Goal: Task Accomplishment & Management: Use online tool/utility

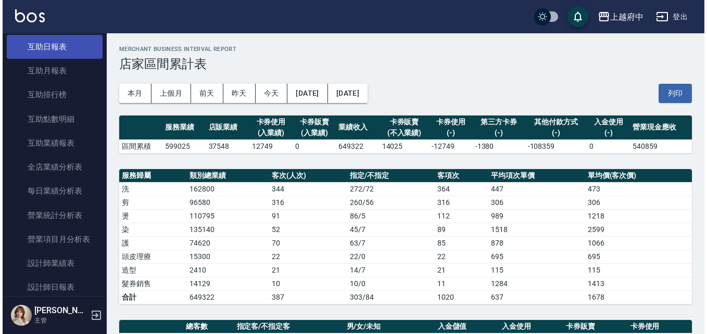
scroll to position [208, 0]
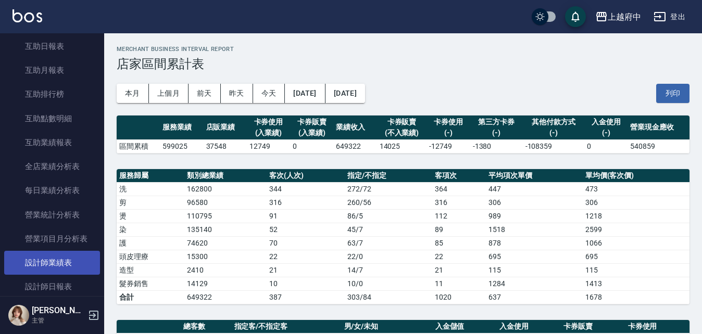
click at [68, 259] on link "設計師業績表" at bounding box center [52, 263] width 96 height 24
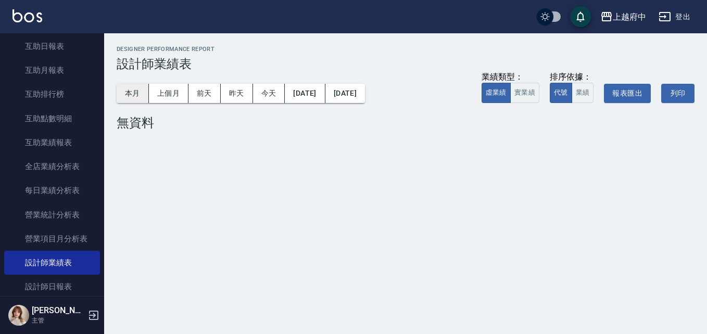
click at [136, 98] on button "本月" at bounding box center [133, 93] width 32 height 19
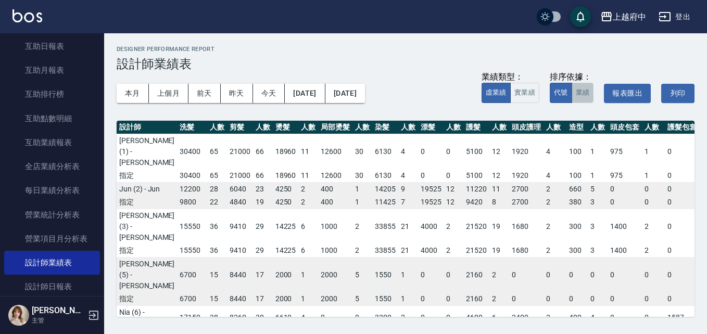
click at [580, 88] on button "業績" at bounding box center [583, 93] width 22 height 20
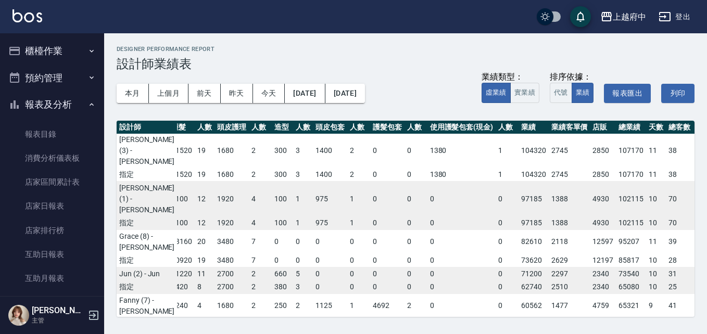
scroll to position [0, 295]
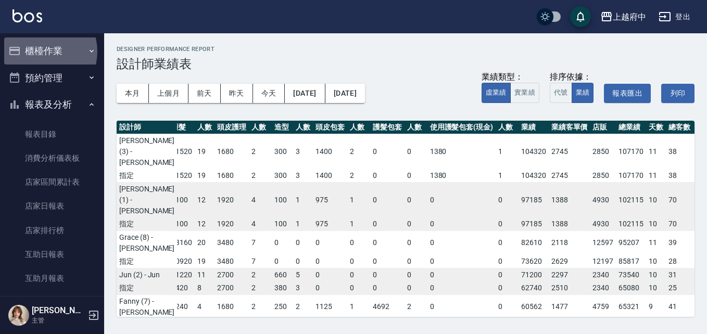
click at [41, 52] on button "櫃檯作業" at bounding box center [52, 50] width 96 height 27
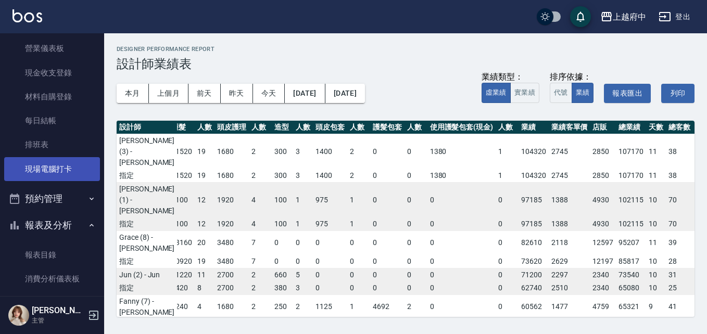
scroll to position [0, 0]
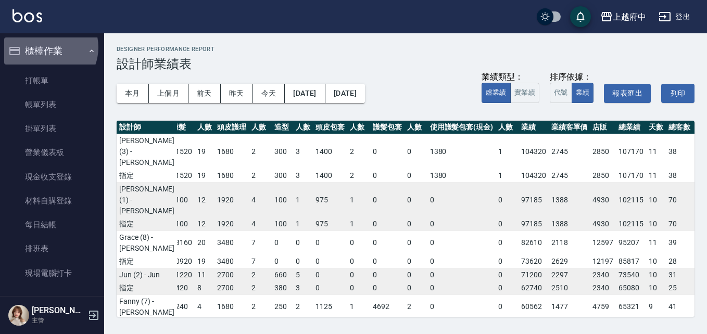
click at [46, 47] on button "櫃檯作業" at bounding box center [52, 50] width 96 height 27
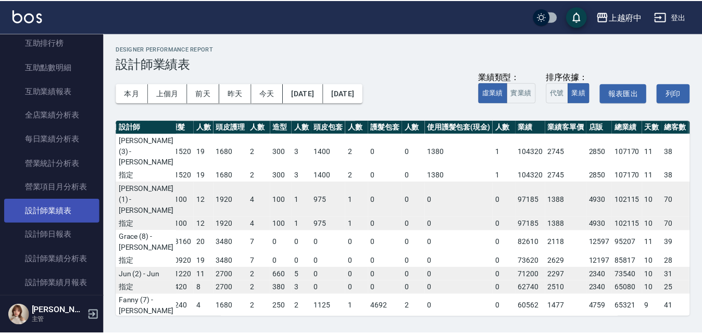
scroll to position [312, 0]
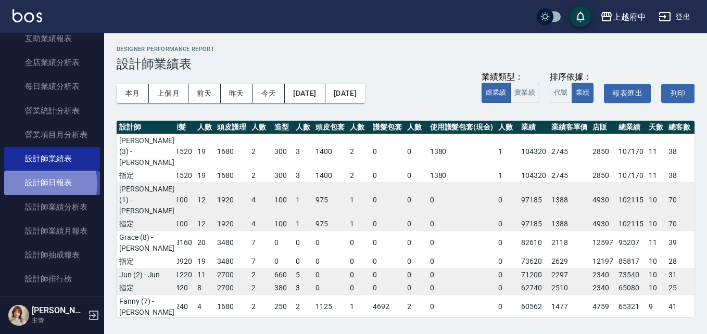
click at [48, 184] on link "設計師日報表" at bounding box center [52, 183] width 96 height 24
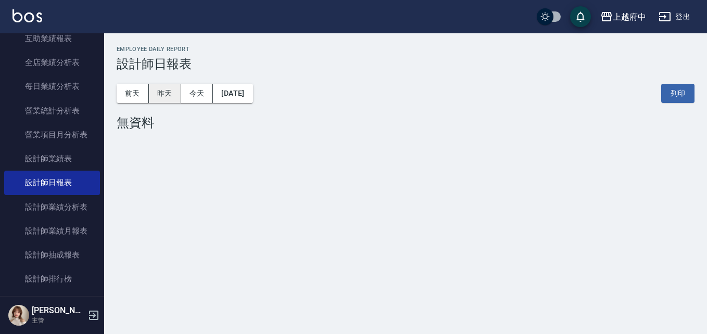
click at [159, 95] on button "昨天" at bounding box center [165, 93] width 32 height 19
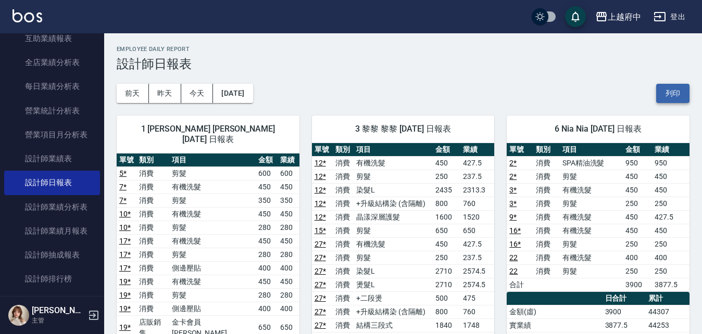
click at [671, 97] on button "列印" at bounding box center [672, 93] width 33 height 19
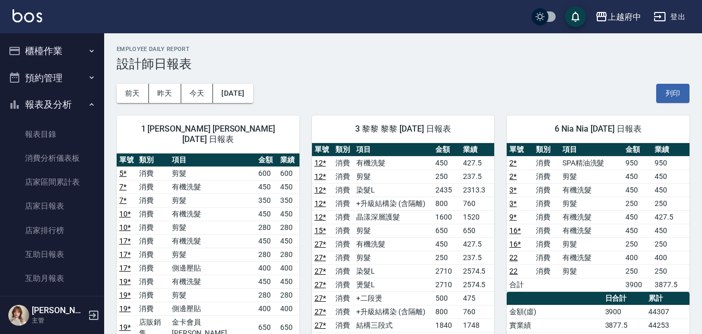
click at [49, 104] on button "報表及分析" at bounding box center [52, 104] width 96 height 27
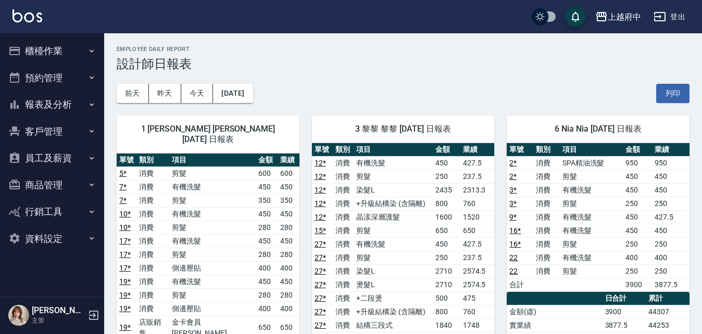
click at [48, 51] on button "櫃檯作業" at bounding box center [52, 50] width 96 height 27
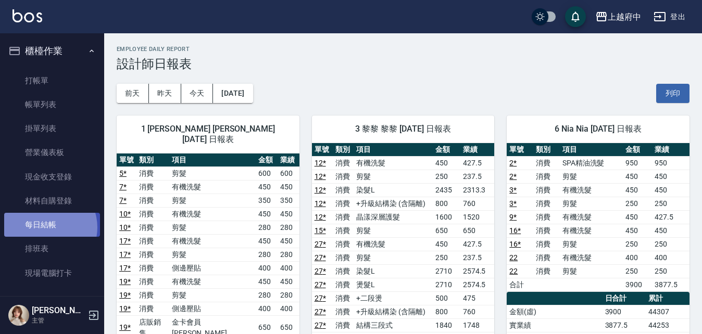
click at [46, 227] on link "每日結帳" at bounding box center [52, 225] width 96 height 24
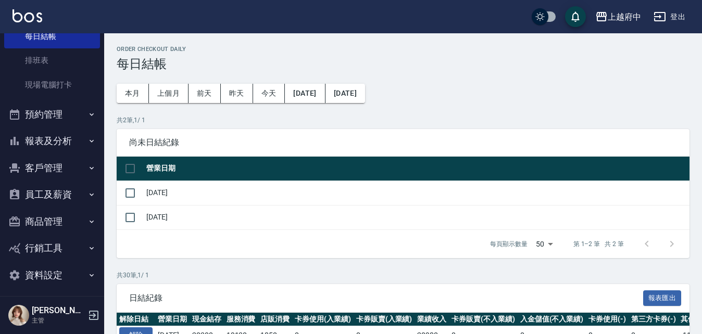
scroll to position [193, 0]
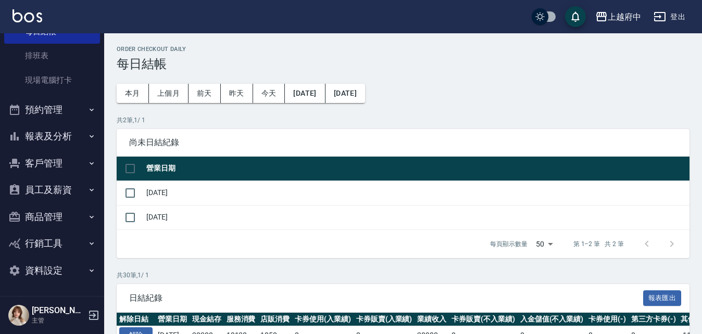
click at [76, 161] on button "客戶管理" at bounding box center [52, 163] width 96 height 27
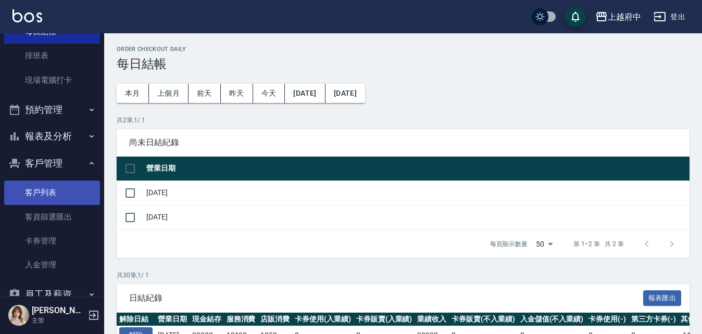
click at [74, 186] on link "客戶列表" at bounding box center [52, 193] width 96 height 24
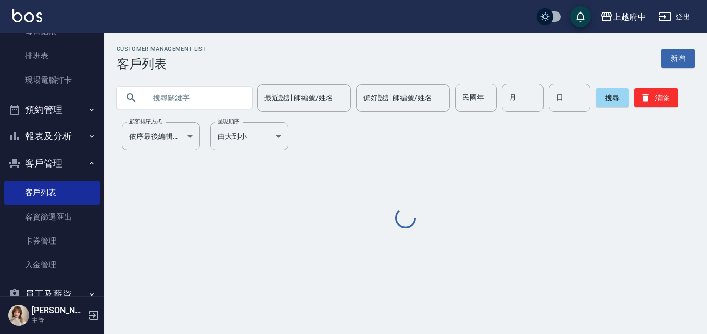
click at [184, 108] on input "text" at bounding box center [195, 98] width 98 height 28
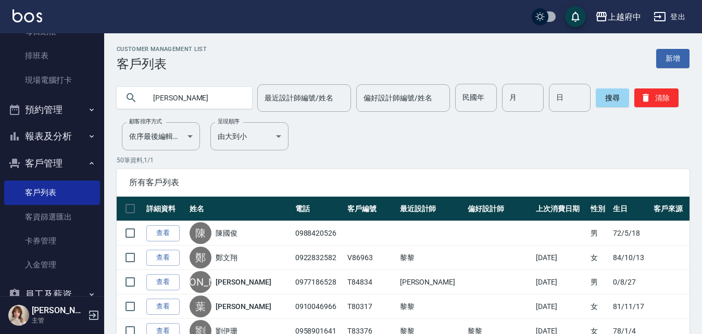
type input "李主"
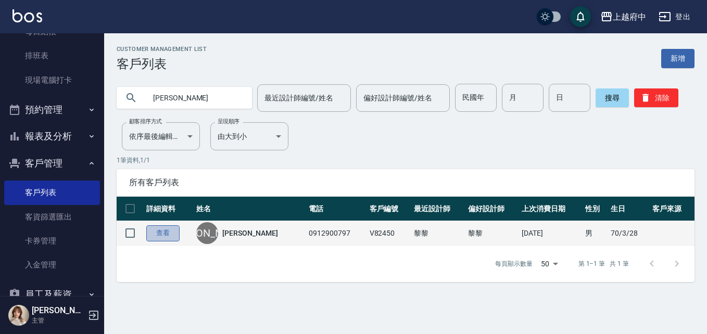
click at [168, 234] on link "查看" at bounding box center [162, 233] width 33 height 16
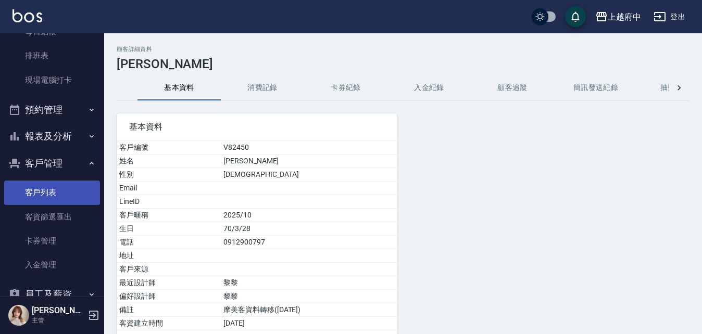
click at [76, 189] on link "客戶列表" at bounding box center [52, 193] width 96 height 24
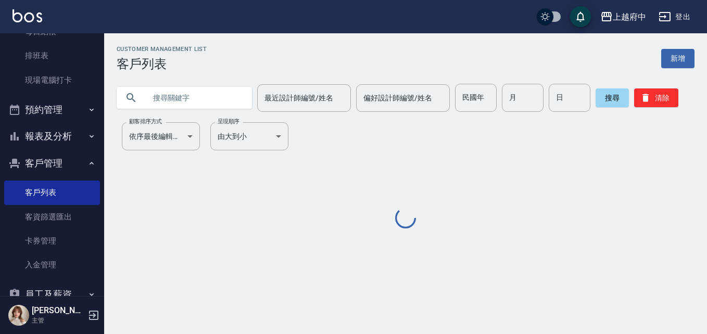
click at [162, 117] on div "Customer Management List 客戶列表 新增 最近設計師編號/姓名 最近設計師編號/姓名 偏好設計師編號/姓名 偏好設計師編號/姓名 民國…" at bounding box center [405, 138] width 603 height 185
click at [175, 101] on input "text" at bounding box center [195, 98] width 98 height 28
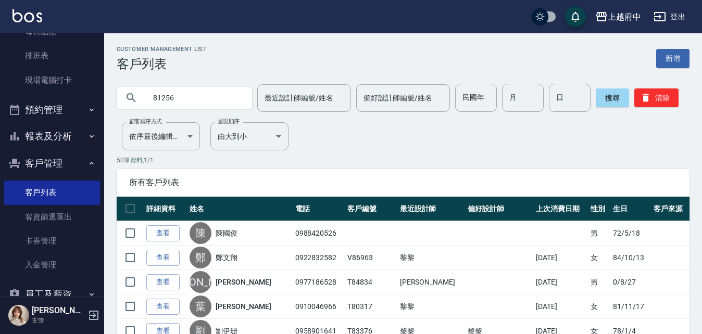
type input "81256"
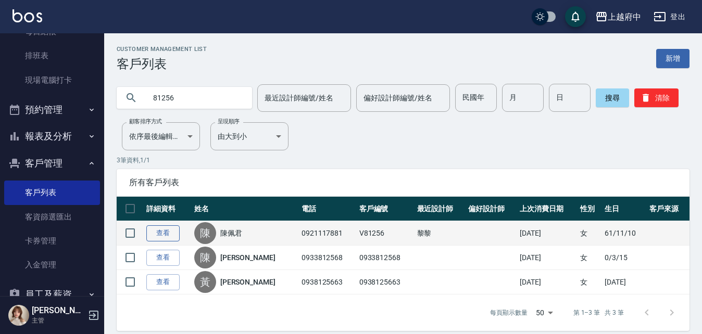
click at [156, 233] on link "查看" at bounding box center [162, 233] width 33 height 16
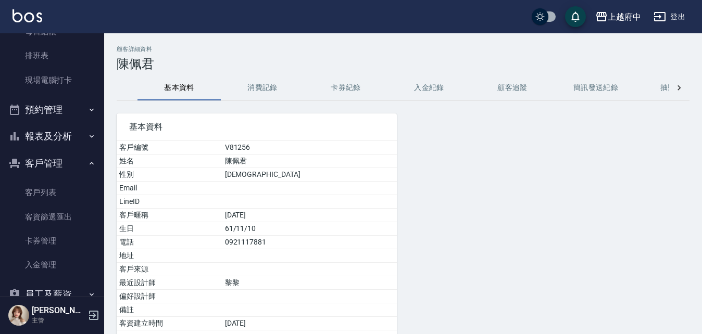
click at [254, 97] on button "消費記錄" at bounding box center [262, 88] width 83 height 25
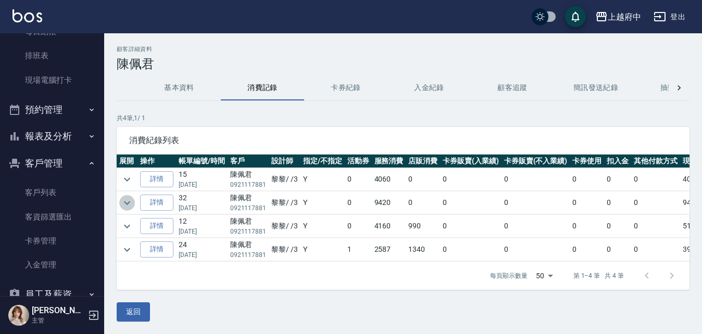
click at [125, 204] on icon "expand row" at bounding box center [127, 203] width 12 height 12
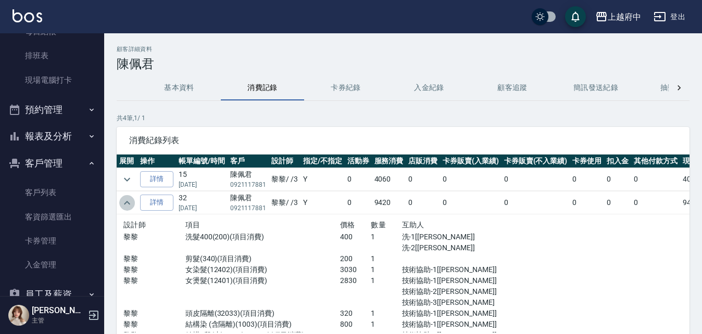
click at [125, 204] on icon "expand row" at bounding box center [127, 203] width 12 height 12
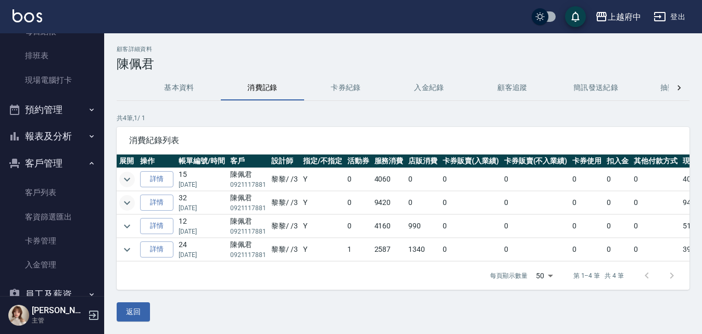
click at [125, 180] on icon "expand row" at bounding box center [127, 179] width 12 height 12
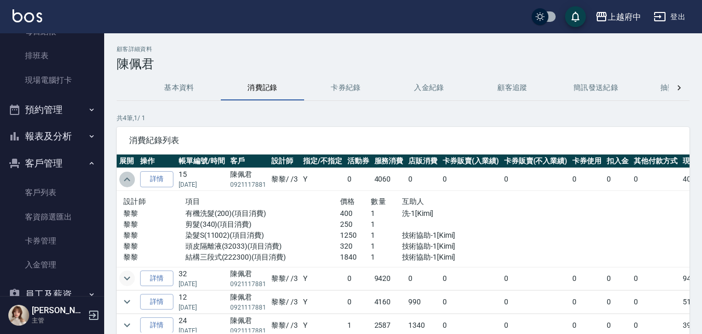
click at [125, 180] on icon "expand row" at bounding box center [127, 180] width 6 height 4
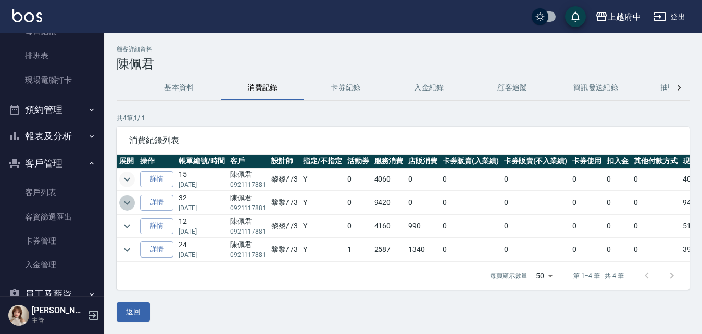
click at [130, 201] on icon "expand row" at bounding box center [127, 203] width 12 height 12
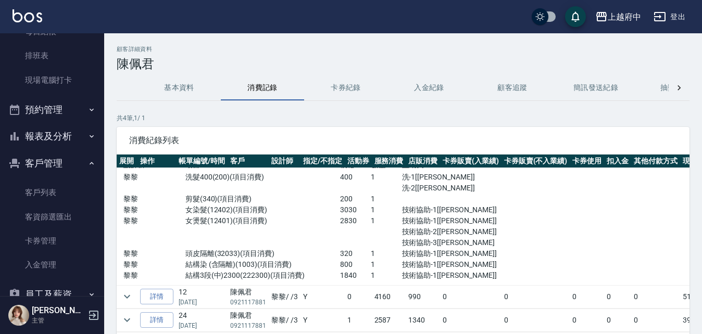
scroll to position [68, 0]
click at [128, 295] on icon "expand row" at bounding box center [127, 297] width 6 height 4
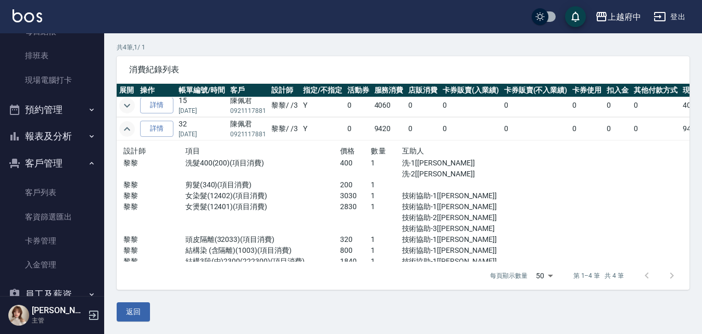
scroll to position [0, 0]
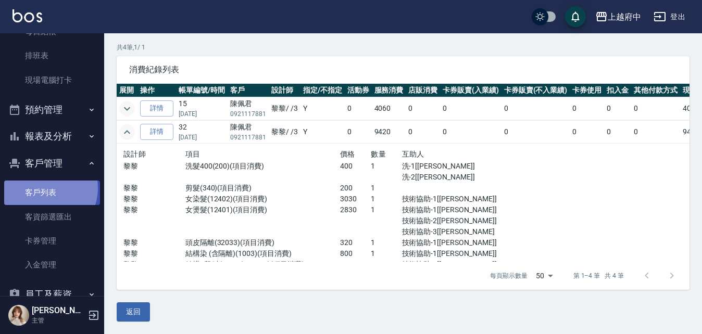
click at [45, 188] on link "客戶列表" at bounding box center [52, 193] width 96 height 24
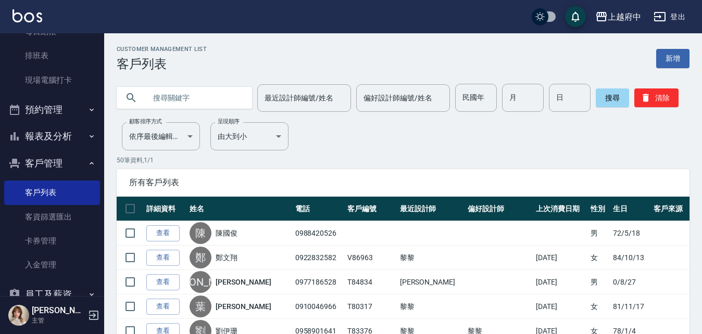
click at [189, 97] on input "text" at bounding box center [195, 98] width 98 height 28
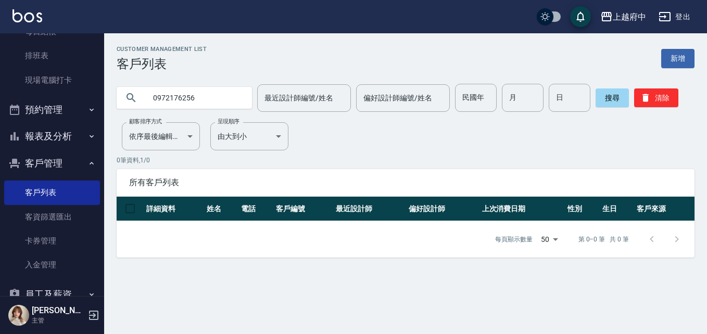
drag, startPoint x: 203, startPoint y: 99, endPoint x: 153, endPoint y: 100, distance: 49.5
click at [153, 100] on input "0972176256" at bounding box center [195, 98] width 98 height 28
type input "0910210842"
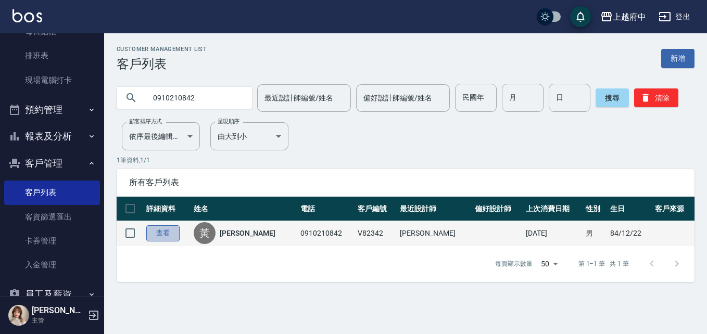
click at [164, 232] on link "查看" at bounding box center [162, 233] width 33 height 16
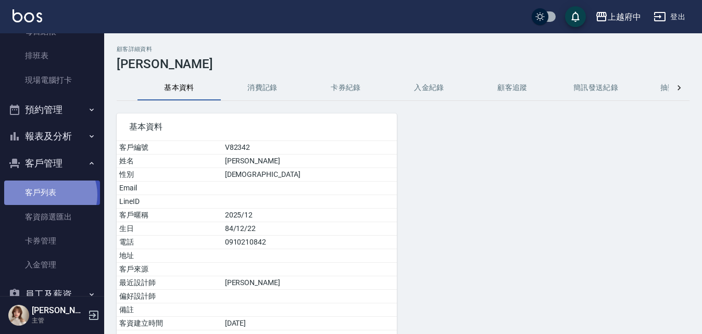
click at [48, 195] on link "客戶列表" at bounding box center [52, 193] width 96 height 24
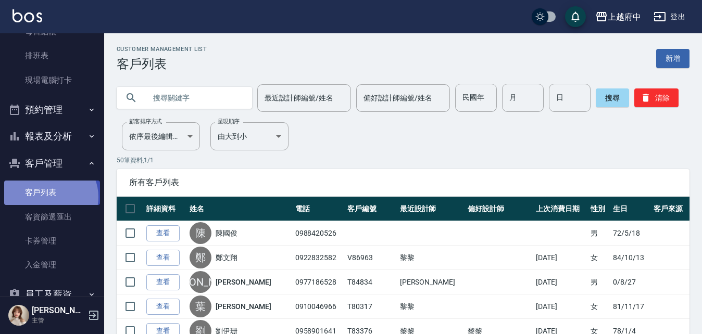
click at [49, 197] on link "客戶列表" at bounding box center [52, 193] width 96 height 24
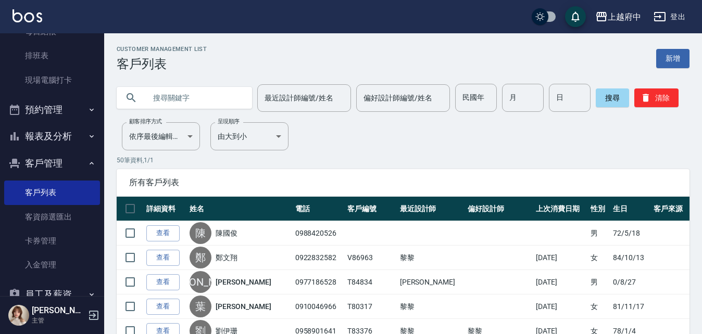
click at [205, 92] on input "text" at bounding box center [195, 98] width 98 height 28
type input "0979798706"
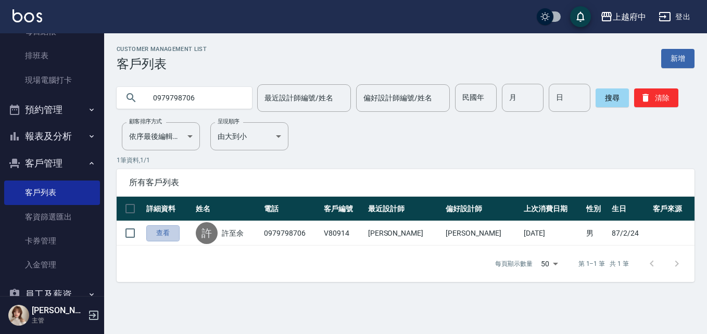
click at [158, 236] on link "查看" at bounding box center [162, 233] width 33 height 16
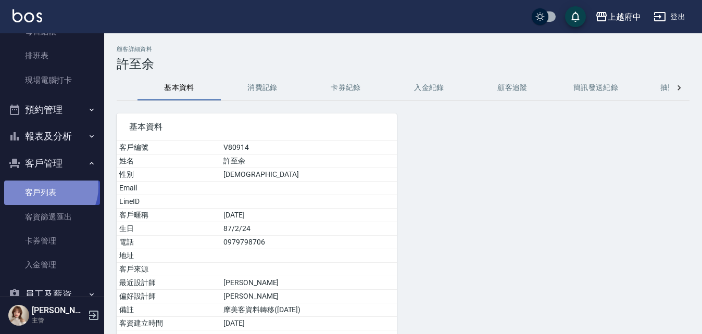
click at [46, 187] on link "客戶列表" at bounding box center [52, 193] width 96 height 24
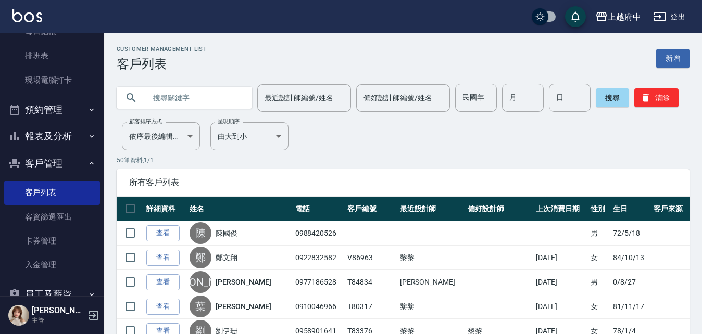
click at [194, 101] on input "text" at bounding box center [195, 98] width 98 height 28
type input "ㄔ"
click at [176, 100] on input "text" at bounding box center [195, 98] width 98 height 28
type input "ㄒ"
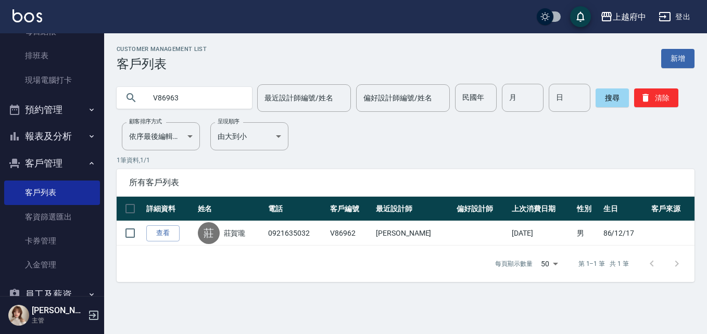
type input "V86963"
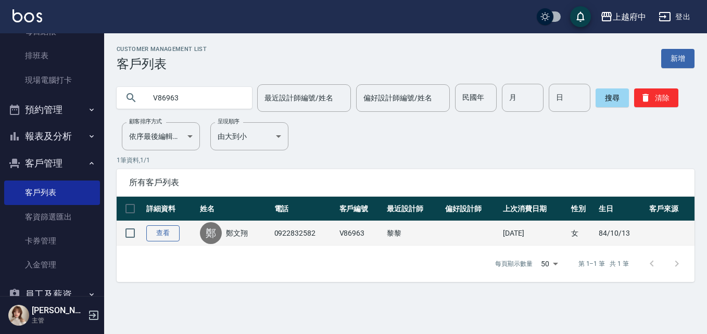
click at [164, 233] on link "查看" at bounding box center [162, 233] width 33 height 16
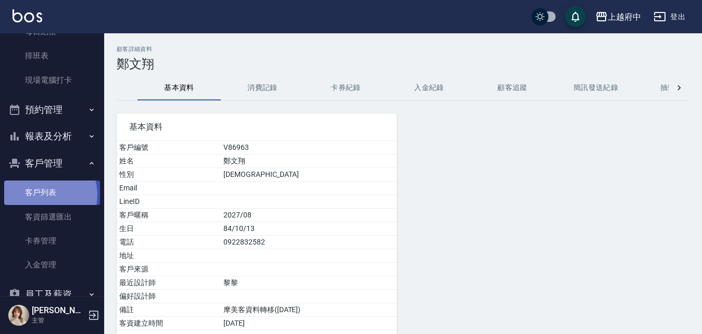
click at [45, 195] on link "客戶列表" at bounding box center [52, 193] width 96 height 24
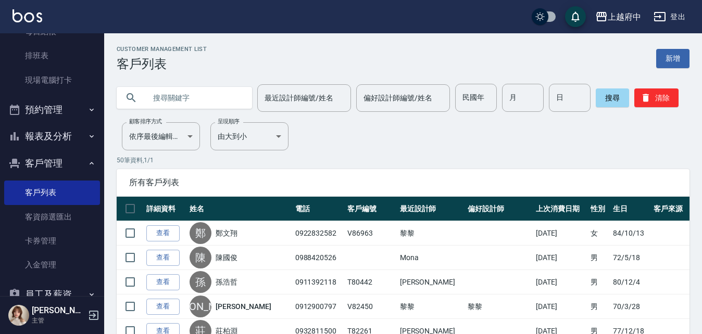
click at [164, 103] on input "text" at bounding box center [195, 98] width 98 height 28
type input "T90436"
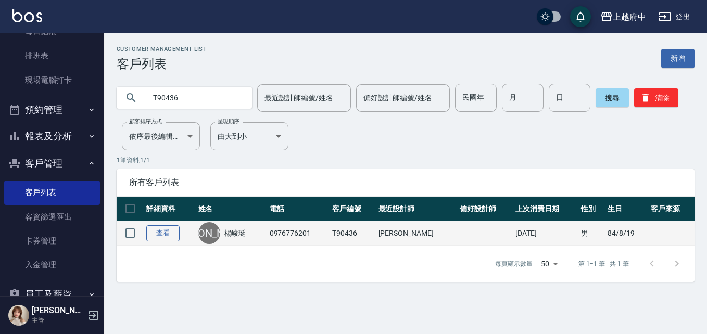
click at [167, 233] on link "查看" at bounding box center [162, 233] width 33 height 16
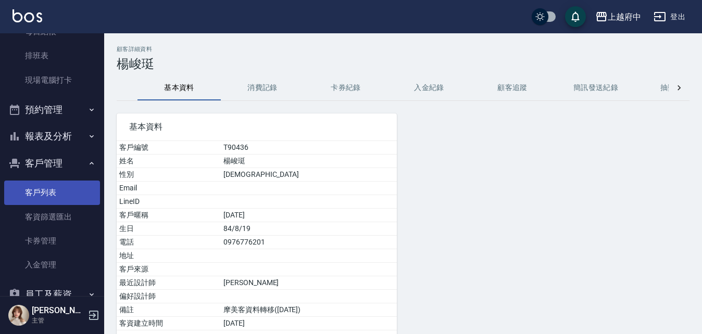
click at [40, 192] on link "客戶列表" at bounding box center [52, 193] width 96 height 24
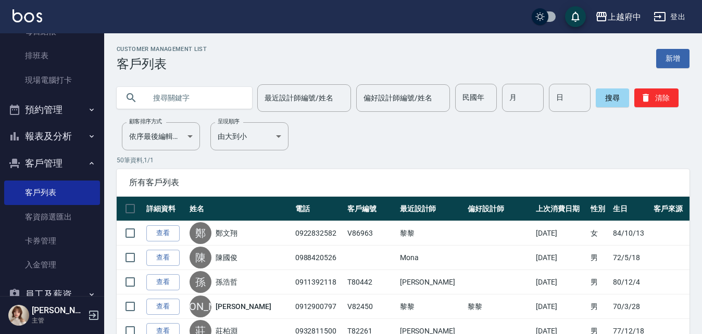
click at [204, 95] on input "text" at bounding box center [195, 98] width 98 height 28
paste input "0926821017"
type input "0926821017"
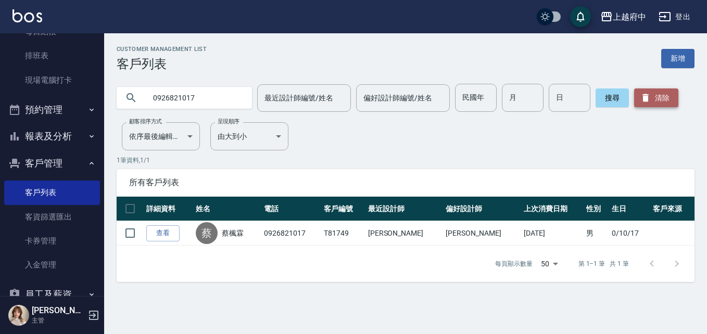
click at [659, 94] on button "清除" at bounding box center [656, 98] width 44 height 19
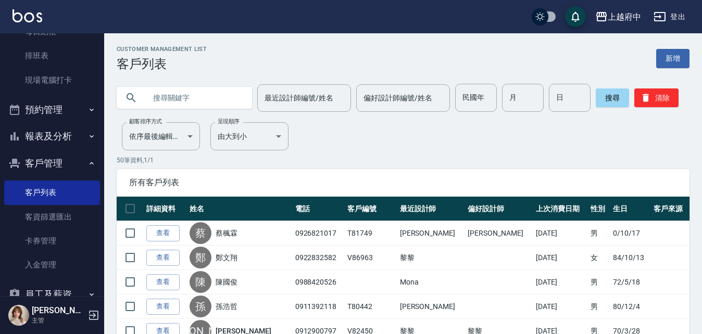
click at [172, 102] on input "text" at bounding box center [195, 98] width 98 height 28
type input "0988867399"
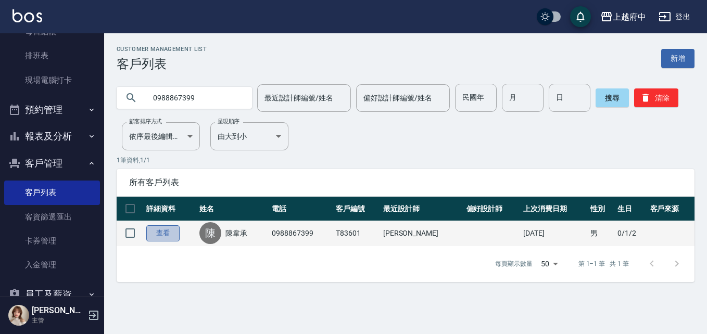
click at [175, 235] on link "查看" at bounding box center [162, 233] width 33 height 16
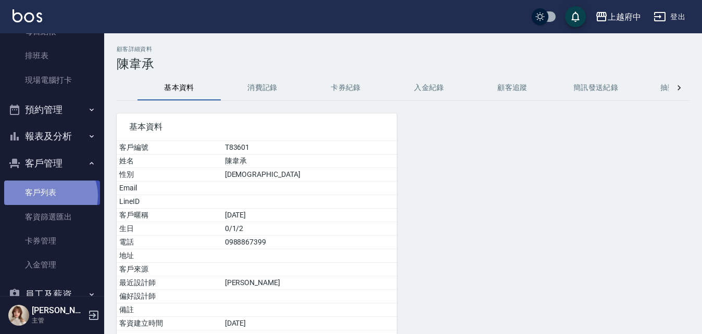
click at [49, 196] on link "客戶列表" at bounding box center [52, 193] width 96 height 24
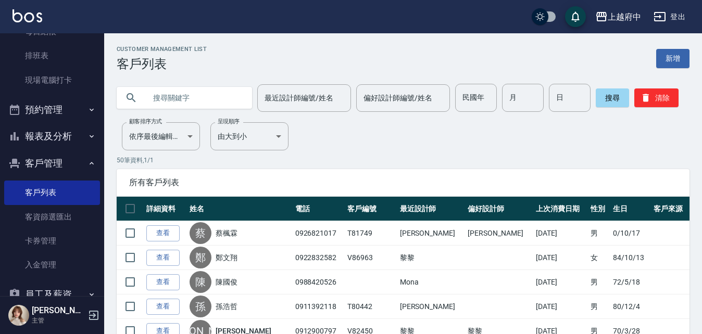
drag, startPoint x: 184, startPoint y: 103, endPoint x: 184, endPoint y: 83, distance: 19.8
click at [184, 102] on input "text" at bounding box center [195, 98] width 98 height 28
type input "0972176256"
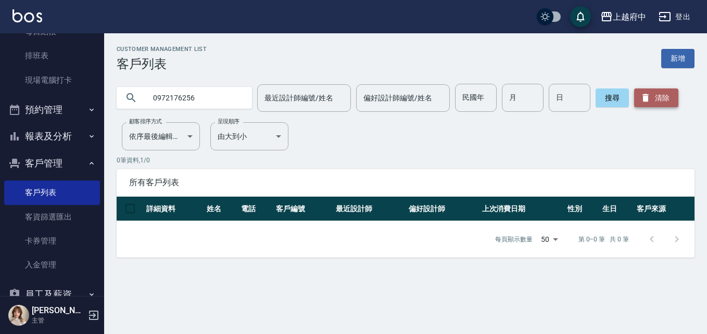
click at [652, 98] on button "清除" at bounding box center [656, 98] width 44 height 19
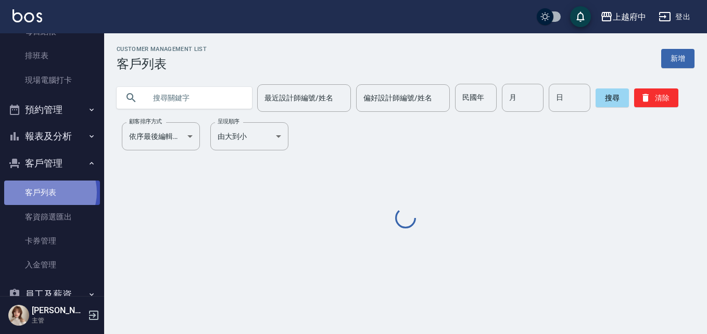
click at [46, 192] on link "客戶列表" at bounding box center [52, 193] width 96 height 24
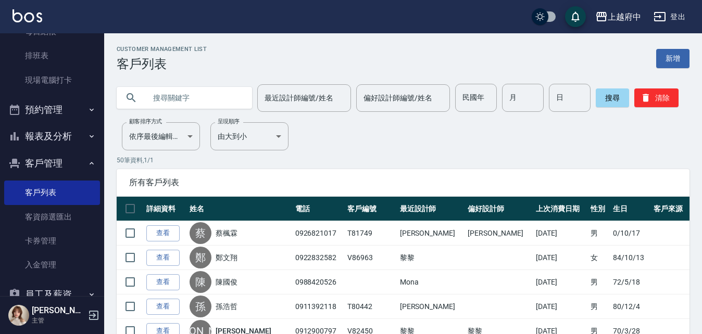
click at [195, 98] on input "text" at bounding box center [195, 98] width 98 height 28
type input "0937678941"
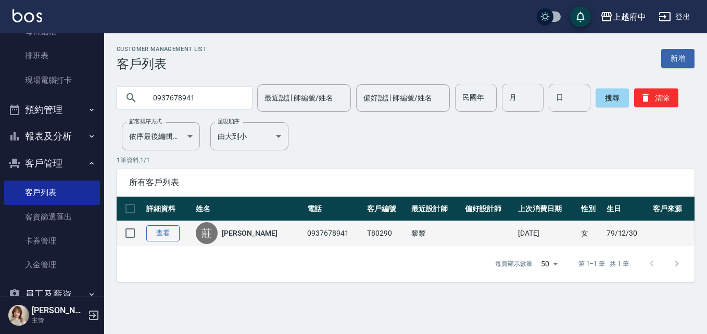
click at [165, 237] on link "查看" at bounding box center [162, 233] width 33 height 16
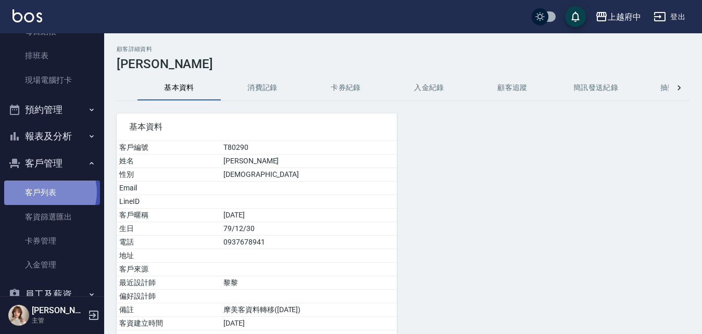
click at [47, 192] on link "客戶列表" at bounding box center [52, 193] width 96 height 24
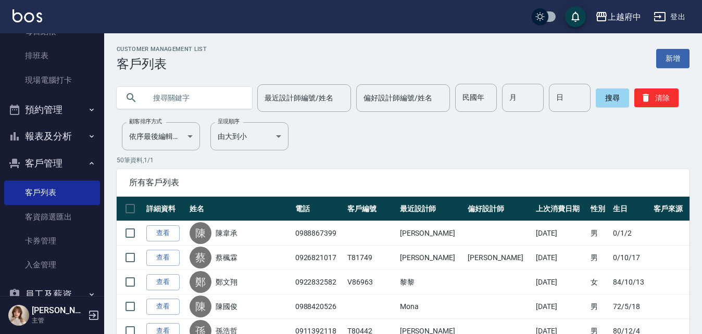
click at [185, 101] on input "text" at bounding box center [195, 98] width 98 height 28
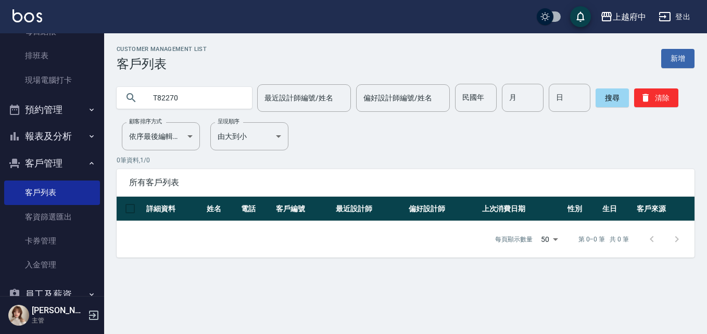
drag, startPoint x: 202, startPoint y: 98, endPoint x: 117, endPoint y: 96, distance: 85.4
click at [117, 96] on div "T82270" at bounding box center [184, 98] width 135 height 22
click at [39, 195] on link "客戶列表" at bounding box center [52, 193] width 96 height 24
click at [156, 97] on input "T82270" at bounding box center [195, 98] width 98 height 28
type input "82270"
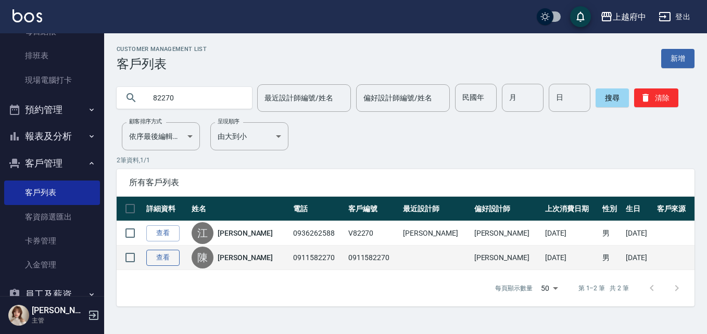
click at [169, 260] on link "查看" at bounding box center [162, 258] width 33 height 16
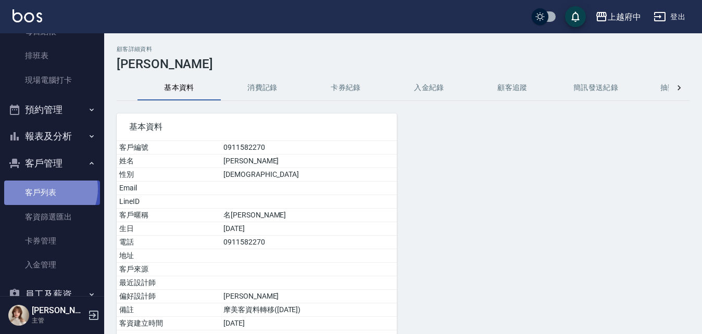
click at [45, 189] on link "客戶列表" at bounding box center [52, 193] width 96 height 24
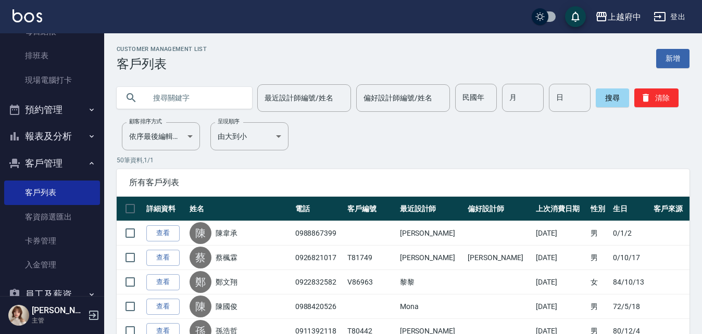
click at [165, 103] on input "text" at bounding box center [195, 98] width 98 height 28
paste input "0983032200"
type input "0983032200"
click at [607, 96] on button "搜尋" at bounding box center [612, 98] width 33 height 19
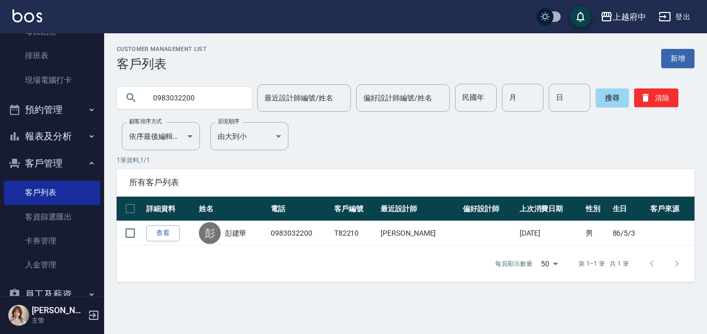
drag, startPoint x: 162, startPoint y: 232, endPoint x: 166, endPoint y: 228, distance: 5.9
click at [162, 232] on link "查看" at bounding box center [162, 233] width 33 height 16
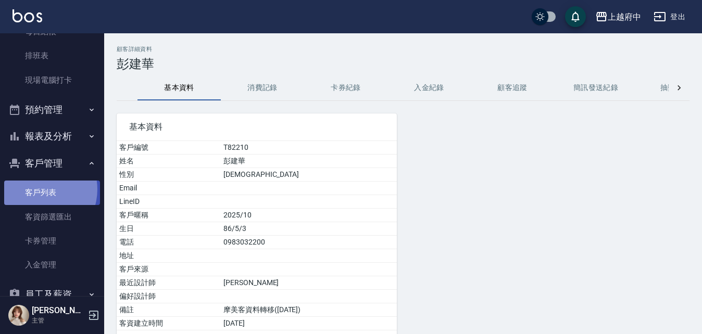
click at [37, 190] on link "客戶列表" at bounding box center [52, 193] width 96 height 24
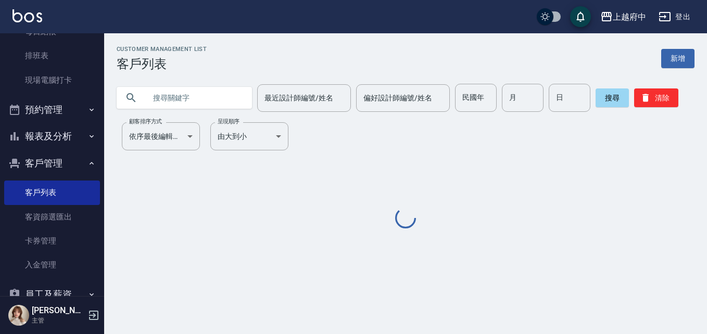
click at [158, 98] on input "text" at bounding box center [195, 98] width 98 height 28
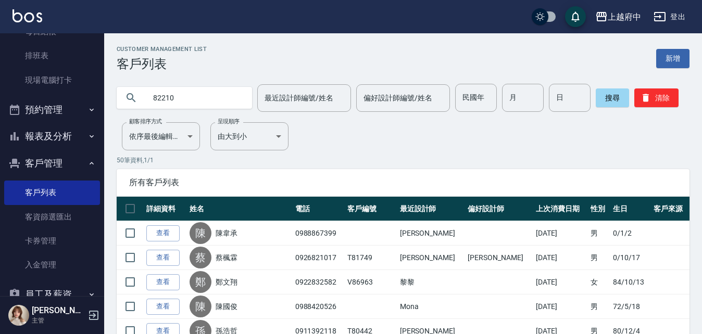
type input "82210"
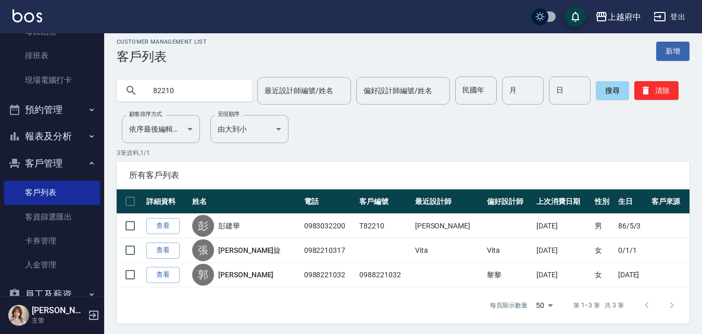
scroll to position [9, 0]
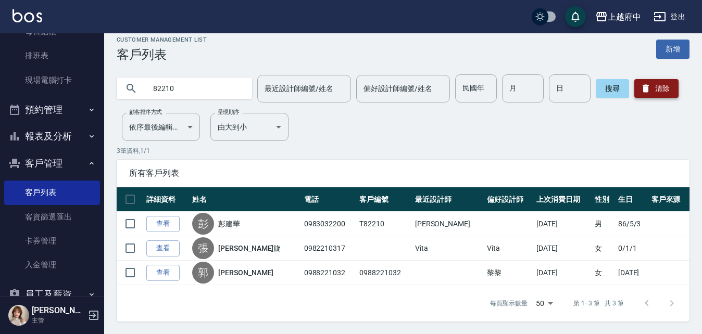
click at [661, 89] on button "清除" at bounding box center [656, 88] width 44 height 19
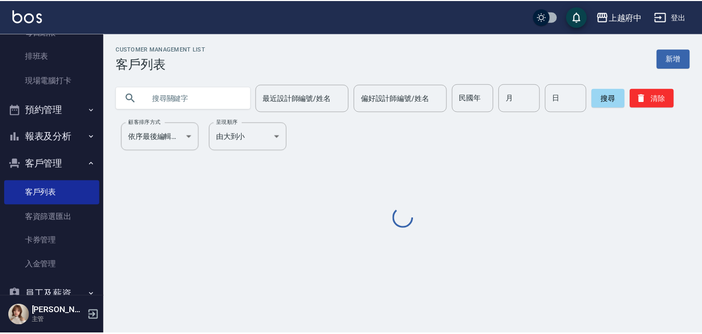
scroll to position [0, 0]
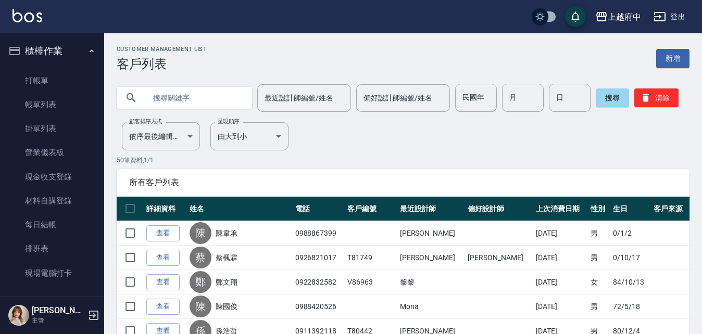
click at [201, 89] on input "text" at bounding box center [195, 98] width 98 height 28
type input "T83325"
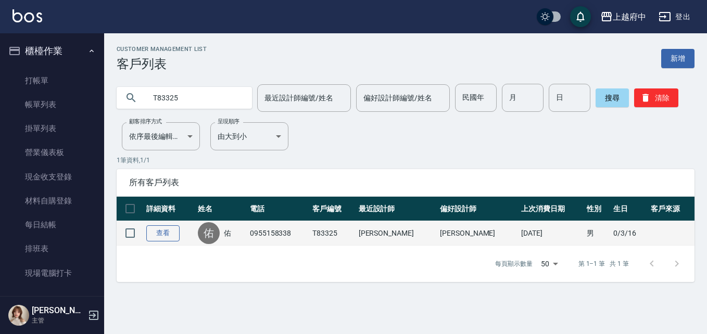
click at [165, 234] on link "查看" at bounding box center [162, 233] width 33 height 16
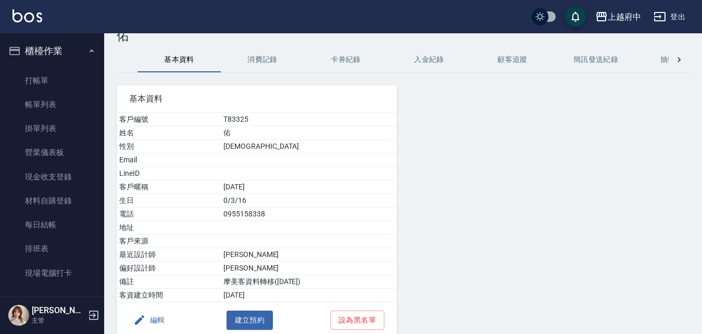
scroll to position [76, 0]
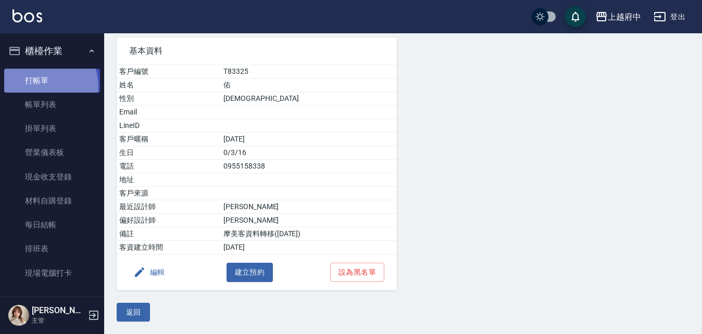
click at [35, 87] on link "打帳單" at bounding box center [52, 81] width 96 height 24
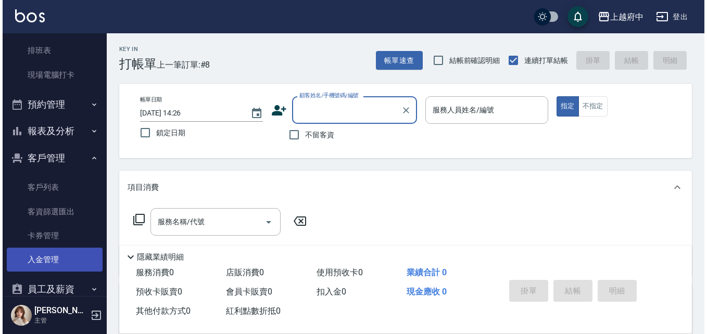
scroll to position [208, 0]
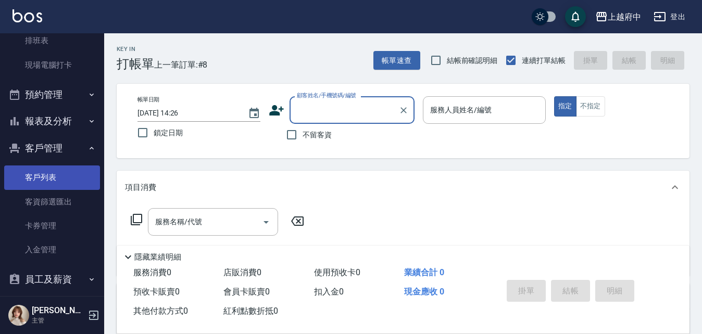
click at [37, 175] on link "客戶列表" at bounding box center [52, 178] width 96 height 24
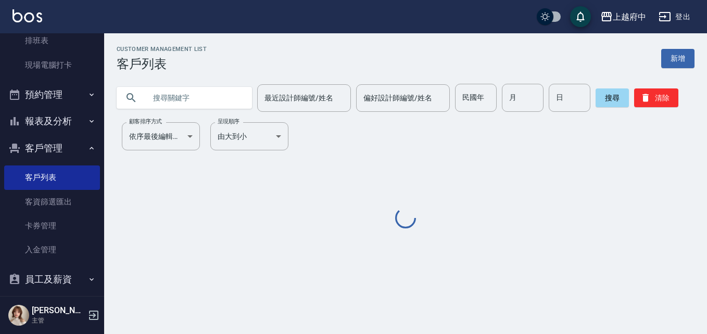
click at [174, 101] on input "text" at bounding box center [195, 98] width 98 height 28
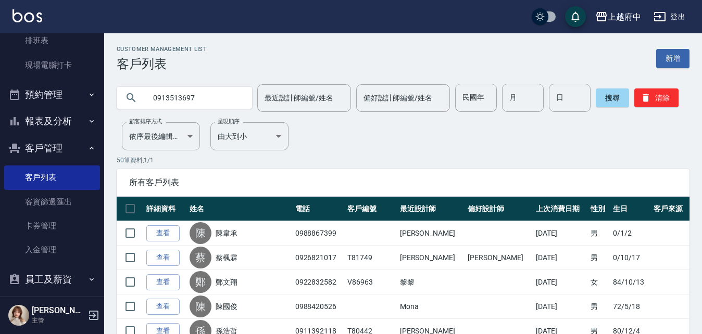
type input "0913513697"
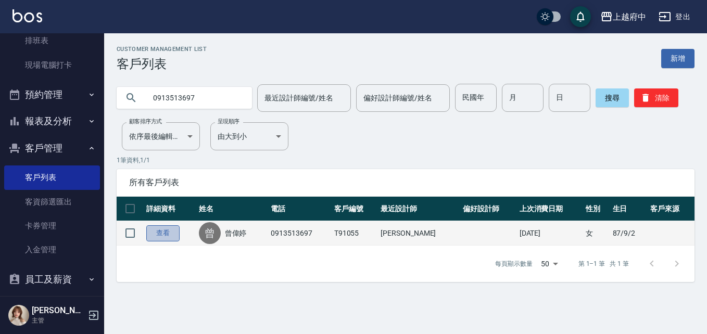
click at [159, 230] on link "查看" at bounding box center [162, 233] width 33 height 16
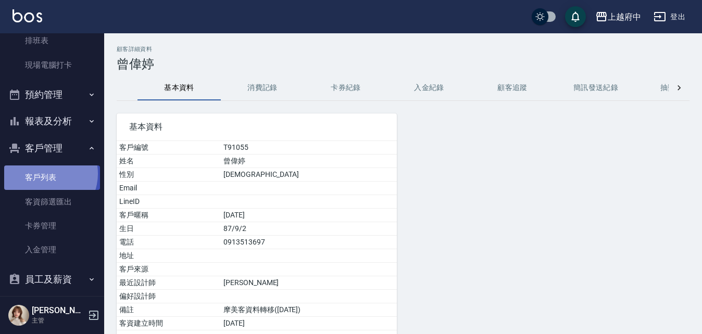
click at [44, 174] on link "客戶列表" at bounding box center [52, 178] width 96 height 24
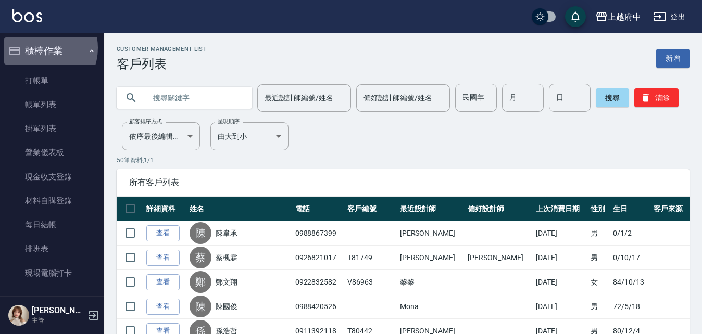
click at [38, 48] on button "櫃檯作業" at bounding box center [52, 50] width 96 height 27
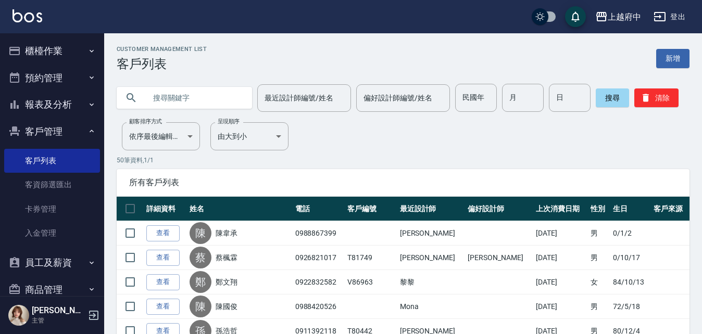
drag, startPoint x: 200, startPoint y: 105, endPoint x: 197, endPoint y: 99, distance: 6.5
click at [200, 104] on input "text" at bounding box center [195, 98] width 98 height 28
type input "0965157913"
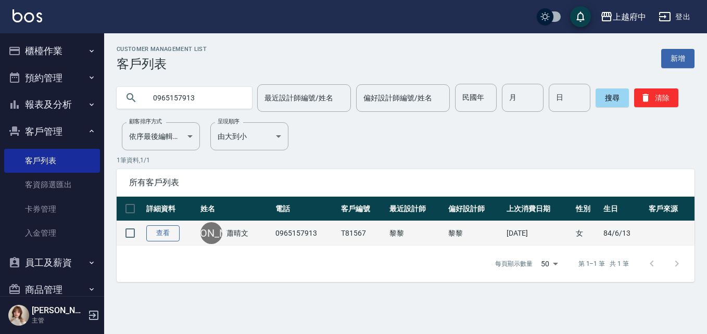
click at [159, 237] on link "查看" at bounding box center [162, 233] width 33 height 16
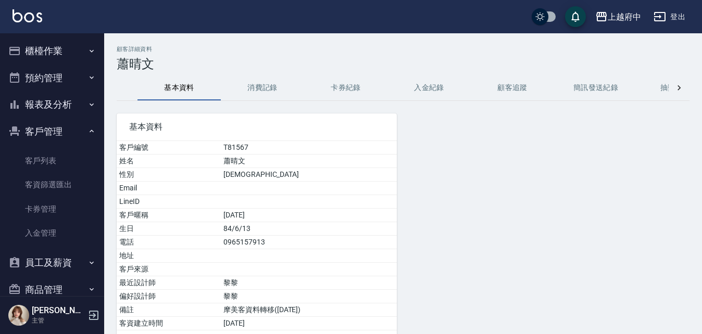
click at [259, 88] on button "消費記錄" at bounding box center [262, 88] width 83 height 25
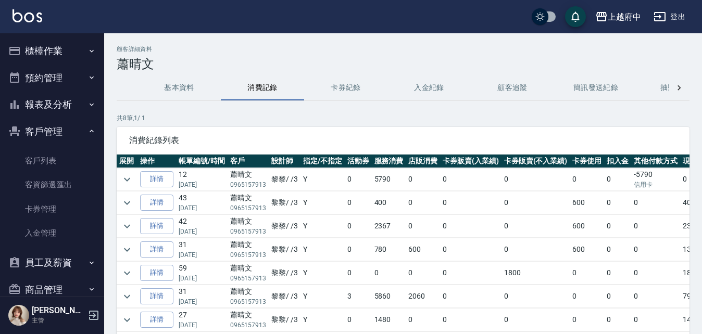
click at [351, 89] on button "卡券紀錄" at bounding box center [345, 88] width 83 height 25
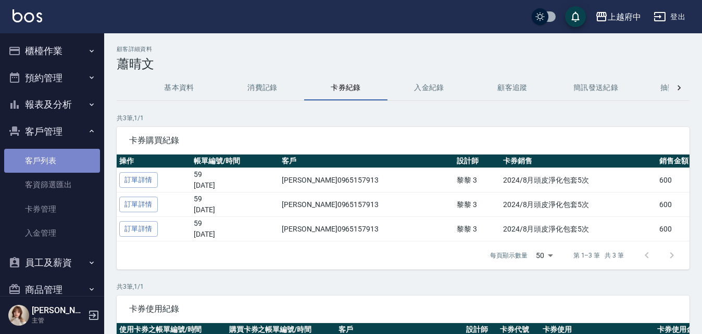
click at [54, 163] on link "客戶列表" at bounding box center [52, 161] width 96 height 24
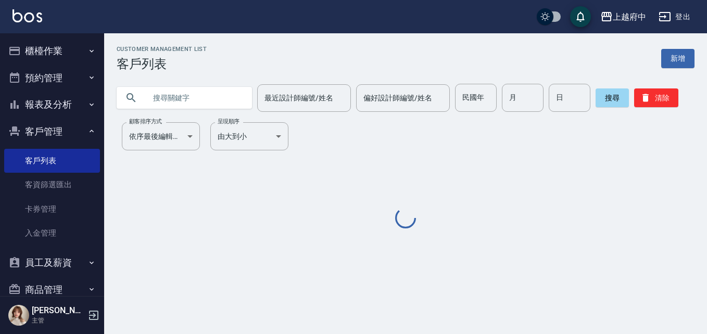
click at [172, 97] on input "text" at bounding box center [195, 98] width 98 height 28
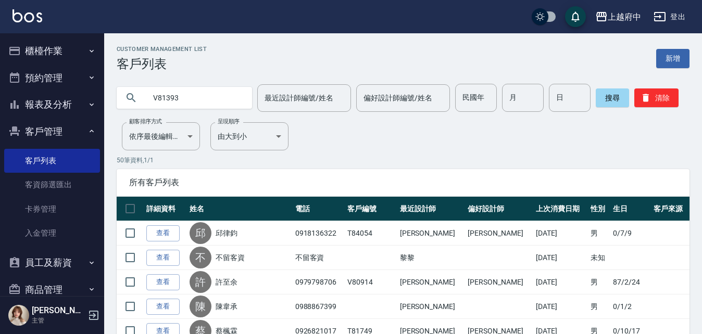
type input "V81393"
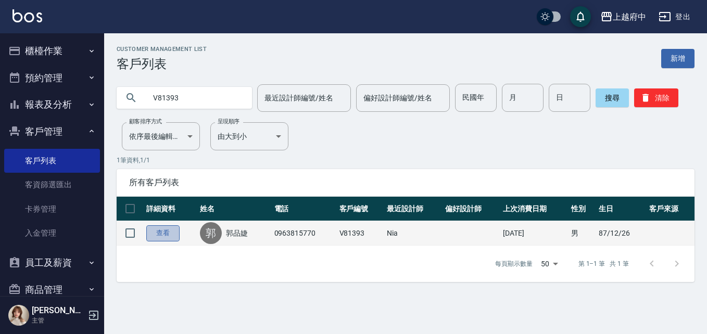
click at [165, 236] on link "查看" at bounding box center [162, 233] width 33 height 16
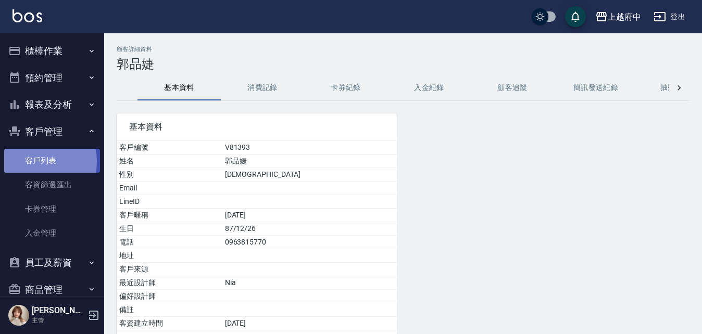
click at [33, 162] on link "客戶列表" at bounding box center [52, 161] width 96 height 24
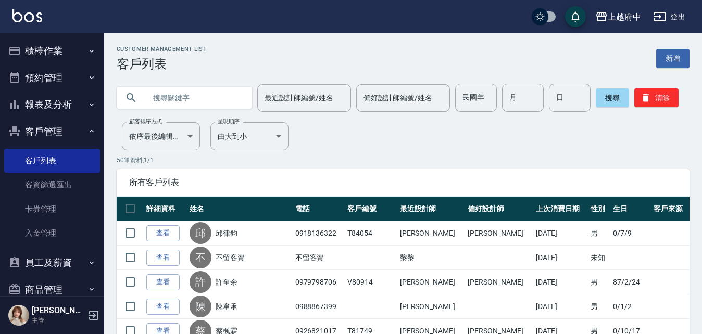
click at [182, 95] on input "text" at bounding box center [195, 98] width 98 height 28
type input "0965157913"
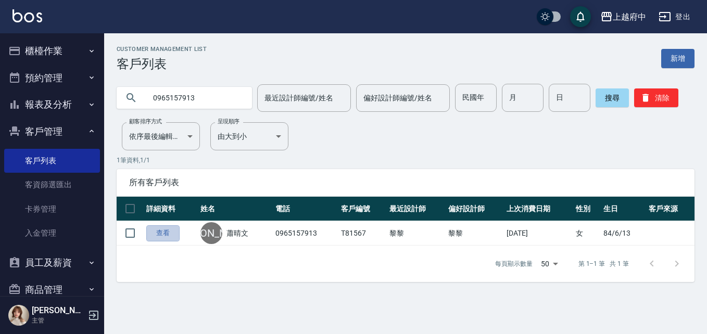
click at [171, 237] on link "查看" at bounding box center [162, 233] width 33 height 16
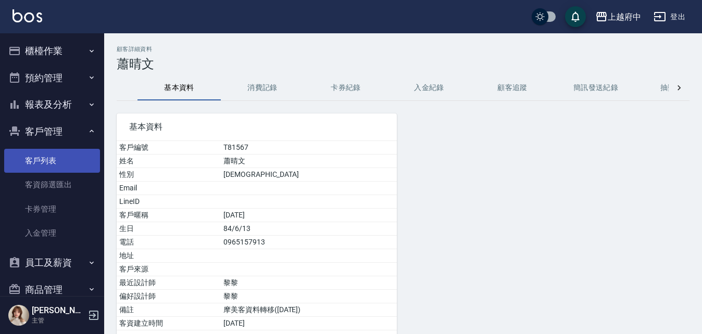
click at [37, 155] on link "客戶列表" at bounding box center [52, 161] width 96 height 24
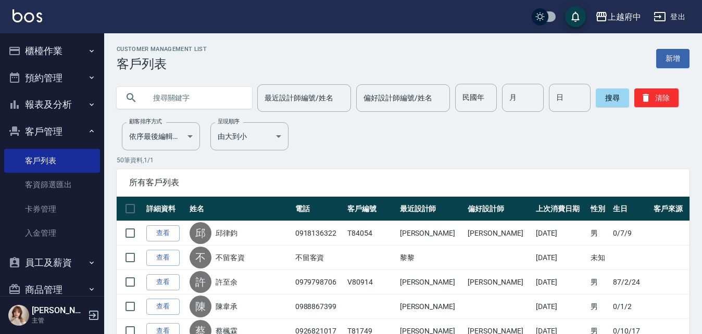
click at [189, 99] on input "text" at bounding box center [195, 98] width 98 height 28
type input "ㄗ"
type input "ㄔ"
type input "T90434"
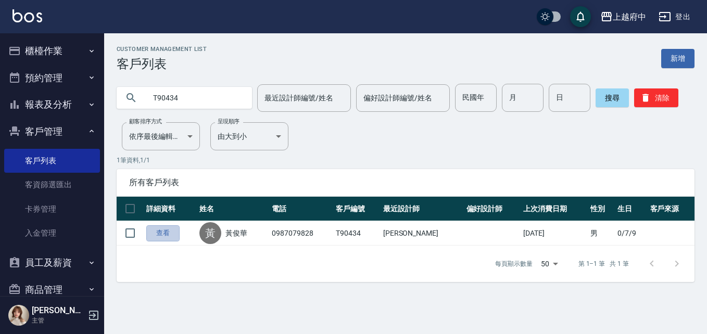
drag, startPoint x: 159, startPoint y: 233, endPoint x: 168, endPoint y: 236, distance: 9.9
click at [159, 232] on link "查看" at bounding box center [162, 233] width 33 height 16
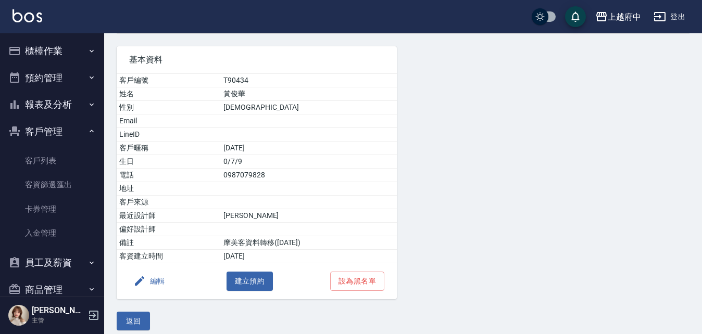
scroll to position [76, 0]
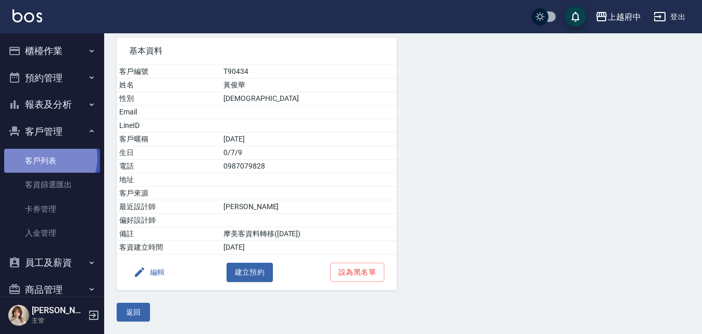
click at [46, 158] on link "客戶列表" at bounding box center [52, 161] width 96 height 24
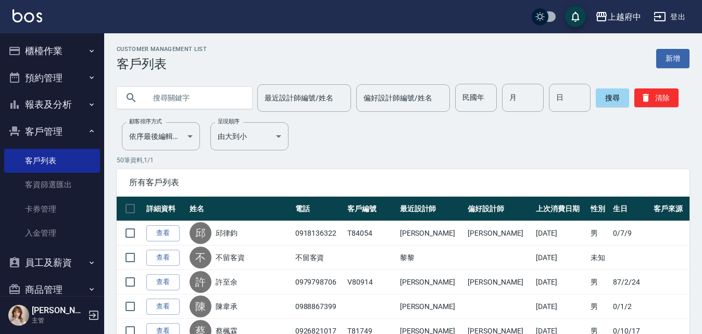
click at [212, 99] on input "text" at bounding box center [195, 98] width 98 height 28
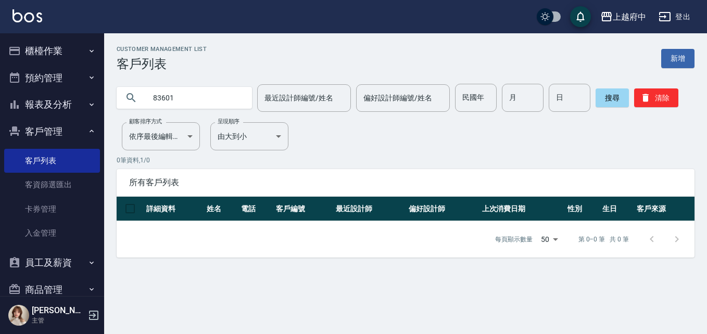
drag, startPoint x: 182, startPoint y: 99, endPoint x: 142, endPoint y: 96, distance: 40.8
click at [142, 96] on div "83601" at bounding box center [184, 98] width 135 height 22
type input "83601"
drag, startPoint x: 191, startPoint y: 103, endPoint x: 134, endPoint y: 97, distance: 57.0
click at [134, 98] on div "83601" at bounding box center [184, 98] width 135 height 22
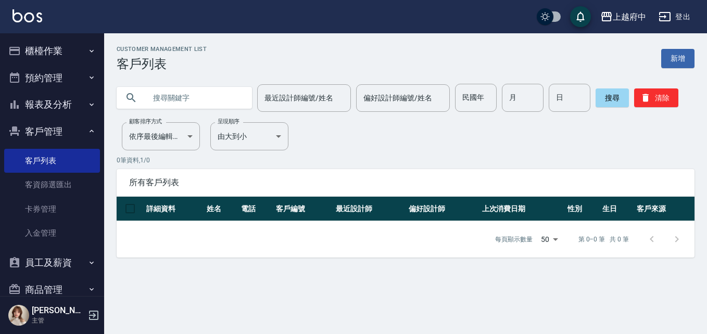
type input "T"
type input "0988867399"
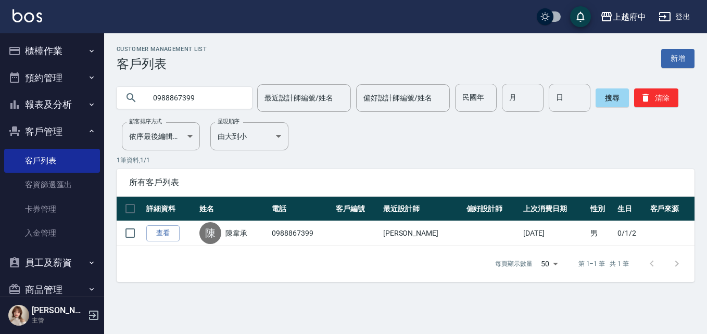
click at [162, 232] on link "查看" at bounding box center [162, 233] width 33 height 16
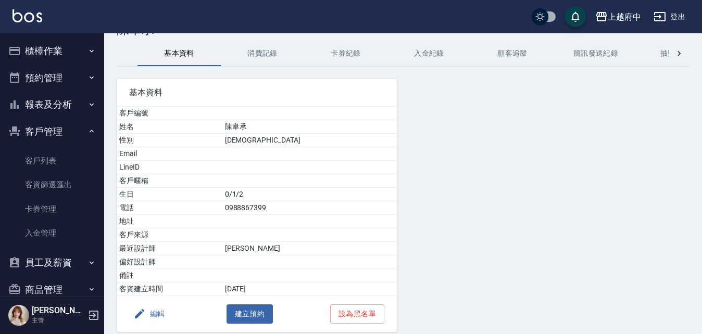
scroll to position [52, 0]
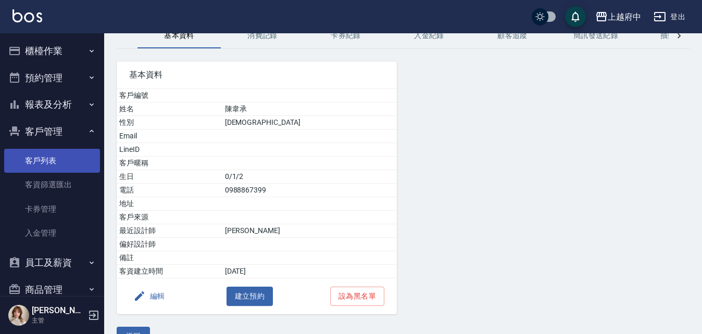
click at [36, 161] on link "客戶列表" at bounding box center [52, 161] width 96 height 24
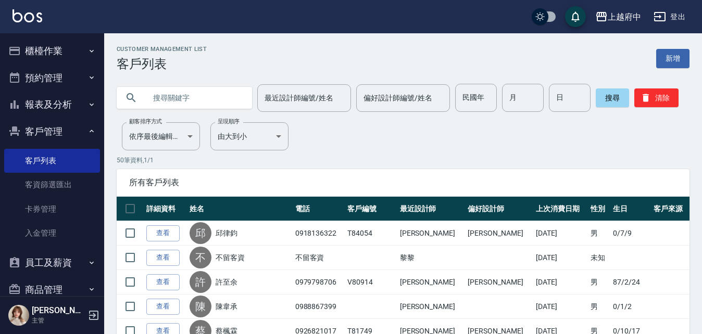
click at [172, 95] on input "text" at bounding box center [195, 98] width 98 height 28
type input "T83418"
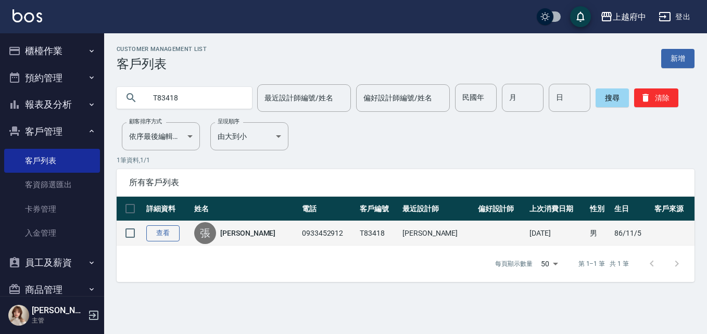
click at [170, 231] on link "查看" at bounding box center [162, 233] width 33 height 16
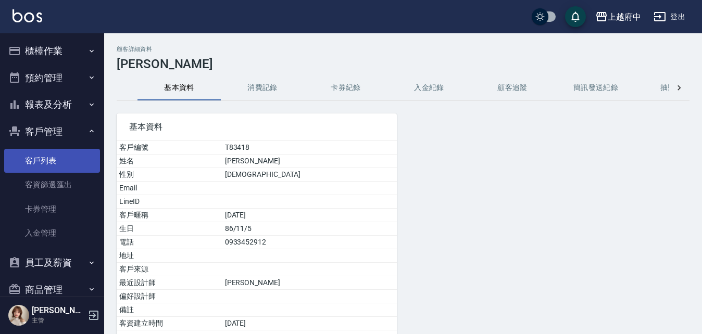
click at [45, 160] on link "客戶列表" at bounding box center [52, 161] width 96 height 24
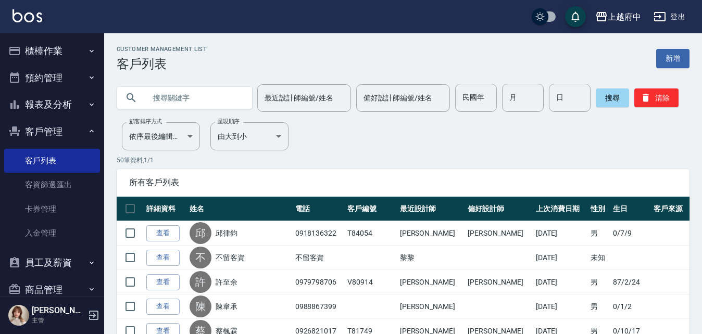
click at [170, 92] on input "text" at bounding box center [195, 98] width 98 height 28
type input "0905190628"
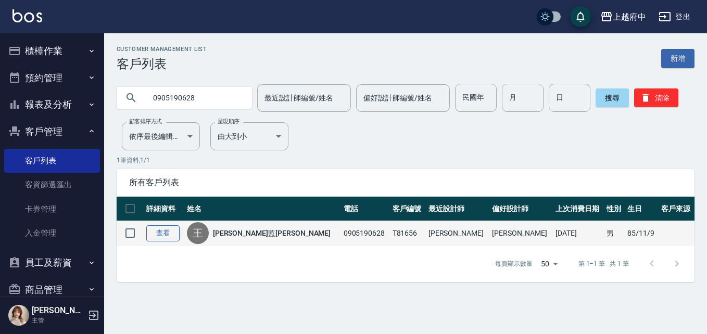
click at [168, 234] on link "查看" at bounding box center [162, 233] width 33 height 16
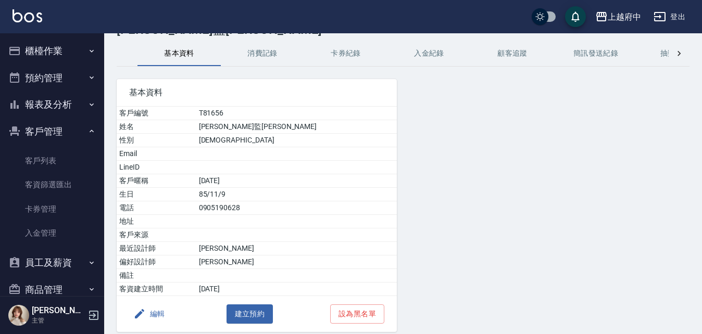
scroll to position [52, 0]
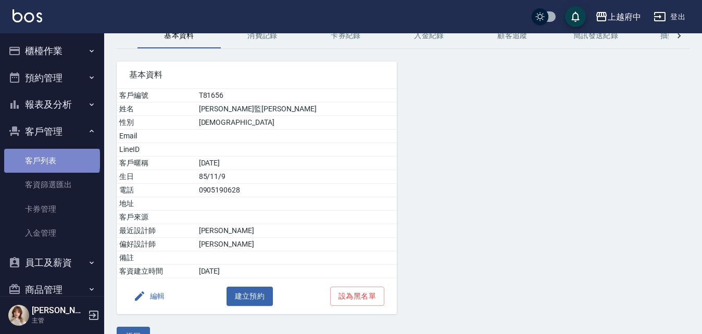
click at [51, 160] on link "客戶列表" at bounding box center [52, 161] width 96 height 24
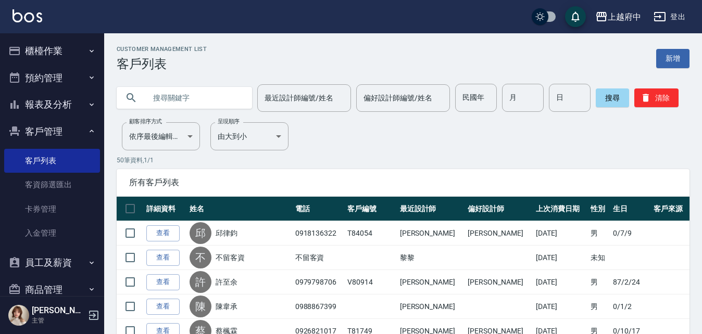
click at [174, 97] on input "text" at bounding box center [195, 98] width 98 height 28
type input "0987812425"
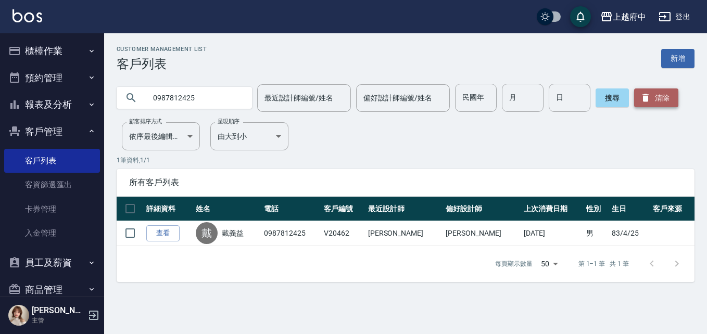
click at [644, 96] on icon "button" at bounding box center [646, 98] width 6 height 8
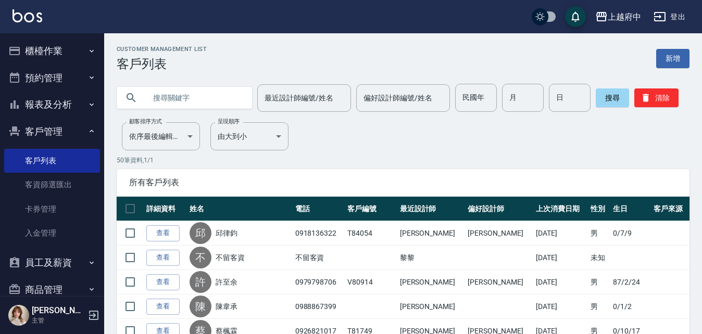
click at [212, 96] on input "text" at bounding box center [195, 98] width 98 height 28
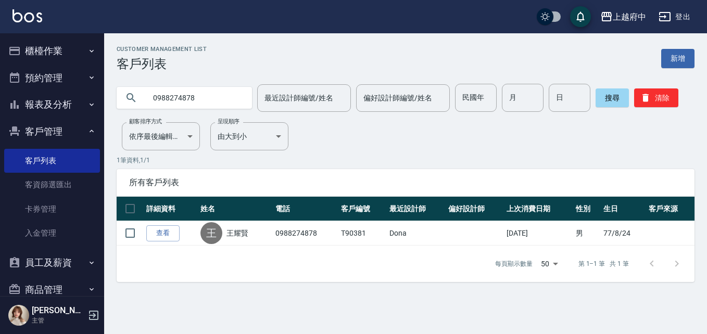
drag, startPoint x: 221, startPoint y: 99, endPoint x: 125, endPoint y: 99, distance: 96.3
click at [125, 99] on div "0988274878" at bounding box center [184, 98] width 135 height 22
type input "T90381"
drag, startPoint x: 191, startPoint y: 95, endPoint x: 106, endPoint y: 92, distance: 84.9
click at [106, 92] on div "T90381 最近設計師編號/姓名 最近設計師編號/姓名 偏好設計師編號/姓名 偏好設計師編號/姓名 民國年 民國年 月 月 日 日 搜尋 清除" at bounding box center [399, 91] width 591 height 41
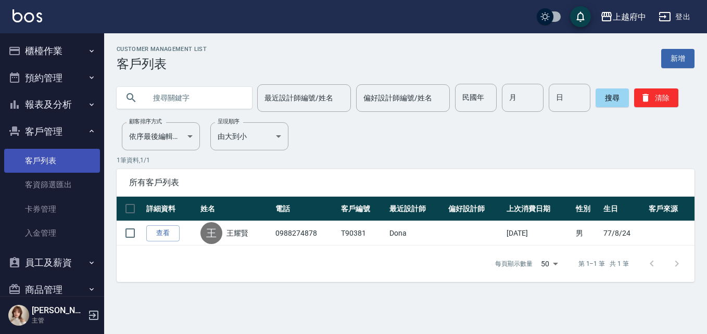
click at [50, 159] on link "客戶列表" at bounding box center [52, 161] width 96 height 24
drag, startPoint x: 183, startPoint y: 95, endPoint x: 196, endPoint y: 89, distance: 14.7
click at [184, 93] on input "text" at bounding box center [195, 98] width 98 height 28
type input "0"
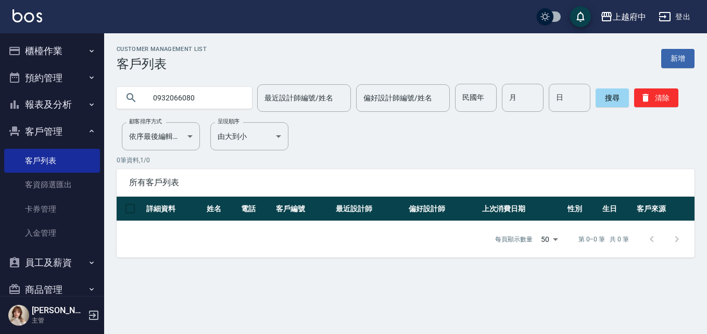
drag, startPoint x: 212, startPoint y: 99, endPoint x: 100, endPoint y: 108, distance: 112.3
click at [99, 109] on div "上越府中 登出 櫃檯作業 打帳單 帳單列表 掛單列表 營業儀表板 現金收支登錄 材料自購登錄 每日結帳 排班表 現場電腦打卡 預約管理 預約管理 單日預約紀錄…" at bounding box center [353, 167] width 707 height 334
type input "0966670446"
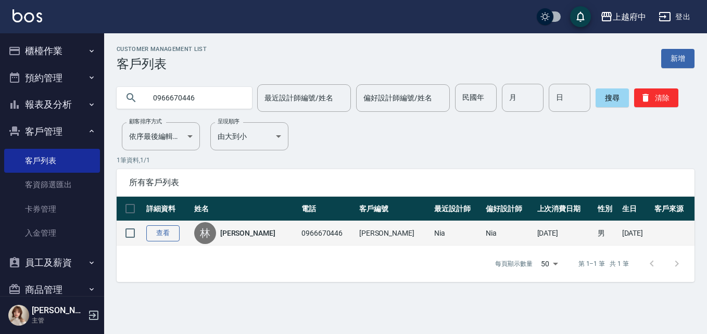
click at [164, 231] on link "查看" at bounding box center [162, 233] width 33 height 16
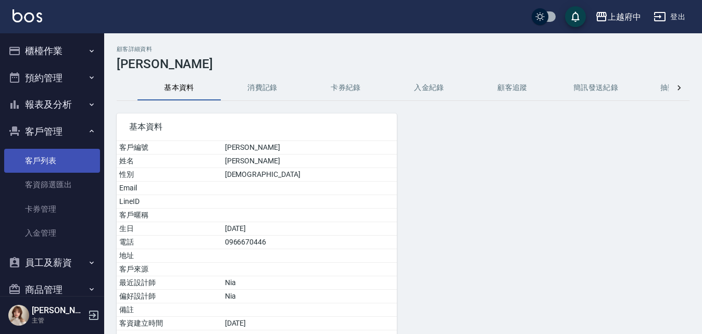
click at [41, 160] on link "客戶列表" at bounding box center [52, 161] width 96 height 24
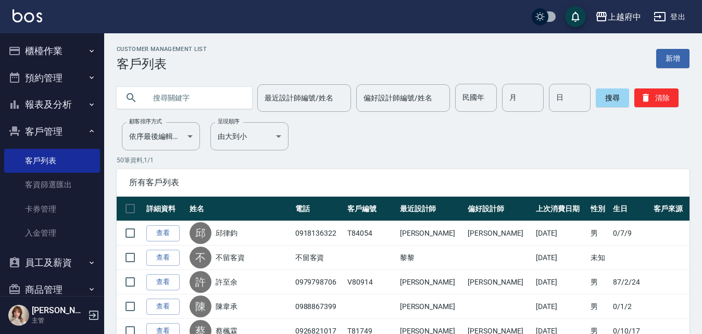
click at [204, 90] on input "text" at bounding box center [195, 98] width 98 height 28
type input "0976343932"
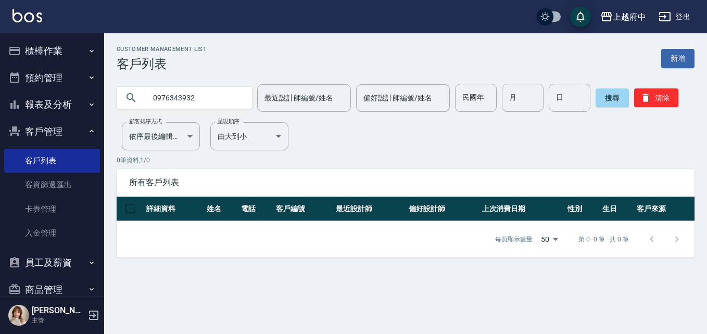
drag, startPoint x: 210, startPoint y: 94, endPoint x: 90, endPoint y: 90, distance: 120.4
click at [90, 90] on div "上越府中 登出 櫃檯作業 打帳單 帳單列表 掛單列表 營業儀表板 現金收支登錄 材料自購登錄 每日結帳 排班表 現場電腦打卡 預約管理 預約管理 單日預約紀錄…" at bounding box center [353, 167] width 707 height 334
click at [43, 160] on link "客戶列表" at bounding box center [52, 161] width 96 height 24
click at [663, 98] on button "清除" at bounding box center [656, 98] width 44 height 19
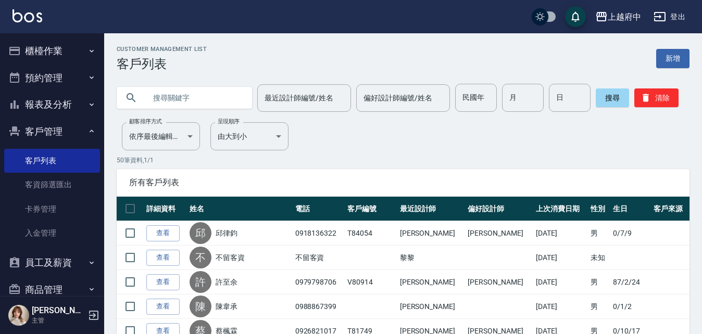
click at [182, 101] on input "text" at bounding box center [195, 98] width 98 height 28
type input "0918704009"
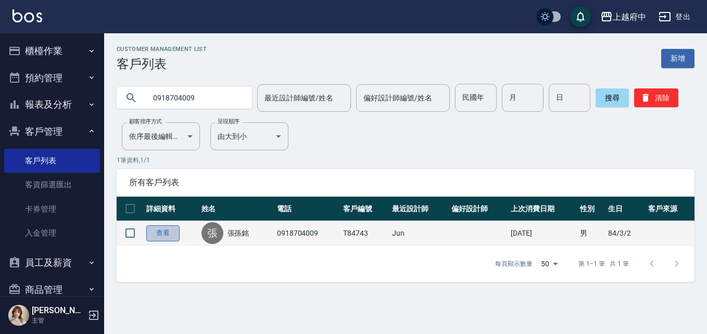
click at [171, 236] on link "查看" at bounding box center [162, 233] width 33 height 16
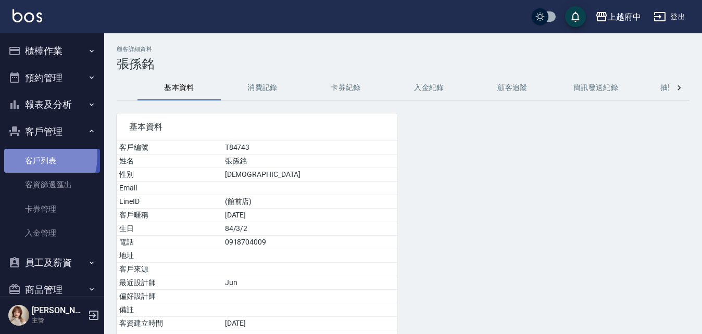
click at [31, 157] on link "客戶列表" at bounding box center [52, 161] width 96 height 24
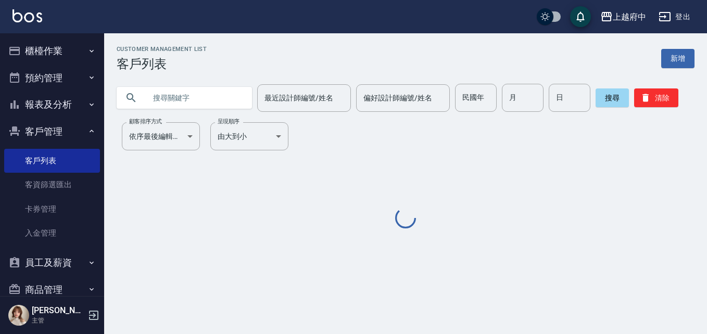
click at [188, 101] on input "text" at bounding box center [195, 98] width 98 height 28
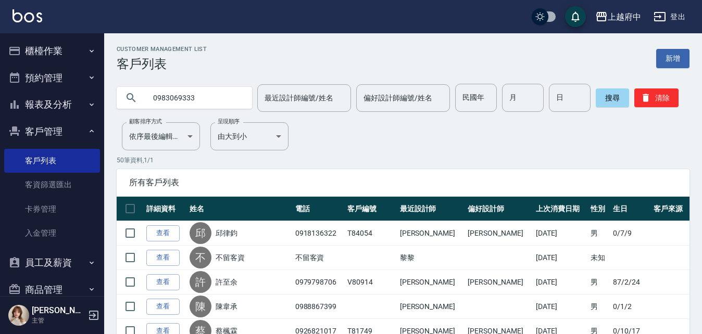
type input "0983069333"
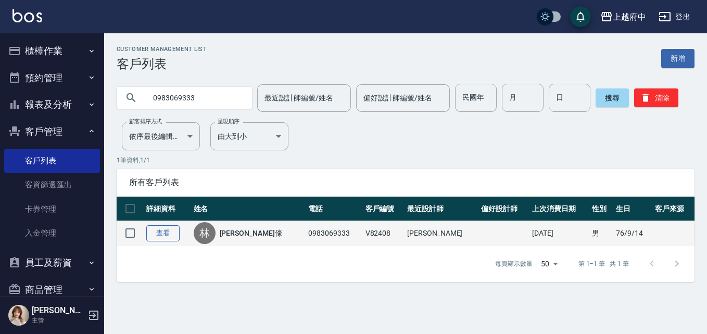
click at [168, 235] on link "查看" at bounding box center [162, 233] width 33 height 16
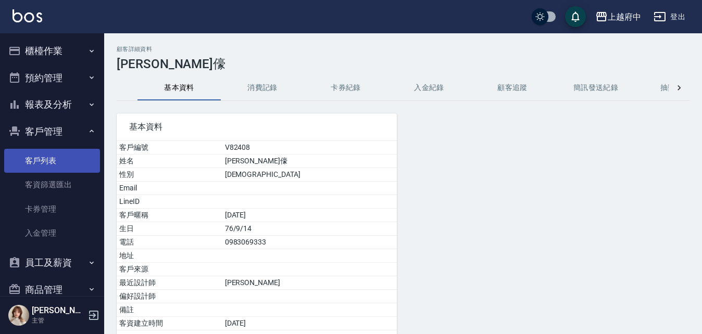
click at [42, 165] on link "客戶列表" at bounding box center [52, 161] width 96 height 24
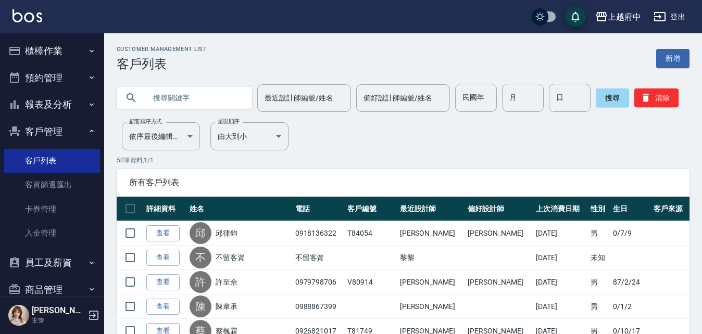
click at [174, 89] on input "text" at bounding box center [195, 98] width 98 height 28
type input "0"
type input "82408"
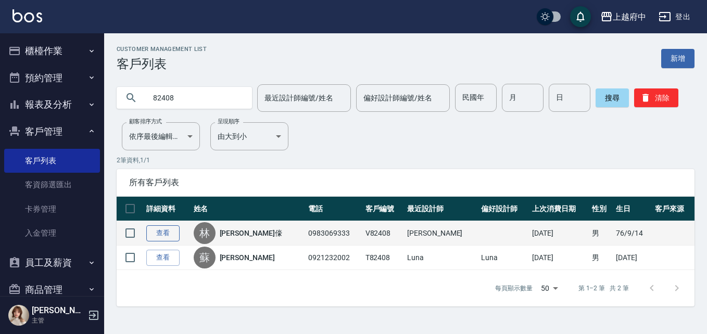
click at [159, 235] on link "查看" at bounding box center [162, 233] width 33 height 16
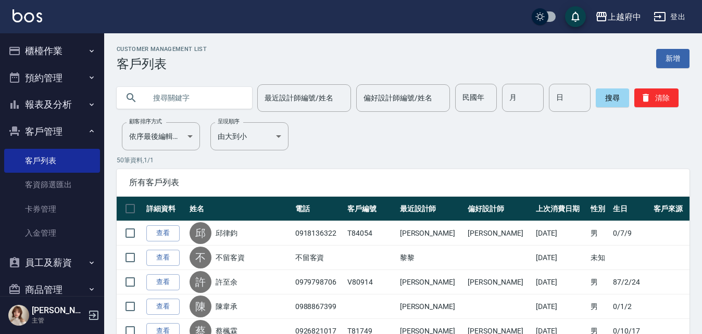
click at [209, 105] on input "text" at bounding box center [195, 98] width 98 height 28
type input "81656"
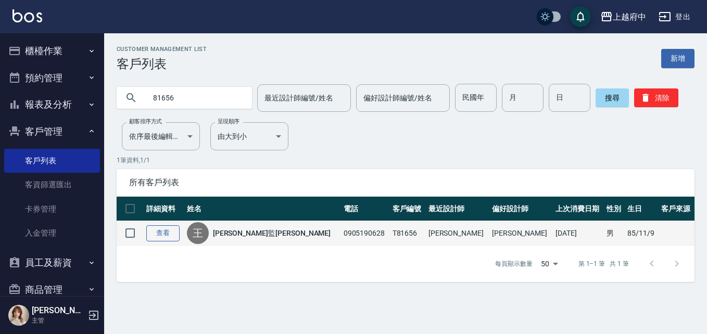
click at [171, 230] on link "查看" at bounding box center [162, 233] width 33 height 16
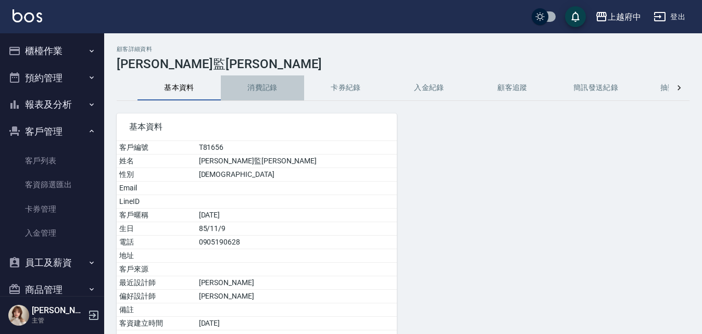
click at [267, 88] on button "消費記錄" at bounding box center [262, 88] width 83 height 25
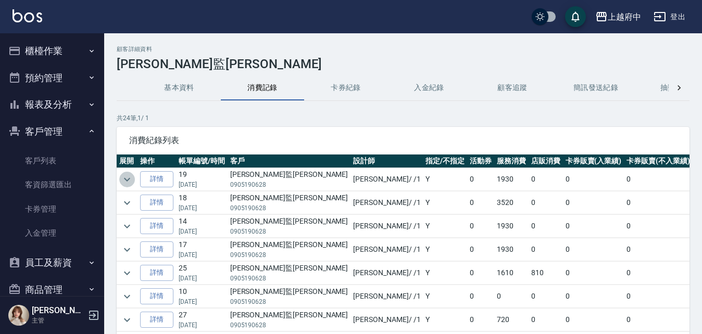
click at [125, 177] on icon "expand row" at bounding box center [127, 179] width 12 height 12
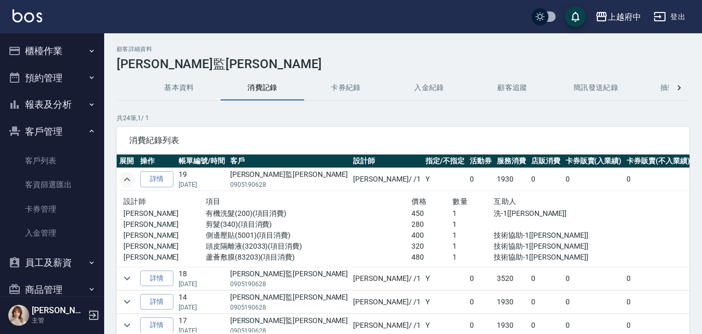
scroll to position [52, 0]
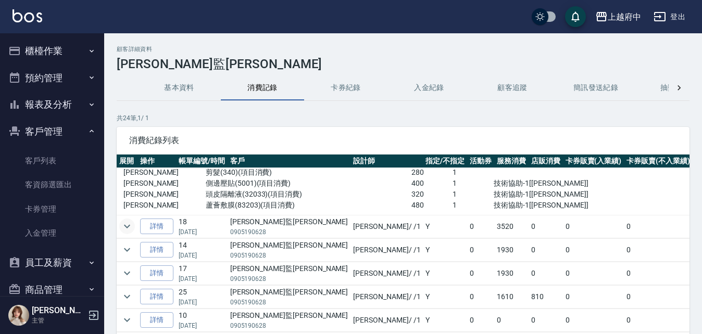
click at [127, 225] on icon "expand row" at bounding box center [127, 226] width 12 height 12
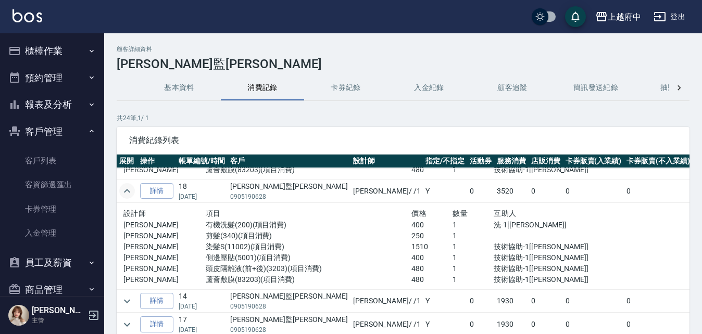
scroll to position [104, 0]
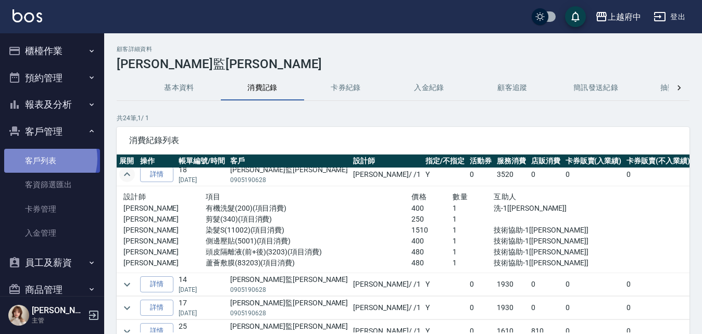
click at [42, 159] on link "客戶列表" at bounding box center [52, 161] width 96 height 24
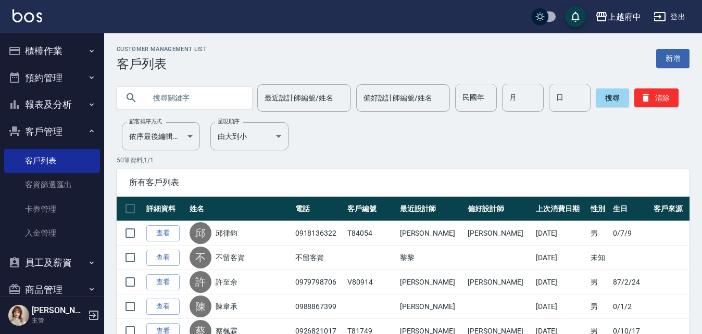
click at [161, 93] on input "text" at bounding box center [195, 98] width 98 height 28
type input "0988867399"
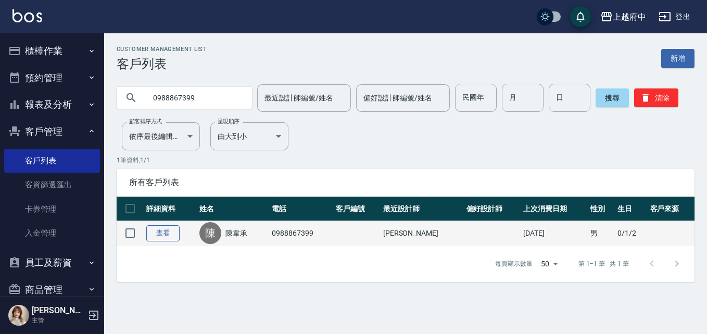
click at [159, 234] on link "查看" at bounding box center [162, 233] width 33 height 16
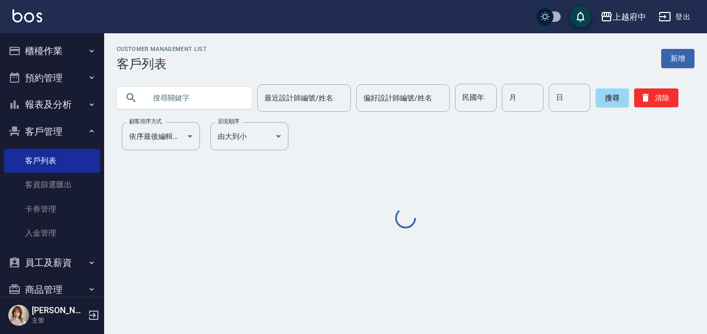
click at [189, 98] on input "text" at bounding box center [195, 98] width 98 height 28
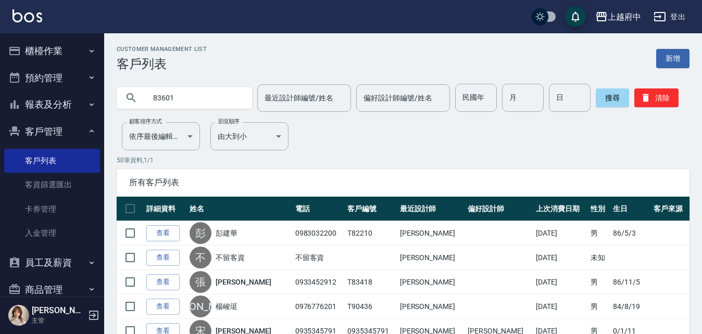
type input "83601"
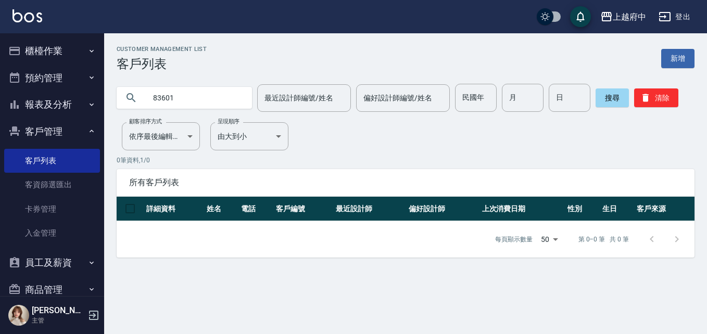
drag, startPoint x: 179, startPoint y: 99, endPoint x: 129, endPoint y: 103, distance: 49.6
click at [129, 103] on div "83601" at bounding box center [184, 98] width 135 height 22
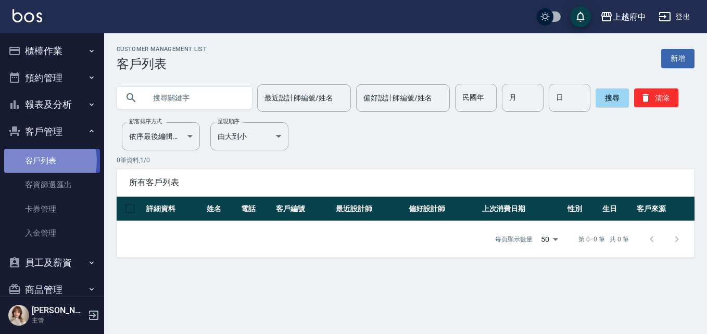
click at [43, 161] on link "客戶列表" at bounding box center [52, 161] width 96 height 24
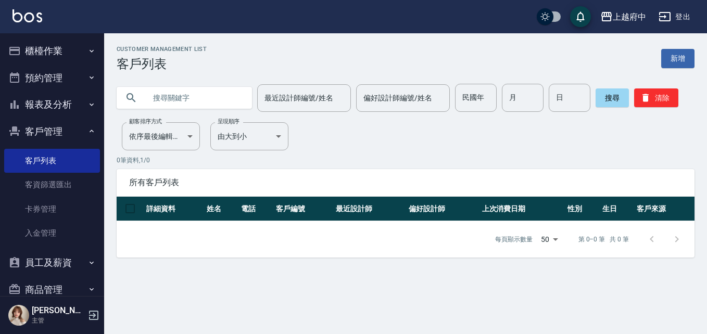
click at [181, 101] on input "text" at bounding box center [195, 98] width 98 height 28
type input "0926026016"
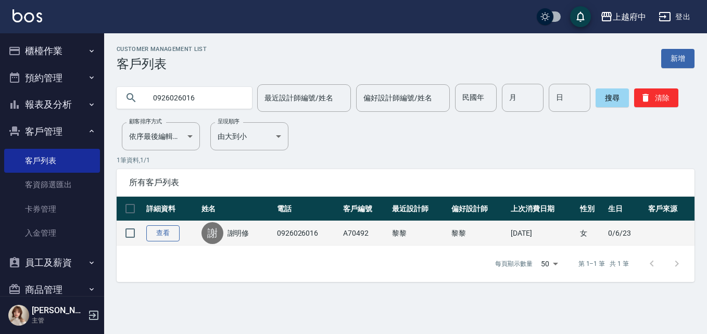
click at [158, 236] on link "查看" at bounding box center [162, 233] width 33 height 16
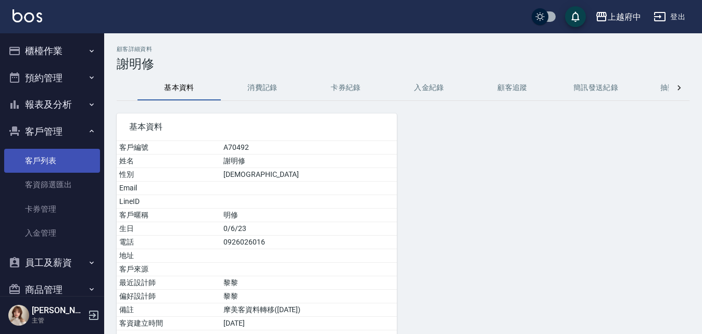
click at [47, 156] on link "客戶列表" at bounding box center [52, 161] width 96 height 24
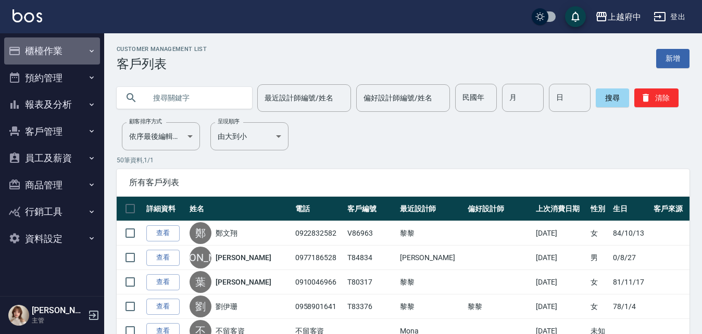
click at [52, 51] on button "櫃檯作業" at bounding box center [52, 50] width 96 height 27
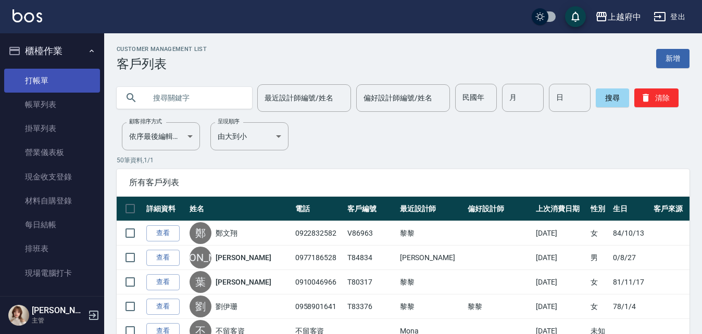
click at [31, 78] on link "打帳單" at bounding box center [52, 81] width 96 height 24
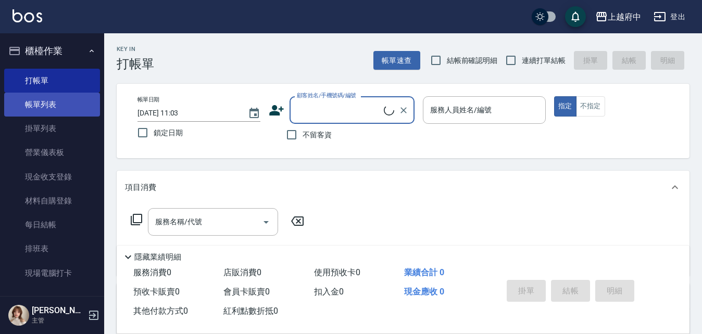
click at [43, 105] on link "帳單列表" at bounding box center [52, 105] width 96 height 24
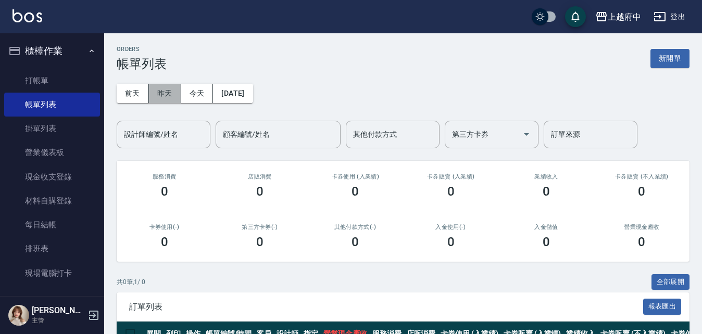
click at [161, 96] on button "昨天" at bounding box center [165, 93] width 32 height 19
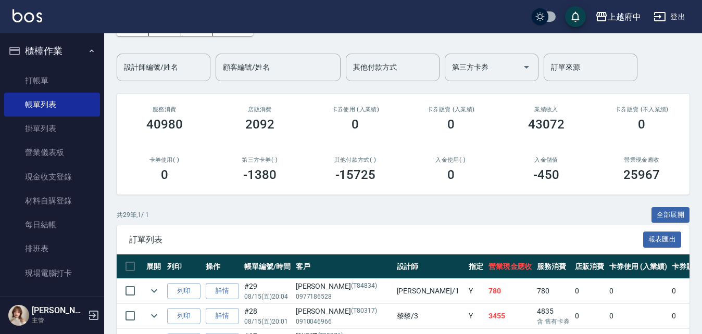
scroll to position [156, 0]
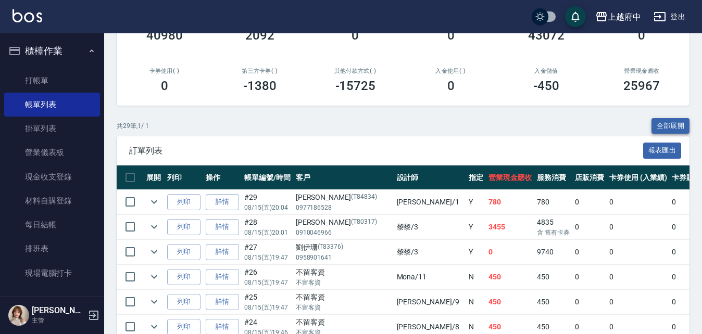
click at [661, 131] on button "全部展開" at bounding box center [670, 126] width 39 height 16
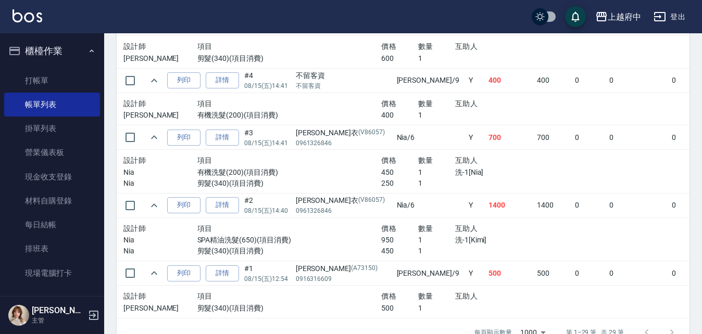
scroll to position [2187, 0]
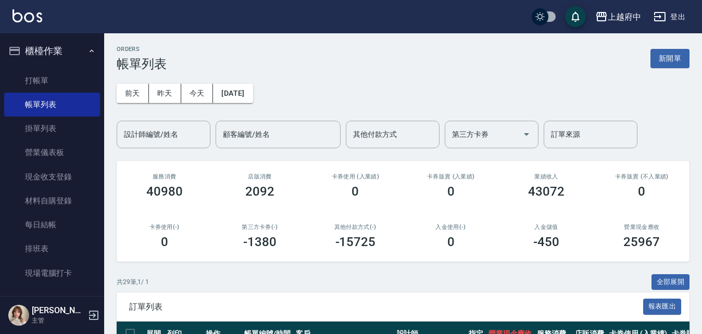
scroll to position [2187, 0]
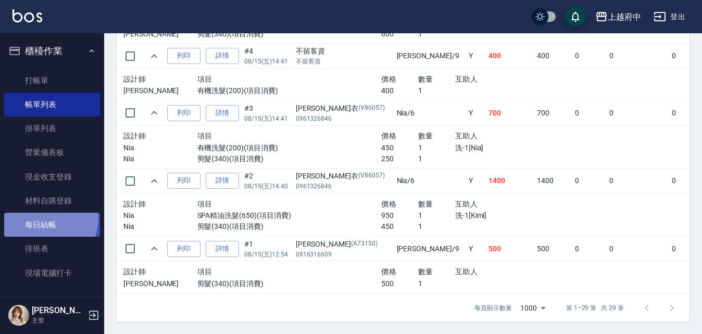
click at [34, 217] on link "每日結帳" at bounding box center [52, 225] width 96 height 24
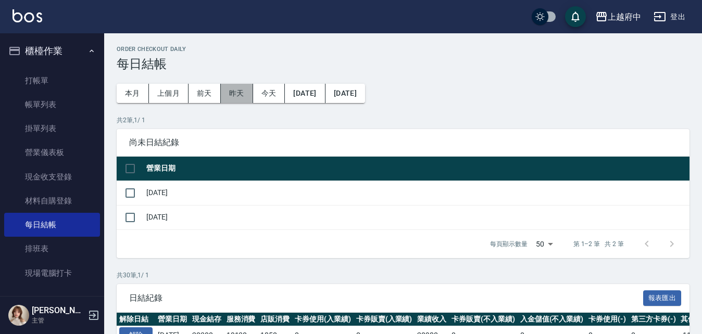
click at [231, 93] on button "昨天" at bounding box center [237, 93] width 32 height 19
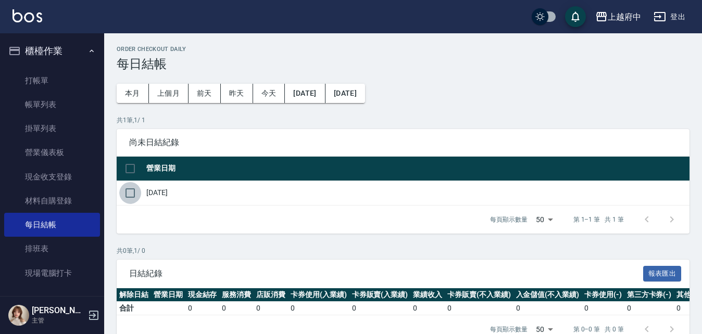
click at [129, 193] on input "checkbox" at bounding box center [130, 193] width 22 height 22
checkbox input "true"
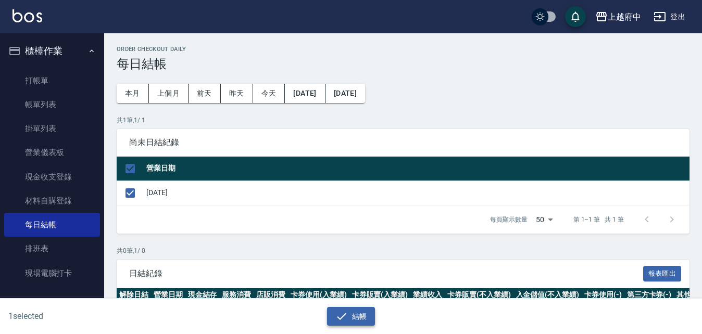
drag, startPoint x: 361, startPoint y: 313, endPoint x: 364, endPoint y: 307, distance: 7.3
click at [361, 313] on button "結帳" at bounding box center [351, 316] width 48 height 19
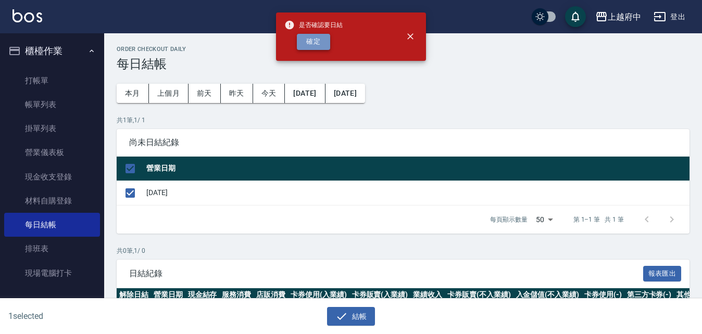
click at [311, 43] on button "確定" at bounding box center [313, 42] width 33 height 16
checkbox input "false"
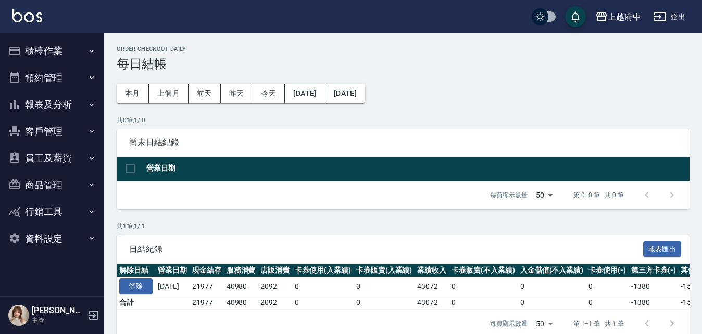
click at [47, 49] on button "櫃檯作業" at bounding box center [52, 50] width 96 height 27
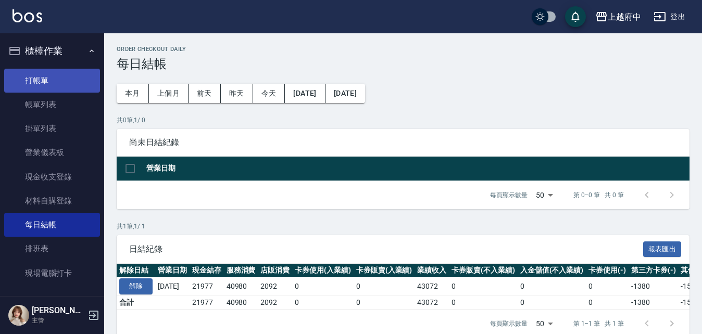
click at [34, 81] on link "打帳單" at bounding box center [52, 81] width 96 height 24
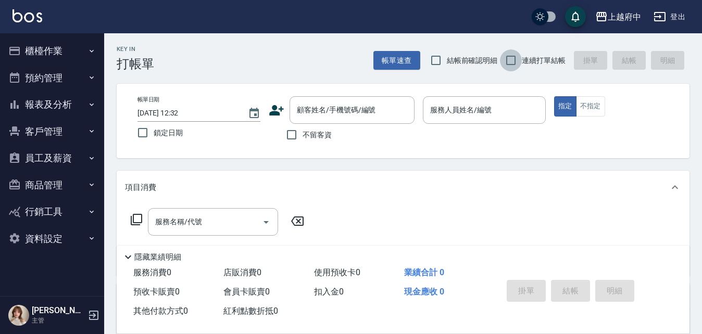
click at [508, 59] on input "連續打單結帳" at bounding box center [511, 60] width 22 height 22
checkbox input "true"
click at [348, 112] on input "顧客姓名/手機號碼/編號" at bounding box center [344, 110] width 100 height 18
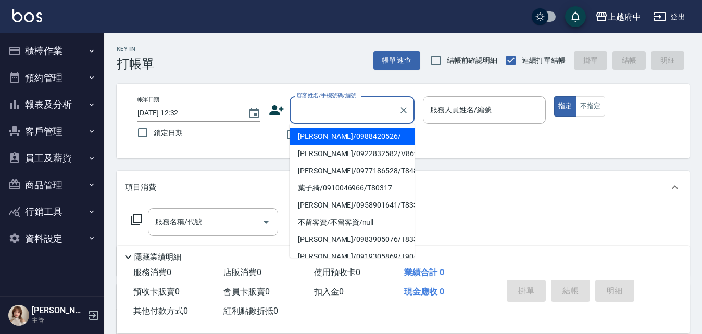
type input "ㄔ"
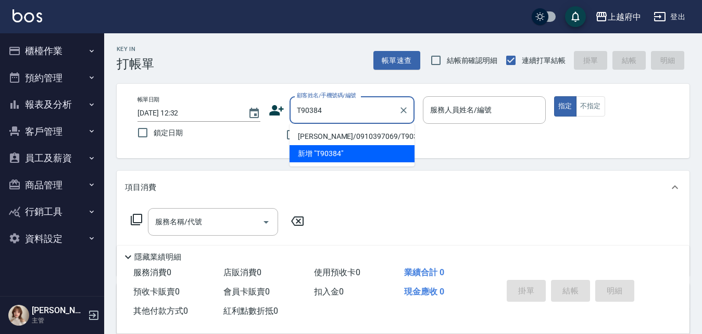
click at [319, 132] on li "[PERSON_NAME]/0910397069/T90384" at bounding box center [352, 136] width 125 height 17
type input "[PERSON_NAME]/0910397069/T90384"
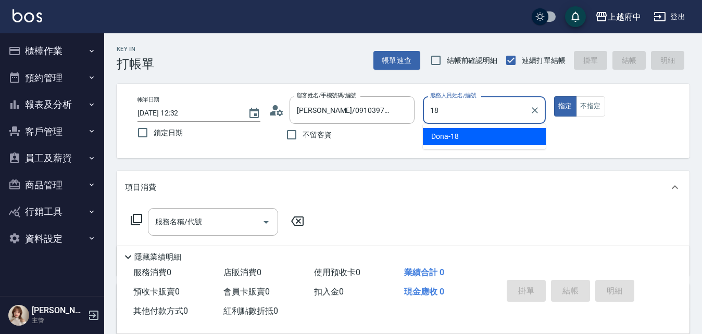
type input "Dona-18"
type button "true"
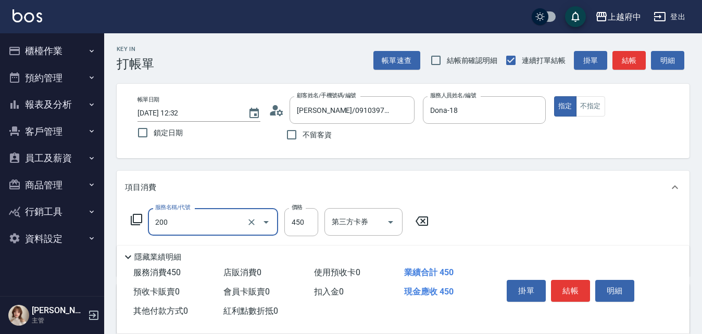
type input "有機洗髮(200)"
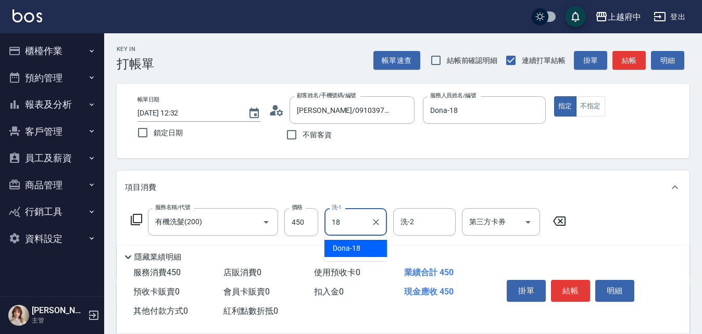
type input "Dona-18"
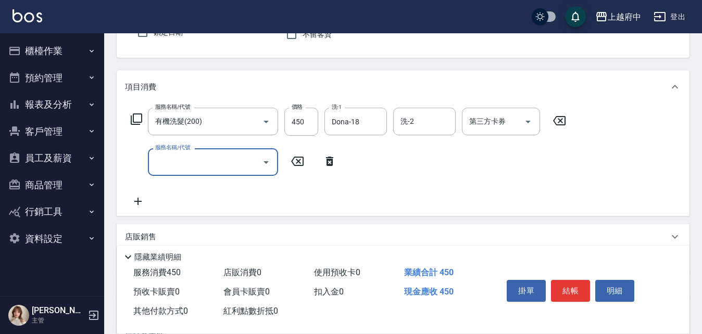
scroll to position [104, 0]
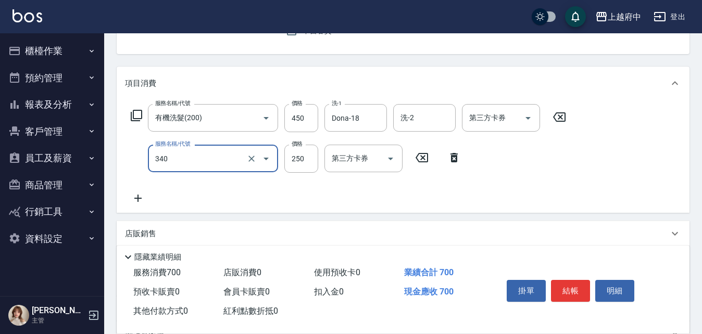
type input "剪髮(340)"
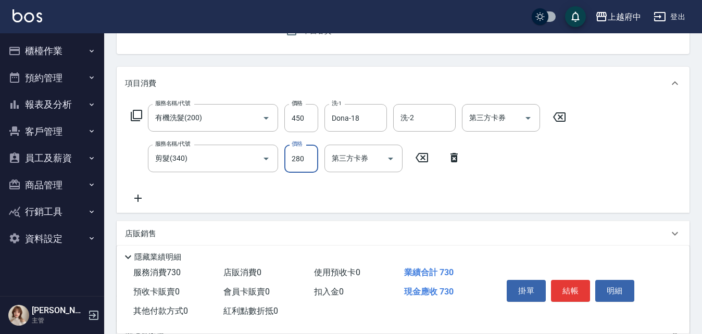
type input "280"
click at [379, 193] on div "服務名稱/代號 有機洗髮(200) 服務名稱/代號 價格 450 價格 洗-1 Dona-18 洗-1 洗-2 洗-2 第三方卡券 第三方卡券 服務名稱/代號…" at bounding box center [348, 154] width 447 height 101
click at [581, 288] on button "結帳" at bounding box center [570, 291] width 39 height 22
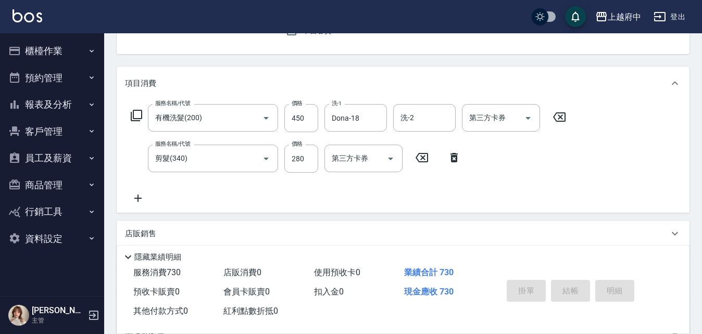
type input "[DATE] 12:34"
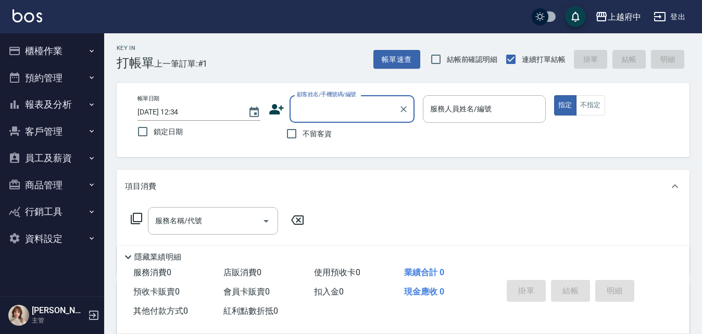
scroll to position [0, 0]
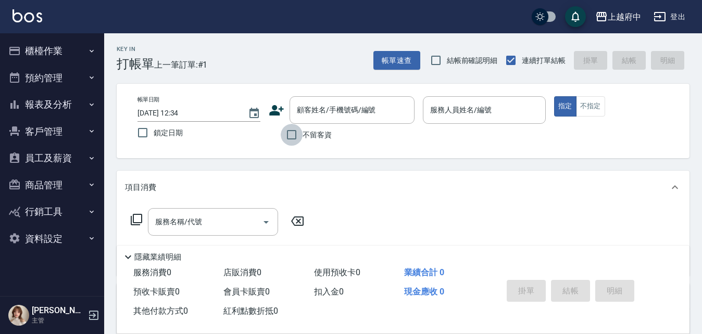
click at [293, 131] on input "不留客資" at bounding box center [292, 135] width 22 height 22
checkbox input "true"
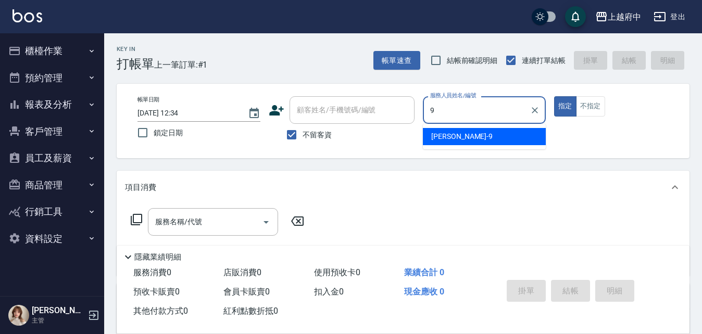
type input "[PERSON_NAME]-9"
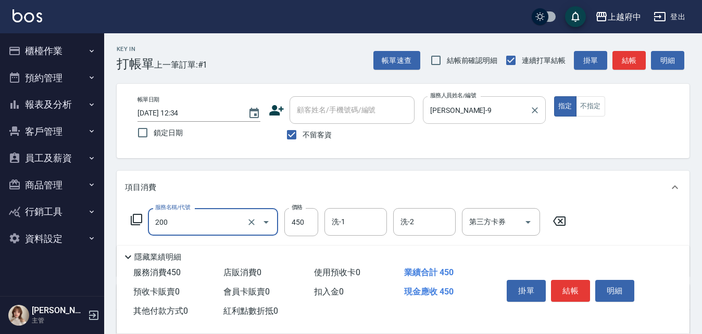
type input "有機洗髮(200)"
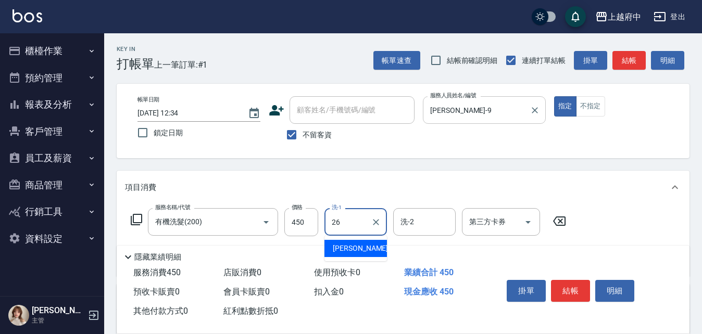
type input "[PERSON_NAME]-26"
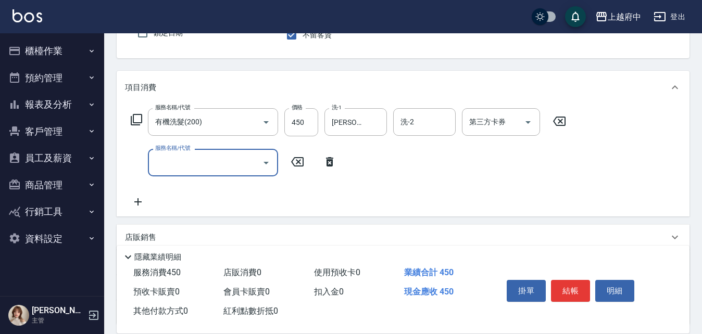
scroll to position [104, 0]
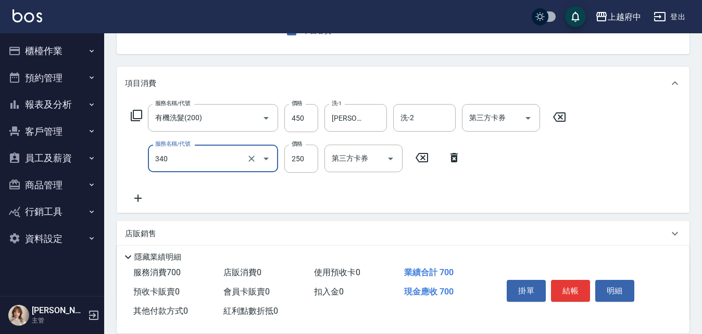
type input "剪髮(340)"
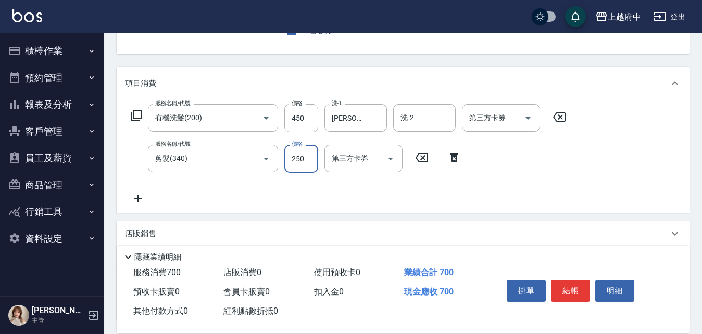
click at [361, 192] on div "服務名稱/代號 有機洗髮(200) 服務名稱/代號 價格 450 價格 洗-1 [PERSON_NAME]-26 洗-1 洗-2 洗-2 第三方卡券 第三方卡…" at bounding box center [348, 154] width 447 height 101
click at [581, 290] on button "結帳" at bounding box center [570, 291] width 39 height 22
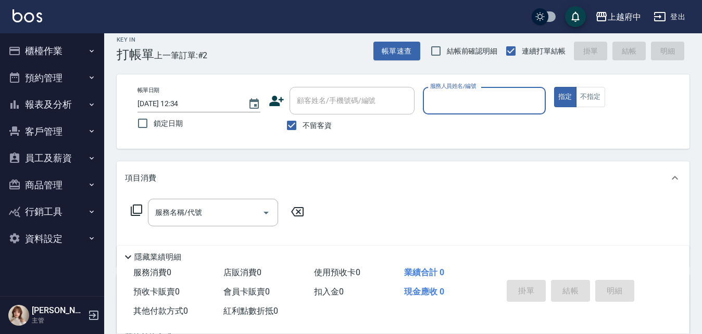
scroll to position [0, 0]
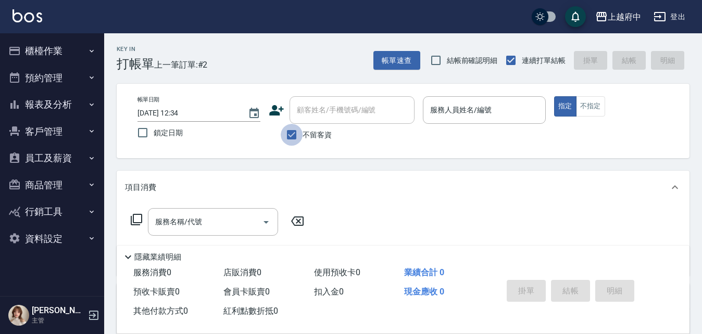
click at [294, 137] on input "不留客資" at bounding box center [292, 135] width 22 height 22
checkbox input "false"
click at [327, 109] on input "顧客姓名/手機號碼/編號" at bounding box center [344, 110] width 100 height 18
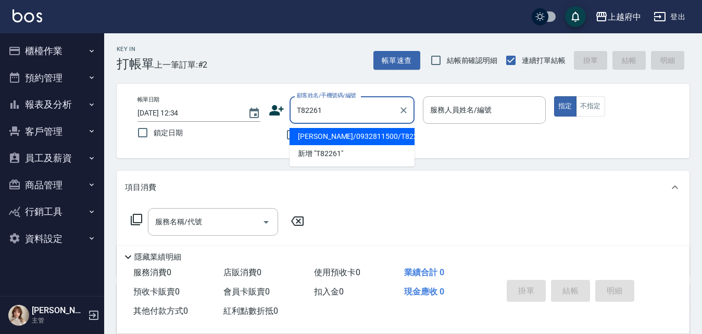
click at [307, 135] on li "[PERSON_NAME]/0932811500/T82261" at bounding box center [352, 136] width 125 height 17
type input "[PERSON_NAME]/0932811500/T82261"
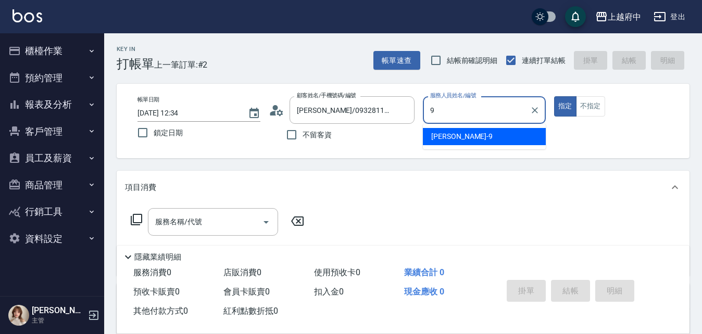
type input "[PERSON_NAME]-9"
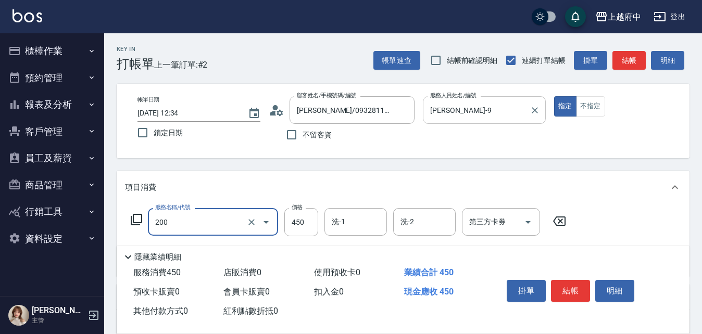
type input "有機洗髮(200)"
type input "400"
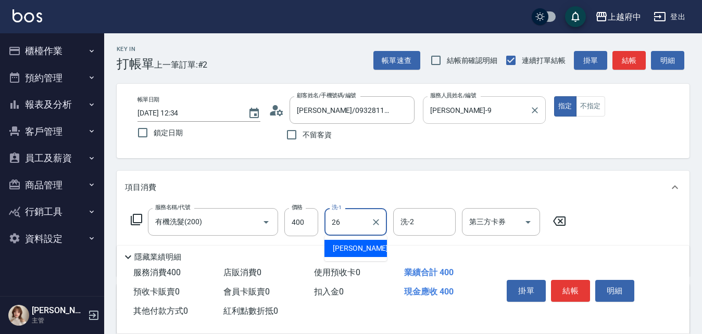
type input "[PERSON_NAME]-26"
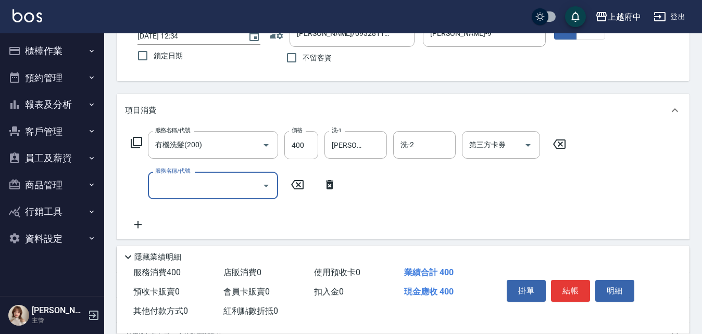
scroll to position [104, 0]
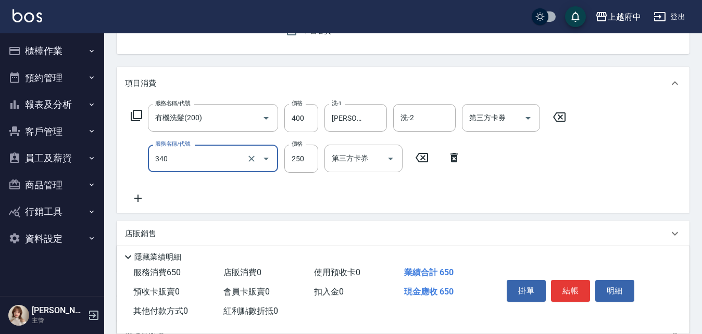
type input "剪髮(340)"
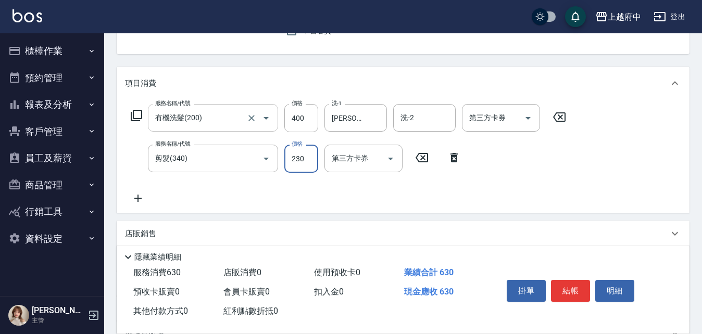
type input "230"
click at [432, 184] on div "服務名稱/代號 有機洗髮(200) 服務名稱/代號 價格 400 價格 洗-1 [PERSON_NAME]-26 洗-1 洗-2 洗-2 第三方卡券 第三方卡…" at bounding box center [348, 154] width 447 height 101
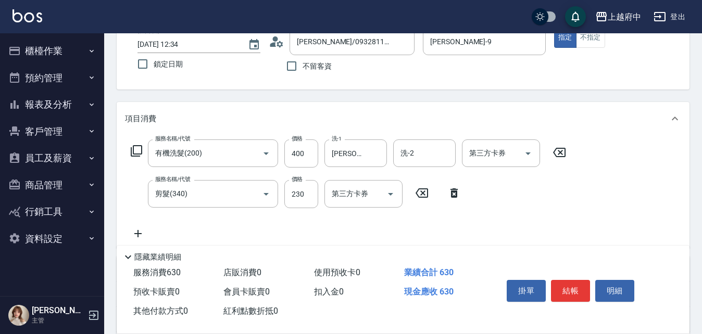
scroll to position [156, 0]
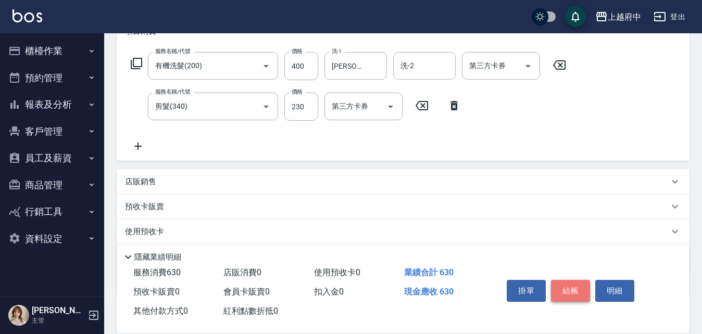
click at [575, 281] on button "結帳" at bounding box center [570, 291] width 39 height 22
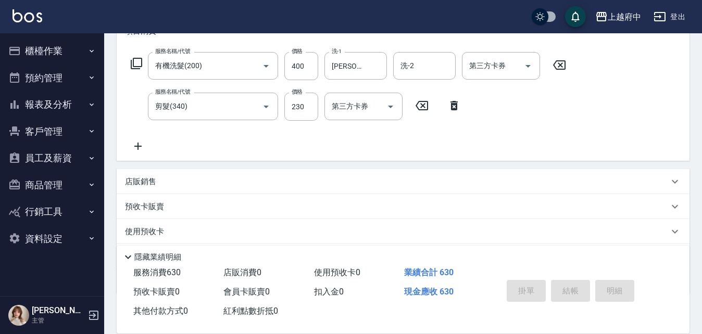
type input "[DATE] 12:35"
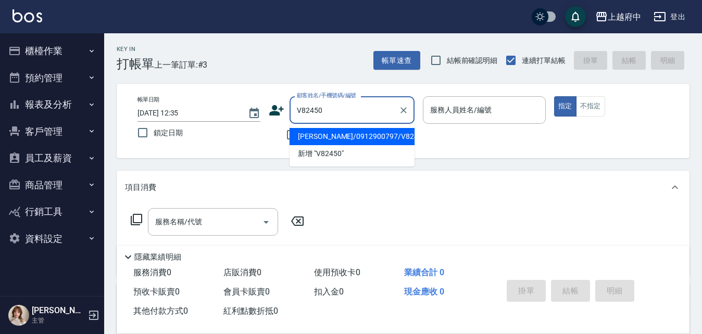
click at [335, 140] on li "[PERSON_NAME]/0912900797/V82450" at bounding box center [352, 136] width 125 height 17
type input "[PERSON_NAME]/0912900797/V82450"
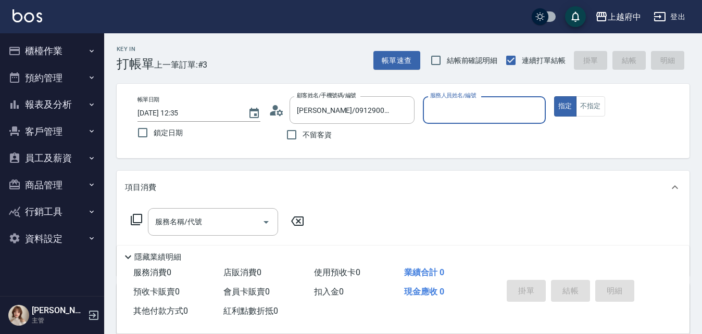
type input "黎黎-3"
click at [554, 96] on button "指定" at bounding box center [565, 106] width 22 height 20
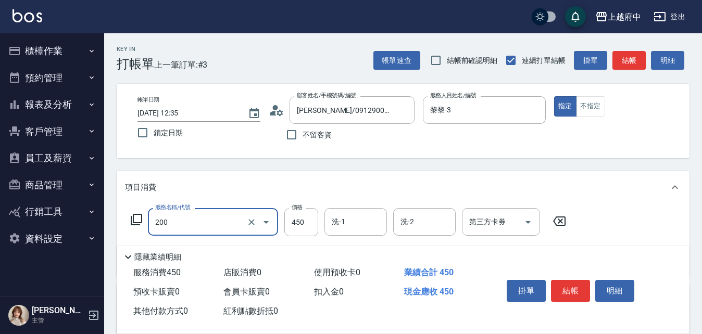
type input "有機洗髮(200)"
type input "400"
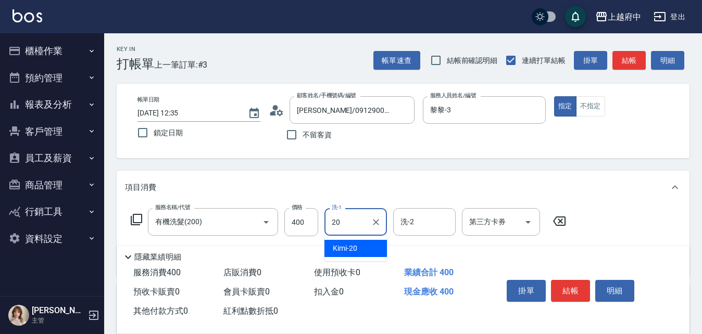
type input "Kimi-20"
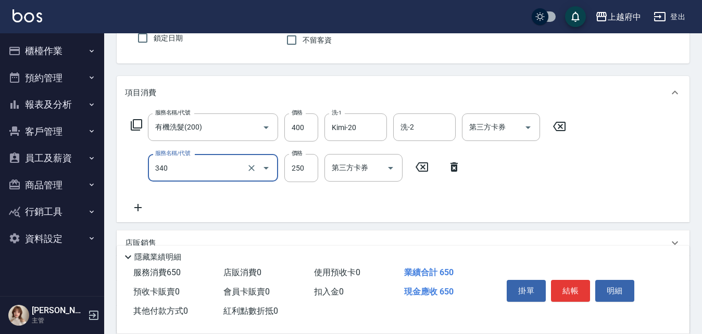
scroll to position [104, 0]
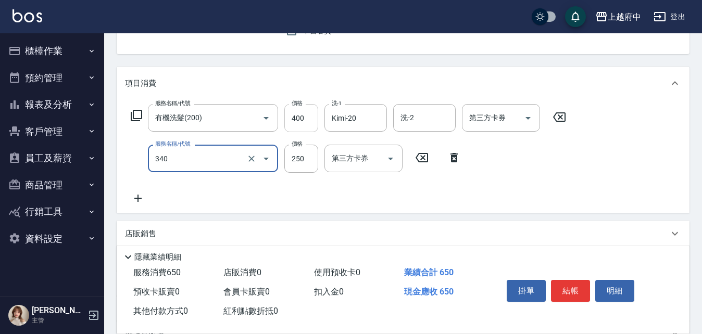
type input "剪髮(340)"
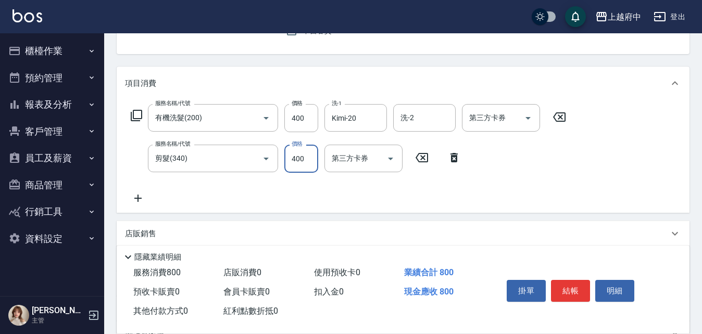
type input "400"
click at [518, 196] on div "服務名稱/代號 有機洗髮(200) 服務名稱/代號 價格 400 價格 洗-1 Kimi-20 洗-1 洗-2 洗-2 第三方卡券 第三方卡券 服務名稱/代號…" at bounding box center [348, 154] width 447 height 101
click at [580, 286] on button "結帳" at bounding box center [570, 291] width 39 height 22
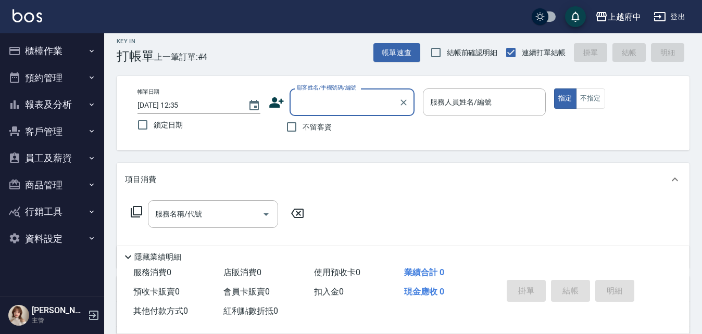
scroll to position [0, 0]
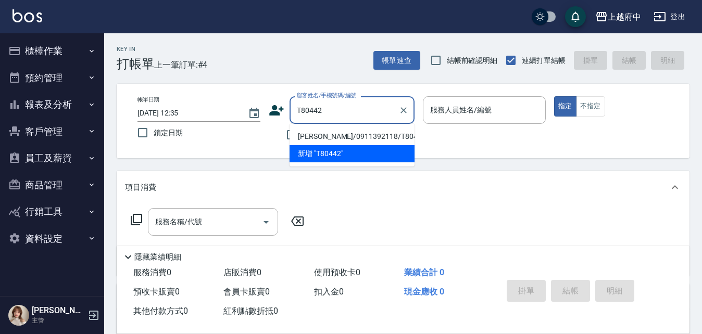
click at [312, 135] on li "[PERSON_NAME]/0911392118/T80442" at bounding box center [352, 136] width 125 height 17
type input "[PERSON_NAME]/0911392118/T80442"
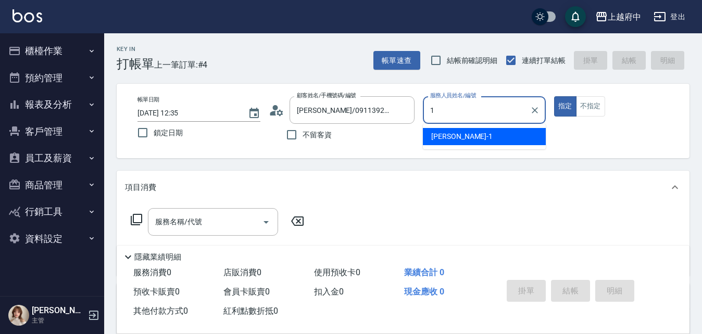
type input "[PERSON_NAME] -1"
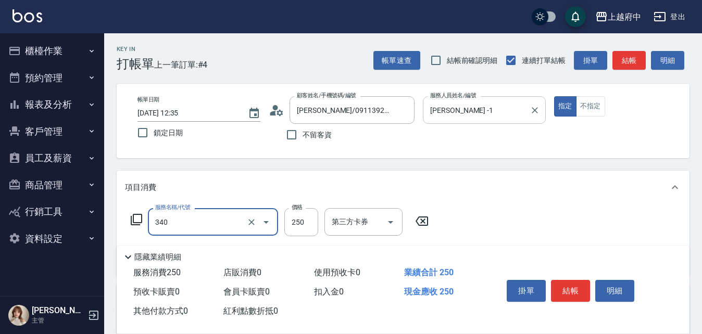
type input "剪髮(340)"
type input "600"
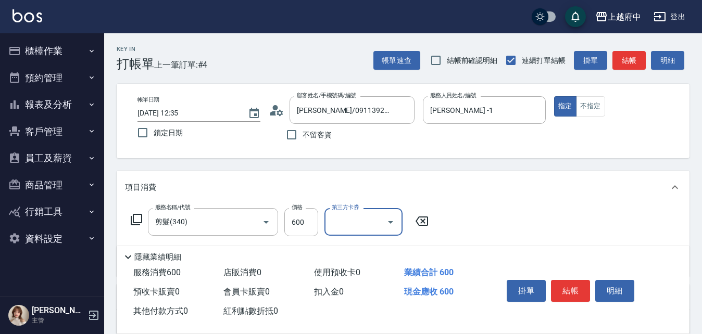
click at [504, 210] on div "服務名稱/代號 剪髮(340) 服務名稱/代號 價格 600 價格 第三方卡券 第三方卡券" at bounding box center [403, 240] width 573 height 72
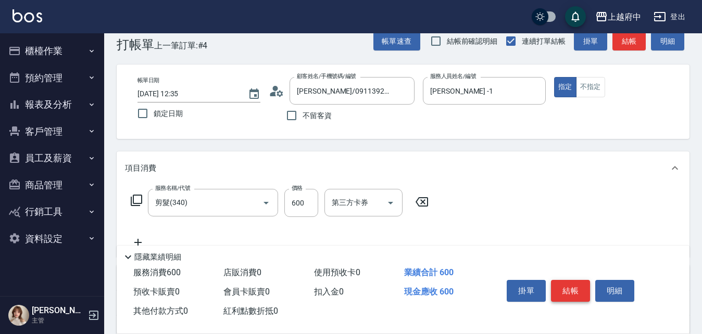
scroll to position [52, 0]
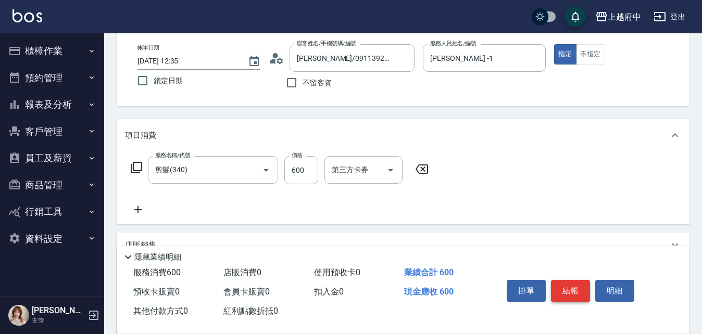
click at [565, 280] on button "結帳" at bounding box center [570, 291] width 39 height 22
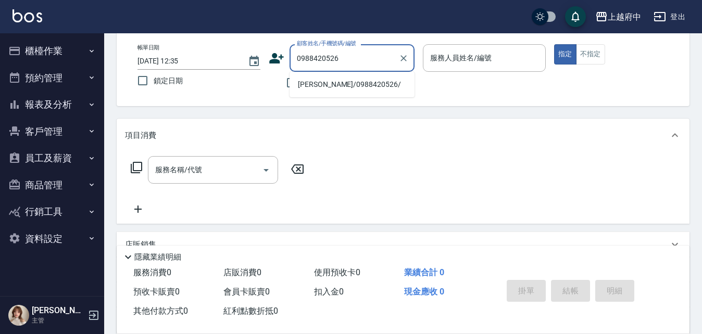
click at [348, 83] on li "[PERSON_NAME]/0988420526/" at bounding box center [352, 84] width 125 height 17
type input "[PERSON_NAME]/0988420526/"
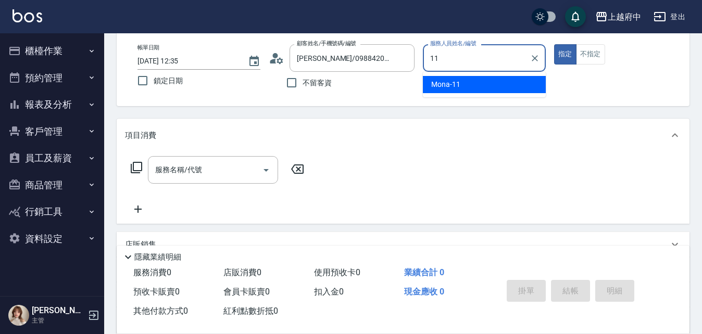
type input "Mona-11"
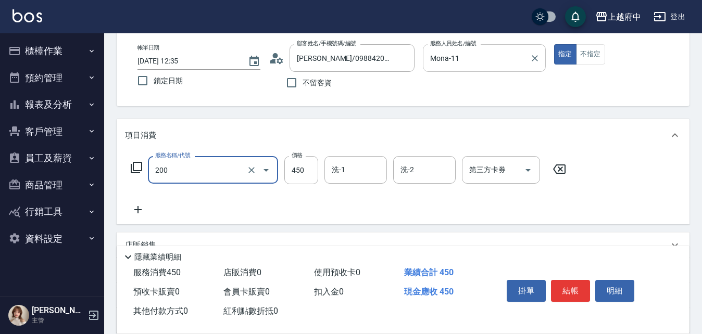
type input "有機洗髮(200)"
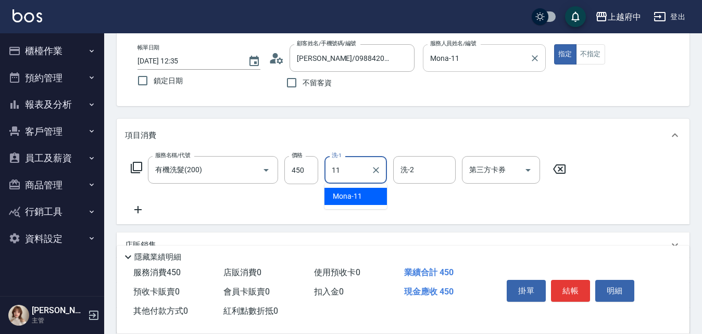
type input "Mona-11"
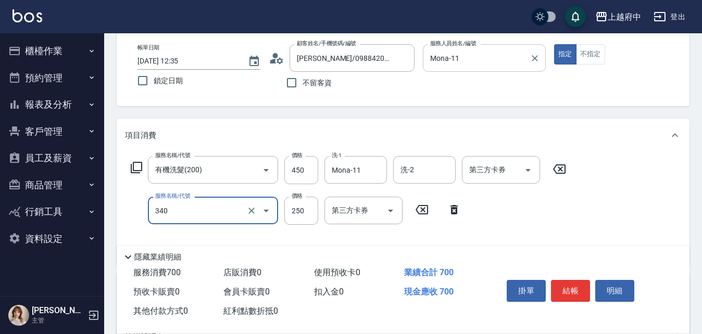
type input "剪髮(340)"
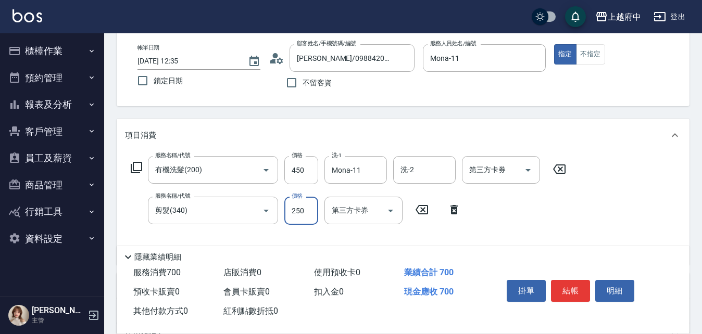
click at [511, 223] on div "服務名稱/代號 有機洗髮(200) 服務名稱/代號 價格 450 價格 洗-1 Mona-11 洗-1 洗-2 洗-2 第三方卡券 第三方卡券 服務名稱/代號…" at bounding box center [348, 206] width 447 height 101
click at [565, 288] on button "結帳" at bounding box center [570, 291] width 39 height 22
type input "2025/08/16 12:36"
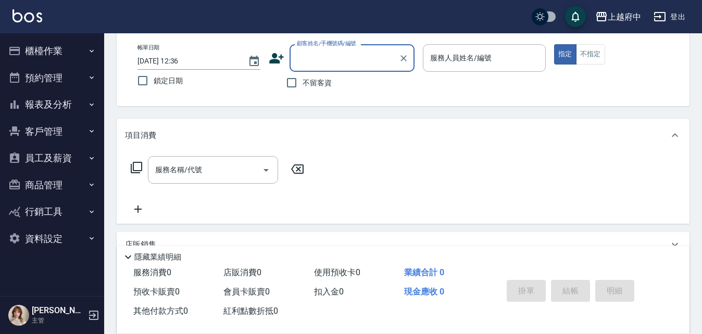
scroll to position [0, 0]
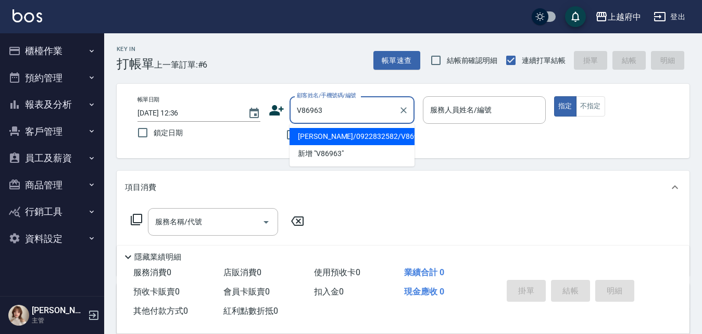
click at [392, 132] on li "鄭文翔/0922832582/V86963" at bounding box center [352, 136] width 125 height 17
type input "鄭文翔/0922832582/V86963"
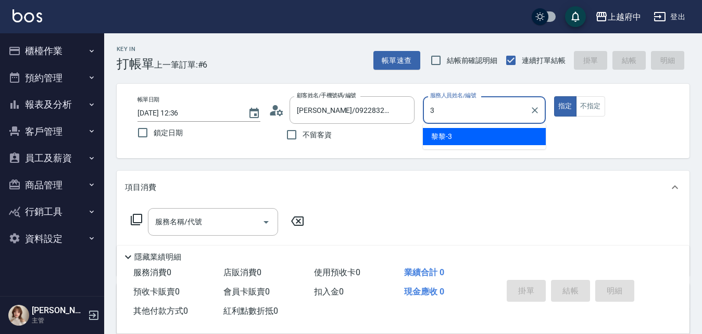
type input "黎黎-3"
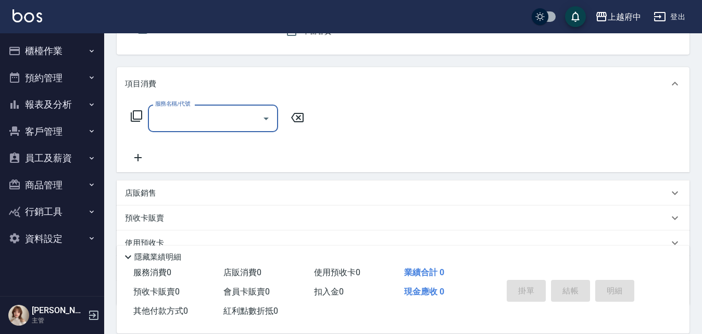
scroll to position [104, 0]
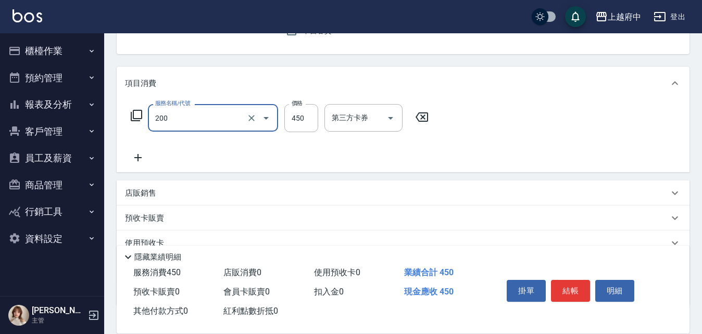
type input "有機洗髮(200)"
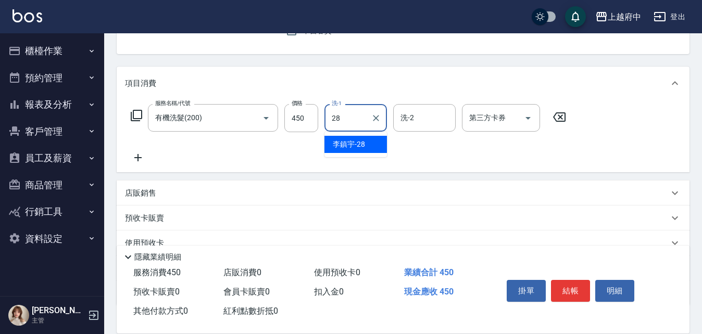
type input "李鎮宇-28"
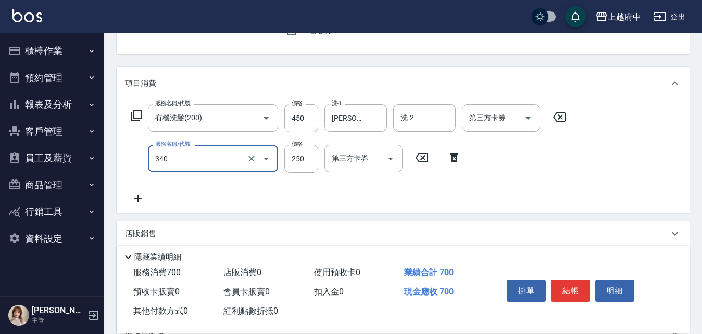
type input "剪髮(340)"
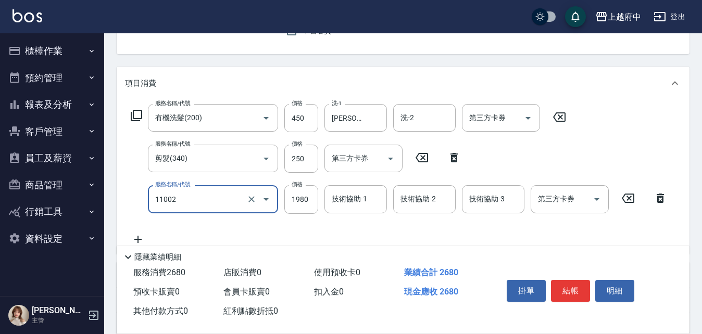
type input "染髮S(11002)"
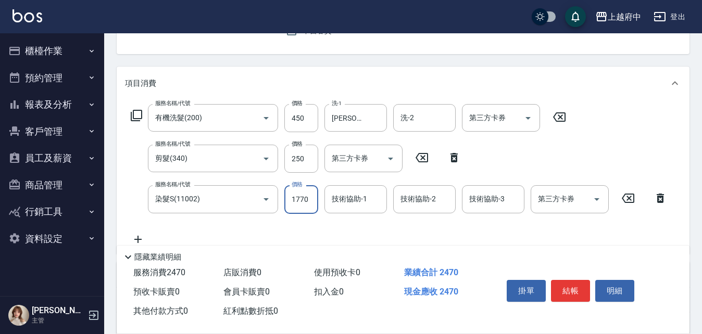
type input "1770"
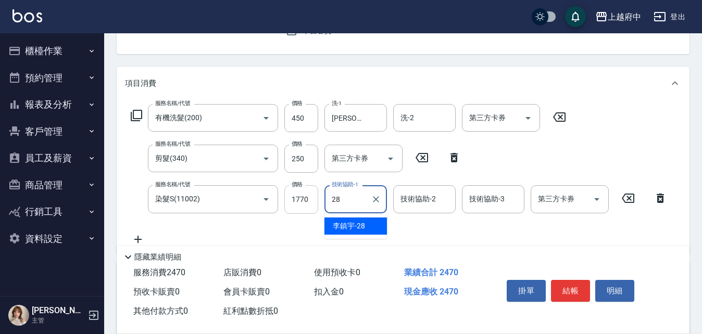
type input "李鎮宇-28"
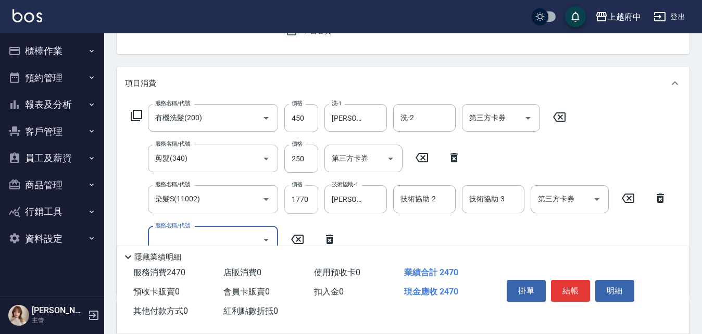
scroll to position [156, 0]
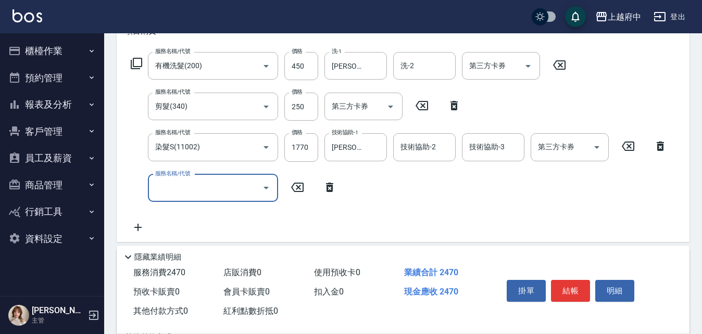
click at [329, 190] on icon at bounding box center [330, 187] width 26 height 12
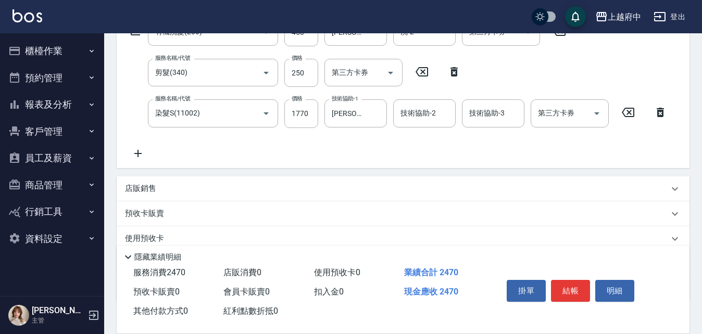
scroll to position [208, 0]
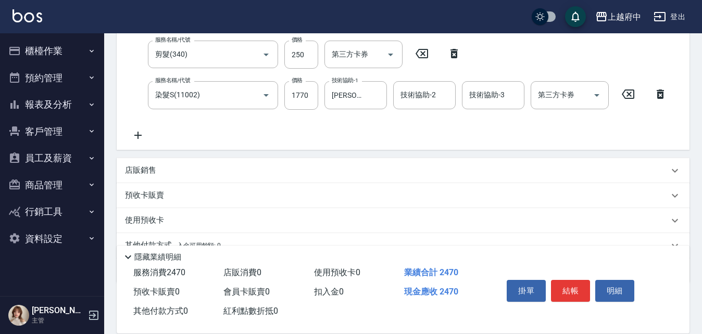
click at [146, 168] on p "店販銷售" at bounding box center [140, 170] width 31 height 11
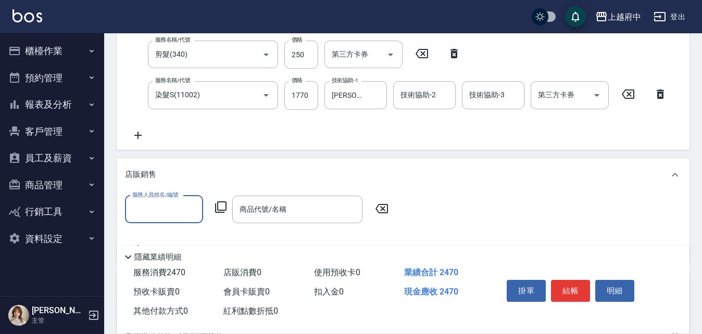
scroll to position [0, 0]
type input "黎黎-3"
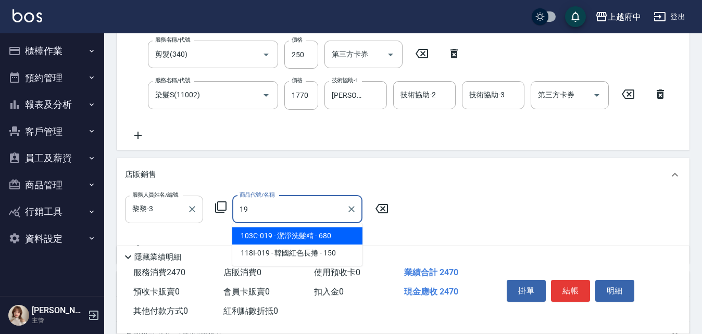
type input "1"
click at [270, 231] on span "V250 - 白金會員卡 - 400" at bounding box center [297, 236] width 130 height 17
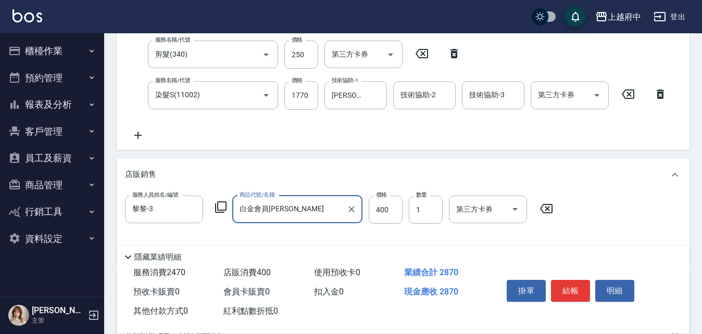
type input "白金會員卡"
click at [293, 180] on div "店販銷售" at bounding box center [403, 174] width 573 height 33
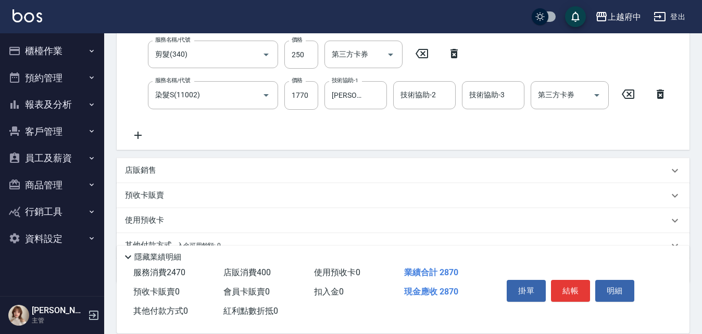
click at [401, 164] on div "店販銷售" at bounding box center [403, 170] width 573 height 25
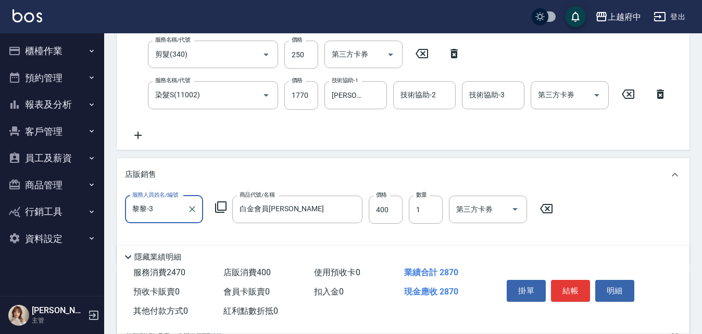
click at [575, 285] on button "結帳" at bounding box center [570, 291] width 39 height 22
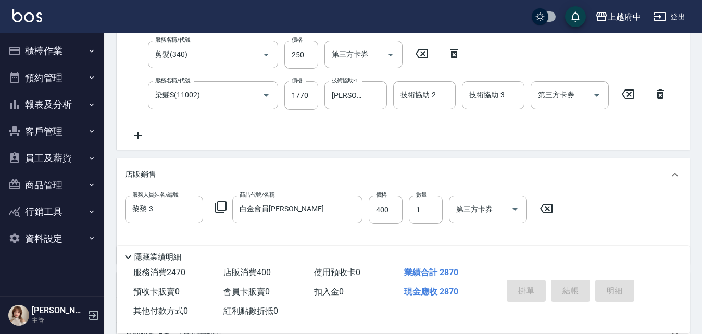
type input "2025/08/16 12:39"
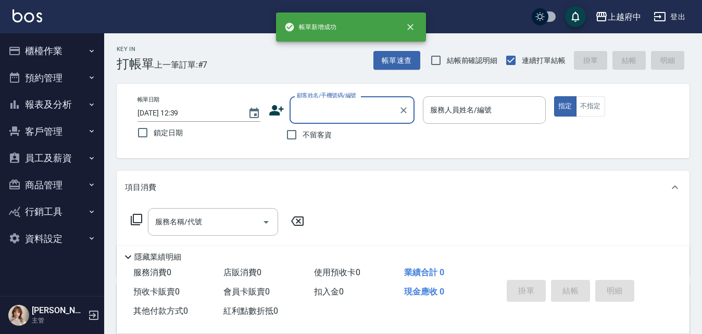
click at [36, 52] on button "櫃檯作業" at bounding box center [52, 50] width 96 height 27
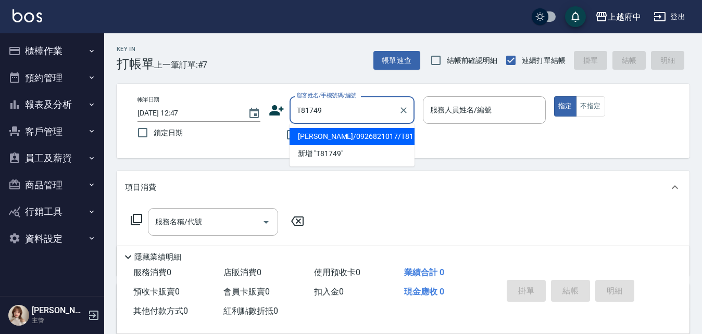
click at [343, 135] on li "[PERSON_NAME]/0926821017/T81749" at bounding box center [352, 136] width 125 height 17
type input "[PERSON_NAME]/0926821017/T81749"
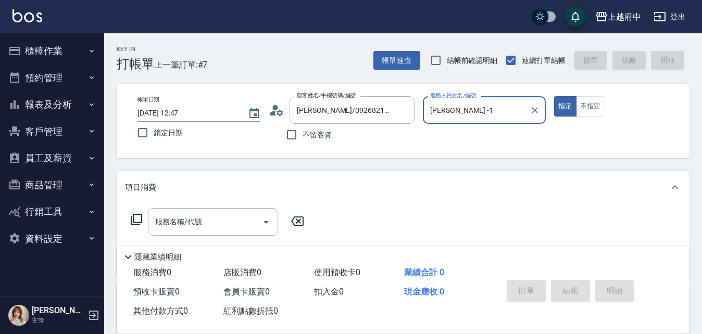
type input "[PERSON_NAME] -1"
click at [554, 96] on button "指定" at bounding box center [565, 106] width 22 height 20
type button "true"
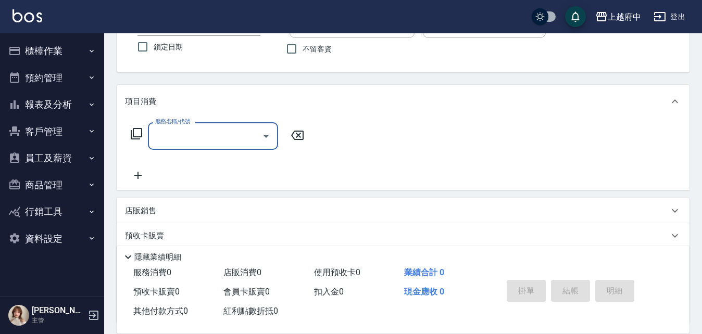
scroll to position [104, 0]
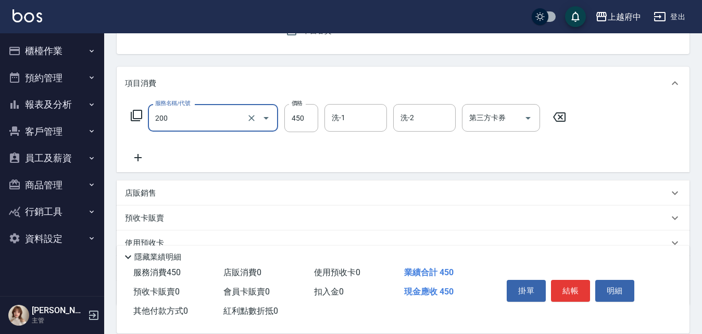
type input "有機洗髮(200)"
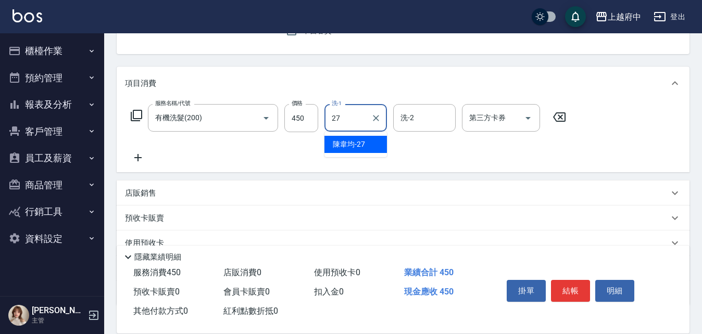
type input "[PERSON_NAME]-27"
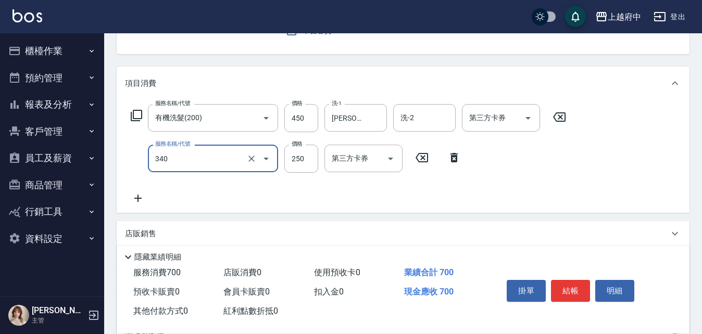
type input "剪髮(340)"
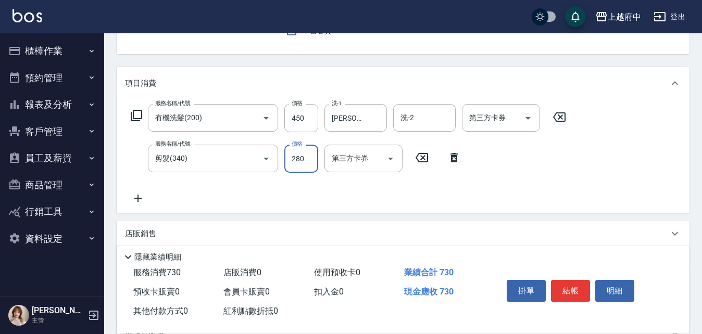
type input "280"
click at [436, 186] on div "服務名稱/代號 有機洗髮(200) 服務名稱/代號 價格 450 價格 洗-1 [PERSON_NAME]-27 洗-1 洗-2 洗-2 第三方卡券 第三方卡…" at bounding box center [348, 154] width 447 height 101
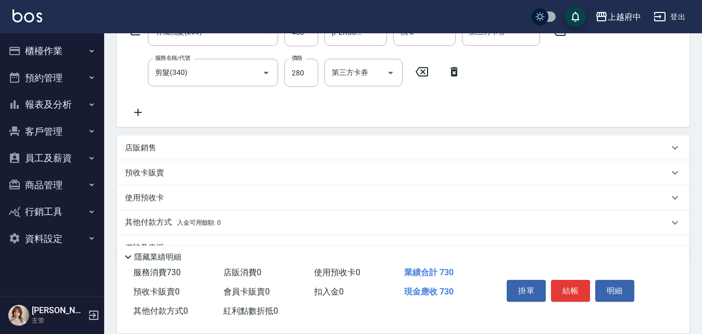
scroll to position [208, 0]
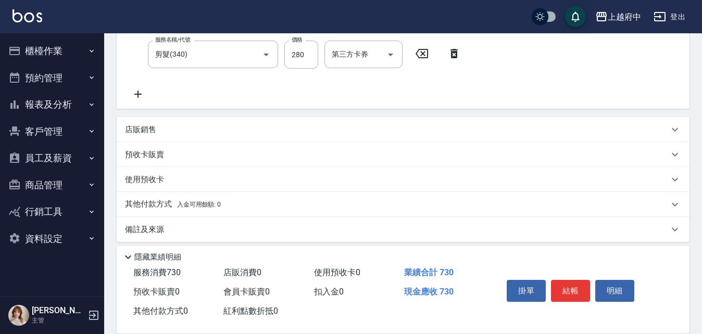
click at [144, 179] on p "使用預收卡" at bounding box center [144, 179] width 39 height 11
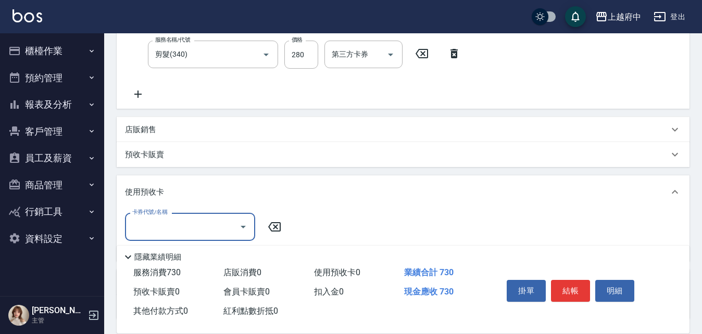
scroll to position [0, 0]
click at [144, 179] on div "使用預收卡" at bounding box center [403, 191] width 573 height 33
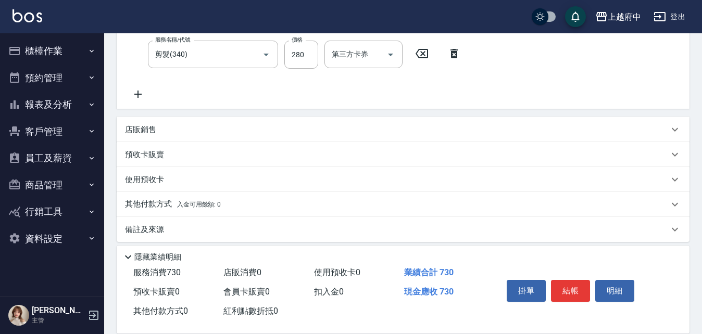
click at [145, 179] on p "使用預收卡" at bounding box center [144, 179] width 39 height 11
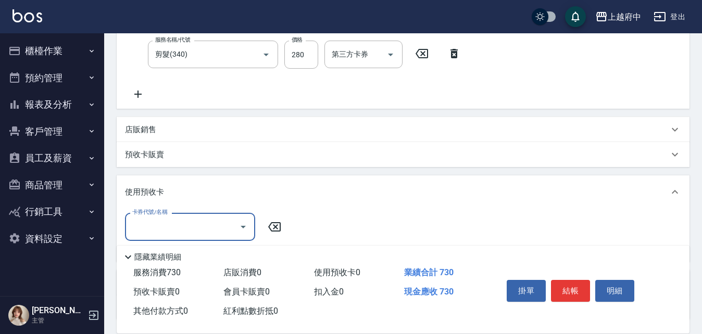
click at [145, 179] on div "使用預收卡" at bounding box center [403, 191] width 573 height 33
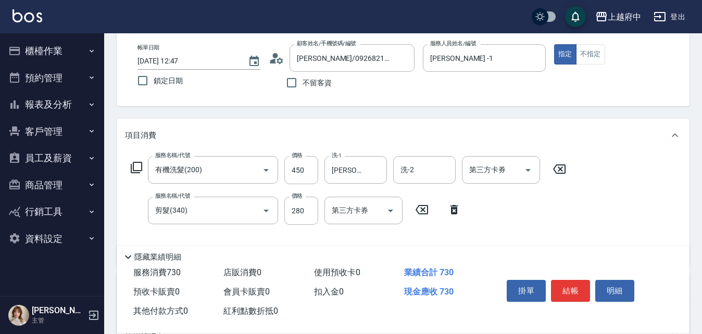
scroll to position [104, 0]
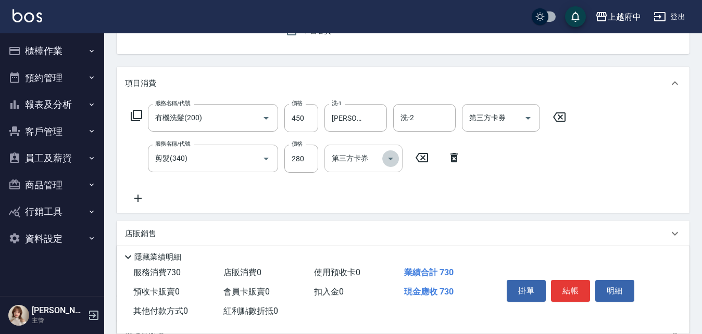
click at [391, 157] on icon "Open" at bounding box center [390, 159] width 12 height 12
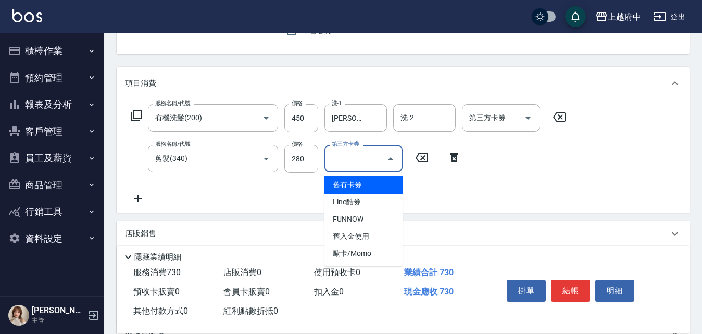
click at [391, 157] on icon "Close" at bounding box center [390, 158] width 5 height 3
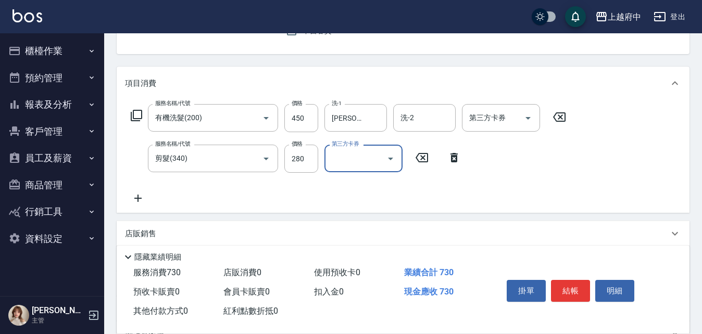
click at [456, 189] on div "服務名稱/代號 有機洗髮(200) 服務名稱/代號 價格 450 價格 洗-1 陳韋均-27 洗-1 洗-2 洗-2 第三方卡券 第三方卡券 服務名稱/代號 …" at bounding box center [348, 154] width 447 height 101
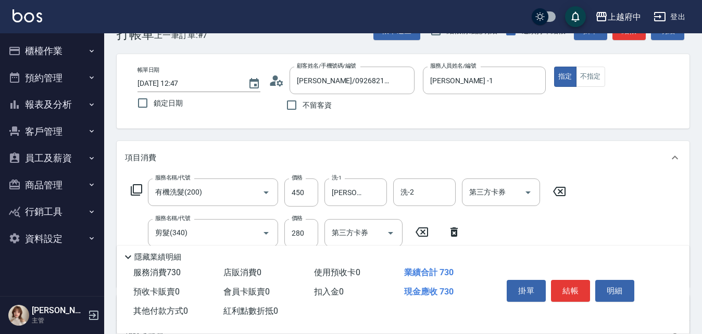
scroll to position [0, 0]
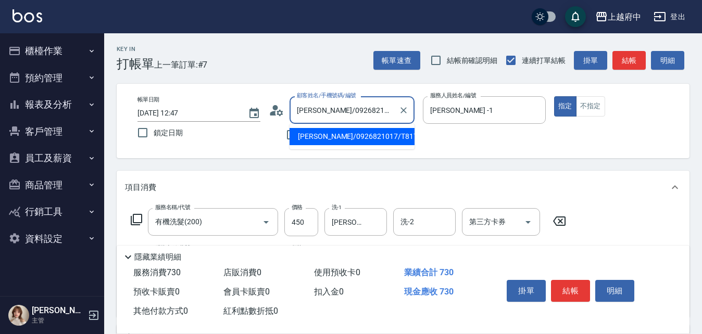
drag, startPoint x: 360, startPoint y: 108, endPoint x: 322, endPoint y: 115, distance: 39.1
click at [322, 115] on input "[PERSON_NAME]/0926821017/T81749" at bounding box center [344, 110] width 100 height 18
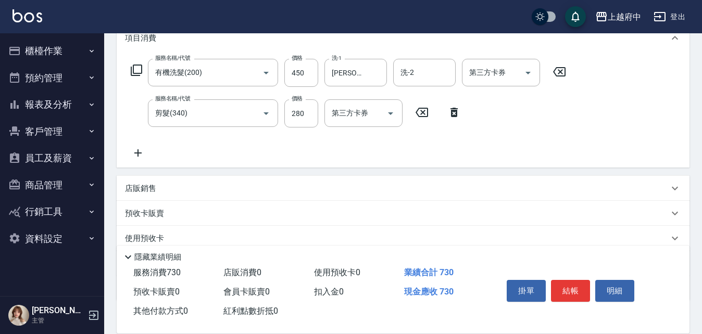
scroll to position [208, 0]
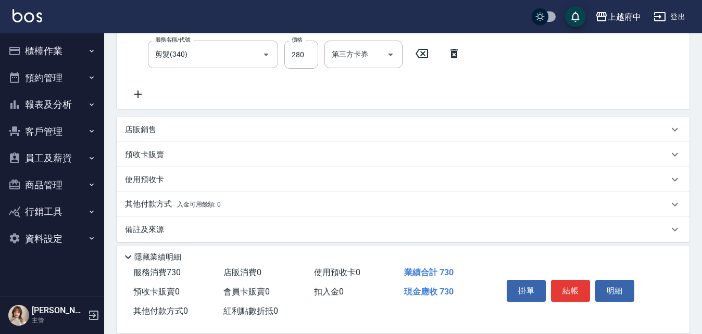
click at [150, 127] on p "店販銷售" at bounding box center [140, 129] width 31 height 11
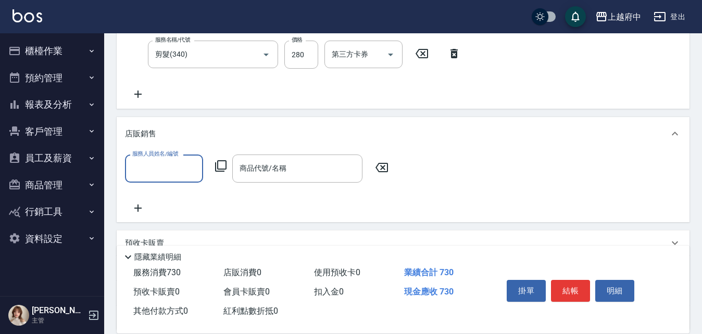
scroll to position [0, 0]
click at [151, 128] on div "店販銷售" at bounding box center [403, 133] width 573 height 33
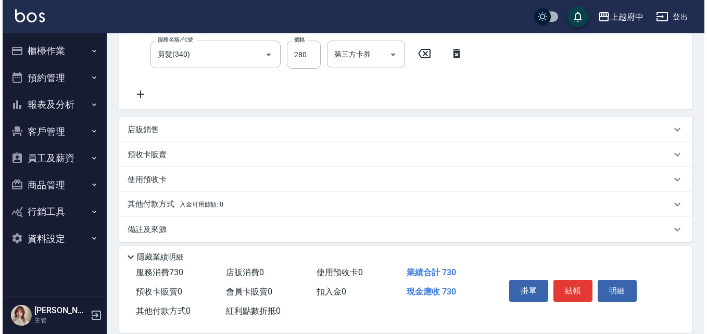
scroll to position [104, 0]
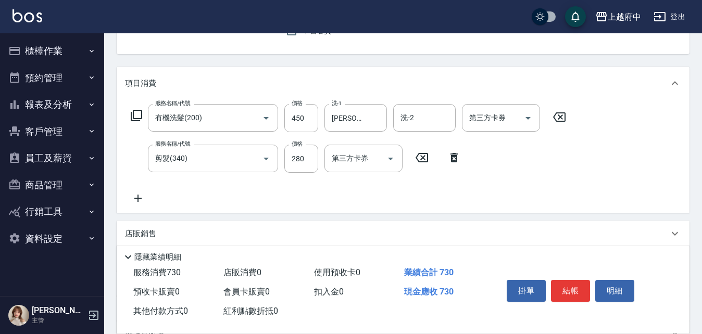
click at [141, 113] on icon at bounding box center [136, 115] width 11 height 11
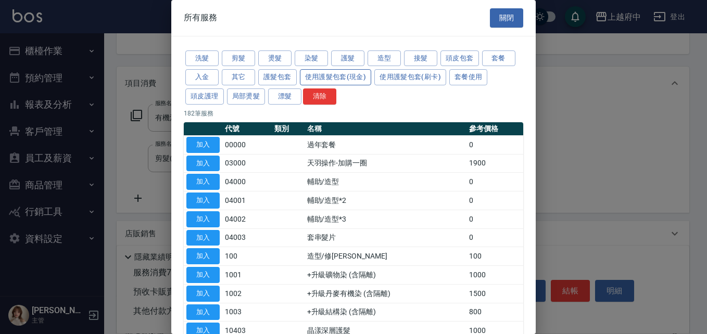
click at [354, 80] on button "使用護髮包套(現金)" at bounding box center [336, 77] width 72 height 16
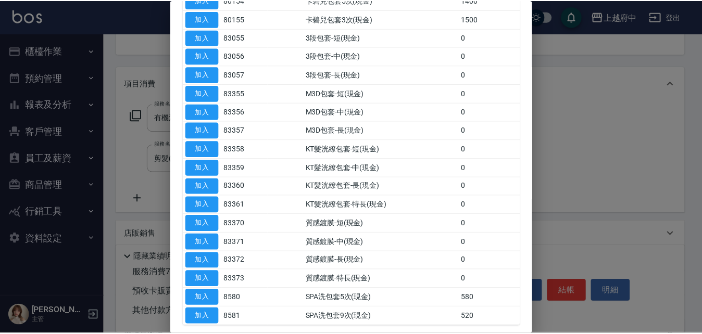
scroll to position [146, 0]
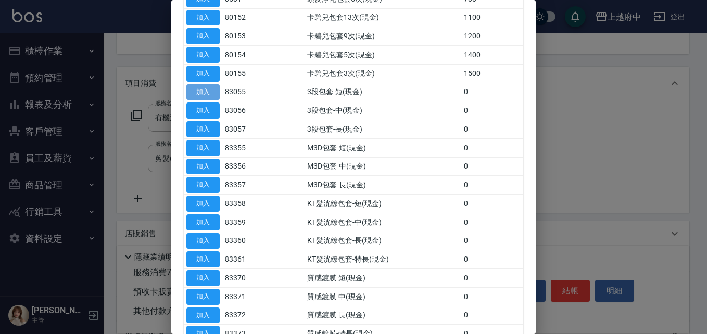
click at [209, 93] on button "加入" at bounding box center [202, 92] width 33 height 16
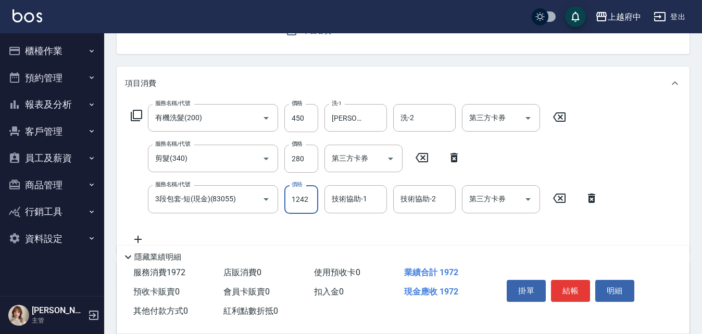
type input "1242"
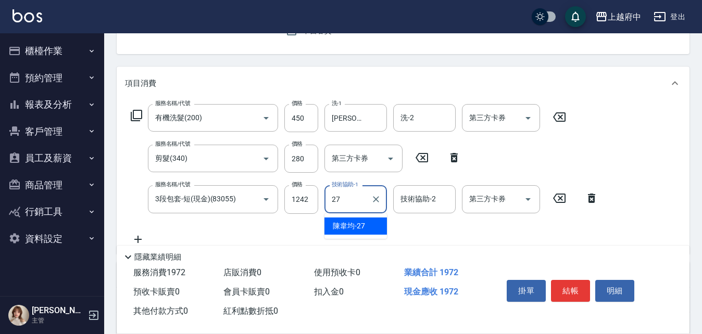
type input "[PERSON_NAME]-27"
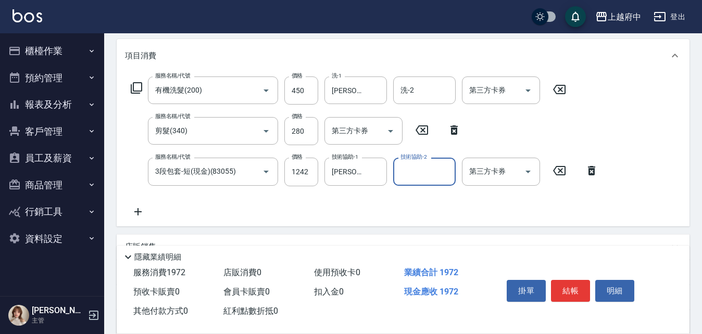
scroll to position [208, 0]
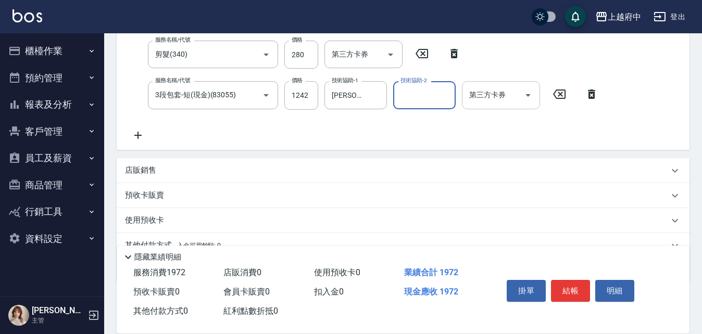
click at [531, 92] on icon "Open" at bounding box center [528, 95] width 12 height 12
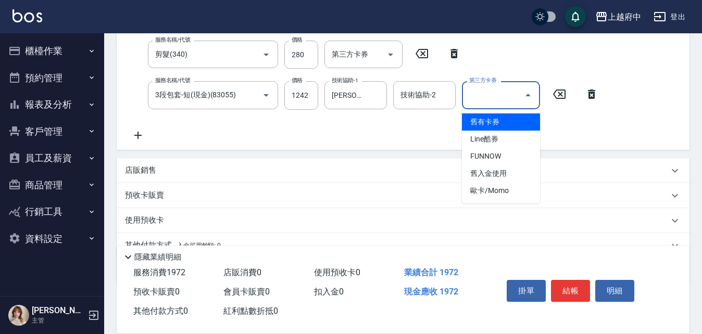
click at [515, 127] on span "舊有卡券" at bounding box center [501, 122] width 78 height 17
type input "舊有卡券"
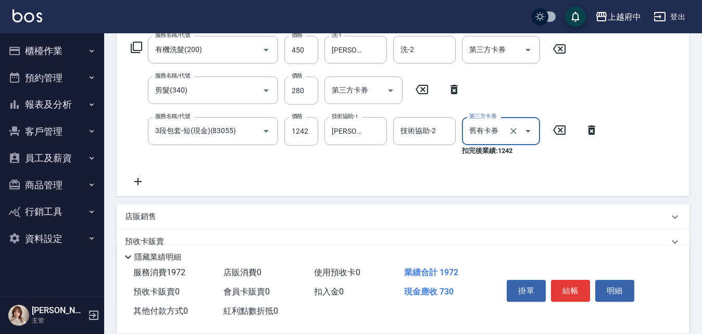
scroll to position [156, 0]
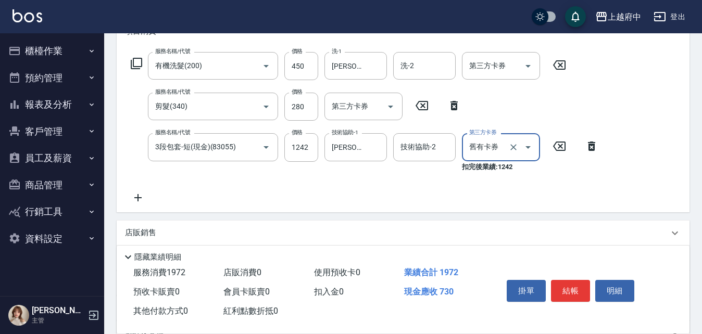
click at [378, 186] on div "服務名稱/代號 有機洗髮(200) 服務名稱/代號 價格 450 價格 洗-1 陳韋均-27 洗-1 洗-2 洗-2 第三方卡券 第三方卡券 服務名稱/代號 …" at bounding box center [365, 128] width 480 height 152
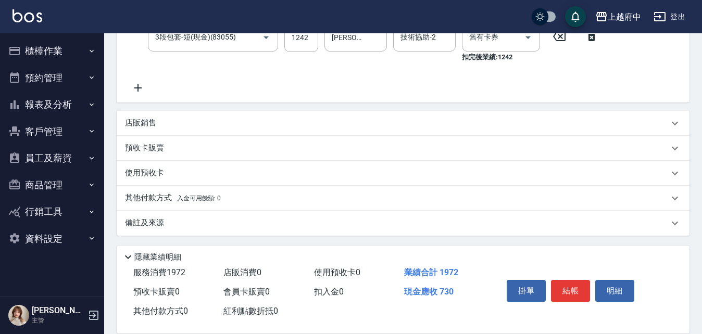
scroll to position [268, 0]
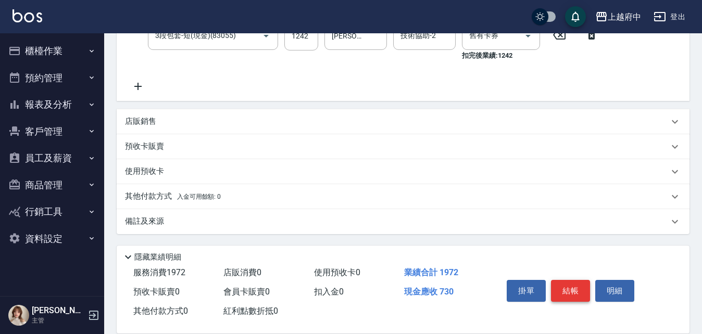
click at [573, 285] on button "結帳" at bounding box center [570, 291] width 39 height 22
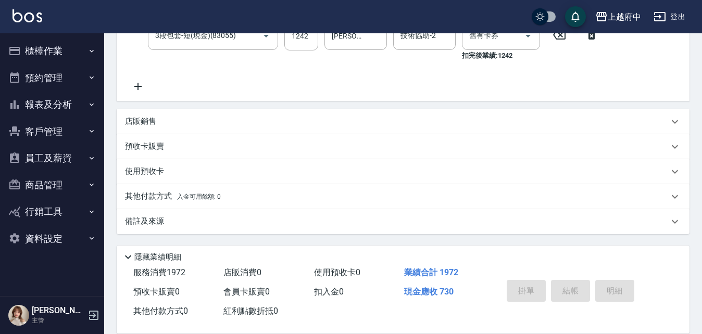
type input "2025/08/16 13:09"
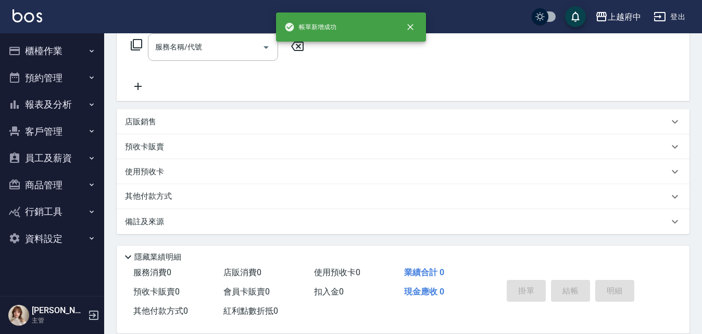
scroll to position [0, 0]
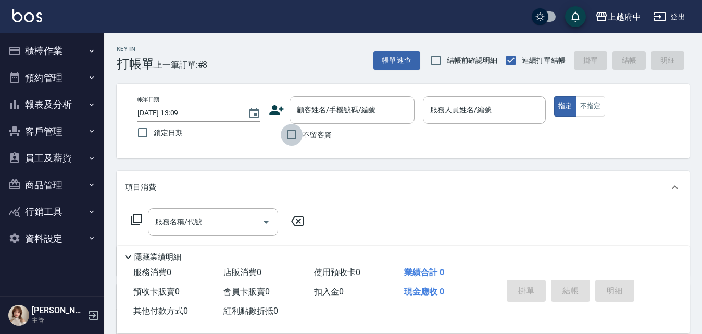
click at [291, 137] on input "不留客資" at bounding box center [292, 135] width 22 height 22
checkbox input "true"
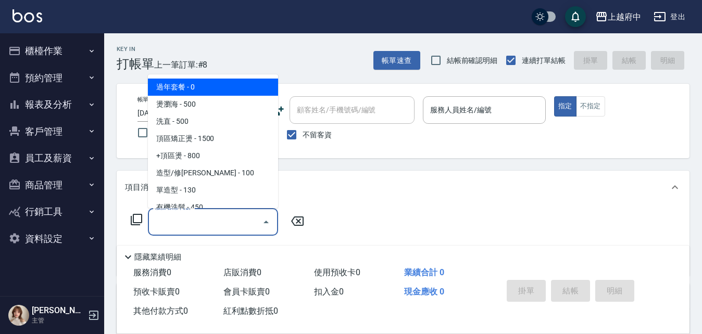
click at [211, 219] on input "服務名稱/代號" at bounding box center [205, 222] width 105 height 18
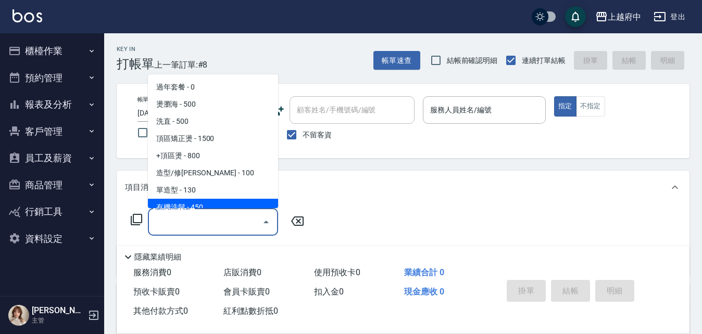
type input "2"
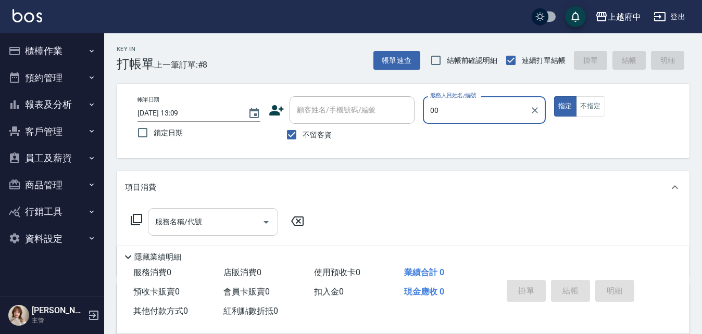
type input "00"
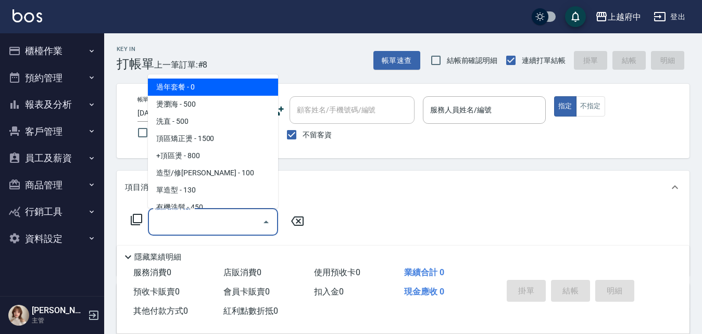
click at [210, 218] on input "服務名稱/代號" at bounding box center [205, 222] width 105 height 18
type input "2"
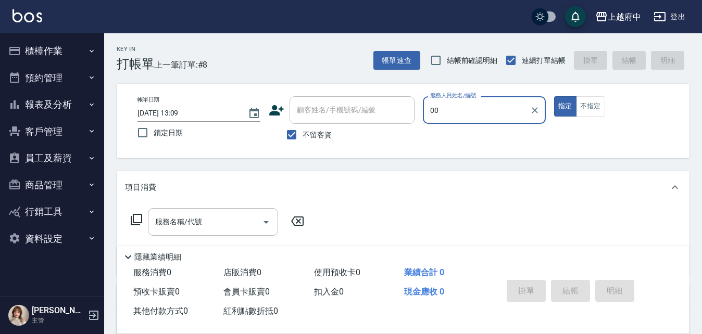
type input "0"
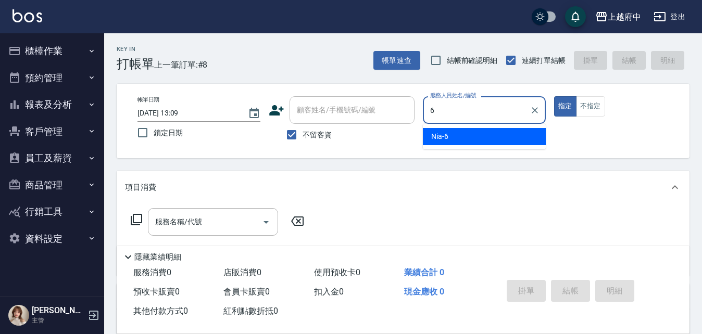
type input "Nia-6"
type button "true"
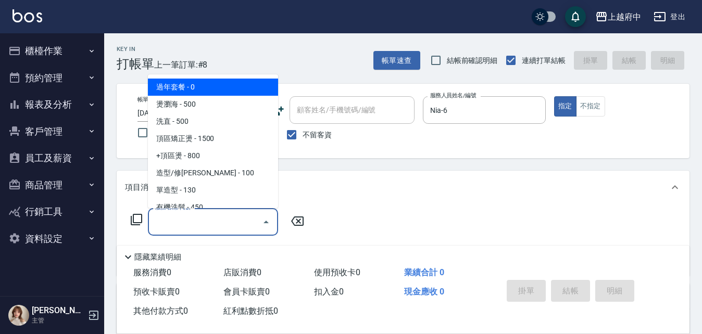
click at [204, 228] on input "服務名稱/代號" at bounding box center [205, 222] width 105 height 18
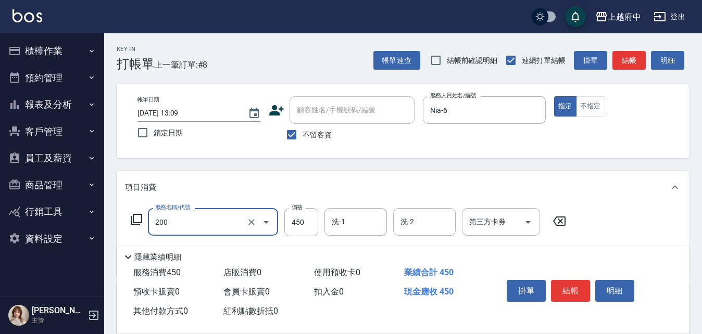
type input "有機洗髮(200)"
click at [252, 224] on icon "Clear" at bounding box center [251, 222] width 10 height 10
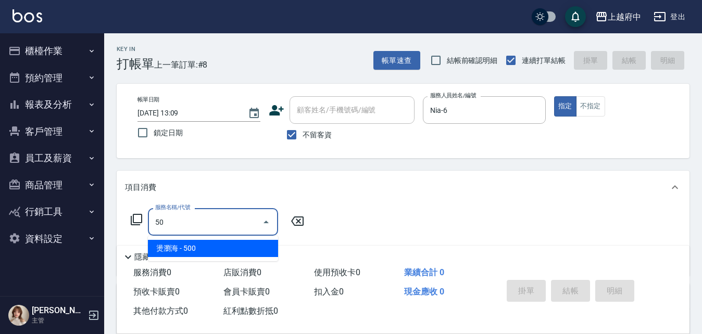
type input "5"
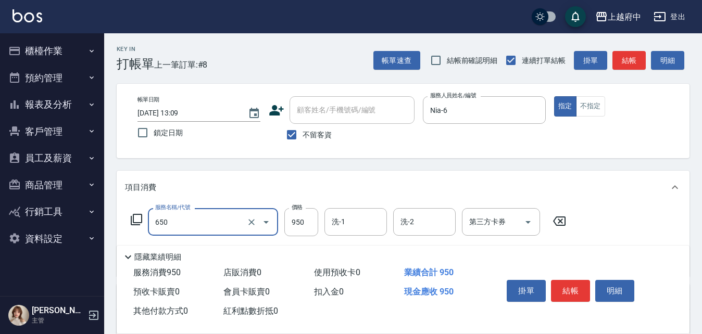
type input "SPA精油洗髮(650)"
click at [250, 221] on icon "Clear" at bounding box center [251, 222] width 10 height 10
type input "SPA精油洗髮(650)"
click at [294, 134] on input "不留客資" at bounding box center [292, 135] width 22 height 22
checkbox input "false"
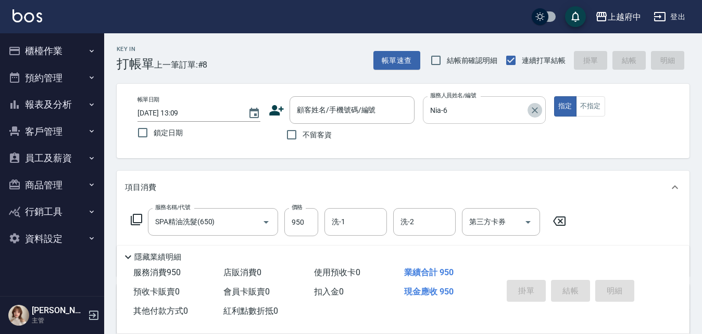
click at [537, 110] on icon "Clear" at bounding box center [535, 110] width 10 height 10
click at [563, 219] on icon at bounding box center [559, 221] width 26 height 12
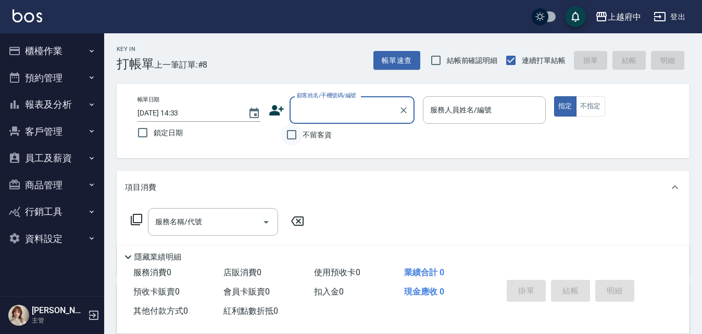
click at [293, 133] on input "不留客資" at bounding box center [292, 135] width 22 height 22
checkbox input "true"
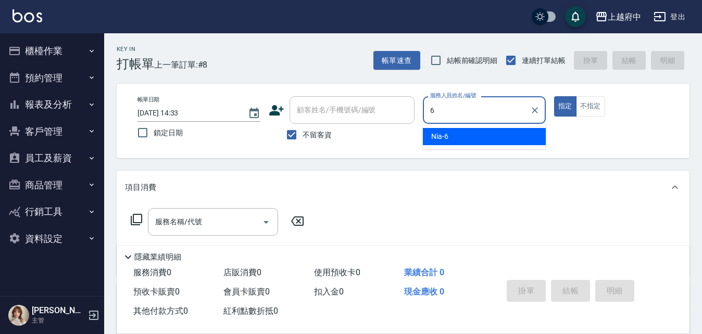
type input "Nia-6"
type button "true"
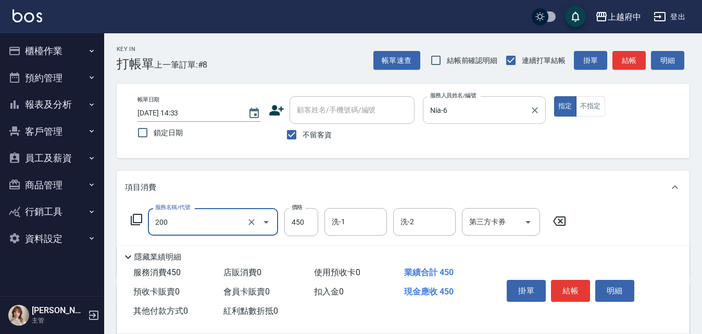
type input "有機洗髮(200)"
click at [557, 221] on icon at bounding box center [559, 221] width 26 height 12
type input "SPA精油洗髮(650)"
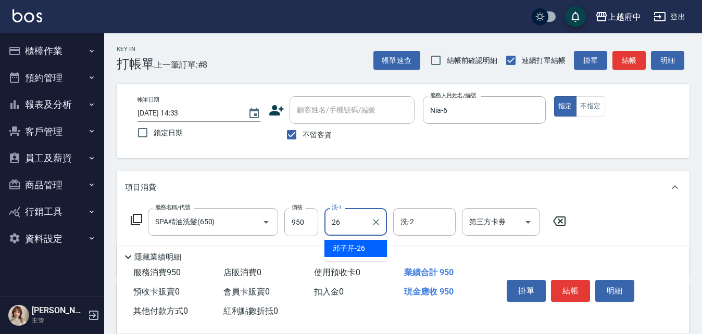
type input "[PERSON_NAME]-26"
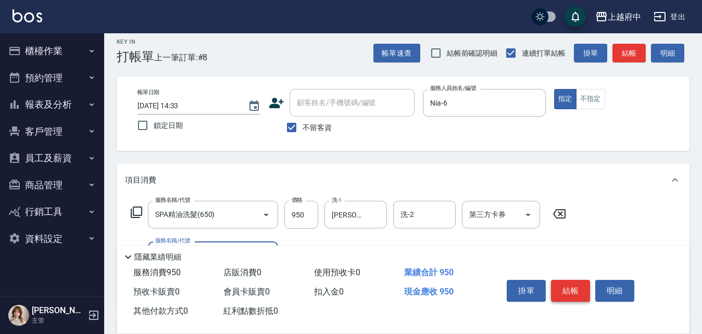
scroll to position [104, 0]
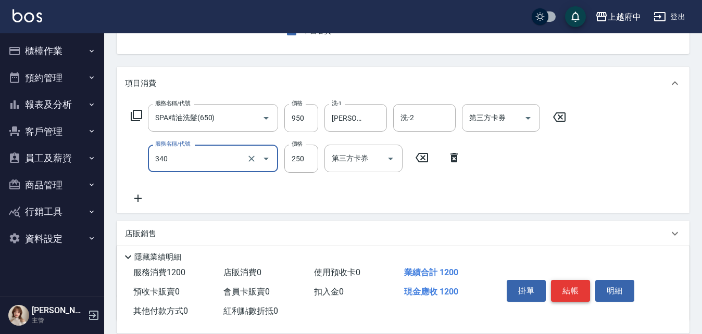
type input "剪髮(340)"
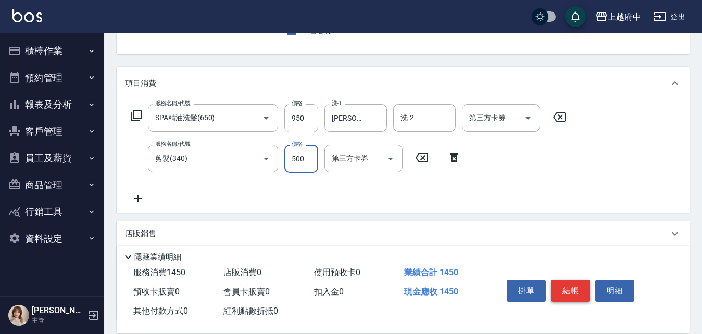
type input "500"
click at [429, 193] on div "服務名稱/代號 SPA精油洗髮(650) 服務名稱/代號 價格 950 價格 洗-1 [PERSON_NAME]-26 洗-1 洗-2 洗-2 第三方卡券 第…" at bounding box center [348, 154] width 447 height 101
click at [570, 291] on button "結帳" at bounding box center [570, 291] width 39 height 22
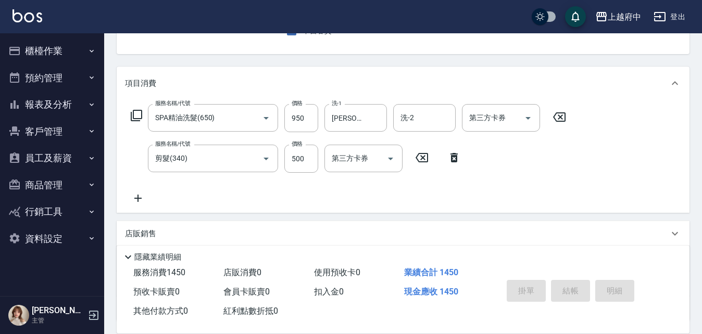
type input "[DATE] 14:35"
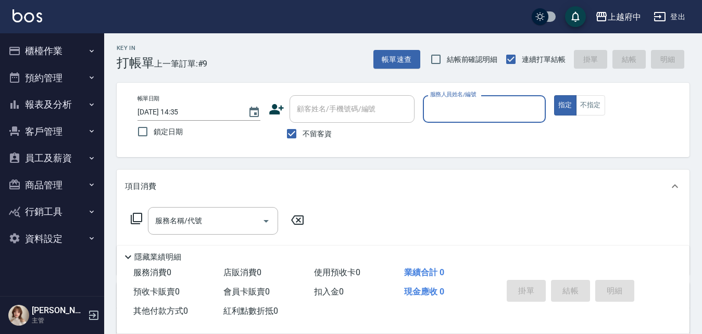
scroll to position [0, 0]
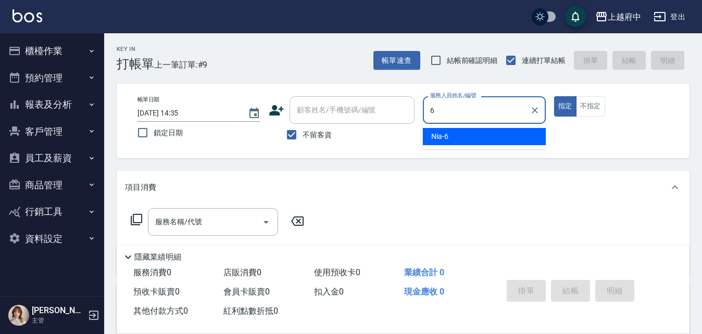
type input "Nia-6"
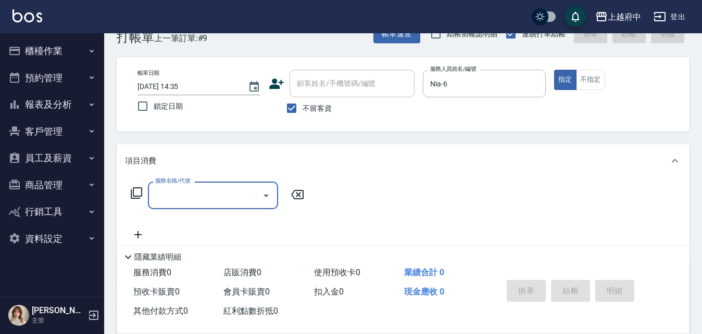
scroll to position [52, 0]
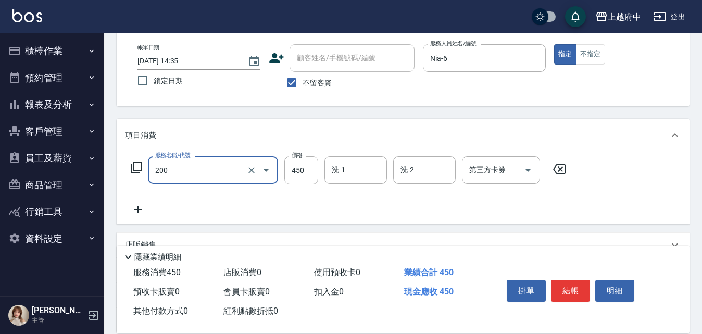
type input "有機洗髮(200)"
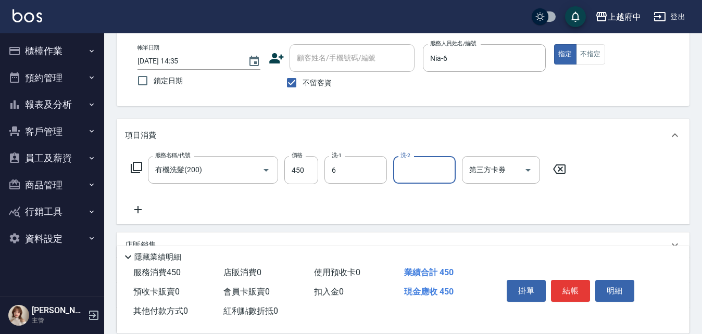
type input "Nia-6"
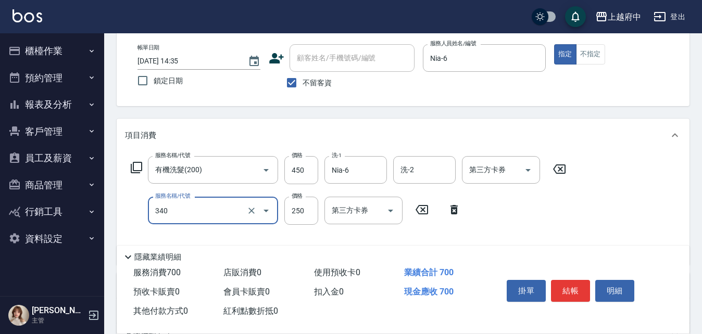
type input "剪髮(340)"
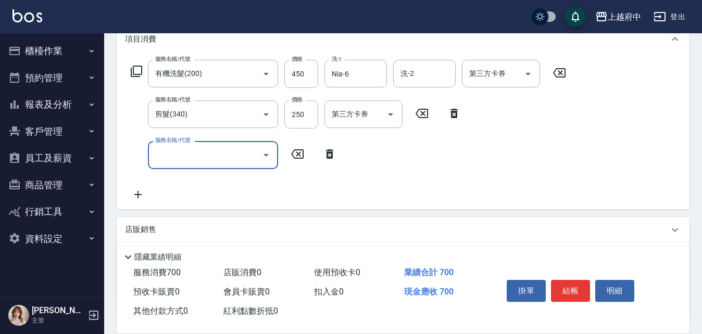
scroll to position [156, 0]
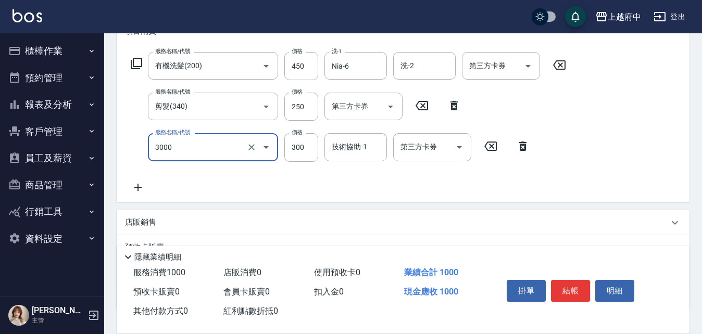
type input "自備護髮(3000)"
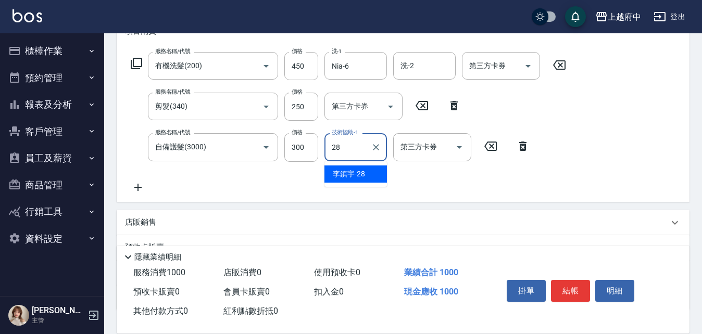
type input "[PERSON_NAME]-28"
click at [365, 187] on div "服務名稱/代號 有機洗髮(200) 服務名稱/代號 價格 450 價格 洗-1 Nia-6 洗-1 洗-2 洗-2 第三方卡券 第三方卡券 服務名稱/代號 剪…" at bounding box center [348, 122] width 447 height 141
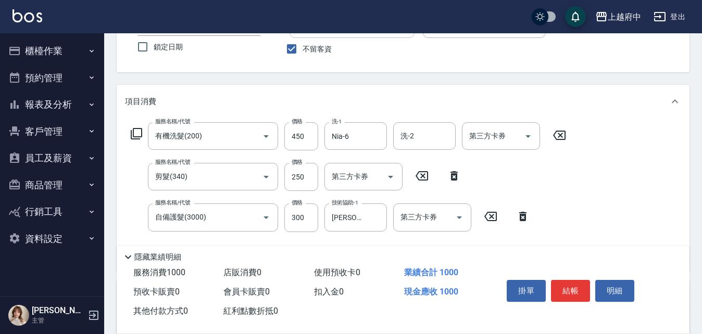
scroll to position [104, 0]
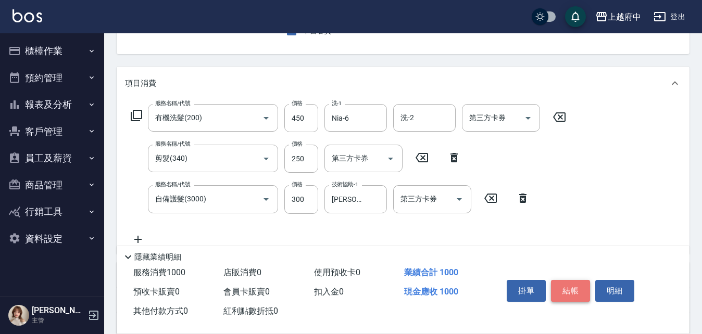
click at [570, 283] on button "結帳" at bounding box center [570, 291] width 39 height 22
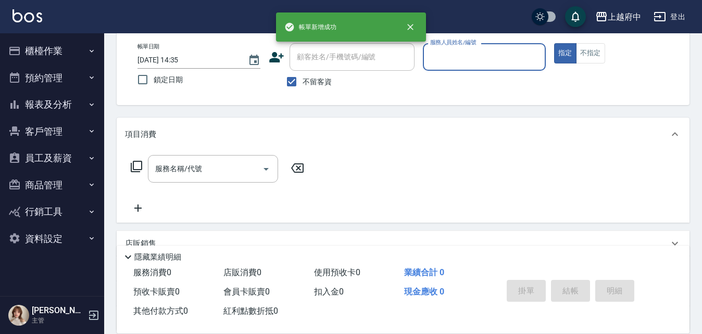
scroll to position [0, 0]
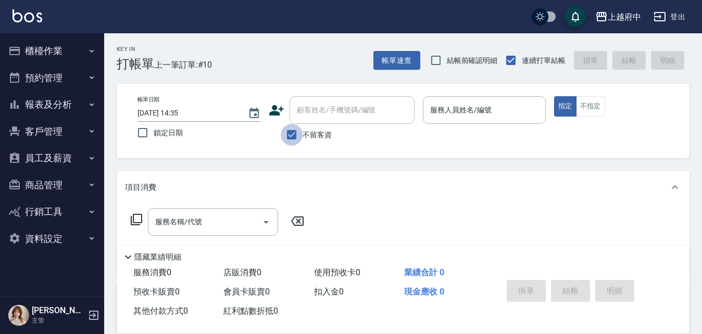
click at [288, 134] on input "不留客資" at bounding box center [292, 135] width 22 height 22
checkbox input "false"
click at [312, 112] on input "顧客姓名/手機號碼/編號" at bounding box center [344, 110] width 100 height 18
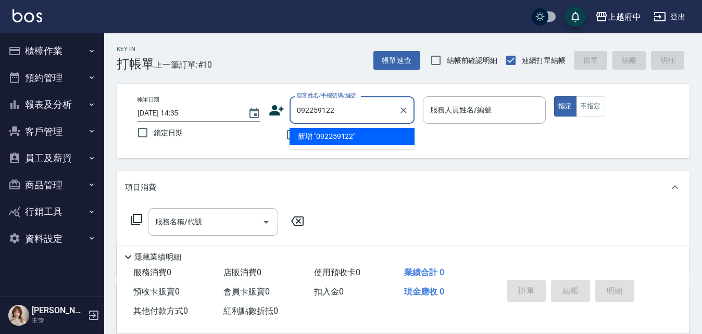
type input "0922591228"
click at [405, 111] on icon "Clear" at bounding box center [403, 110] width 6 height 6
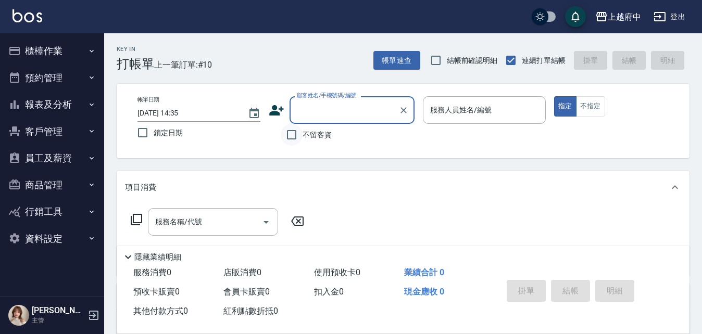
click at [291, 134] on input "不留客資" at bounding box center [292, 135] width 22 height 22
checkbox input "true"
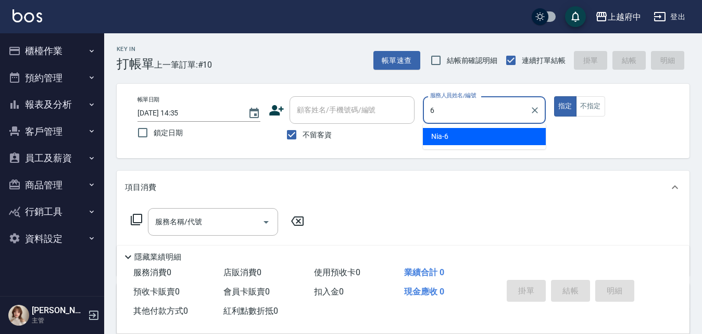
type input "Nia-6"
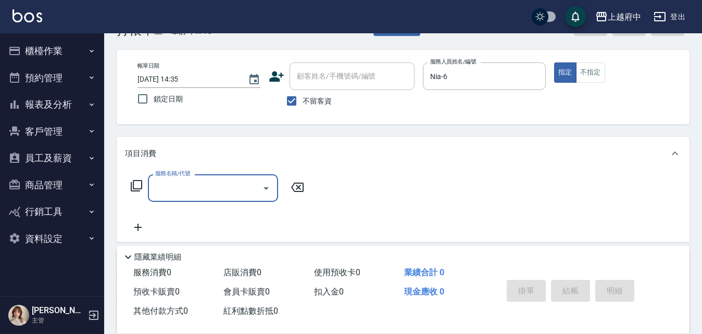
scroll to position [52, 0]
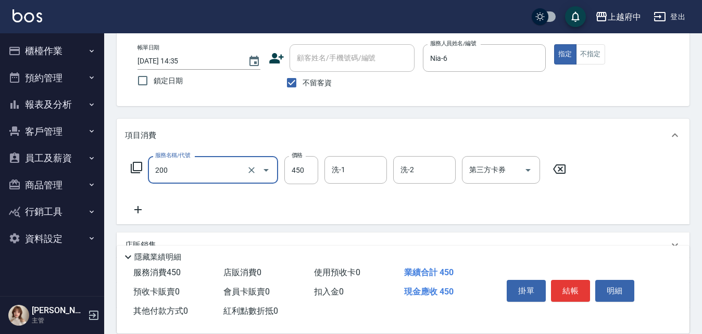
type input "有機洗髮(200)"
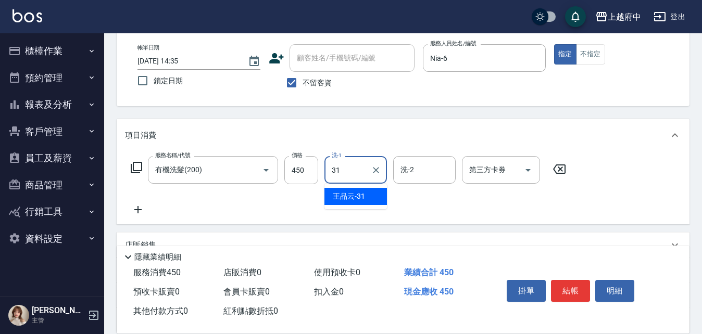
type input "王品云-31"
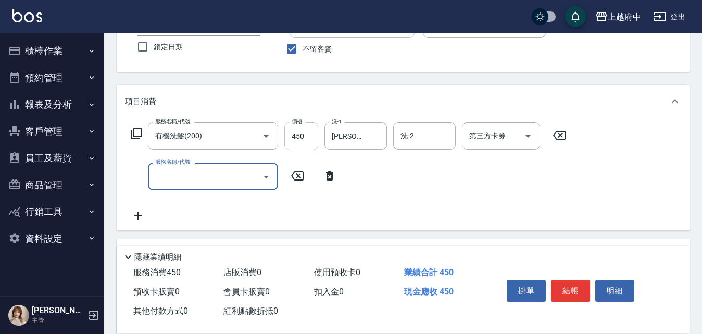
scroll to position [104, 0]
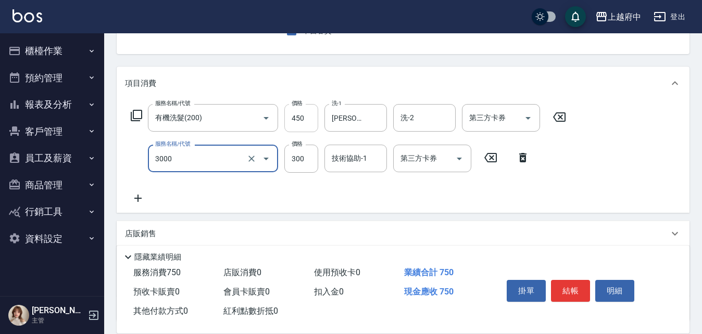
type input "自備護髮(3000)"
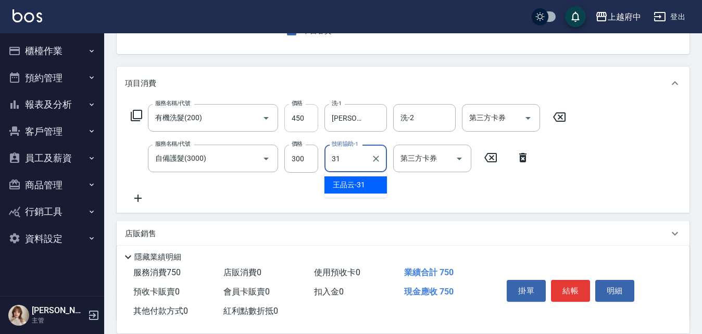
type input "王品云-31"
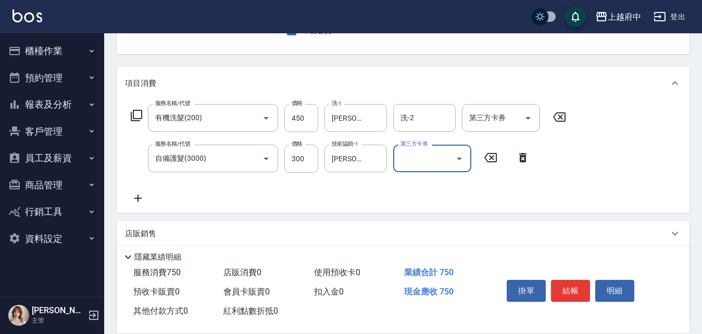
click at [371, 197] on div "服務名稱/代號 有機洗髮(200) 服務名稱/代號 價格 450 價格 洗-1 王品云-31 洗-1 洗-2 洗-2 第三方卡券 第三方卡券 服務名稱/代號 …" at bounding box center [348, 154] width 447 height 101
click at [571, 283] on button "結帳" at bounding box center [570, 291] width 39 height 22
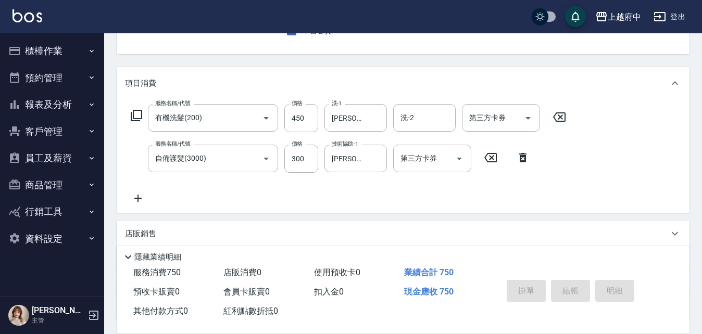
type input "2025/08/16 14:36"
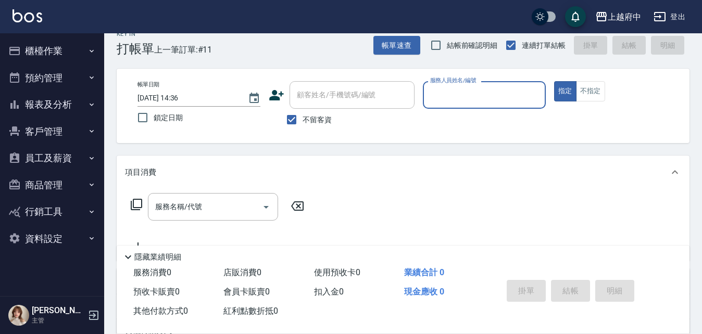
scroll to position [0, 0]
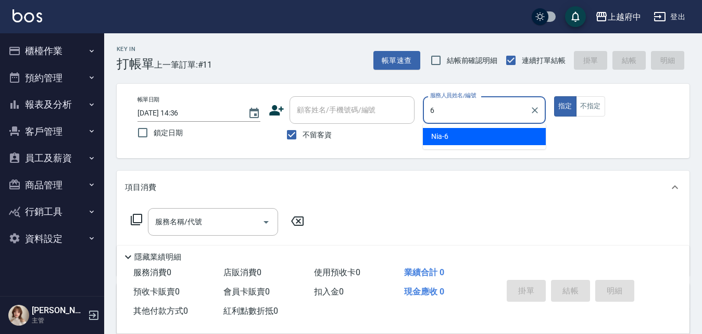
type input "Nia-6"
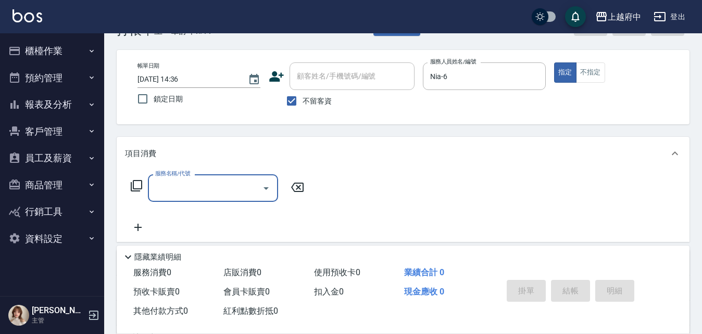
scroll to position [52, 0]
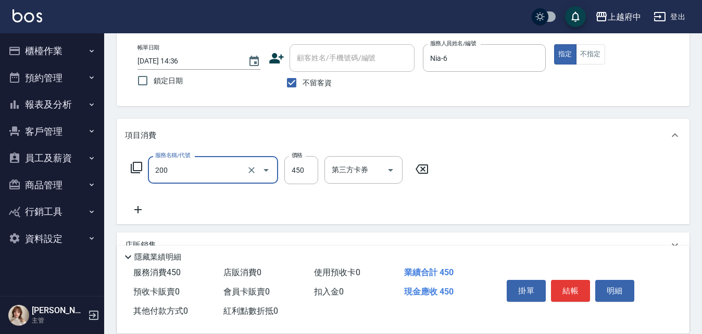
type input "有機洗髮(200)"
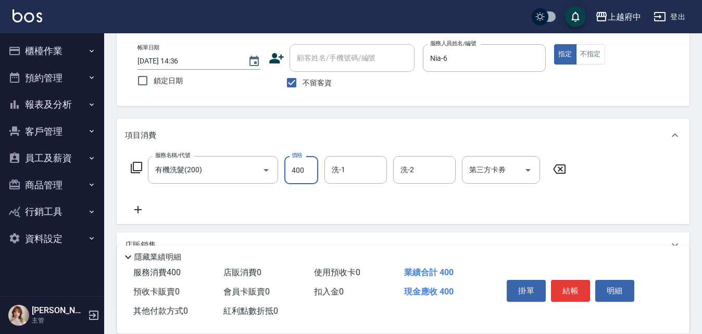
type input "400"
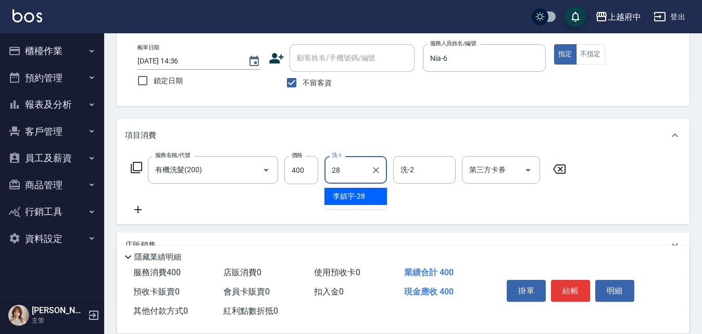
type input "[PERSON_NAME]-28"
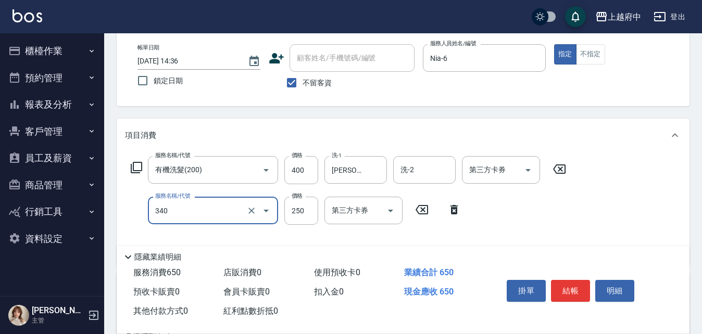
type input "剪髮(340)"
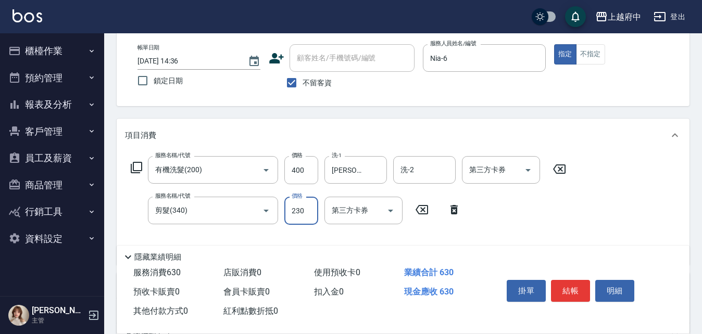
type input "230"
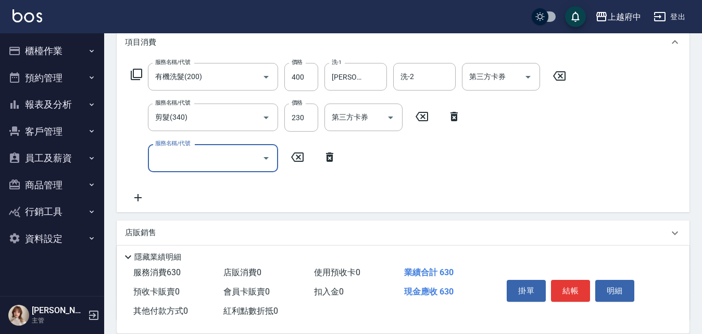
scroll to position [156, 0]
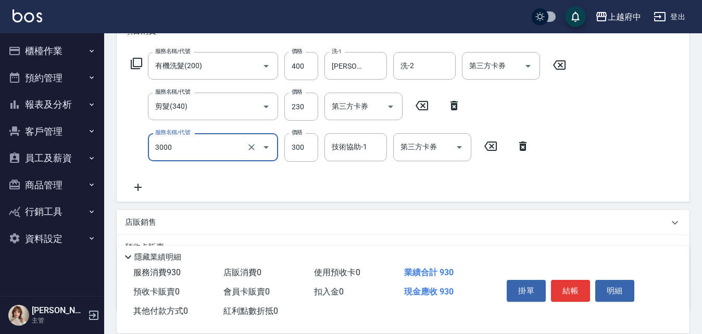
type input "自備護髮(3000)"
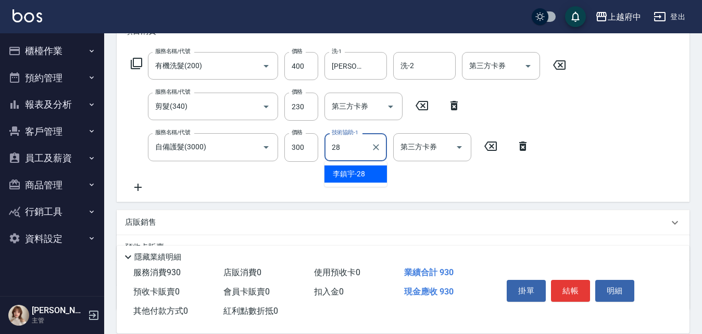
type input "[PERSON_NAME]-28"
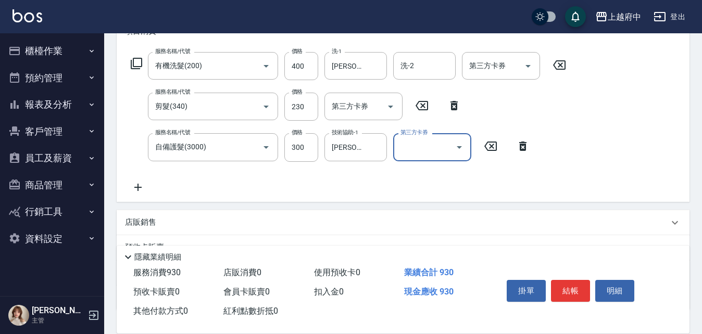
click at [400, 179] on div "服務名稱/代號 有機洗髮(200) 服務名稱/代號 價格 400 價格 洗-1 李鎮宇-28 洗-1 洗-2 洗-2 第三方卡券 第三方卡券 服務名稱/代號 …" at bounding box center [348, 122] width 447 height 141
click at [569, 290] on button "結帳" at bounding box center [570, 291] width 39 height 22
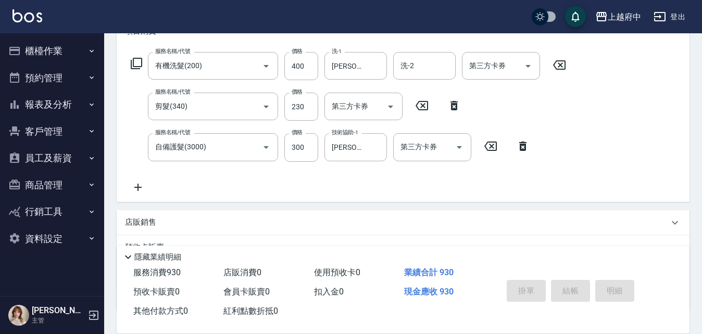
type input "2025/08/16 14:37"
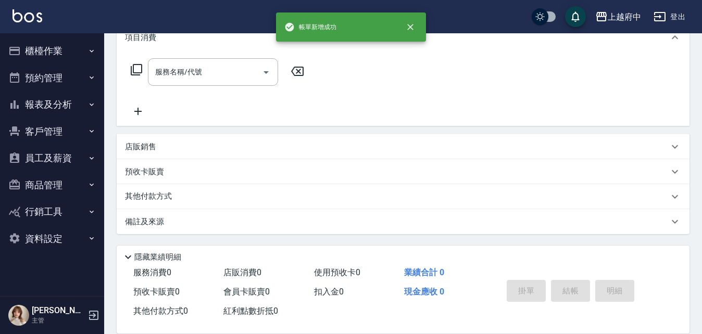
scroll to position [0, 0]
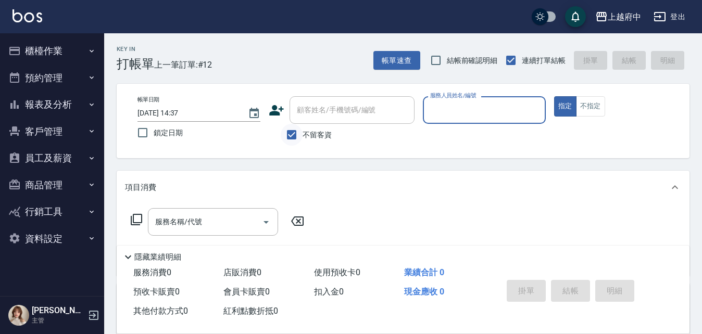
click at [292, 134] on input "不留客資" at bounding box center [292, 135] width 22 height 22
checkbox input "false"
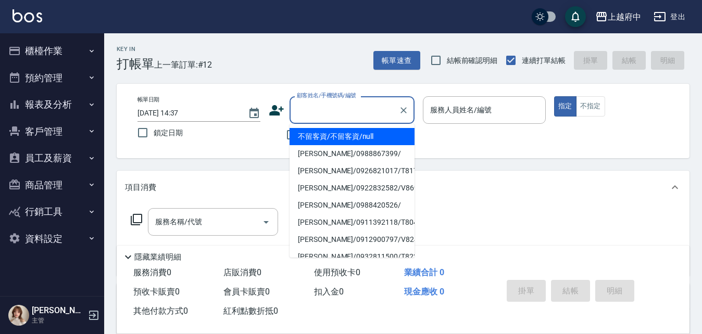
click at [309, 112] on input "顧客姓名/手機號碼/編號" at bounding box center [344, 110] width 100 height 18
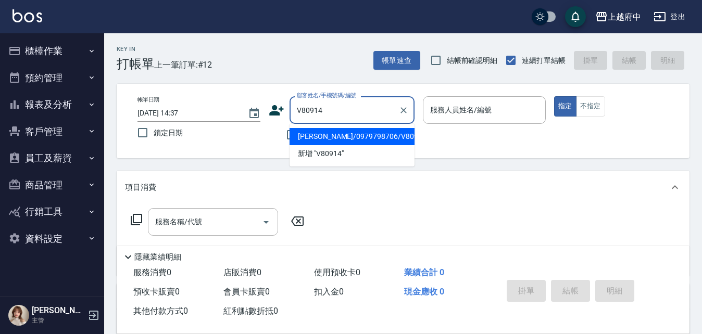
click at [355, 137] on li "[PERSON_NAME]/0979798706/V80914" at bounding box center [352, 136] width 125 height 17
type input "[PERSON_NAME]/0979798706/V80914"
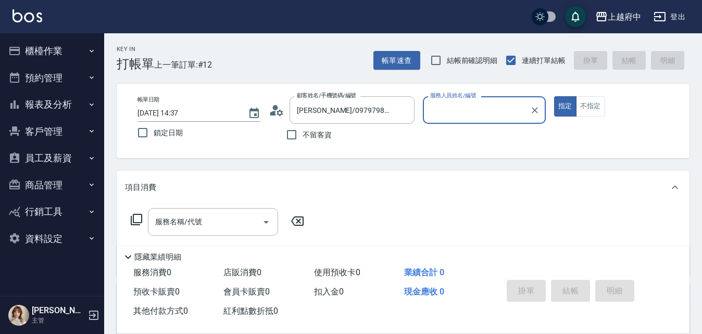
type input "[PERSON_NAME]-5"
click at [554, 96] on button "指定" at bounding box center [565, 106] width 22 height 20
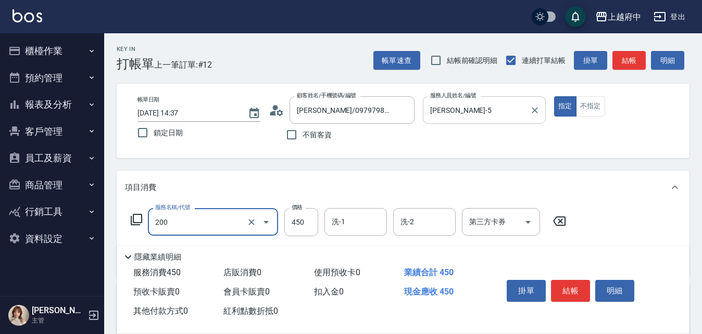
type input "有機洗髮(200)"
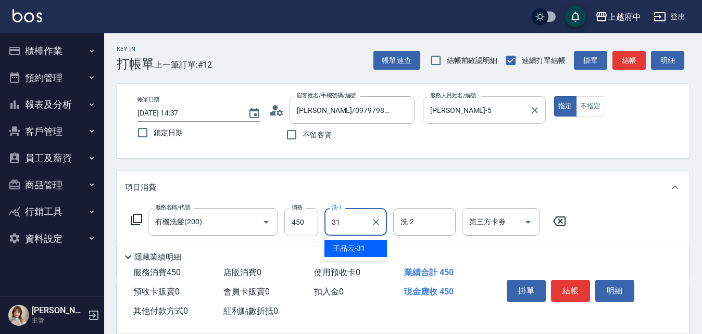
type input "[PERSON_NAME]-31"
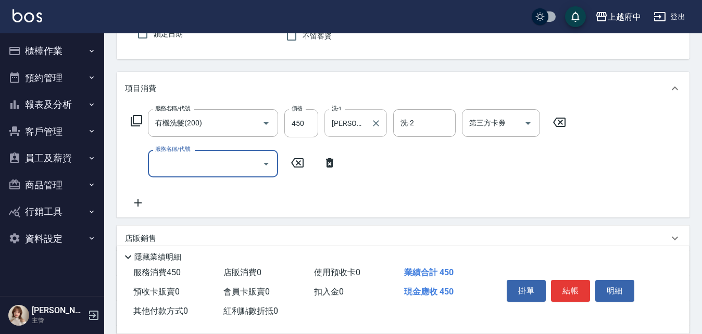
scroll to position [104, 0]
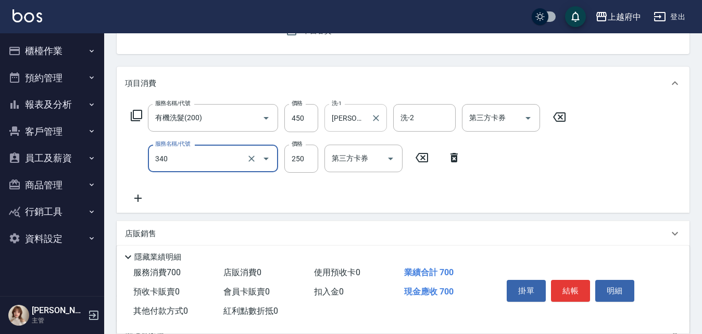
type input "剪髮(340)"
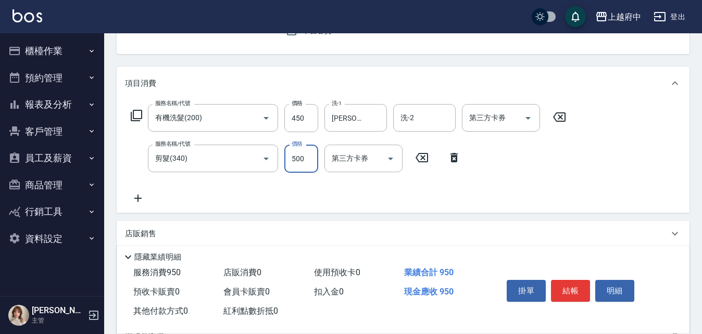
type input "500"
click at [464, 184] on div "服務名稱/代號 有機洗髮(200) 服務名稱/代號 價格 450 價格 洗-1 王品云-31 洗-1 洗-2 洗-2 第三方卡券 第三方卡券 服務名稱/代號 …" at bounding box center [348, 154] width 447 height 101
click at [574, 288] on button "結帳" at bounding box center [570, 291] width 39 height 22
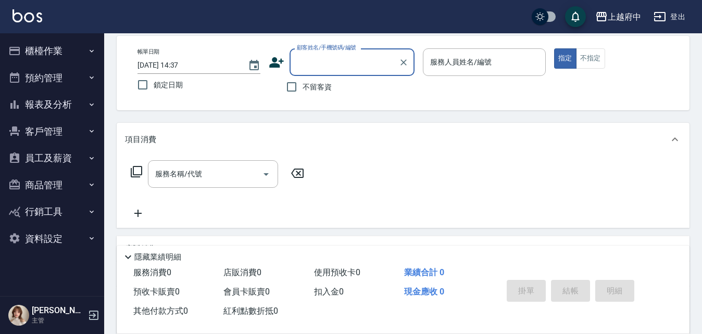
scroll to position [0, 0]
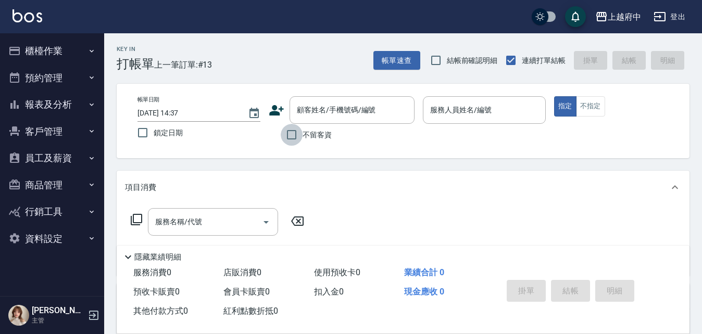
click at [292, 135] on input "不留客資" at bounding box center [292, 135] width 22 height 22
checkbox input "true"
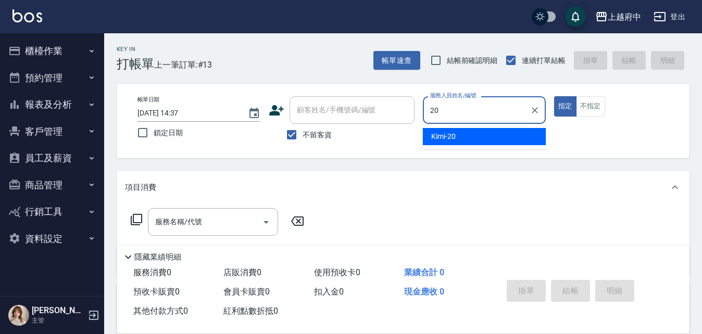
type input "2"
type input "黎黎-3"
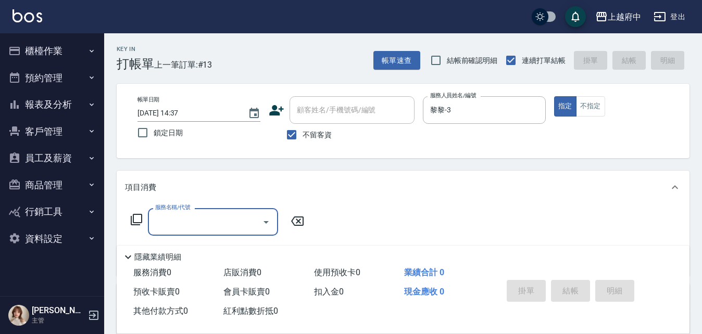
click at [193, 226] on input "服務名稱/代號" at bounding box center [205, 222] width 105 height 18
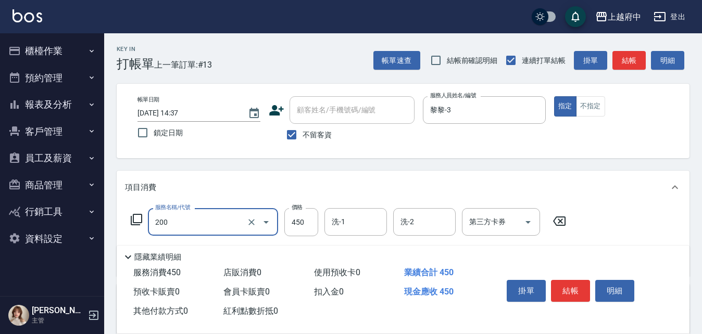
type input "有機洗髮(200)"
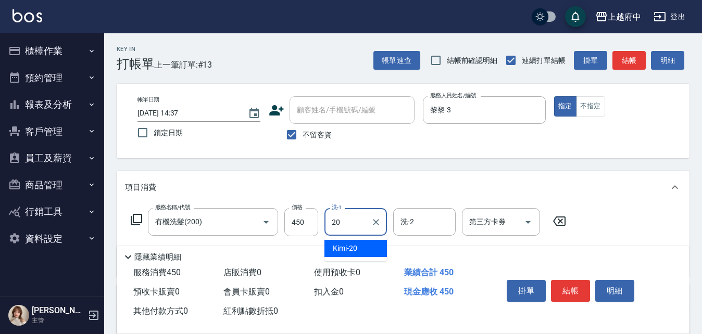
type input "Kimi-20"
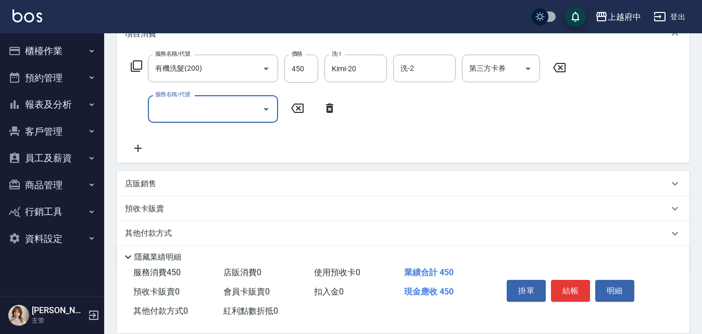
scroll to position [156, 0]
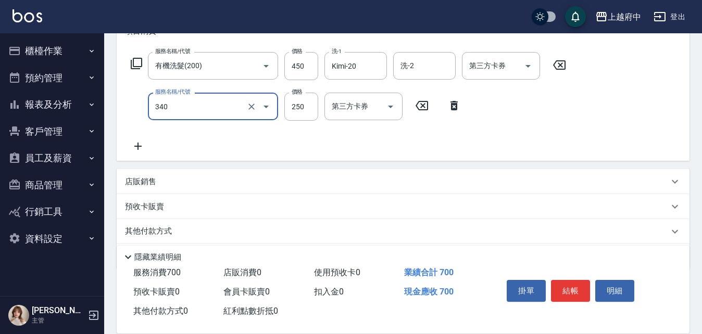
type input "剪髮(340)"
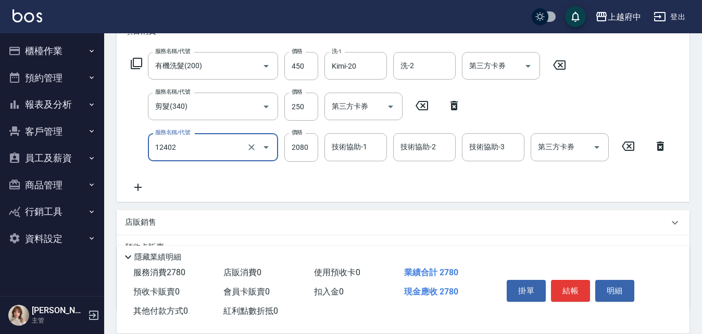
type input "染髮M(12402)"
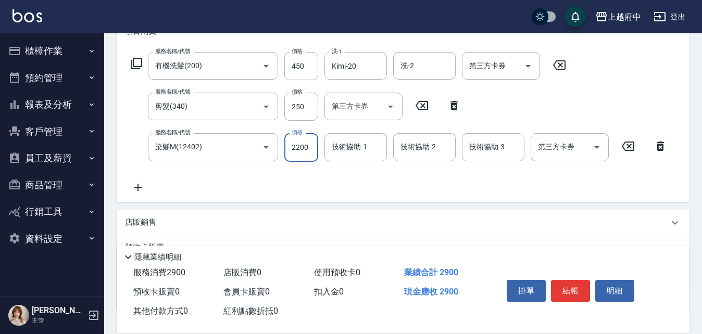
type input "2200"
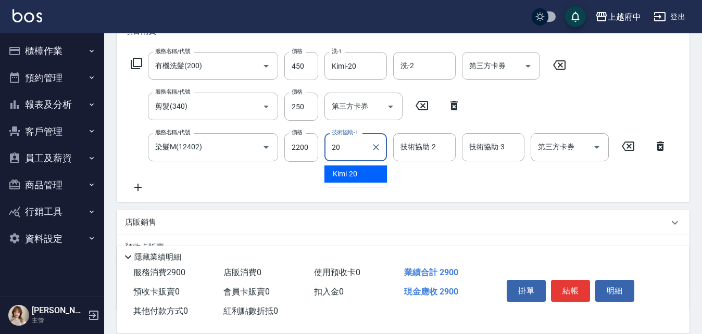
type input "Kimi-20"
click at [430, 186] on div "服務名稱/代號 有機洗髮(200) 服務名稱/代號 價格 450 價格 洗-1 Kimi-20 洗-1 洗-2 洗-2 第三方卡券 第三方卡券 服務名稱/代號…" at bounding box center [399, 122] width 548 height 141
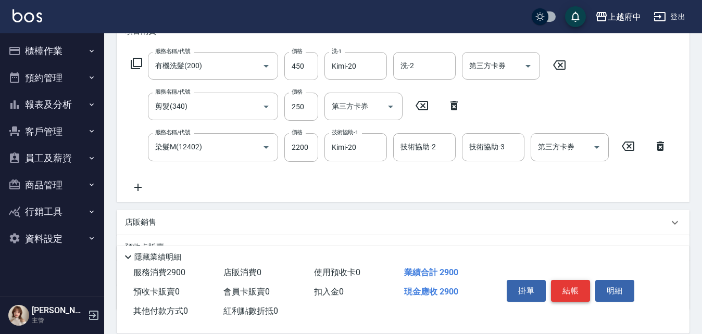
click at [567, 289] on button "結帳" at bounding box center [570, 291] width 39 height 22
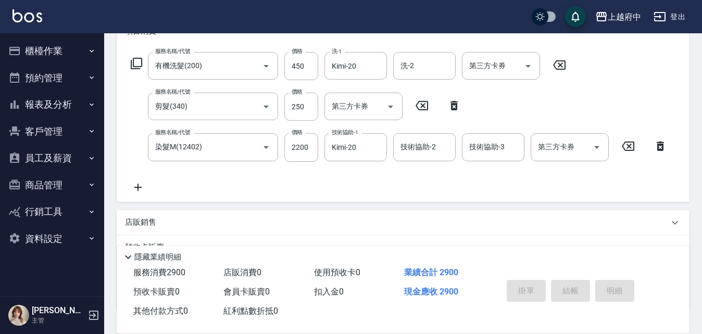
type input "2025/08/16 14:38"
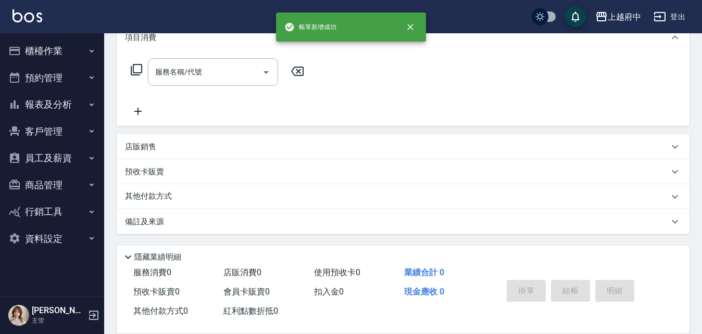
scroll to position [0, 0]
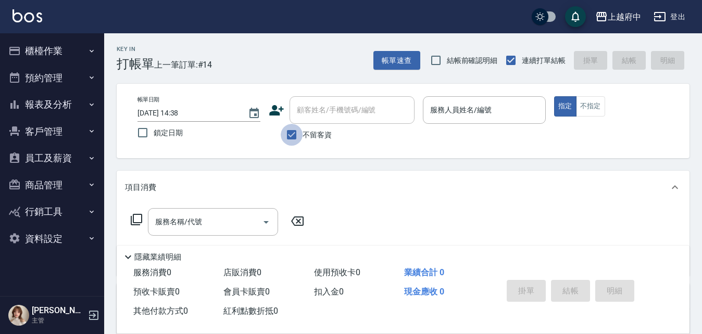
click at [290, 137] on input "不留客資" at bounding box center [292, 135] width 22 height 22
checkbox input "false"
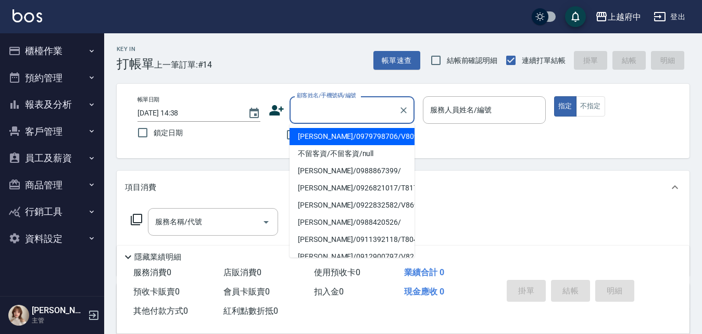
click at [327, 108] on input "顧客姓名/手機號碼/編號" at bounding box center [344, 110] width 100 height 18
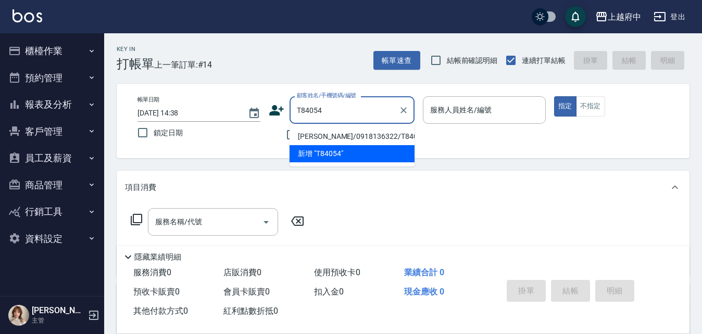
click at [325, 135] on li "[PERSON_NAME]/0918136322/T84054" at bounding box center [352, 136] width 125 height 17
type input "[PERSON_NAME]/0918136322/T84054"
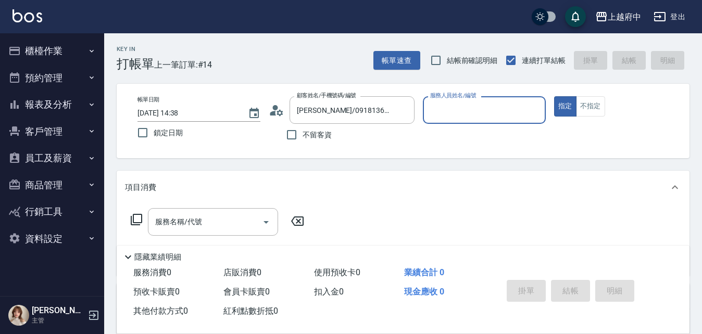
type input "[PERSON_NAME] -1"
click at [554, 96] on button "指定" at bounding box center [565, 106] width 22 height 20
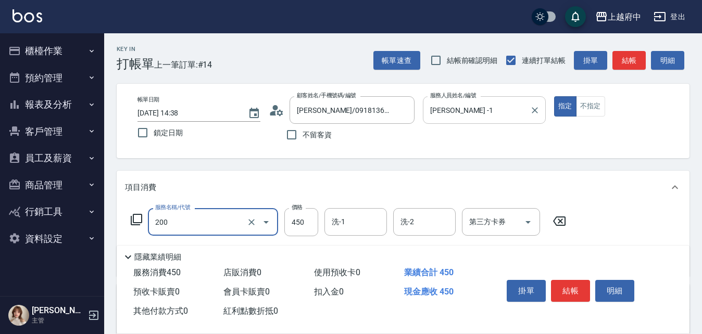
type input "有機洗髮(200)"
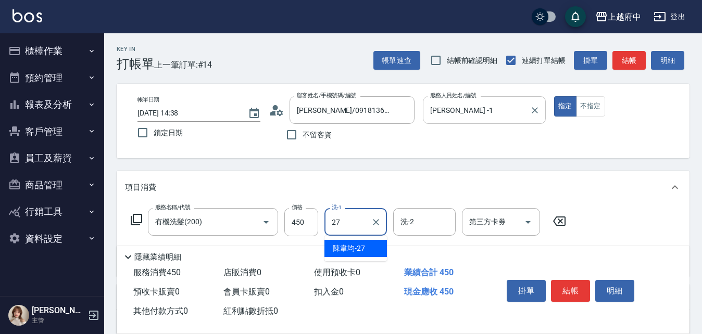
type input "陳韋均-27"
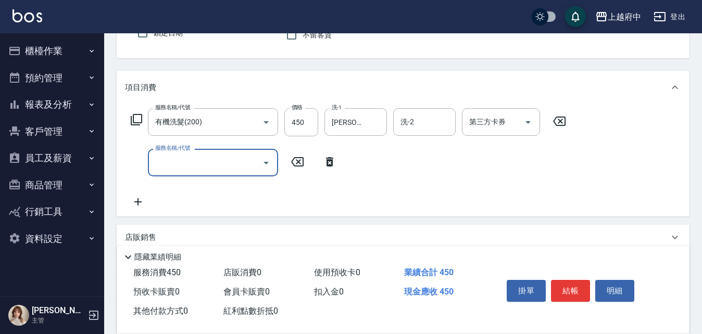
scroll to position [104, 0]
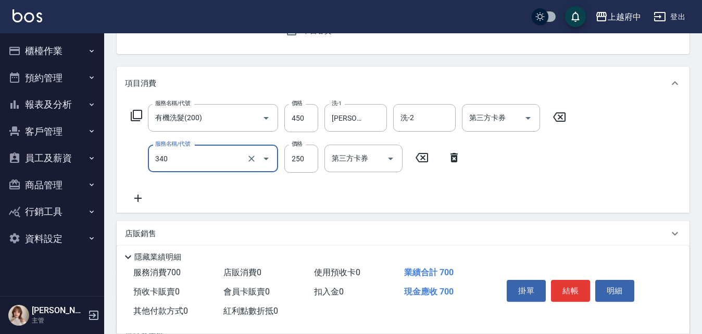
type input "剪髮(340)"
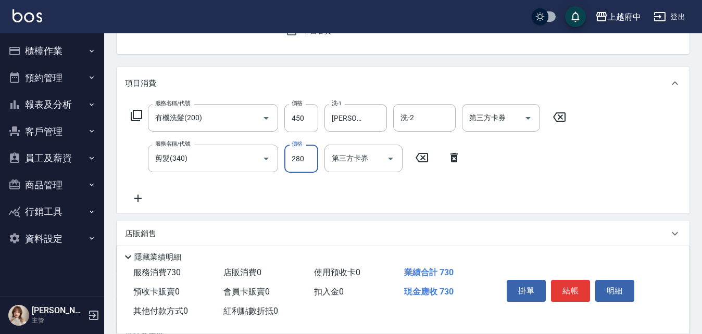
type input "280"
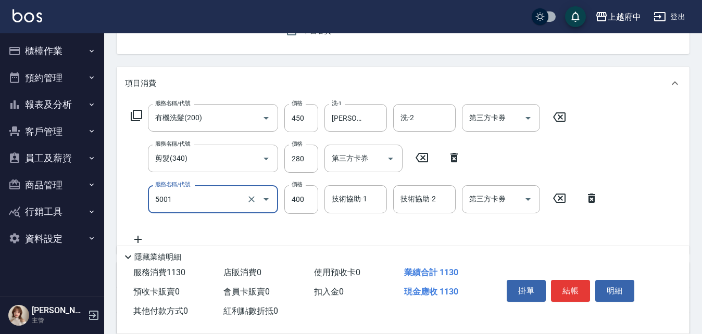
type input "側邊壓貼(5001)"
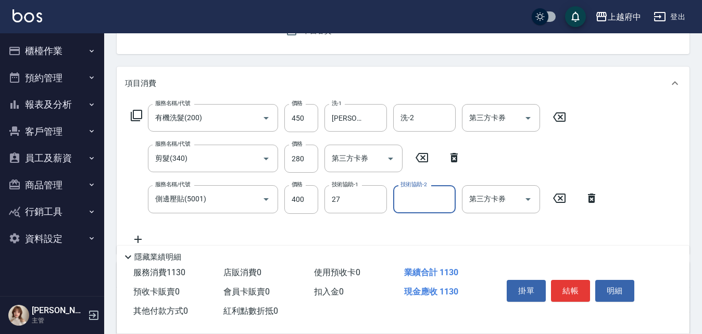
type input "陳韋均-27"
click at [408, 225] on div "服務名稱/代號 有機洗髮(200) 服務名稱/代號 價格 450 價格 洗-1 陳韋均-27 洗-1 洗-2 洗-2 第三方卡券 第三方卡券 服務名稱/代號 …" at bounding box center [365, 174] width 480 height 141
click at [573, 290] on button "結帳" at bounding box center [570, 291] width 39 height 22
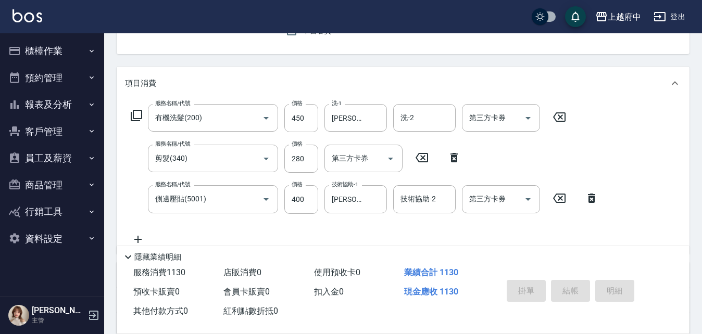
type input "2025/08/16 14:39"
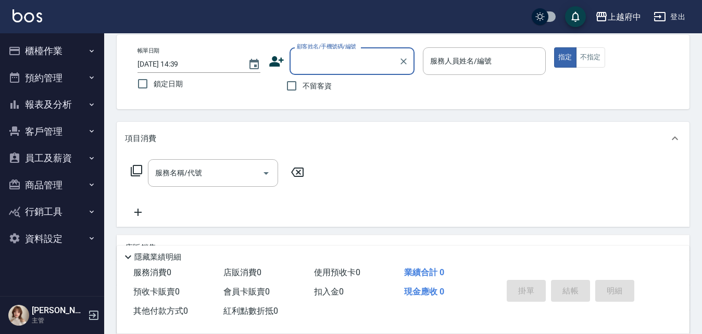
scroll to position [0, 0]
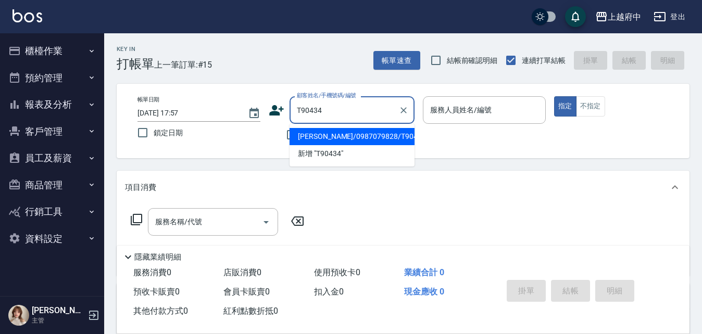
click at [325, 132] on li "[PERSON_NAME]/0987079828/T90434" at bounding box center [352, 136] width 125 height 17
type input "[PERSON_NAME]/0987079828/T90434"
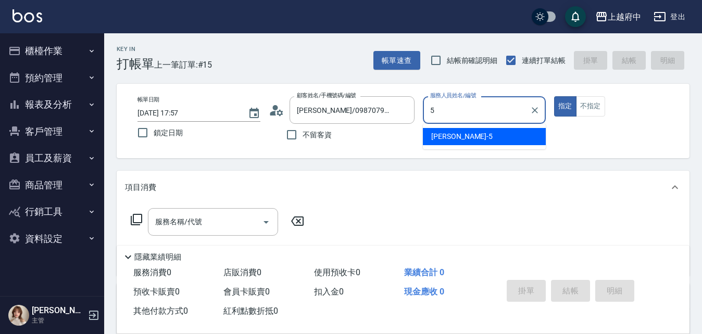
type input "[PERSON_NAME]-5"
type button "true"
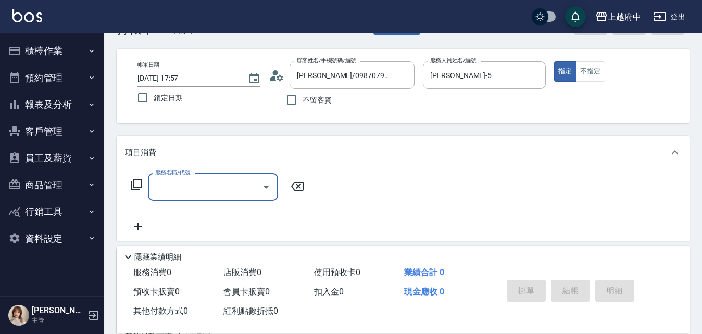
scroll to position [52, 0]
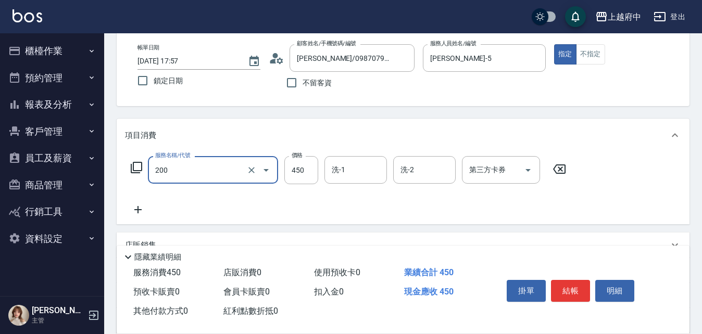
type input "有機洗髮(200)"
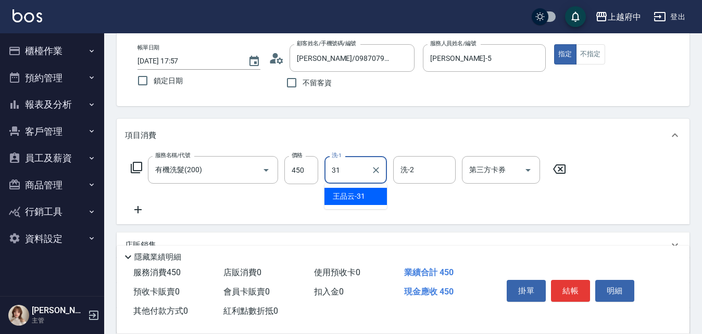
type input "[PERSON_NAME]-31"
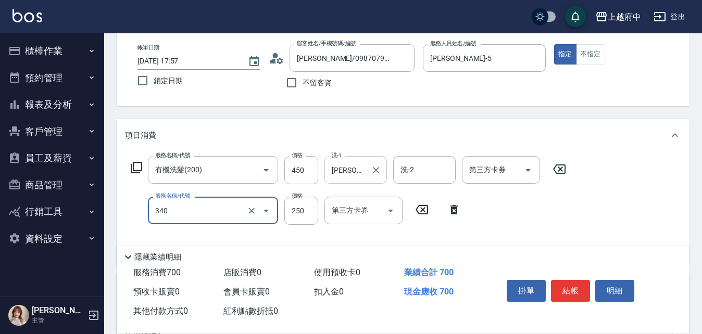
type input "剪髮(340)"
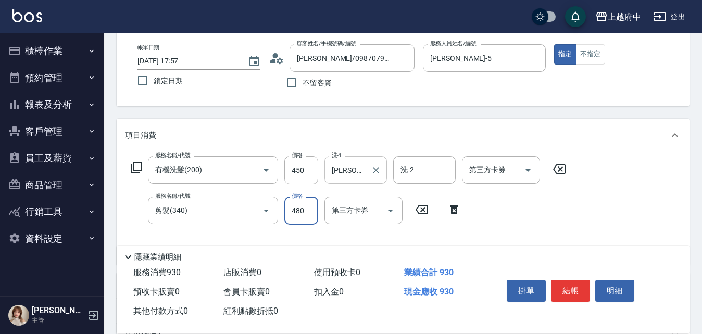
type input "480"
click at [550, 225] on div "服務名稱/代號 有機洗髮(200) 服務名稱/代號 價格 450 價格 洗-1 [PERSON_NAME]-31 洗-1 洗-2 洗-2 第三方卡券 第三方卡…" at bounding box center [348, 206] width 447 height 101
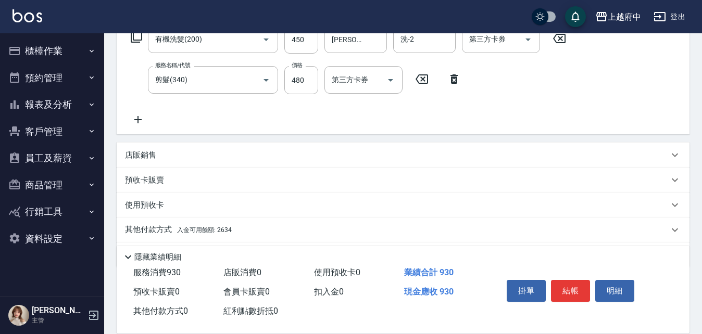
scroll to position [208, 0]
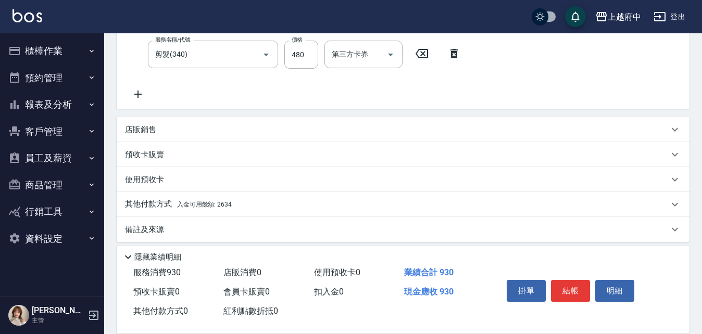
click at [155, 200] on p "其他付款方式 入金可用餘額: 2634" at bounding box center [178, 204] width 107 height 11
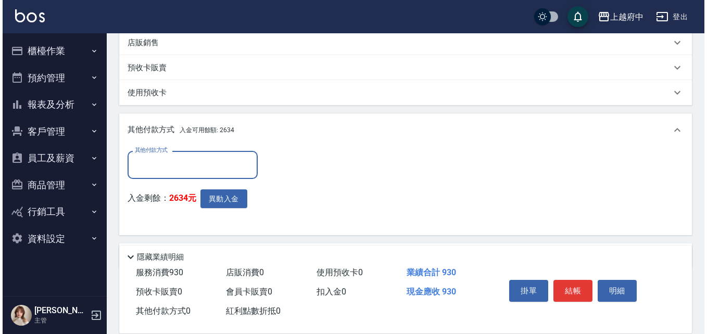
scroll to position [330, 0]
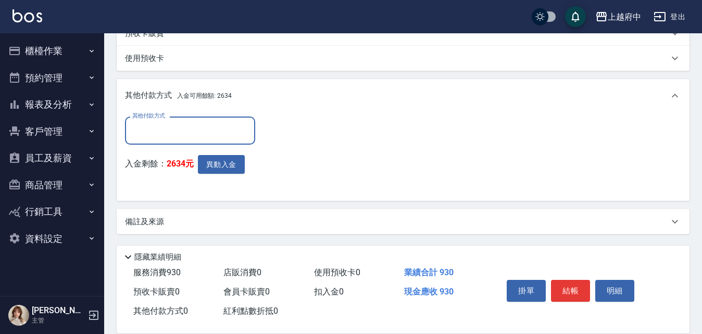
click at [155, 134] on input "其他付款方式" at bounding box center [190, 130] width 121 height 18
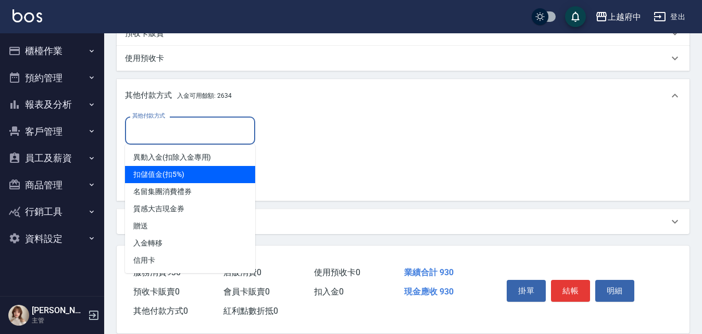
click at [171, 173] on span "扣儲值金(扣5%)" at bounding box center [190, 174] width 130 height 17
type input "扣儲值金(扣5%)"
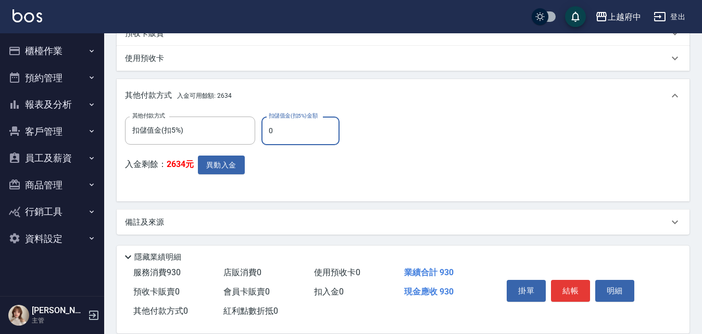
drag, startPoint x: 293, startPoint y: 133, endPoint x: 268, endPoint y: 135, distance: 25.1
click at [268, 135] on input "0" at bounding box center [300, 131] width 78 height 28
type input "930"
click at [229, 164] on button "異動入金" at bounding box center [221, 165] width 47 height 19
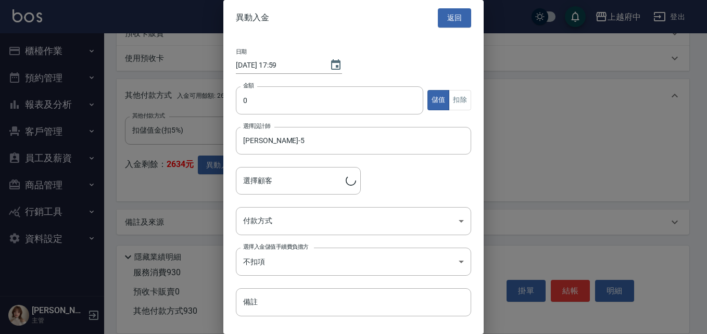
type input "[PERSON_NAME]/0987079828/T90434"
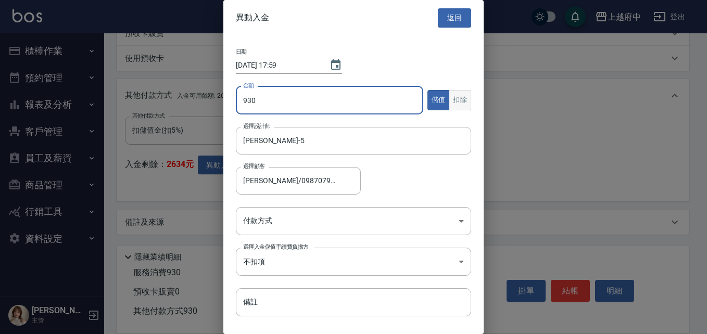
type input "930"
click at [451, 102] on button "扣除" at bounding box center [460, 100] width 22 height 20
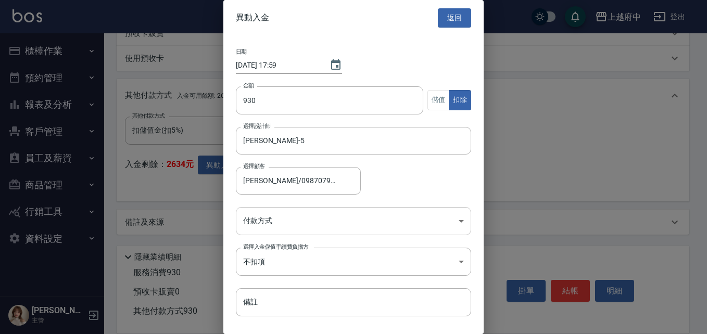
click at [347, 222] on body "上越府中 登出 櫃檯作業 打帳單 帳單列表 掛單列表 營業儀表板 現金收支登錄 材料自購登錄 每日結帳 排班表 現場電腦打卡 預約管理 預約管理 單日預約紀錄…" at bounding box center [353, 2] width 707 height 664
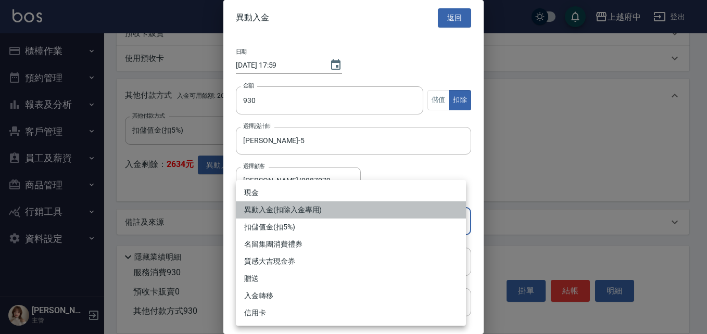
click at [279, 207] on li "異動入金(扣除入金專用)" at bounding box center [351, 210] width 230 height 17
type input "異動入金(扣除入金專用)"
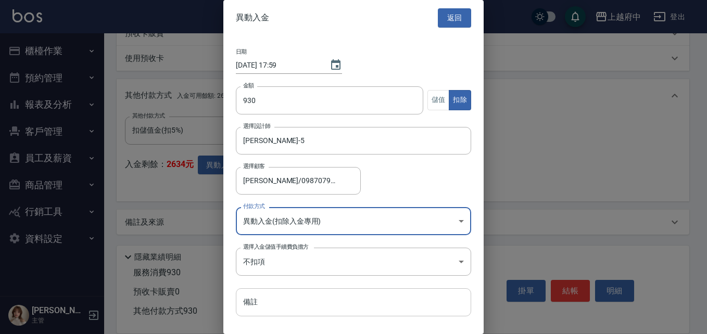
scroll to position [24, 0]
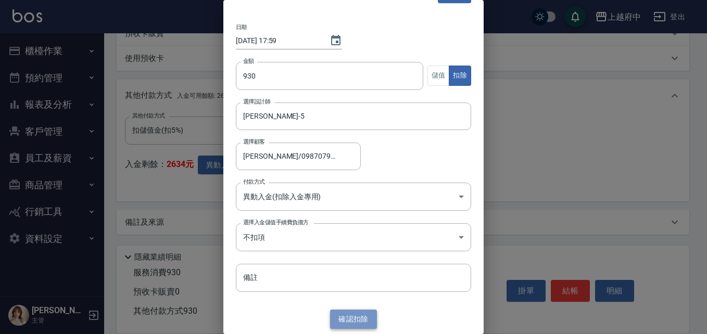
click at [360, 318] on button "確認 扣除" at bounding box center [353, 319] width 47 height 19
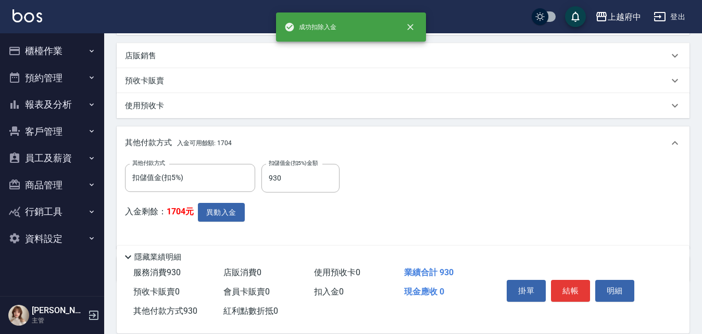
scroll to position [330, 0]
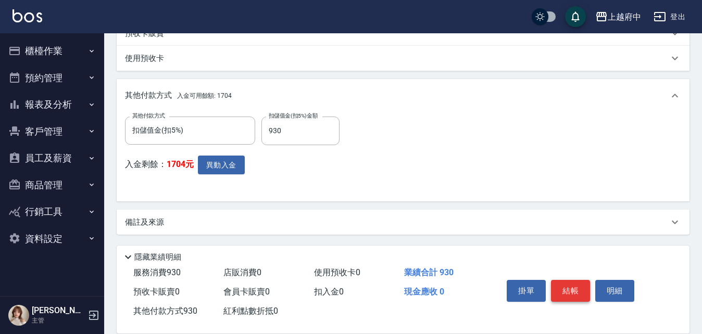
click at [564, 285] on button "結帳" at bounding box center [570, 291] width 39 height 22
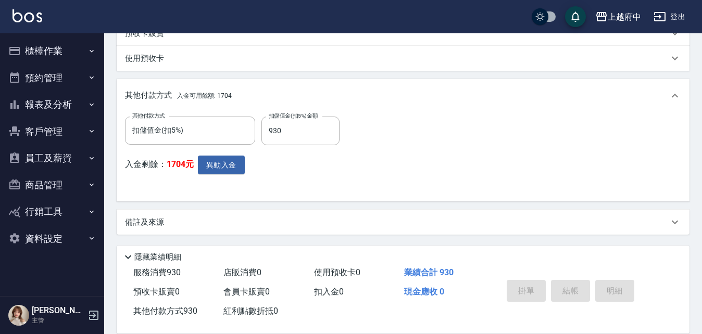
type input "[DATE] 18:01"
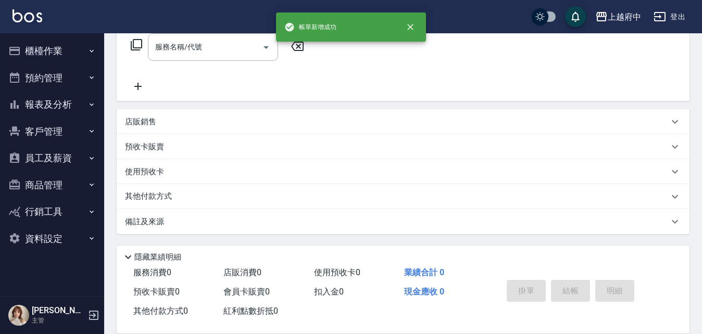
scroll to position [0, 0]
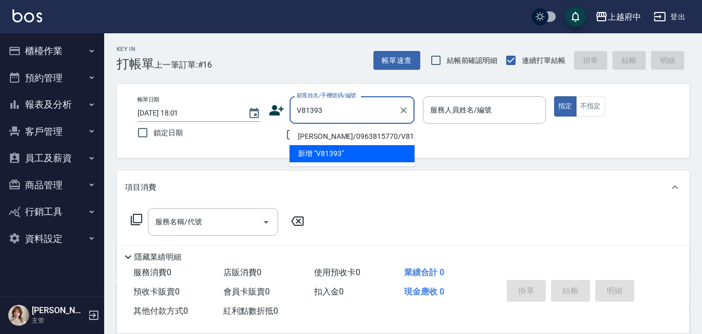
click at [323, 136] on li "[PERSON_NAME]/0963815770/V81393" at bounding box center [352, 136] width 125 height 17
type input "[PERSON_NAME]/0963815770/V81393"
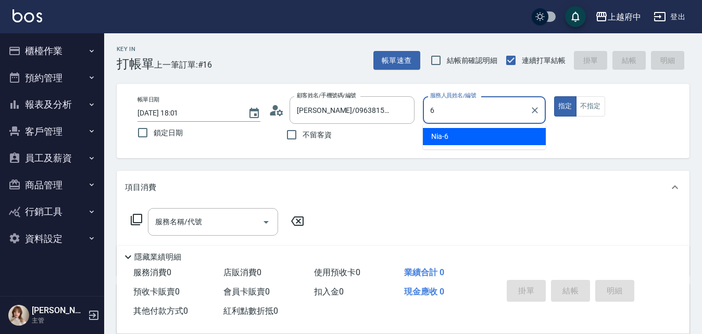
type input "Nia-6"
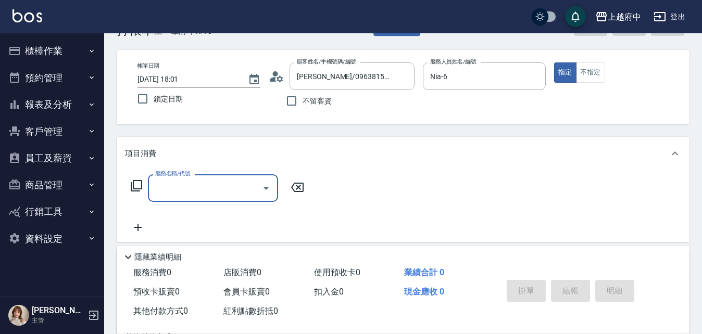
scroll to position [52, 0]
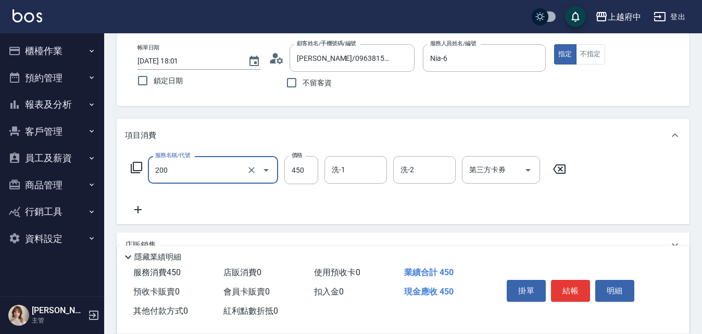
type input "有機洗髮(200)"
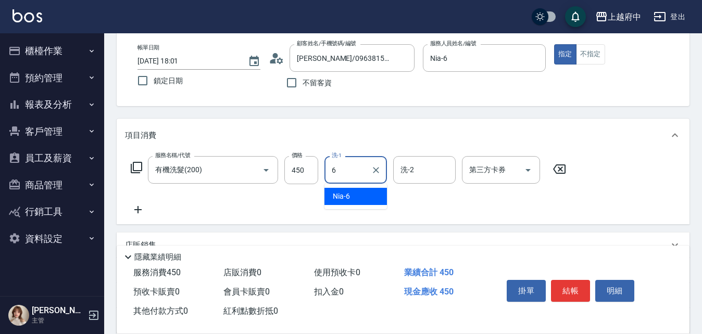
type input "Nia-6"
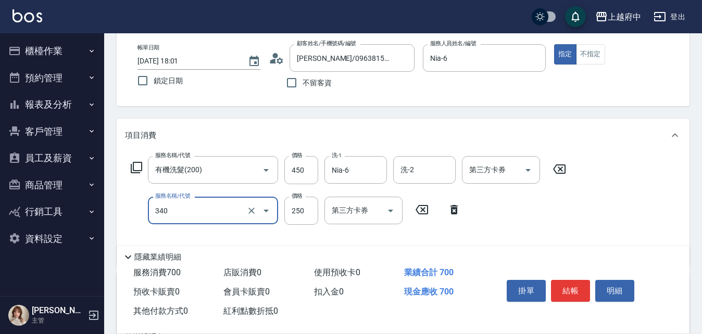
type input "剪髮(340)"
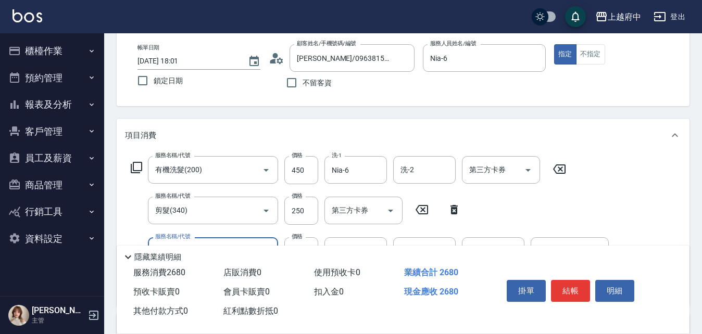
type input "染髮S(11002)"
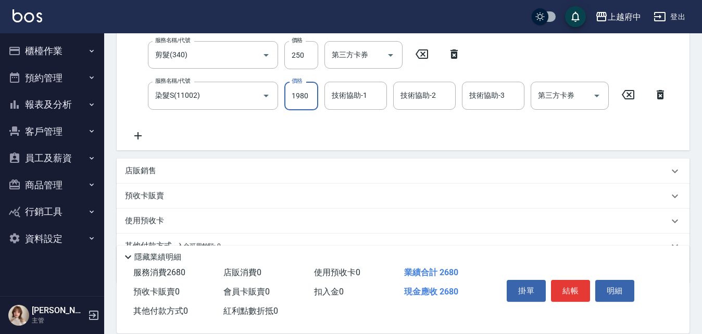
scroll to position [208, 0]
type input "1675"
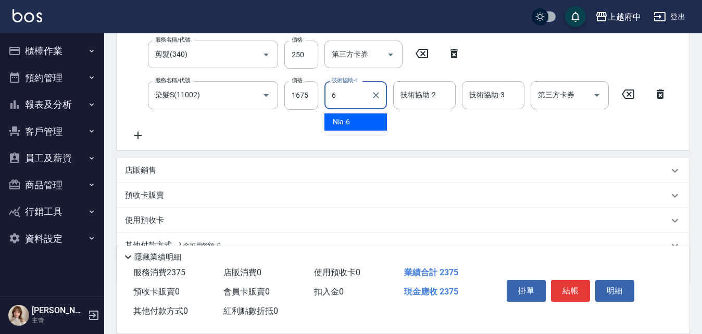
type input "Nia-6"
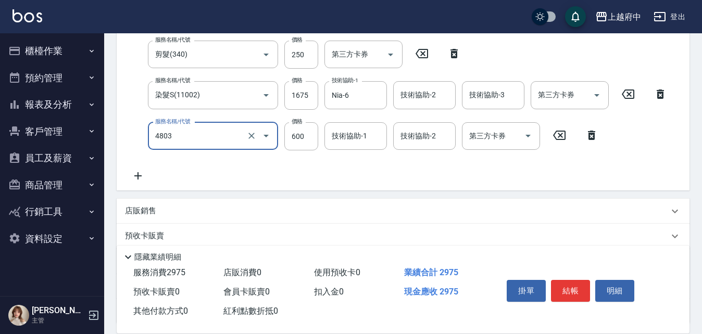
type input "[PERSON_NAME]護(4803)"
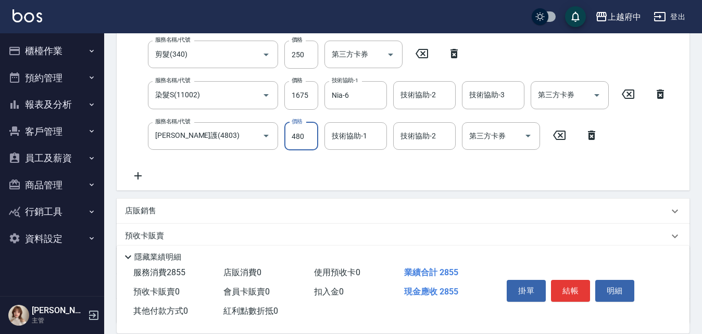
type input "480"
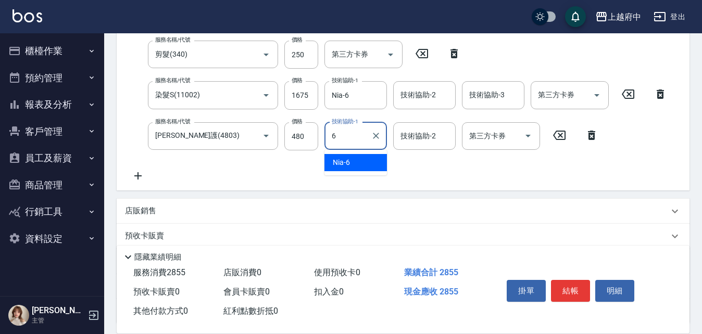
type input "Nia-6"
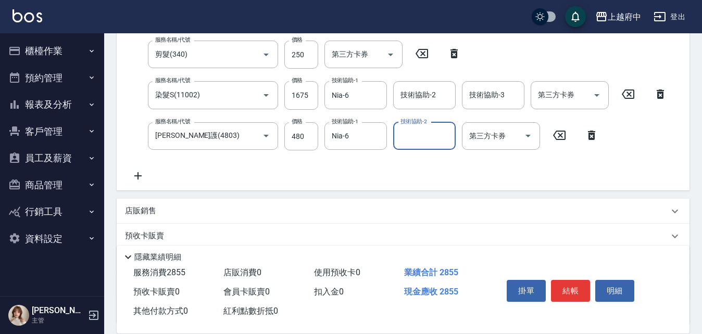
click at [389, 172] on div "服務名稱/代號 有機洗髮(200) 服務名稱/代號 價格 450 價格 洗-1 Nia-6 洗-1 洗-2 洗-2 第三方卡券 第三方卡券 服務名稱/代號 剪…" at bounding box center [399, 91] width 548 height 182
click at [570, 289] on button "結帳" at bounding box center [570, 291] width 39 height 22
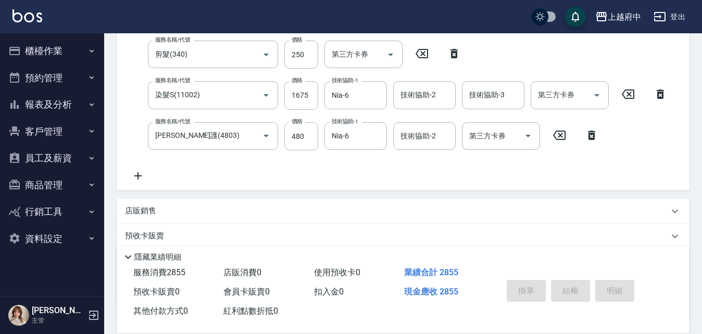
type input "[DATE] 18:04"
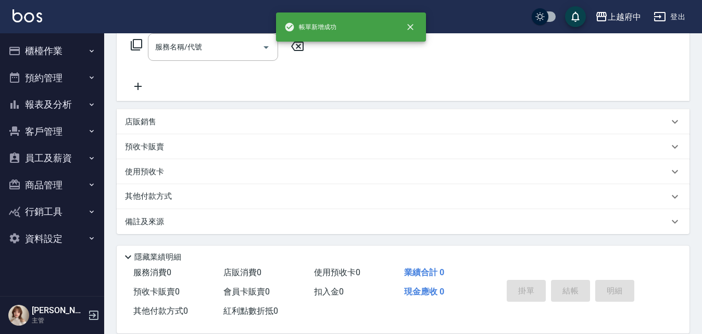
scroll to position [0, 0]
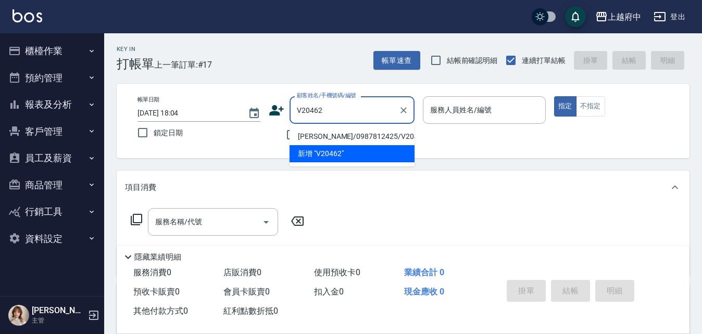
click at [340, 132] on li "[PERSON_NAME]/0987812425/V20462" at bounding box center [352, 136] width 125 height 17
type input "[PERSON_NAME]/0987812425/V20462"
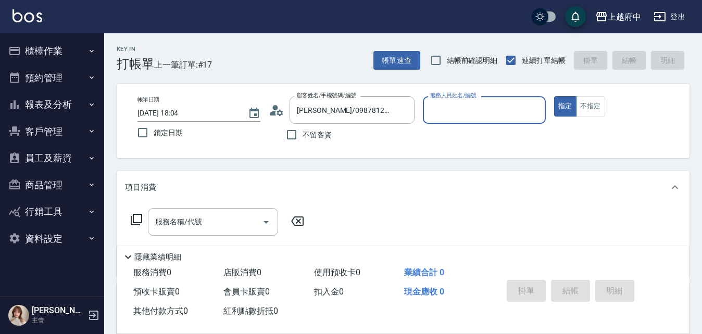
type input "[PERSON_NAME]-5"
click at [554, 96] on button "指定" at bounding box center [565, 106] width 22 height 20
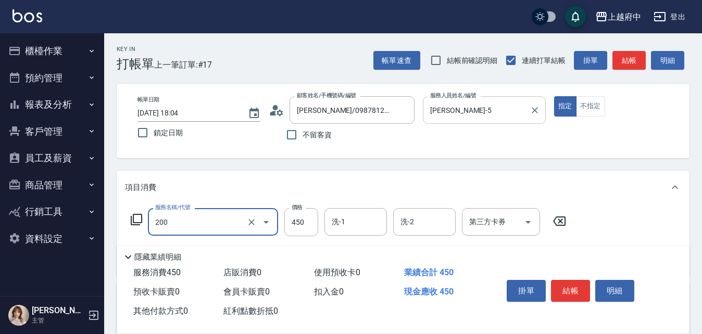
type input "有機洗髮(200)"
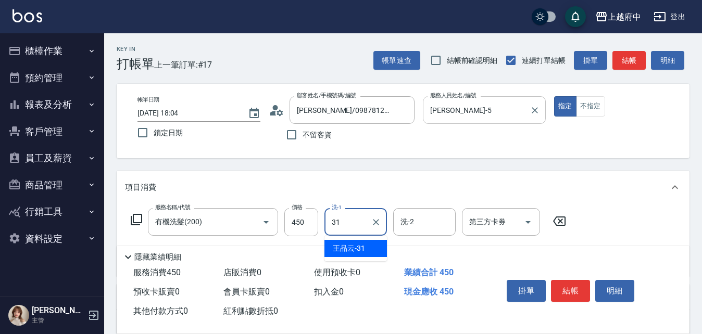
type input "[PERSON_NAME]-31"
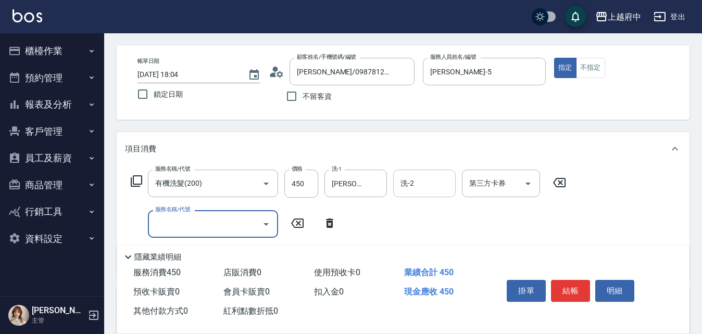
scroll to position [104, 0]
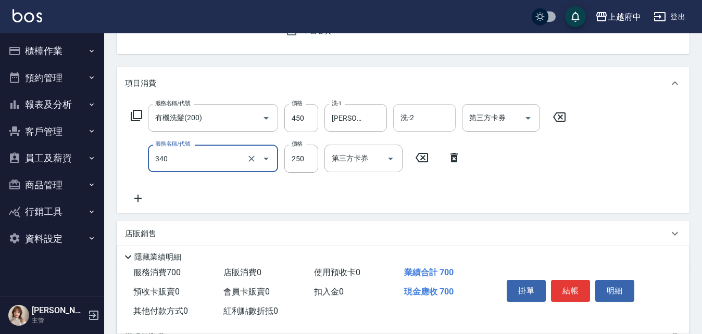
type input "剪髮(340)"
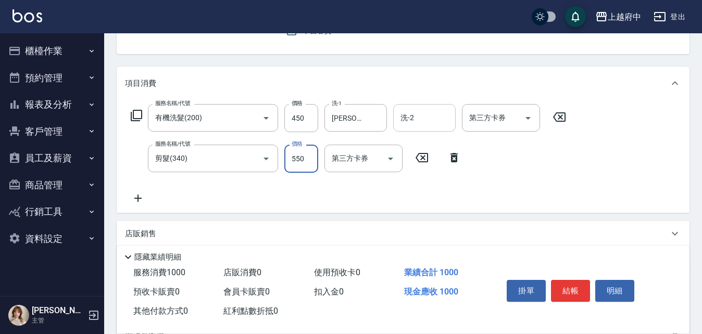
type input "550"
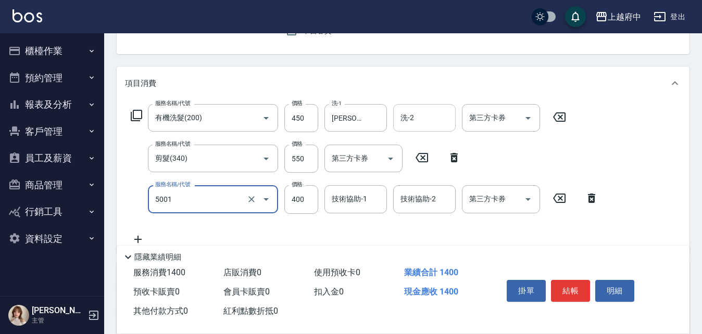
type input "側邊壓貼(5001)"
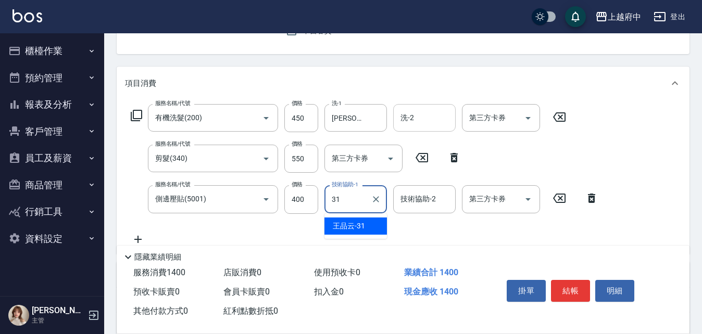
type input "[PERSON_NAME]-31"
click at [436, 234] on div "服務名稱/代號 有機洗髮(200) 服務名稱/代號 價格 450 價格 洗-1 [PERSON_NAME]-31 洗-1 洗-2 洗-2 第三方卡券 第三方卡…" at bounding box center [365, 174] width 480 height 141
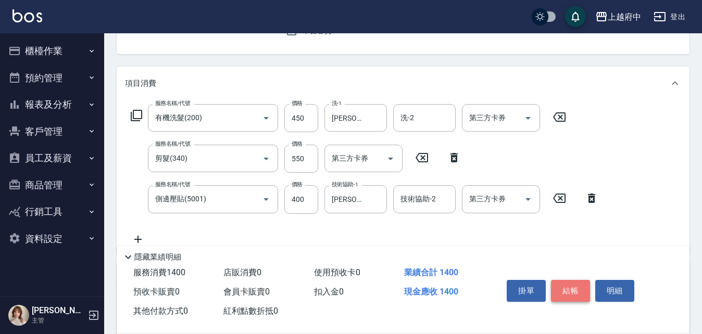
click at [567, 287] on button "結帳" at bounding box center [570, 291] width 39 height 22
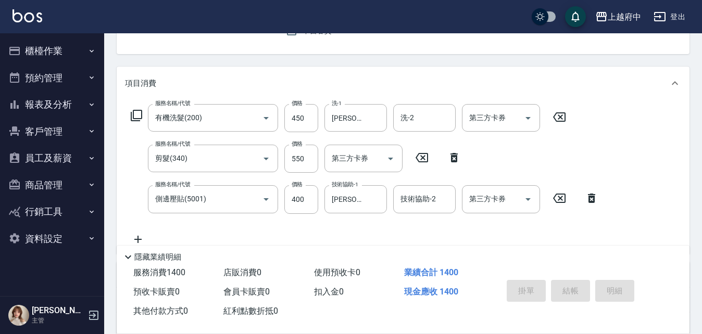
type input "[DATE] 18:06"
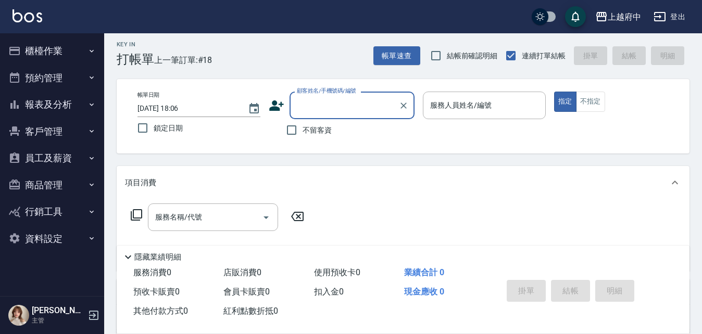
scroll to position [0, 0]
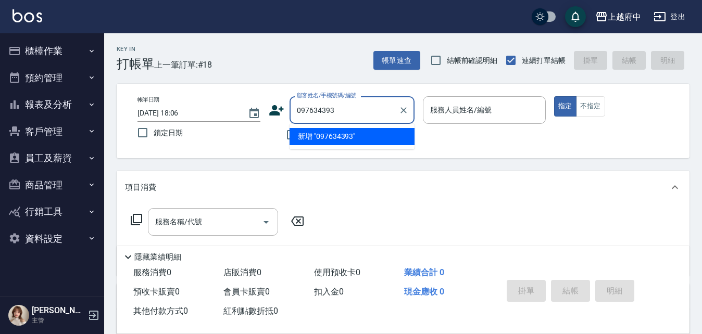
type input "0976343932"
click at [404, 108] on icon "Clear" at bounding box center [403, 110] width 10 height 10
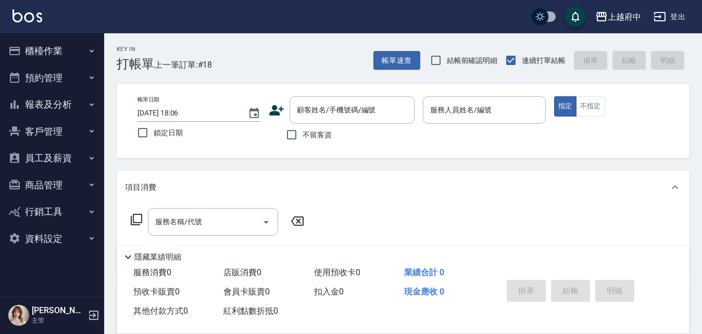
click at [277, 145] on div "不留客資" at bounding box center [342, 135] width 146 height 22
click at [295, 133] on input "不留客資" at bounding box center [292, 135] width 22 height 22
checkbox input "true"
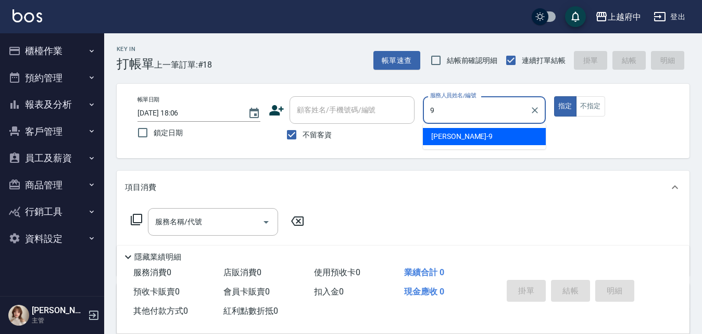
type input "[PERSON_NAME]-9"
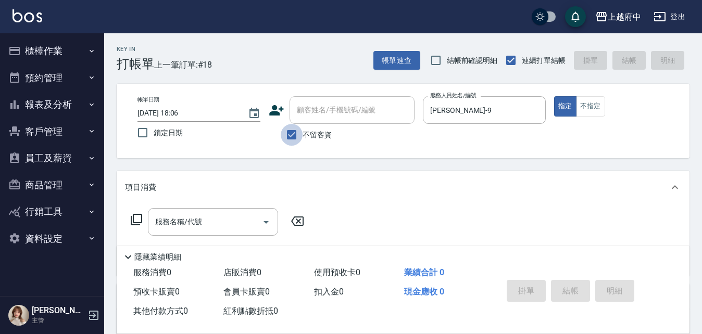
drag, startPoint x: 293, startPoint y: 132, endPoint x: 353, endPoint y: 127, distance: 60.1
click at [294, 132] on input "不留客資" at bounding box center [292, 135] width 22 height 22
checkbox input "false"
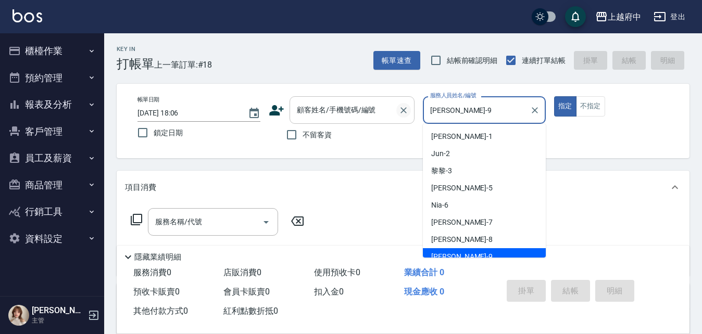
drag, startPoint x: 445, startPoint y: 113, endPoint x: 399, endPoint y: 117, distance: 45.5
click at [399, 117] on div "帳單日期 2025/08/16 18:06 鎖定日期 顧客姓名/手機號碼/編號 顧客姓名/手機號碼/編號 不留客資 服務人員姓名/編號 David-9 服務人…" at bounding box center [403, 120] width 548 height 49
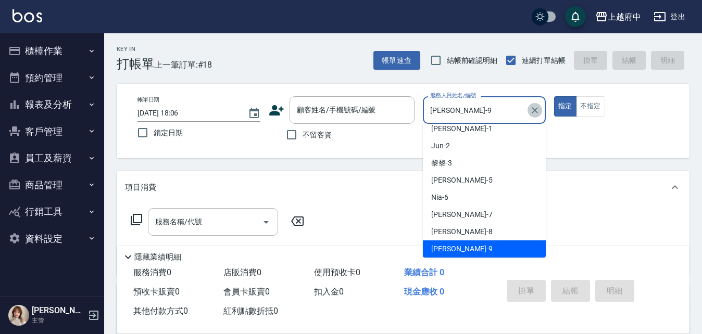
click at [535, 108] on icon "Clear" at bounding box center [535, 110] width 10 height 10
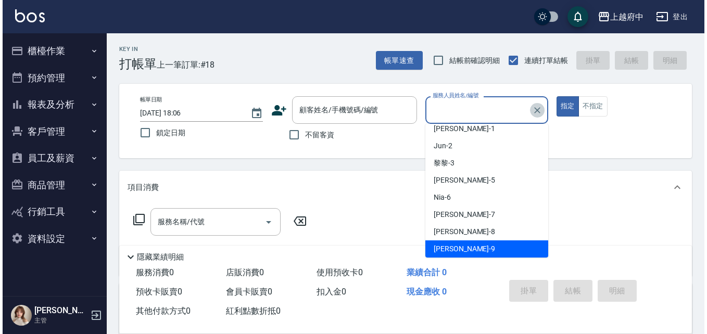
scroll to position [4, 0]
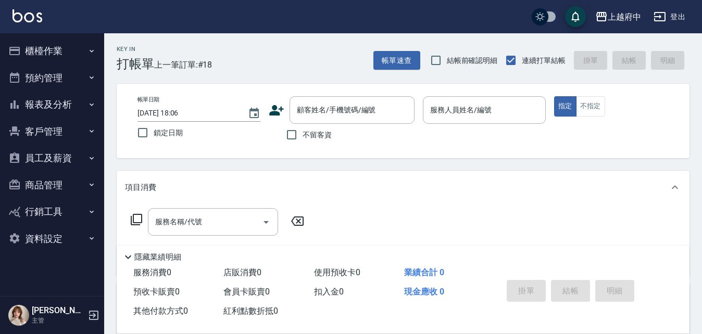
click at [277, 113] on icon at bounding box center [276, 110] width 15 height 10
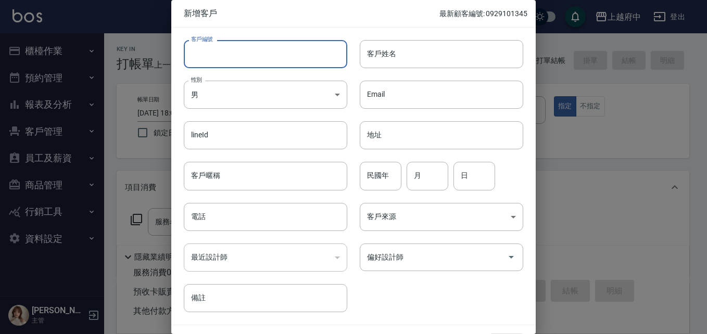
click at [240, 60] on input "客戶編號" at bounding box center [266, 54] width 164 height 28
type input "0976343932"
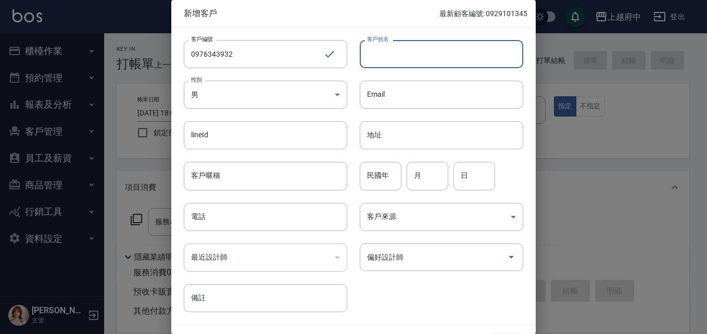
click at [382, 48] on input "客戶姓名" at bounding box center [442, 54] width 164 height 28
type input "C"
type input "黃棠驛"
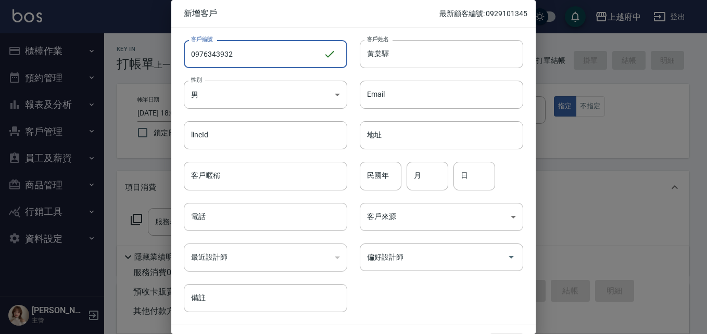
drag, startPoint x: 243, startPoint y: 53, endPoint x: 143, endPoint y: 50, distance: 99.5
click at [146, 51] on div "新增客戶 最新顧客編號: 0929101345 客戶編號 0976343932 ​ 客戶編號 客戶姓名 黃棠驛 客戶姓名 性別 男 MALE 性別 Email…" at bounding box center [353, 167] width 707 height 334
click at [217, 211] on input "電話" at bounding box center [266, 217] width 164 height 28
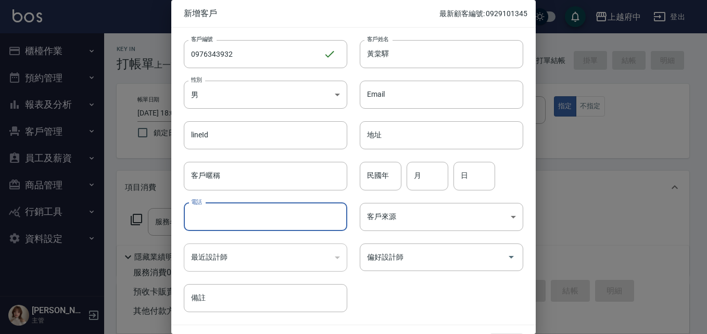
paste input "0976343932"
type input "0976343932"
click at [403, 307] on div "客戶編號 0976343932 ​ 客戶編號 客戶姓名 黃棠驛 客戶姓名 性別 男 MALE 性別 Email Email lineId lineId 地址 …" at bounding box center [347, 170] width 352 height 285
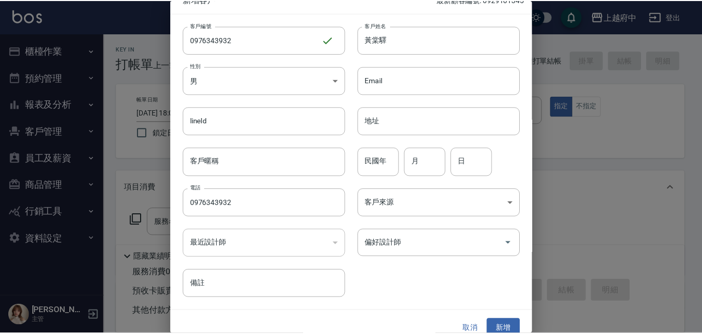
scroll to position [27, 0]
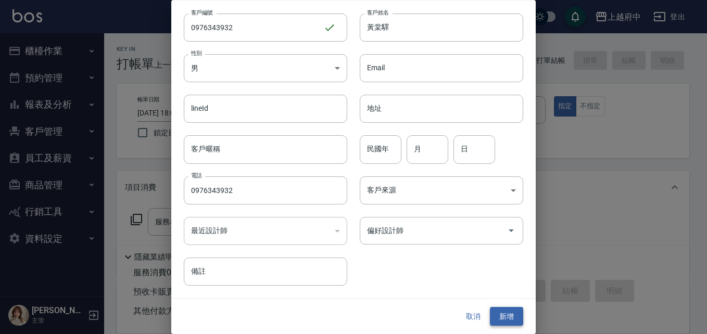
click at [501, 318] on button "新增" at bounding box center [506, 316] width 33 height 19
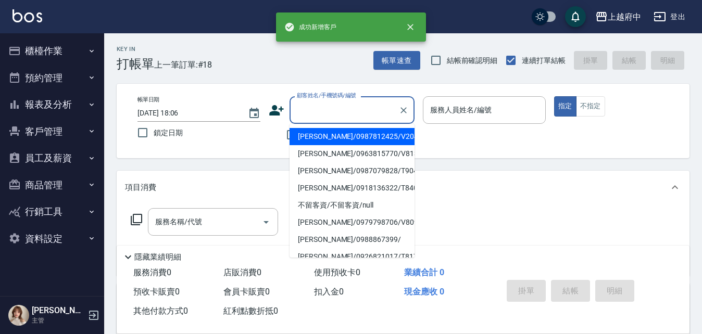
click at [306, 112] on input "顧客姓名/手機號碼/編號" at bounding box center [344, 110] width 100 height 18
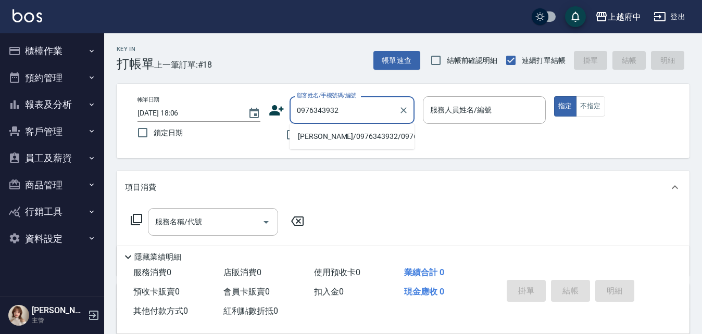
click at [325, 145] on li "黃棠驛/0976343932/0976343932" at bounding box center [352, 136] width 125 height 17
type input "黃棠驛/0976343932/0976343932"
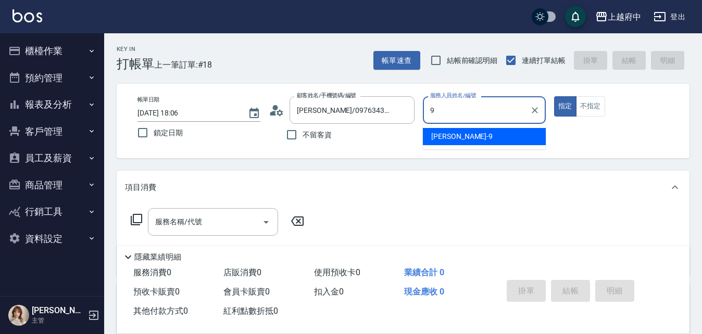
type input "David-9"
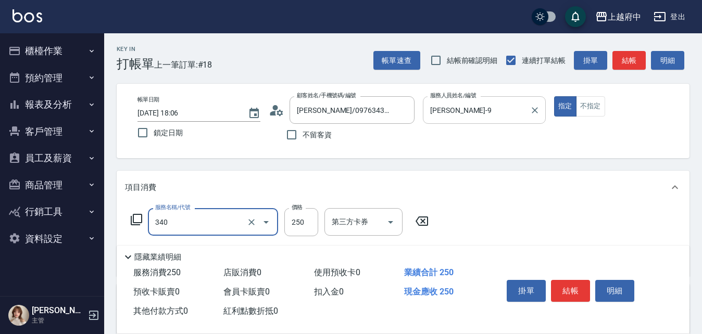
type input "剪髮(340)"
type input "500"
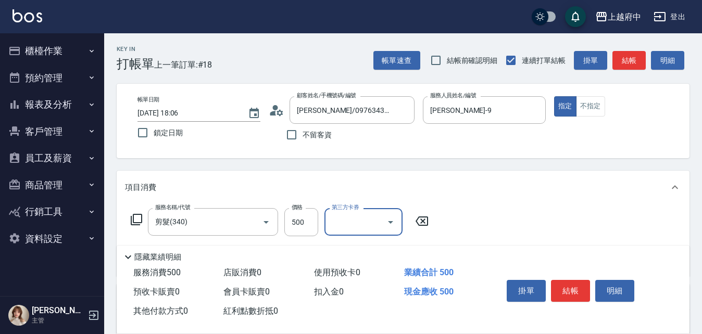
click at [542, 210] on div "服務名稱/代號 剪髮(340) 服務名稱/代號 價格 500 價格 第三方卡券 第三方卡券" at bounding box center [403, 240] width 573 height 72
click at [575, 291] on button "結帳" at bounding box center [570, 291] width 39 height 22
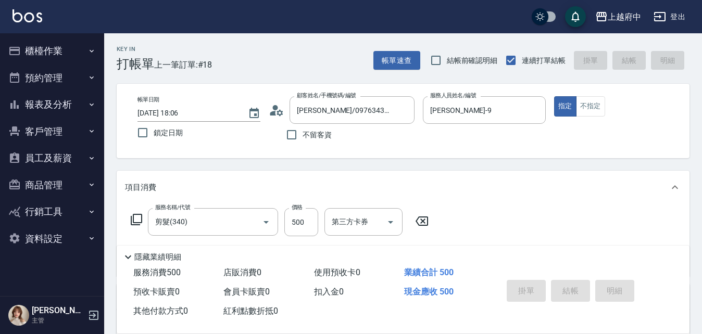
type input "2025/08/16 18:09"
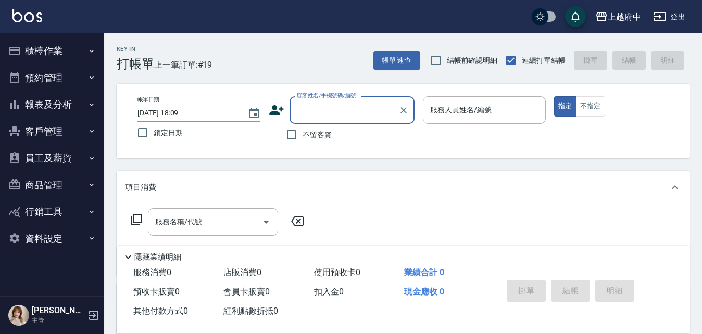
type input "ㄔ"
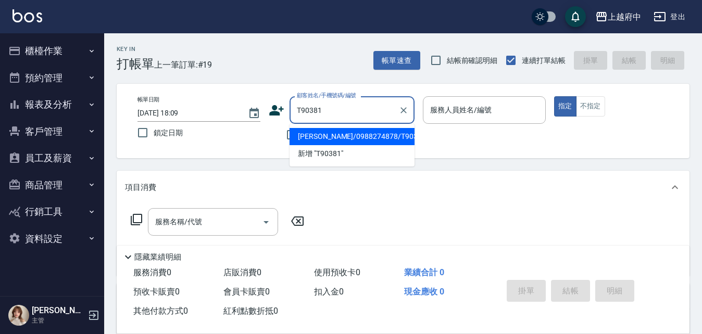
click at [329, 138] on li "王耀賢/0988274878/T90381" at bounding box center [352, 136] width 125 height 17
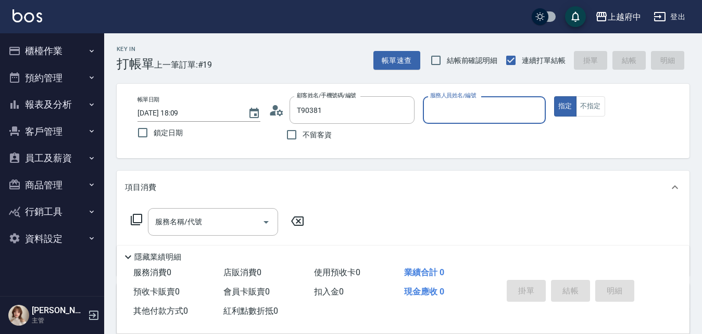
type input "王耀賢/0988274878/T90381"
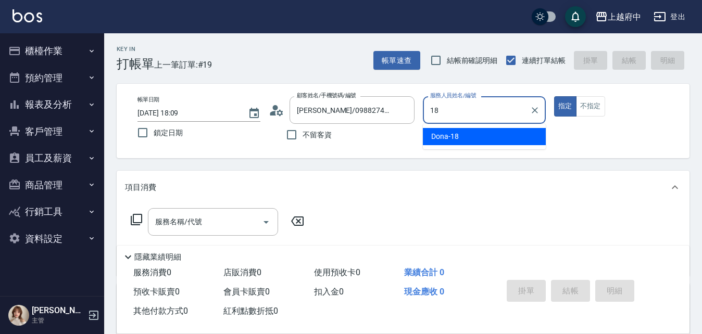
type input "Dona-18"
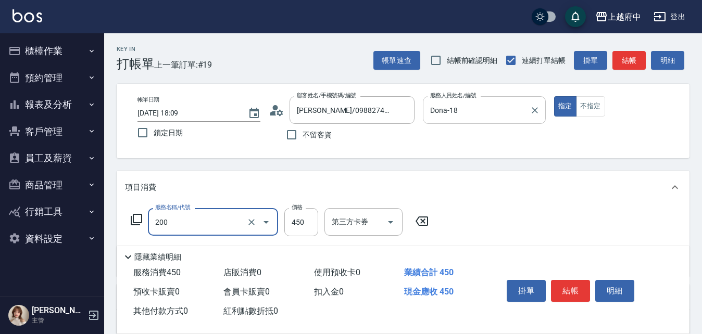
type input "有機洗髮(200)"
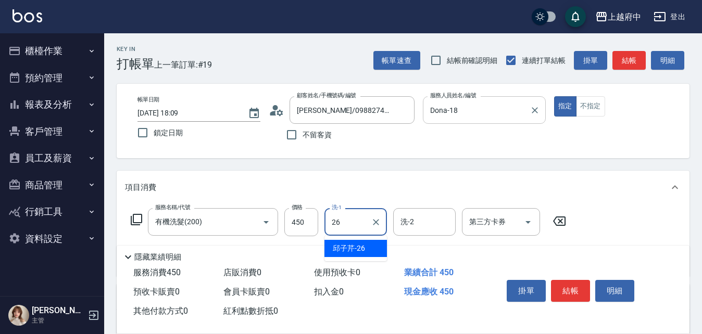
type input "邱子芹-26"
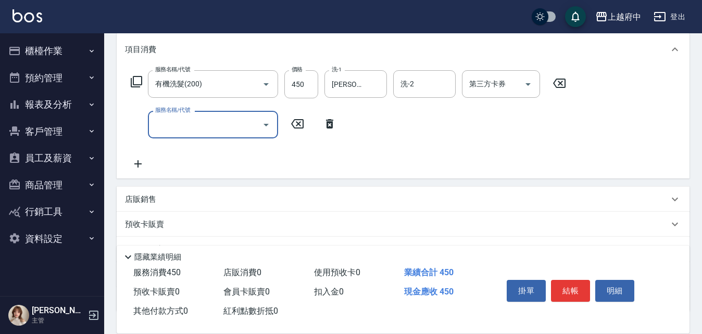
scroll to position [156, 0]
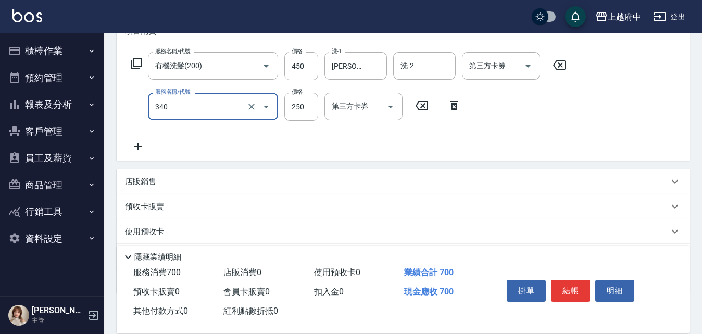
type input "剪髮(340)"
type input "280"
click at [386, 145] on div "服務名稱/代號 有機洗髮(200) 服務名稱/代號 價格 450 價格 洗-1 邱子芹-26 洗-1 洗-2 洗-2 第三方卡券 第三方卡券 服務名稱/代號 …" at bounding box center [348, 102] width 447 height 101
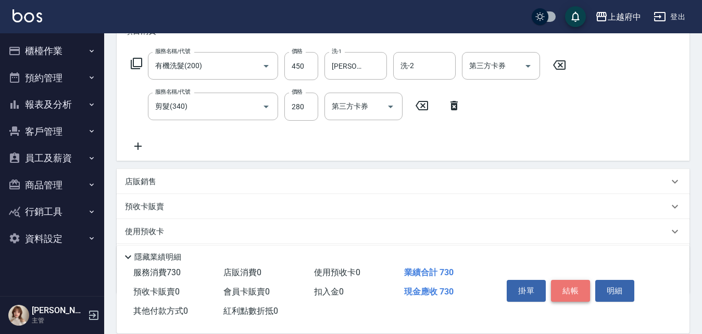
click at [570, 290] on button "結帳" at bounding box center [570, 291] width 39 height 22
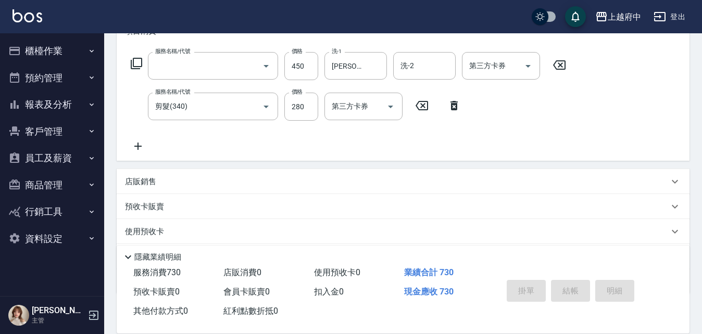
scroll to position [0, 0]
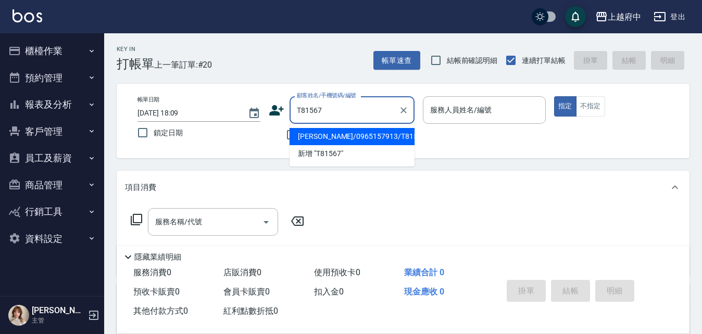
click at [343, 142] on li "[PERSON_NAME]/0965157913/T81567" at bounding box center [352, 136] width 125 height 17
type input "[PERSON_NAME]/0965157913/T81567"
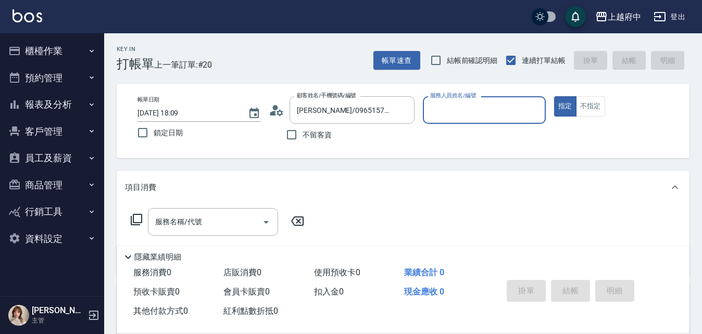
type input "黎黎-3"
click at [554, 96] on button "指定" at bounding box center [565, 106] width 22 height 20
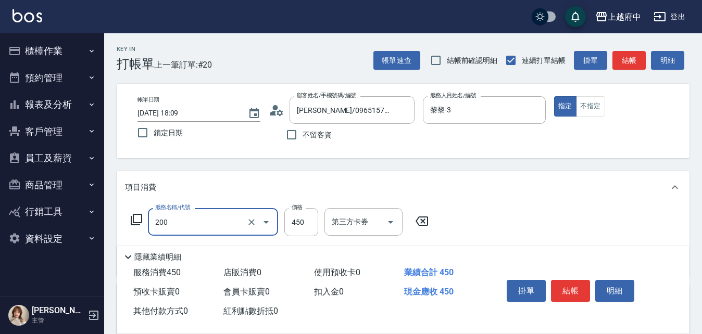
type input "有機洗髮(200)"
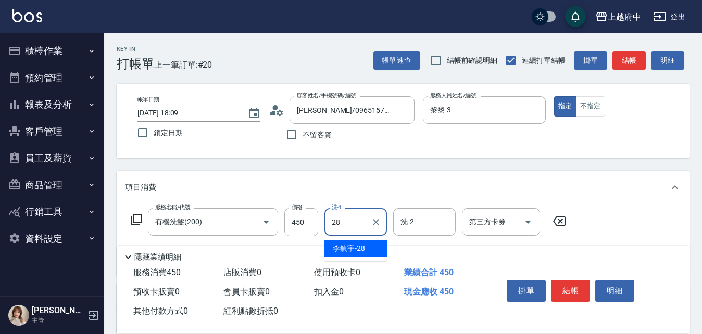
type input "[PERSON_NAME]-28"
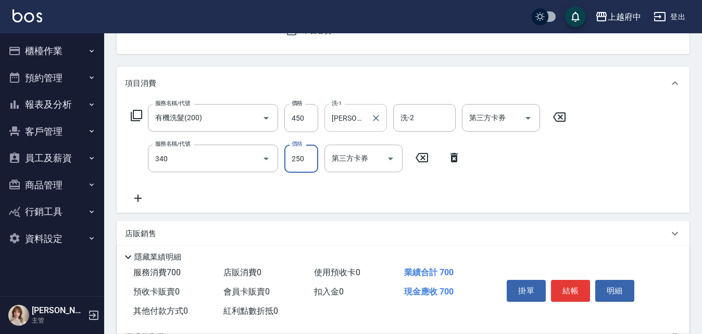
type input "剪髮(340)"
type input "330"
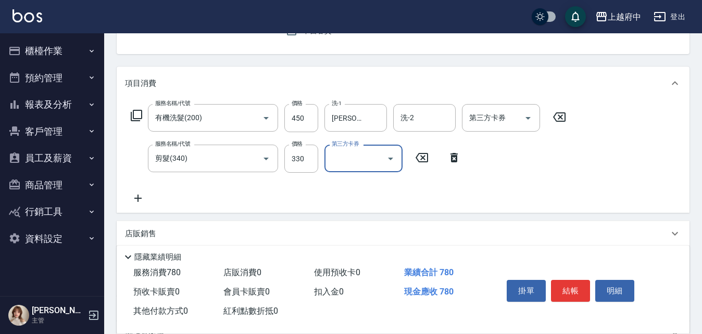
click at [430, 197] on div "服務名稱/代號 有機洗髮(200) 服務名稱/代號 價格 450 價格 洗-1 李鎮宇-28 洗-1 洗-2 洗-2 第三方卡券 第三方卡券 服務名稱/代號 …" at bounding box center [348, 154] width 447 height 101
click at [575, 293] on button "結帳" at bounding box center [570, 291] width 39 height 22
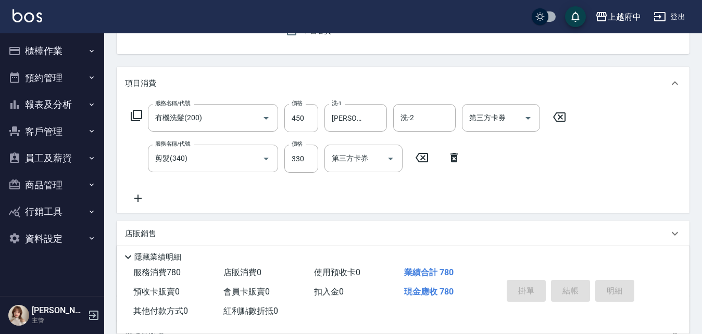
type input "2025/08/16 18:10"
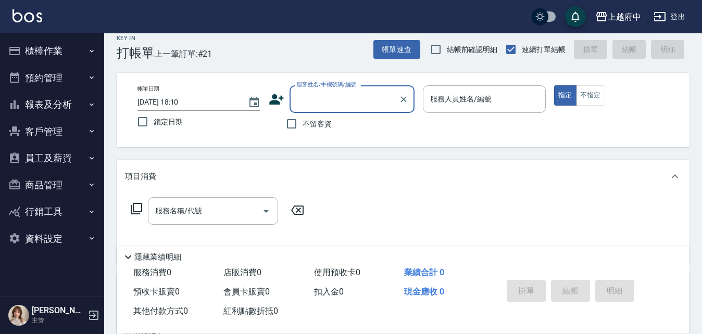
scroll to position [0, 0]
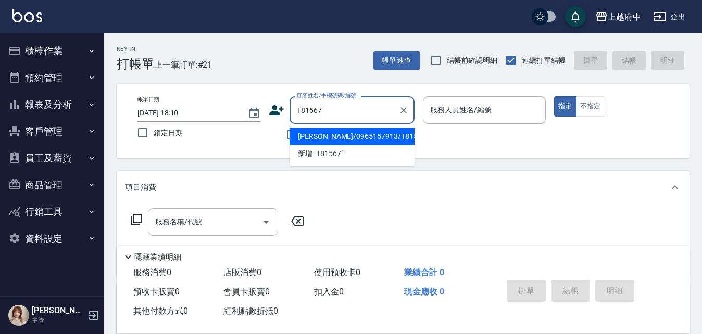
click at [344, 134] on li "[PERSON_NAME]/0965157913/T81567" at bounding box center [352, 136] width 125 height 17
type input "[PERSON_NAME]/0965157913/T81567"
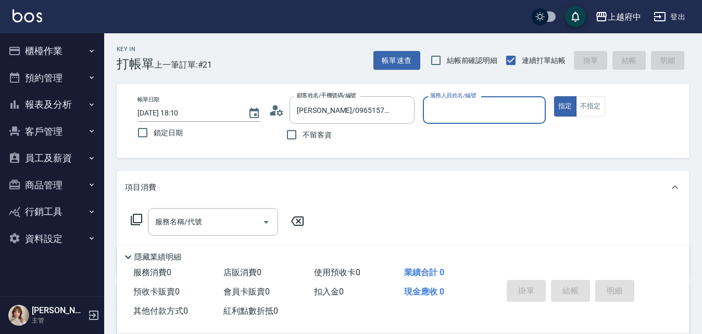
type input "黎黎-3"
click at [554, 96] on button "指定" at bounding box center [565, 106] width 22 height 20
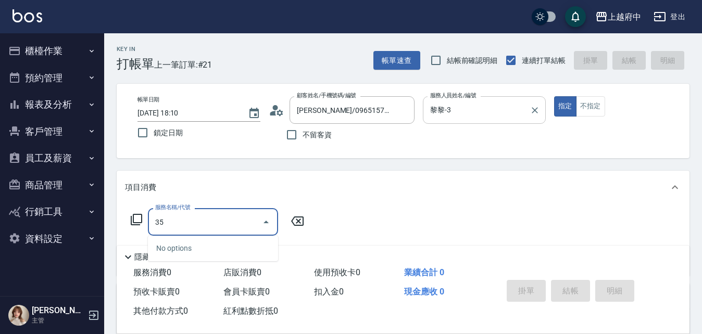
type input "3"
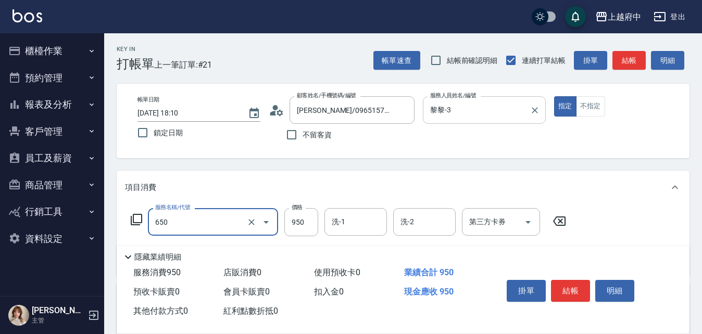
type input "SPA精油洗髮(650)"
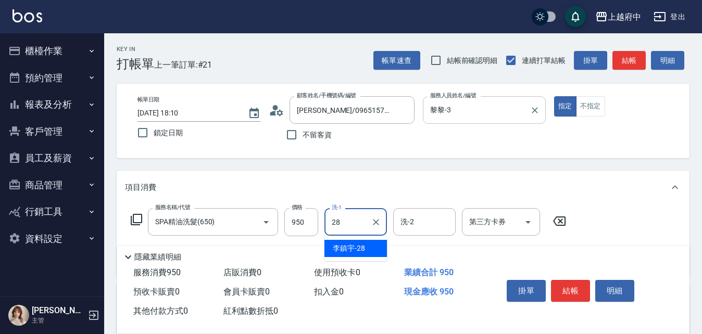
type input "[PERSON_NAME]-28"
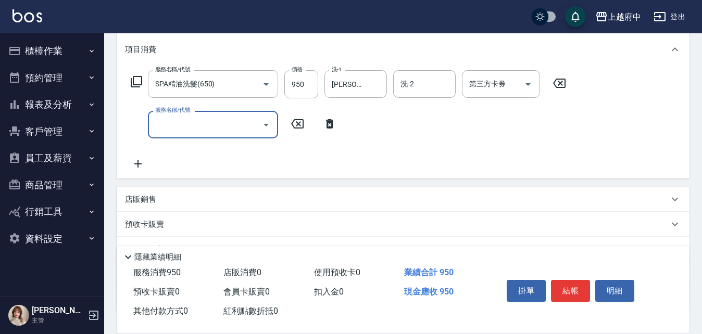
scroll to position [156, 0]
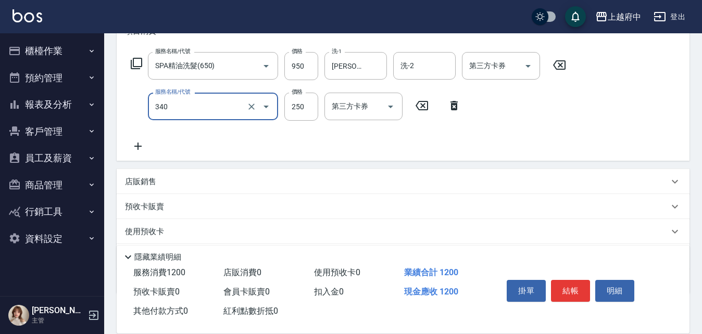
type input "剪髮(340)"
click at [304, 110] on input "530" at bounding box center [301, 107] width 34 height 28
type input "580"
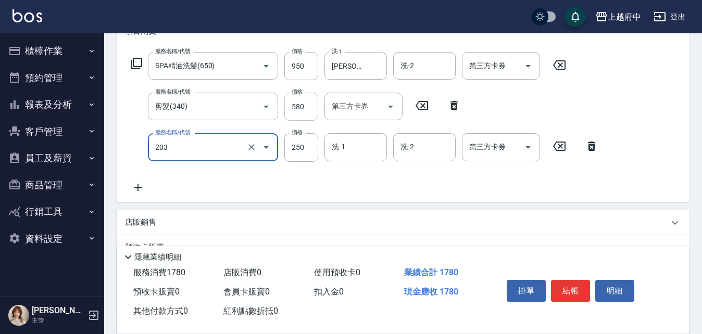
type input "升級滋養護髮(203)"
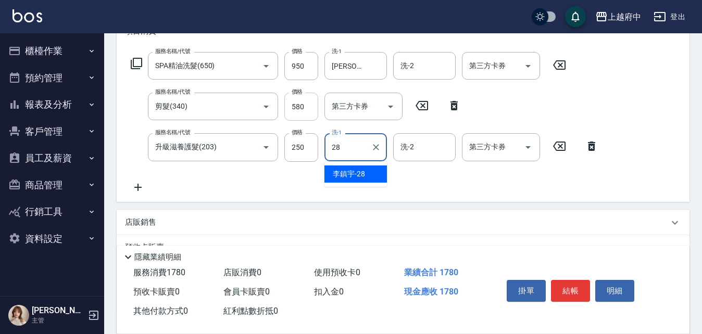
type input "[PERSON_NAME]-28"
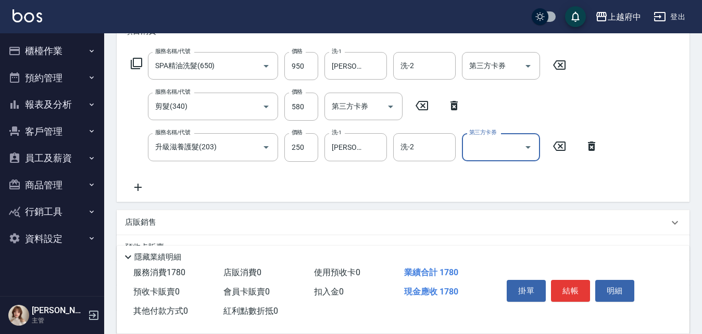
click at [342, 189] on div "服務名稱/代號 SPA精油洗髮(650) 服務名稱/代號 價格 950 價格 洗-1 李鎮宇-28 洗-1 洗-2 洗-2 第三方卡券 第三方卡券 服務名稱/…" at bounding box center [365, 122] width 480 height 141
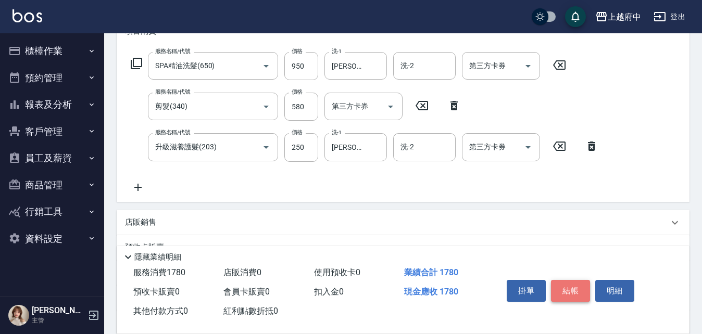
click at [571, 291] on button "結帳" at bounding box center [570, 291] width 39 height 22
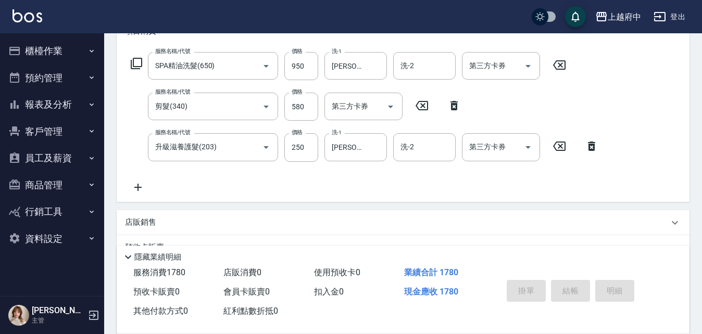
type input "2025/08/16 18:11"
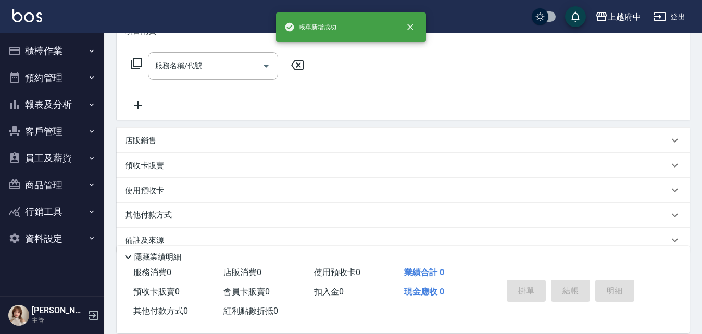
scroll to position [0, 0]
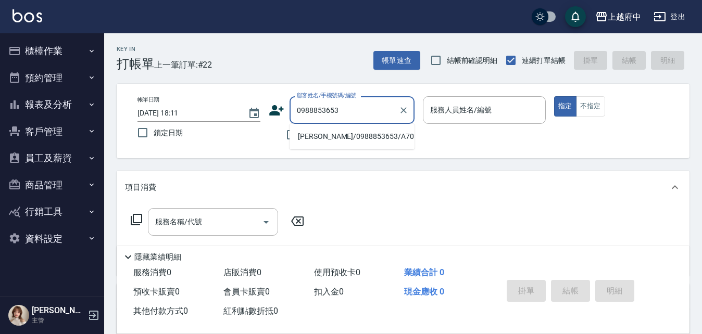
click at [355, 135] on li "[PERSON_NAME]/0988853653/A70594" at bounding box center [352, 136] width 125 height 17
type input "[PERSON_NAME]/0988853653/A70594"
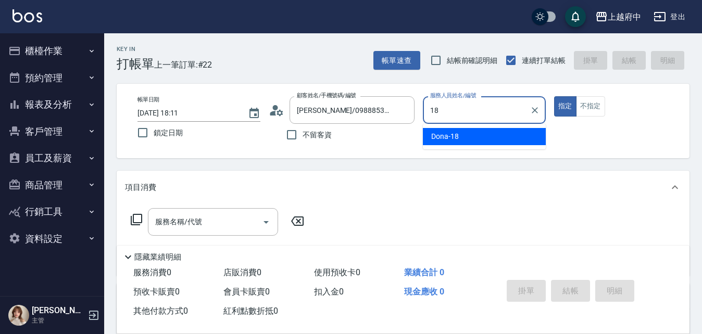
type input "Dona-18"
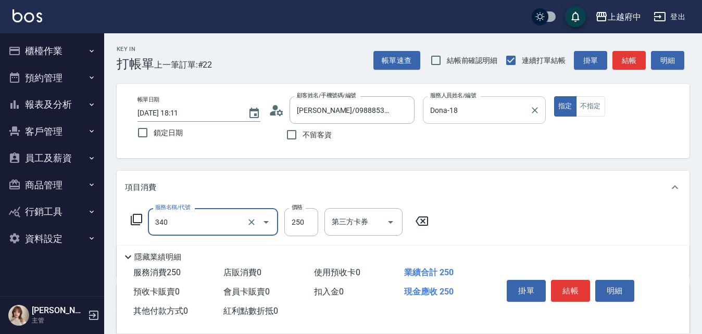
type input "剪髮(340)"
type input "600"
click at [537, 210] on div "服務名稱/代號 剪髮(340) 服務名稱/代號 價格 600 價格 第三方卡券 第三方卡券" at bounding box center [403, 240] width 573 height 72
click at [566, 292] on button "結帳" at bounding box center [570, 291] width 39 height 22
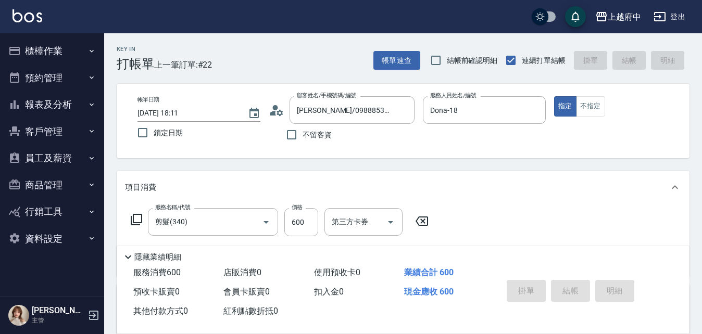
type input "2025/08/16 18:13"
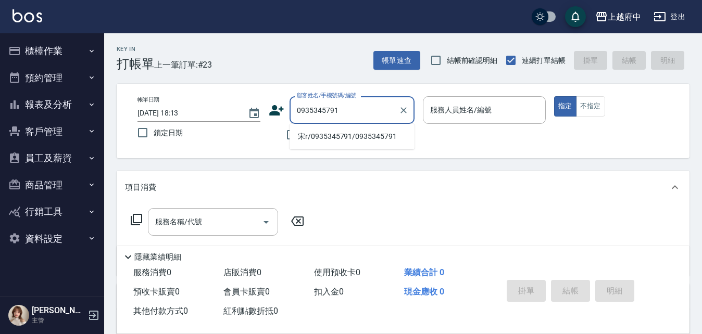
click at [348, 140] on li "宋r/0935345791/0935345791" at bounding box center [352, 136] width 125 height 17
type input "宋r/0935345791/0935345791"
type input "[PERSON_NAME] -1"
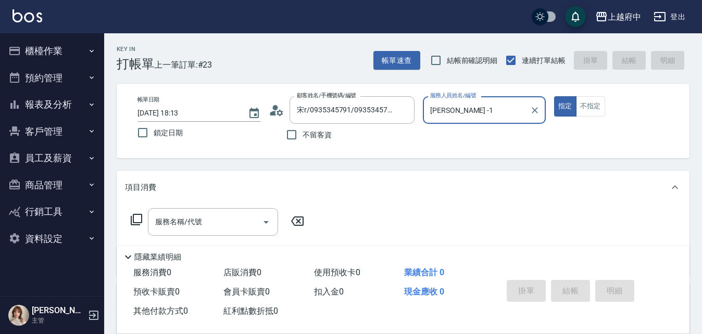
click at [554, 96] on button "指定" at bounding box center [565, 106] width 22 height 20
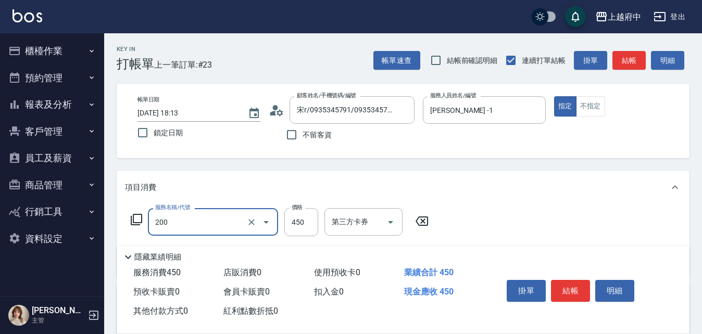
type input "有機洗髮(200)"
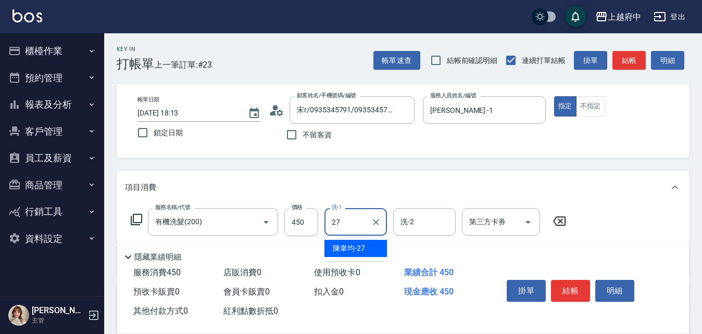
type input "[PERSON_NAME]-27"
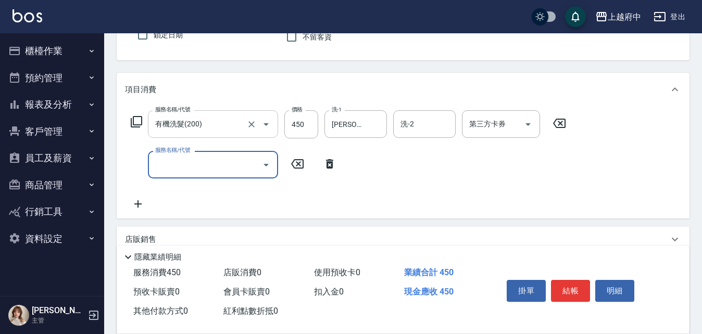
scroll to position [104, 0]
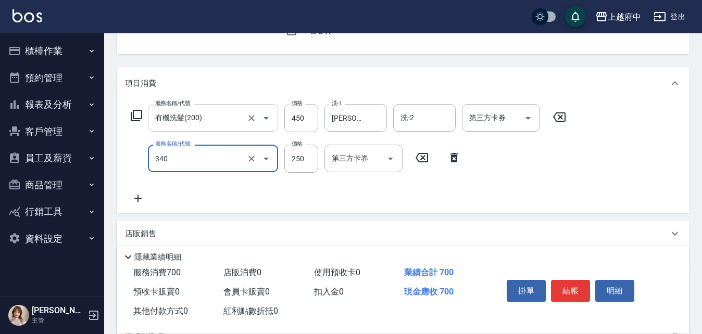
type input "剪髮(340)"
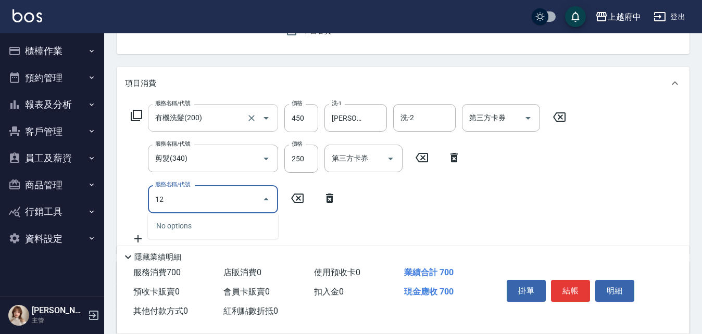
type input "1"
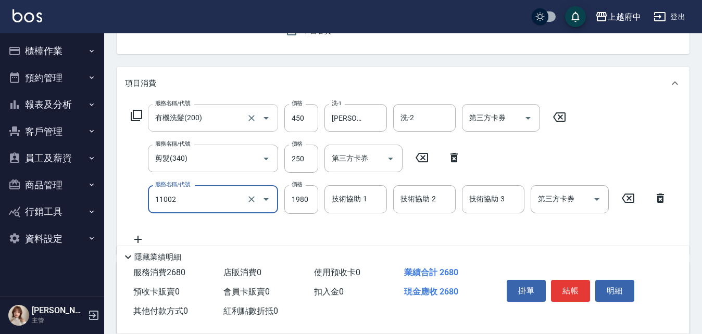
type input "染髮S(11002)"
type input "1900"
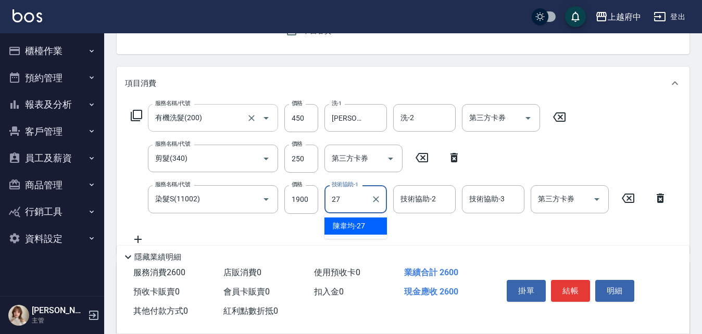
type input "[PERSON_NAME]-27"
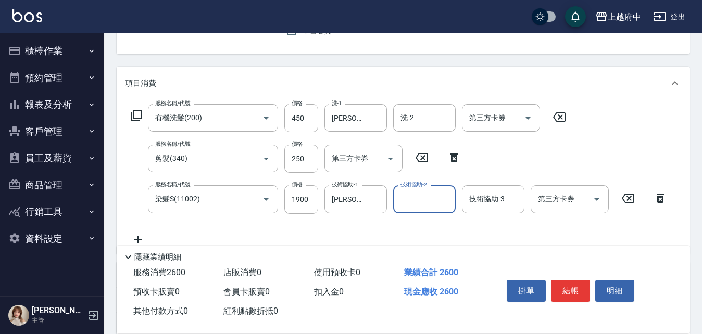
click at [385, 230] on div "服務名稱/代號 有機洗髮(200) 服務名稱/代號 價格 450 價格 洗-1 陳韋均-27 洗-1 洗-2 洗-2 第三方卡券 第三方卡券 服務名稱/代號 …" at bounding box center [399, 174] width 548 height 141
click at [577, 288] on button "結帳" at bounding box center [570, 291] width 39 height 22
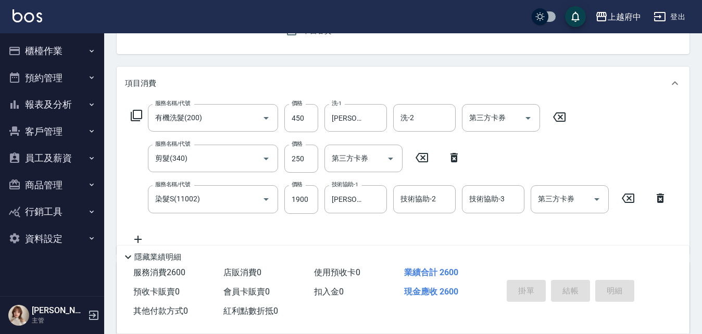
type input "2025/08/16 18:14"
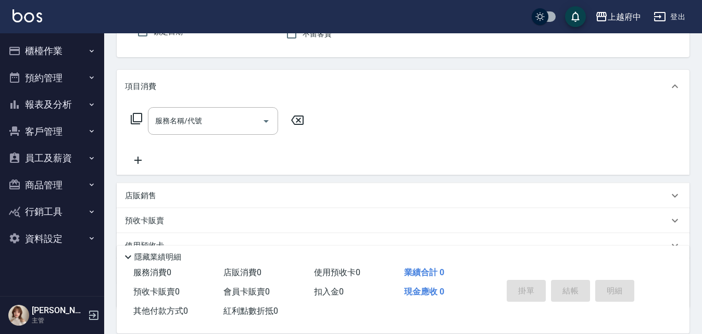
scroll to position [49, 0]
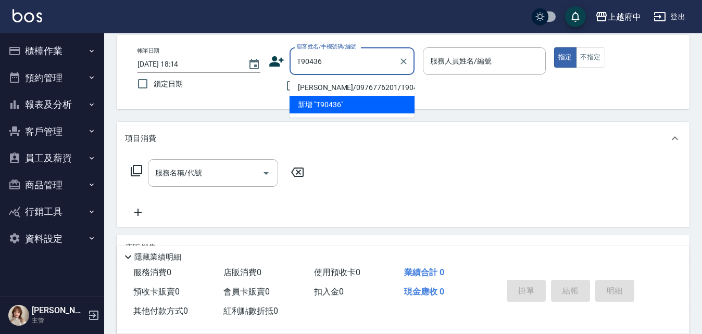
click at [335, 90] on li "[PERSON_NAME]/0976776201/T90436" at bounding box center [352, 87] width 125 height 17
type input "[PERSON_NAME]/0976776201/T90436"
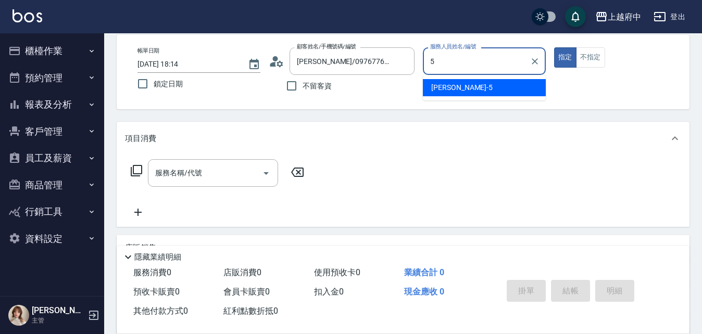
type input "Gary-5"
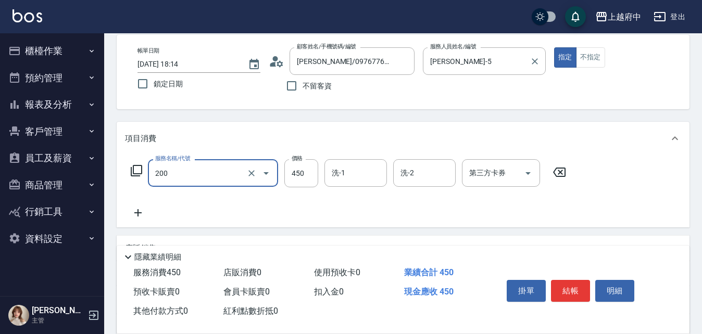
type input "有機洗髮(200)"
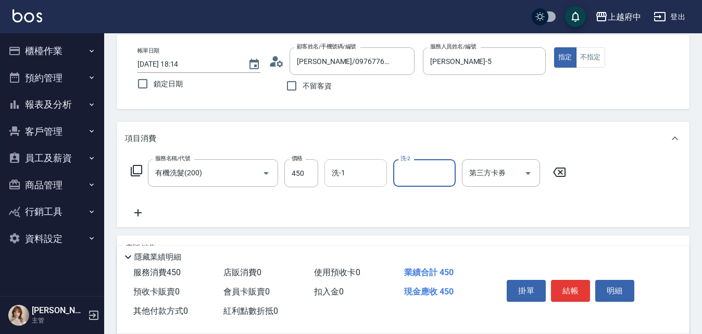
click at [338, 182] on input "洗-1" at bounding box center [355, 173] width 53 height 18
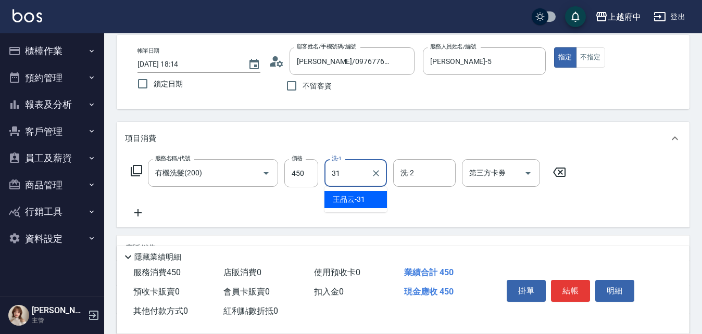
type input "[PERSON_NAME]-31"
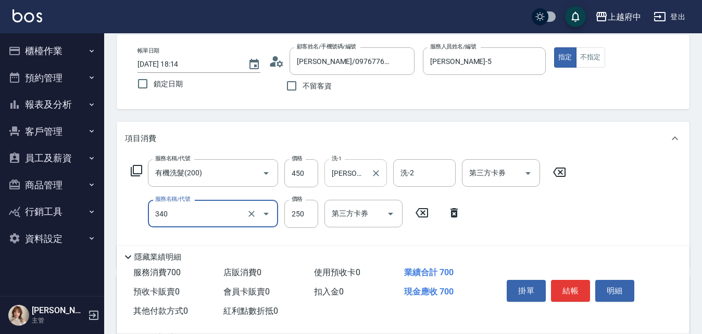
type input "剪髮(340)"
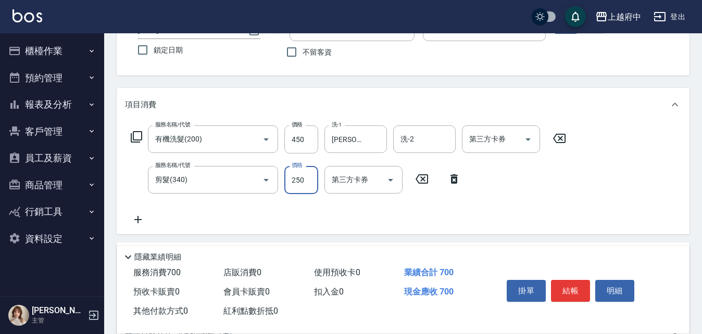
scroll to position [101, 0]
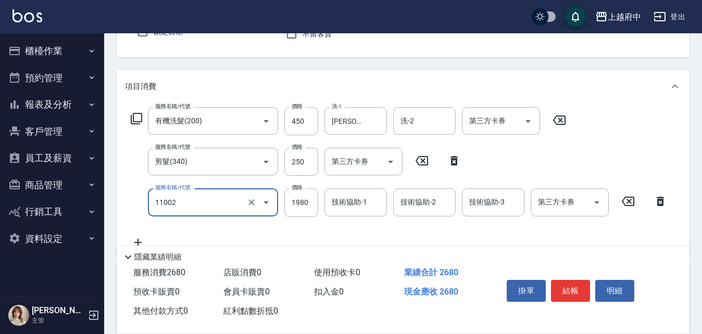
type input "染髮S(11002)"
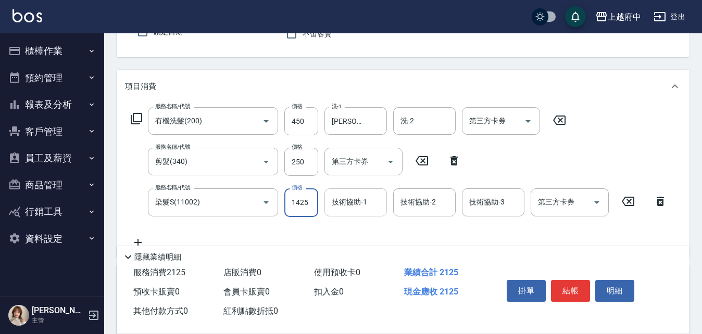
type input "1425"
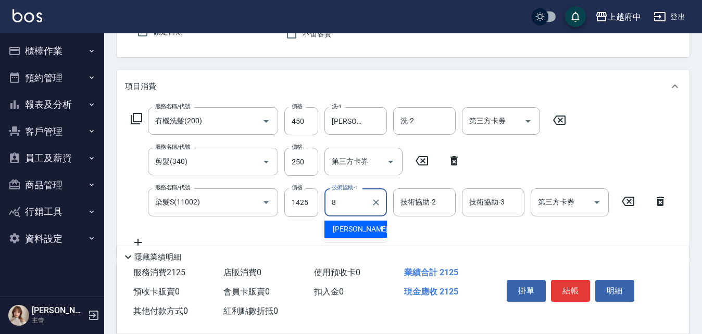
type input "[PERSON_NAME]-8"
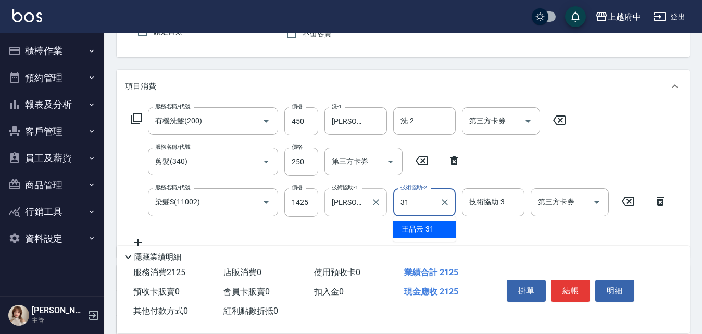
type input "[PERSON_NAME]-31"
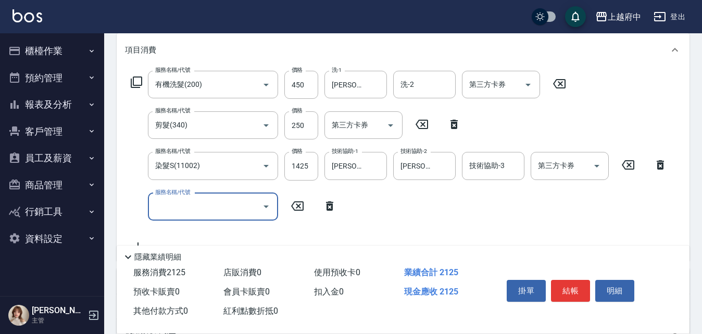
scroll to position [153, 0]
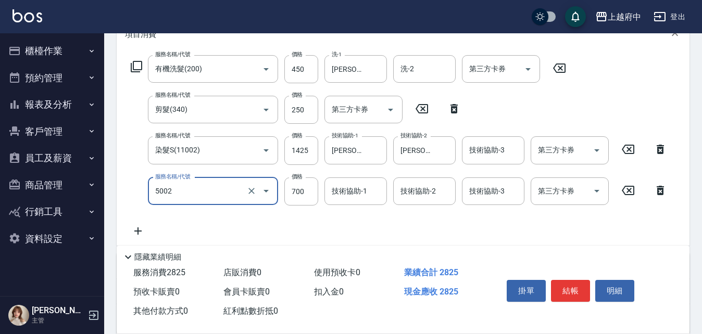
type input "漂髮 短(5002)"
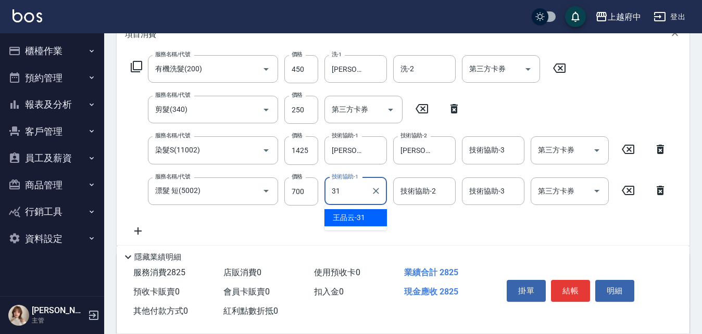
type input "[PERSON_NAME]-31"
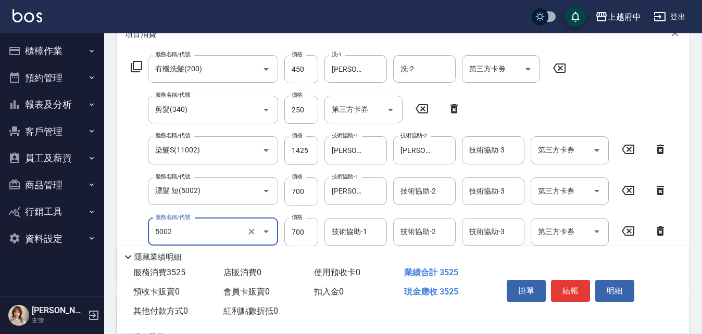
type input "漂髮 短(5002)"
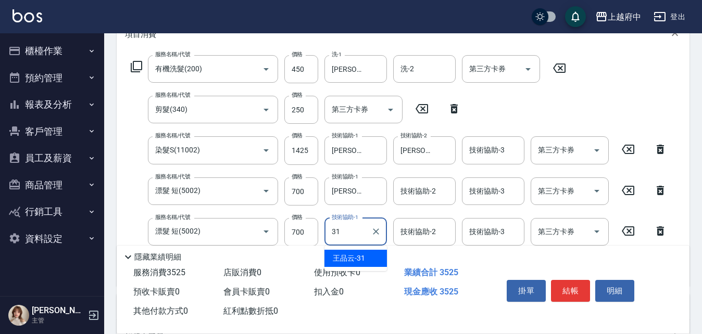
type input "[PERSON_NAME]-31"
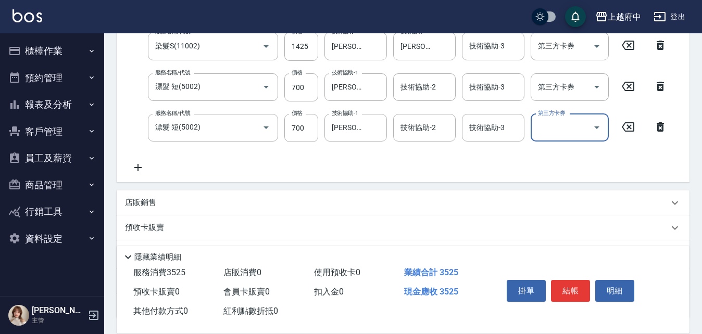
scroll to position [258, 0]
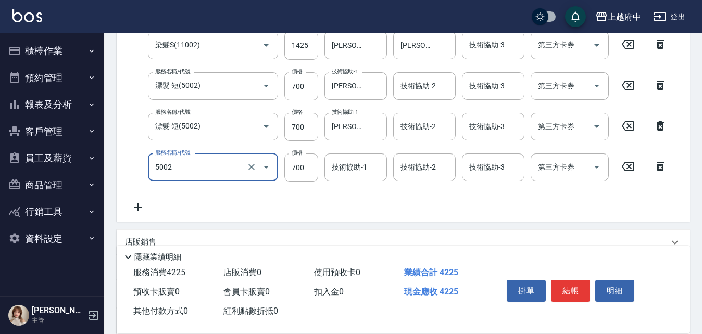
type input "漂髮 短(5002)"
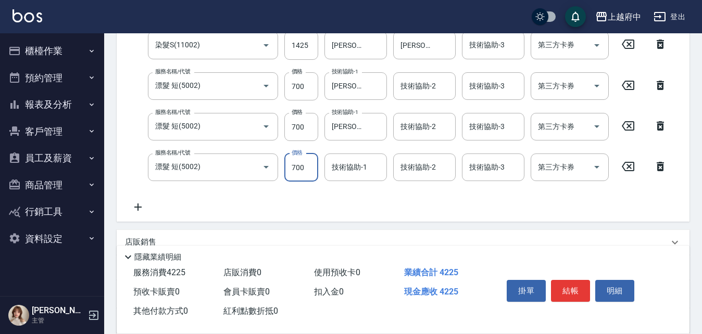
scroll to position [259, 0]
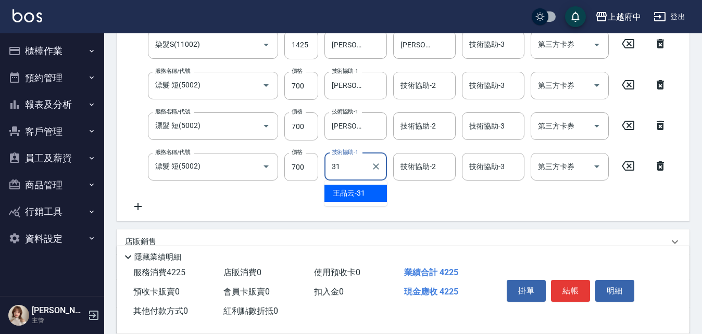
type input "[PERSON_NAME]-31"
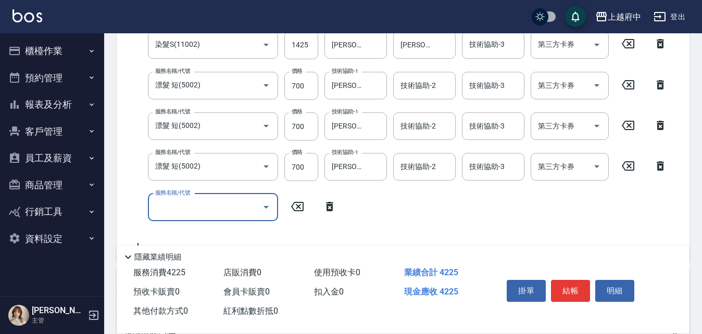
scroll to position [258, 0]
type input "頭皮隔離液(32033)"
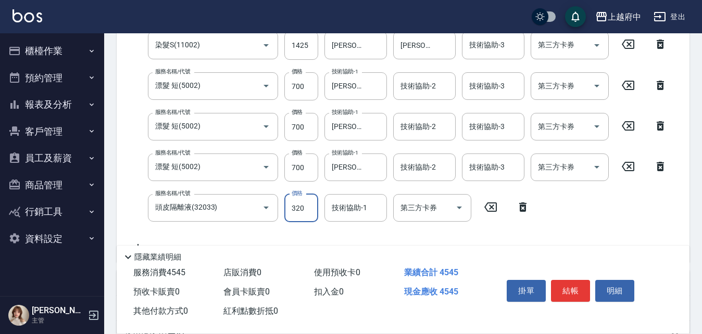
scroll to position [259, 0]
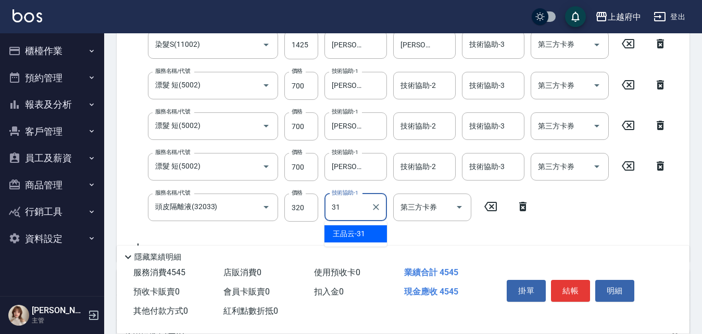
type input "[PERSON_NAME]-31"
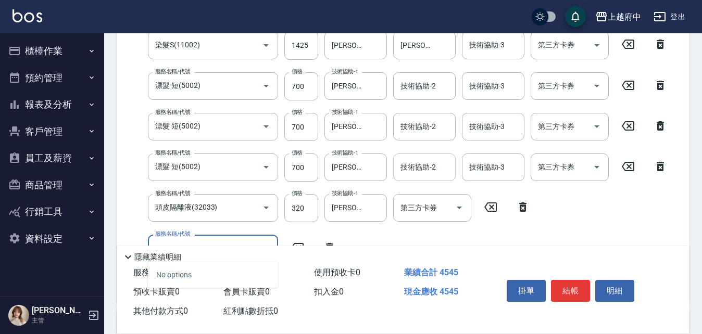
scroll to position [362, 0]
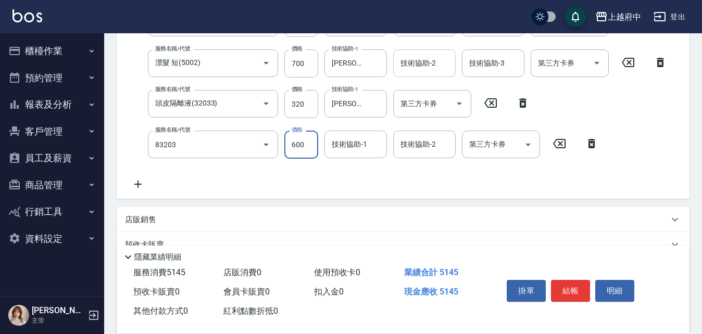
type input "蘆薈敷膜(83203)"
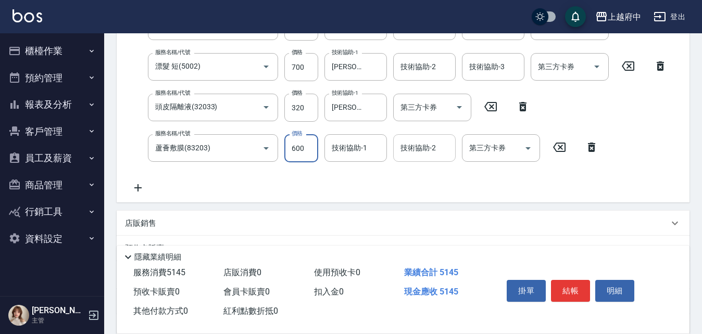
scroll to position [363, 0]
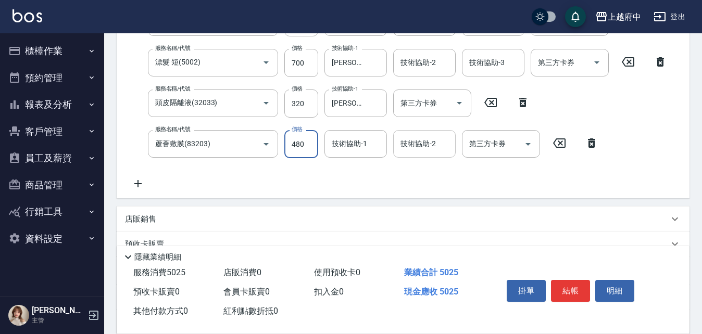
type input "480"
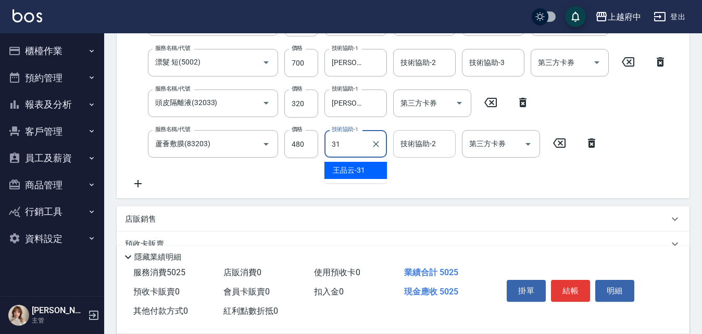
type input "[PERSON_NAME]-31"
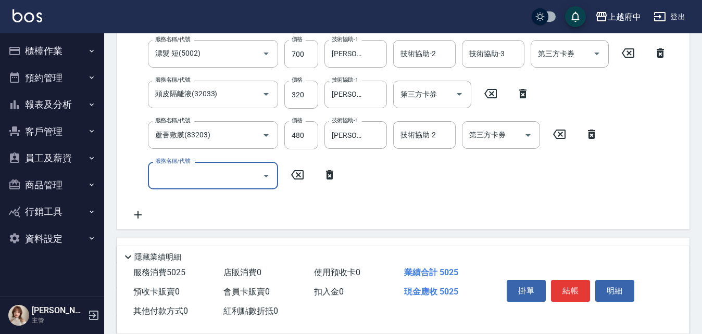
scroll to position [415, 0]
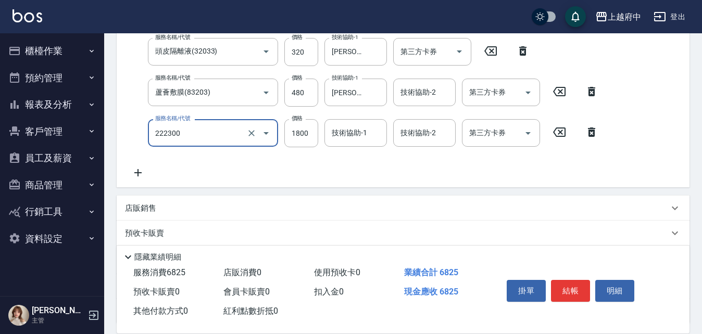
type input "結構三段式(222300)"
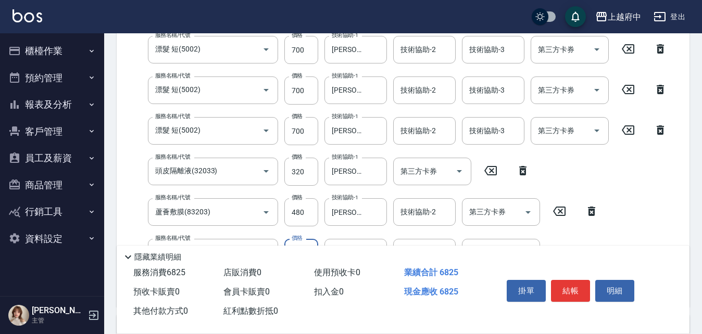
scroll to position [363, 0]
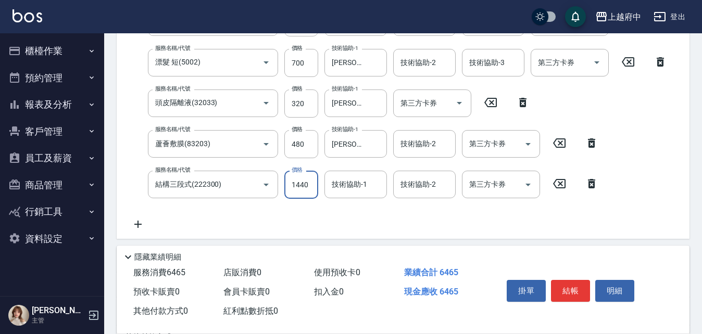
type input "1440"
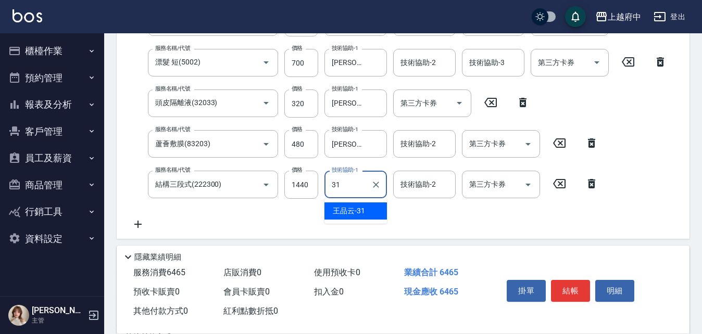
type input "[PERSON_NAME]-31"
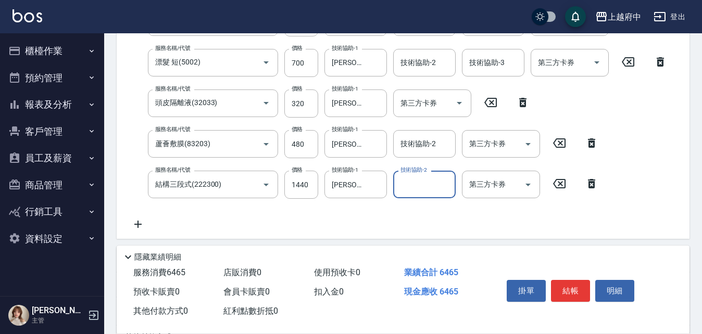
click at [379, 235] on div "服務名稱/代號 有機洗髮(200) 服務名稱/代號 價格 450 價格 洗-1 王品云-31 洗-1 洗-2 洗-2 第三方卡券 第三方卡券 服務名稱/代號 …" at bounding box center [403, 40] width 573 height 398
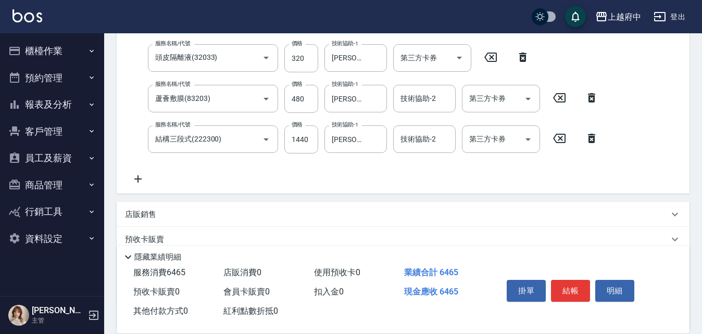
scroll to position [467, 0]
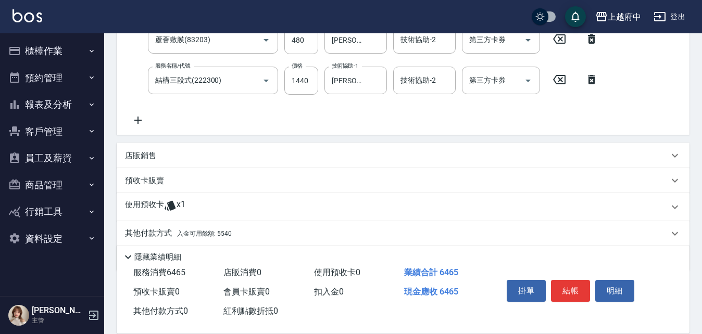
click at [141, 154] on p "店販銷售" at bounding box center [140, 155] width 31 height 11
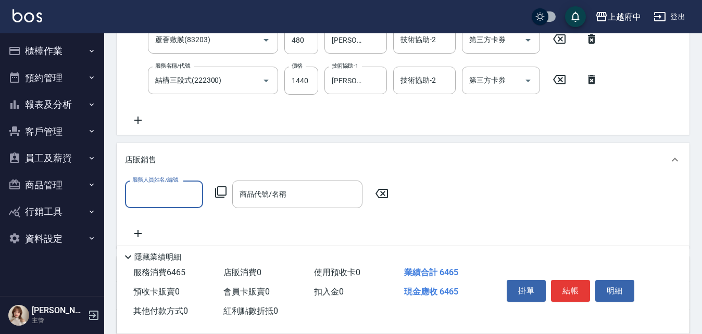
scroll to position [519, 0]
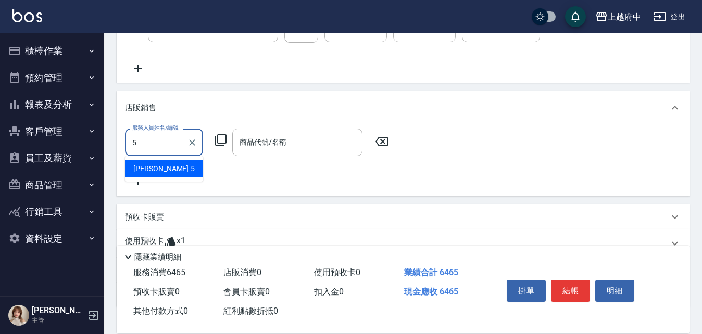
type input "Gary-5"
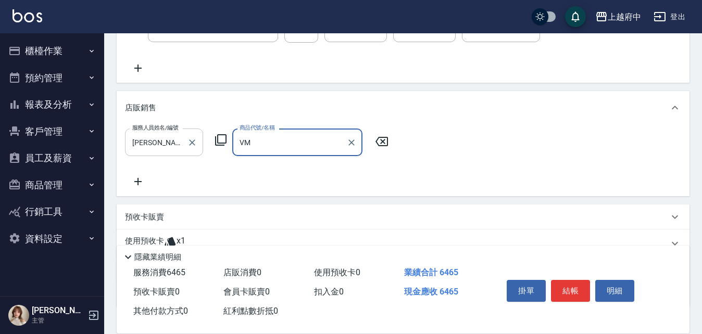
type input "V"
type input "許"
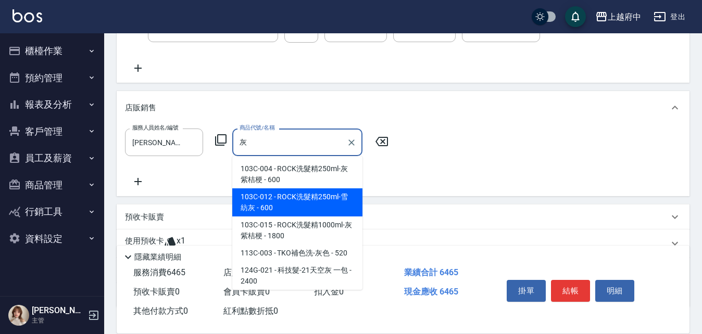
click at [323, 198] on span "103C-012 - ROCK洗髮精250ml-雪紡灰 - 600" at bounding box center [297, 203] width 130 height 28
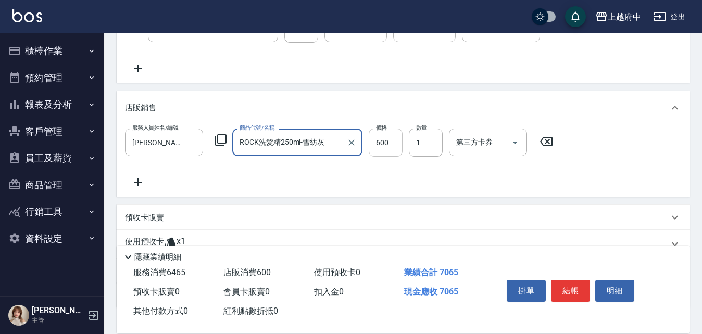
type input "ROCK洗髮精250ml-雪紡灰"
click at [380, 141] on input "600" at bounding box center [386, 143] width 34 height 28
type input "540"
click at [375, 181] on div "服務人員姓名/編號 Gary-5 服務人員姓名/編號 商品代號/名稱 ROCK洗髮精250ml-雪紡灰 商品代號/名稱 價格 540 價格 數量 1 數量 第…" at bounding box center [403, 159] width 556 height 60
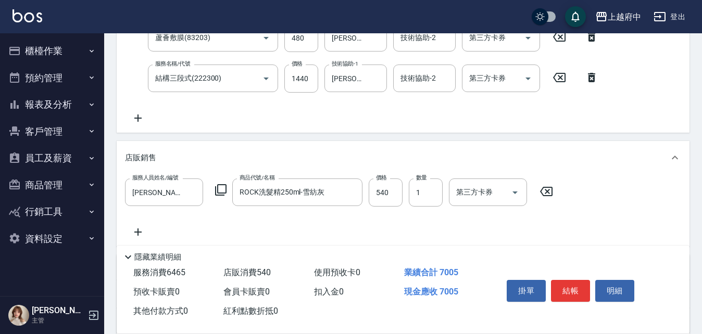
scroll to position [521, 0]
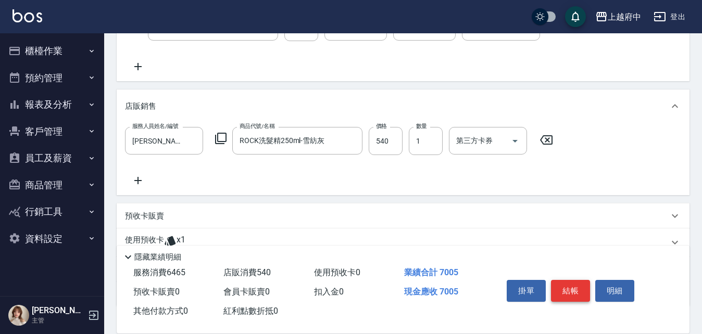
click at [569, 290] on button "結帳" at bounding box center [570, 291] width 39 height 22
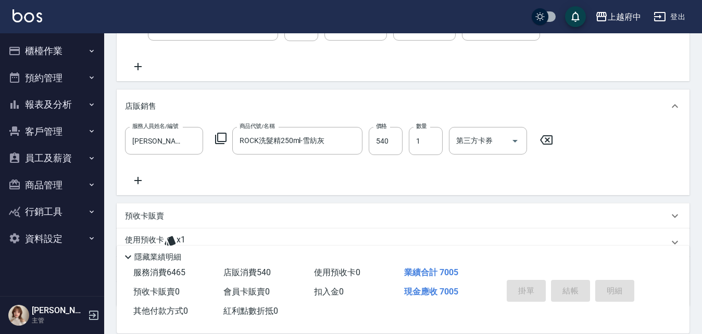
type input "2025/08/16 18:19"
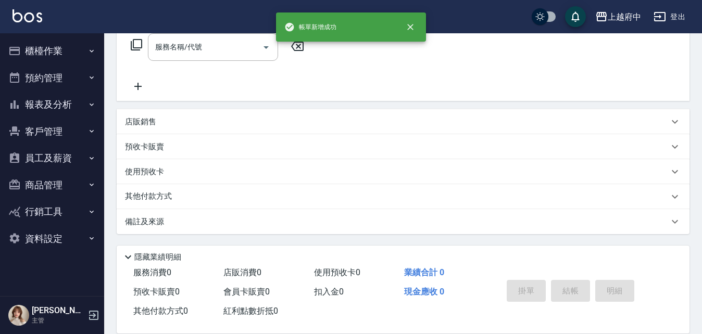
scroll to position [0, 0]
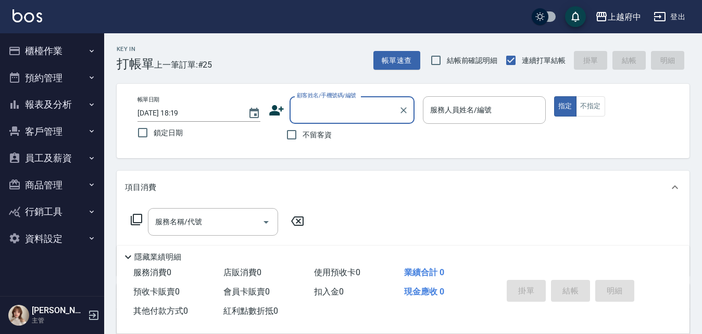
type input "ㄔ"
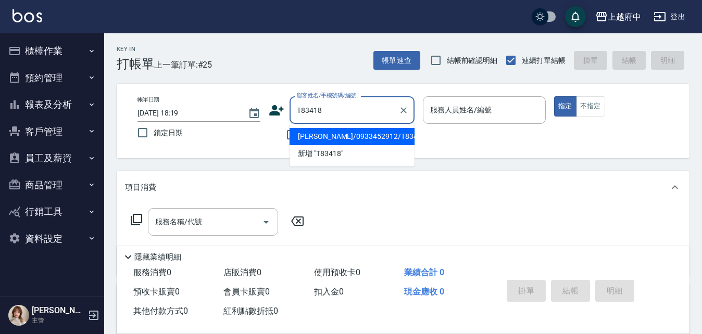
click at [318, 135] on li "[PERSON_NAME]/0933452912/T83418" at bounding box center [352, 136] width 125 height 17
type input "[PERSON_NAME]/0933452912/T83418"
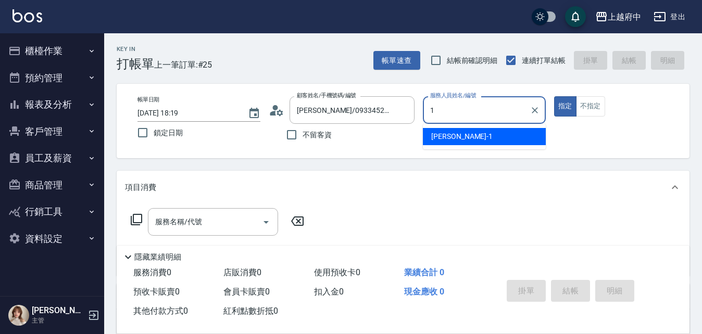
type input "[PERSON_NAME] -1"
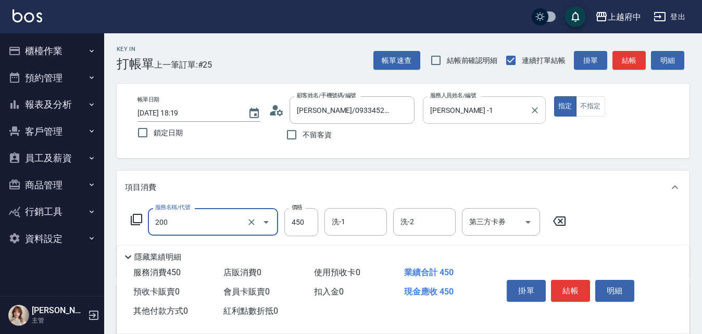
type input "有機洗髮(200)"
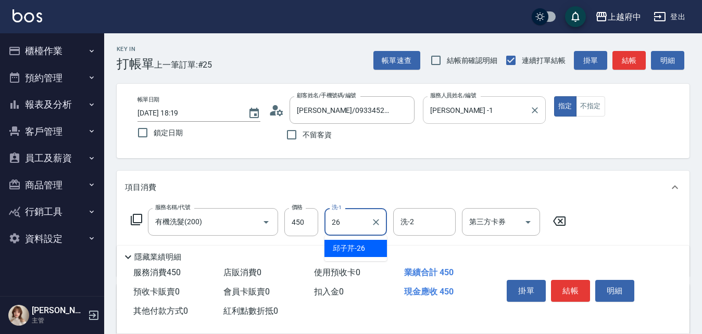
type input "[PERSON_NAME]-26"
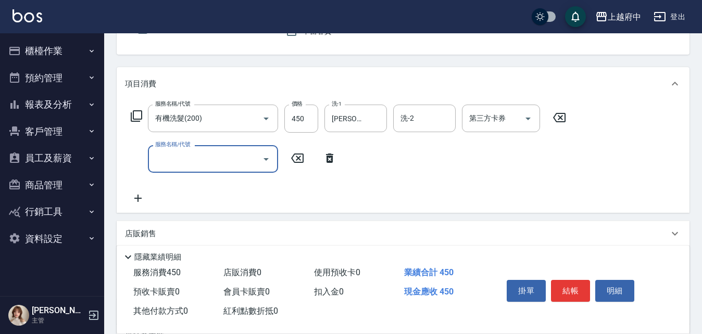
scroll to position [104, 0]
type input "剪髮(340)"
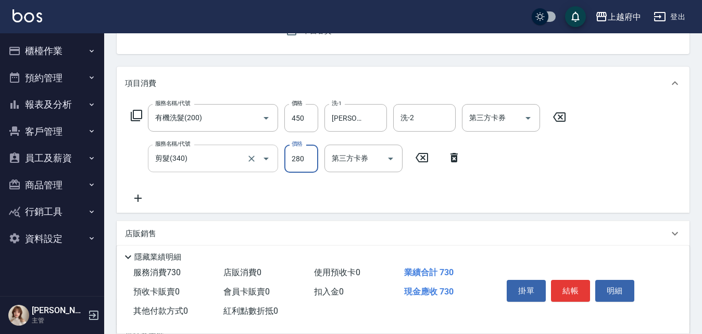
type input "280"
click at [345, 199] on div "服務名稱/代號 有機洗髮(200) 服務名稱/代號 價格 450 價格 洗-1 邱子芹-26 洗-1 洗-2 洗-2 第三方卡券 第三方卡券 服務名稱/代號 …" at bounding box center [348, 154] width 447 height 101
click at [569, 291] on button "結帳" at bounding box center [570, 291] width 39 height 22
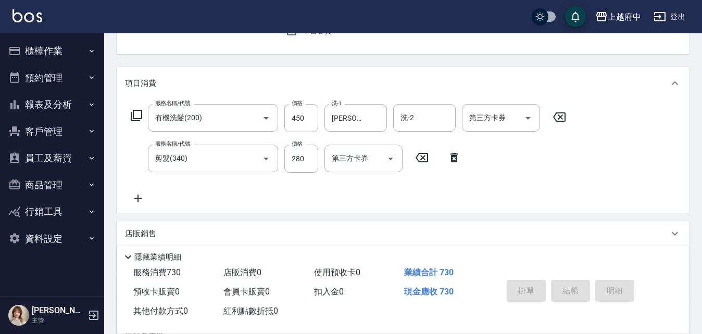
type input "2025/08/16 18:21"
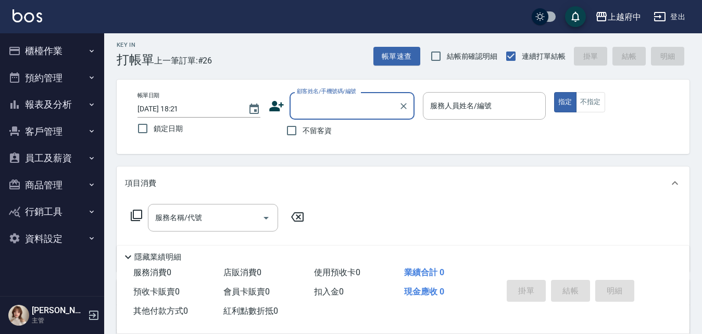
scroll to position [0, 0]
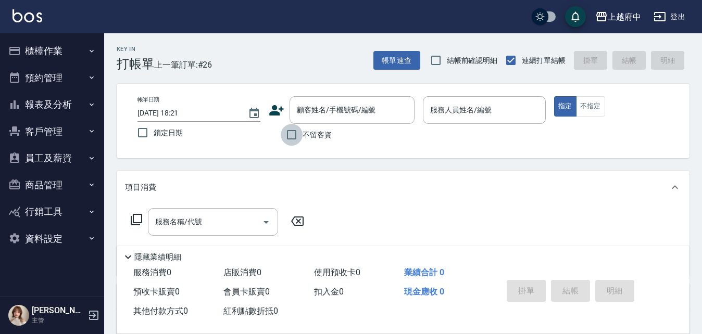
click at [292, 134] on input "不留客資" at bounding box center [292, 135] width 22 height 22
checkbox input "true"
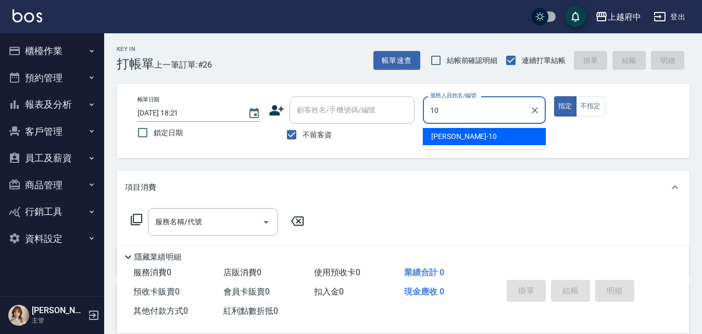
type input "Kevin-10"
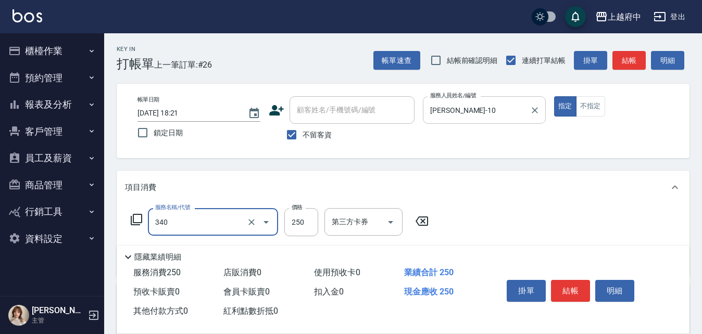
type input "剪髮(340)"
type input "500"
click at [570, 206] on div "服務名稱/代號 剪髮(340) 服務名稱/代號 價格 500 價格 第三方卡券 第三方卡券" at bounding box center [403, 240] width 573 height 72
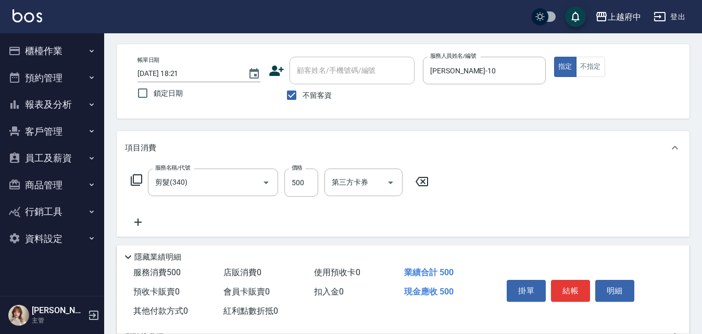
scroll to position [104, 0]
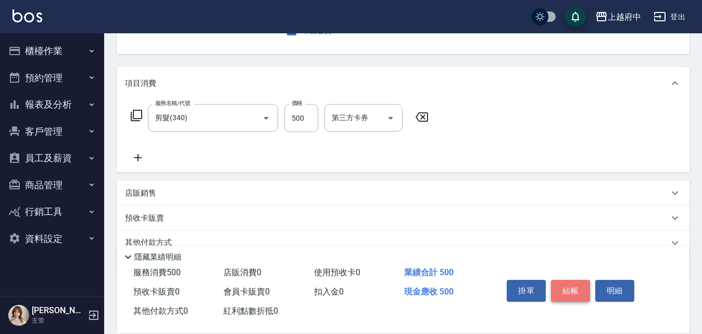
click at [570, 288] on button "結帳" at bounding box center [570, 291] width 39 height 22
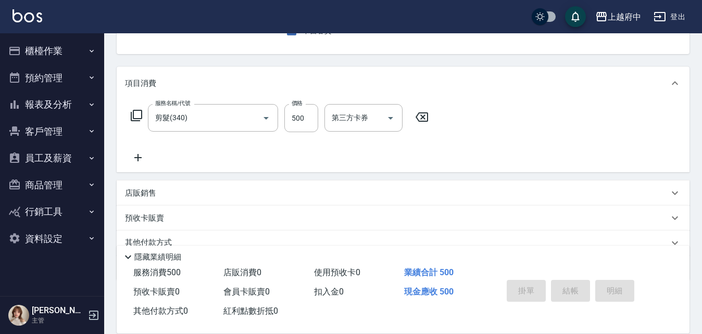
type input "2025/08/16 18:22"
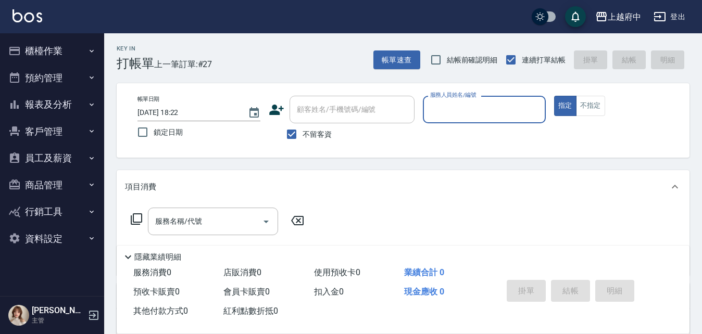
scroll to position [0, 0]
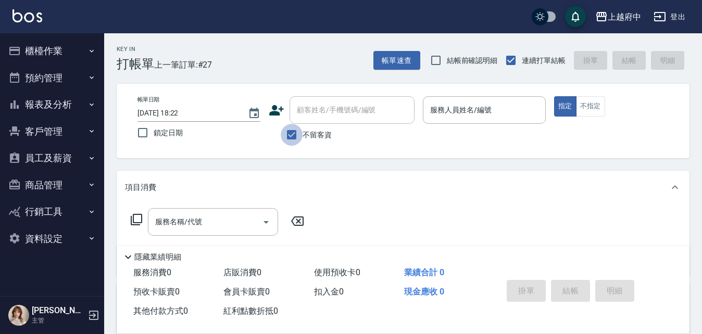
click at [293, 134] on input "不留客資" at bounding box center [292, 135] width 22 height 22
checkbox input "false"
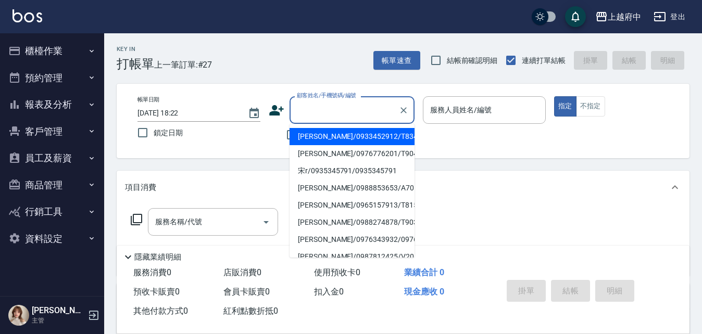
click at [331, 106] on input "顧客姓名/手機號碼/編號" at bounding box center [344, 110] width 100 height 18
type input "Y"
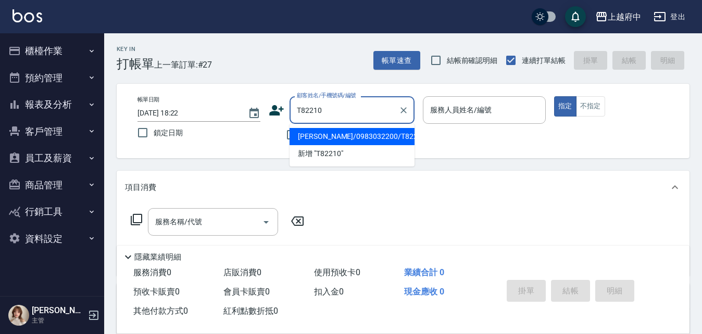
click at [317, 136] on li "[PERSON_NAME]/0983032200/T82210" at bounding box center [352, 136] width 125 height 17
type input "[PERSON_NAME]/0983032200/T82210"
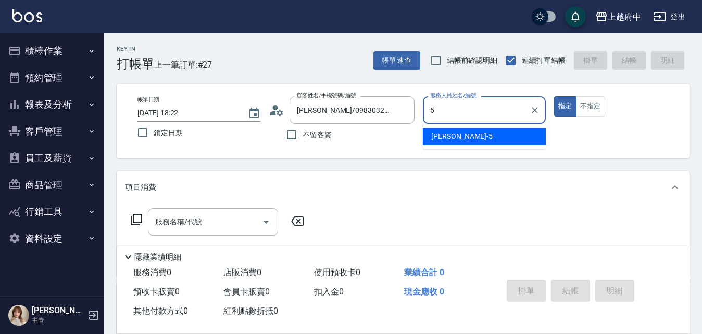
type input "Gary-5"
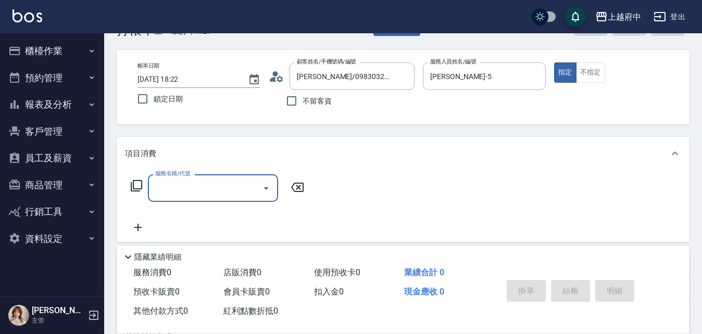
scroll to position [52, 0]
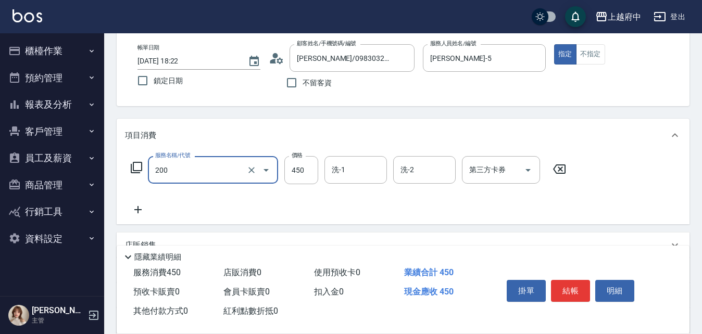
type input "有機洗髮(200)"
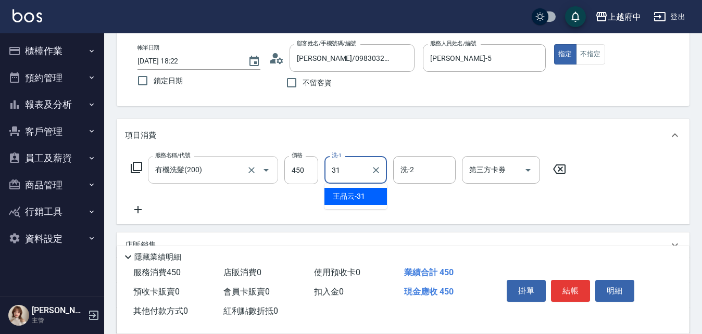
type input "[PERSON_NAME]-31"
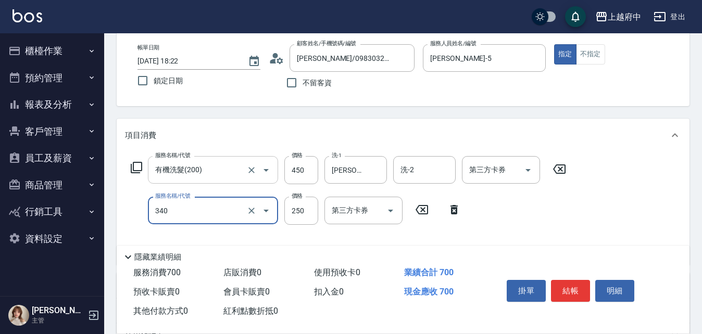
type input "剪髮(340)"
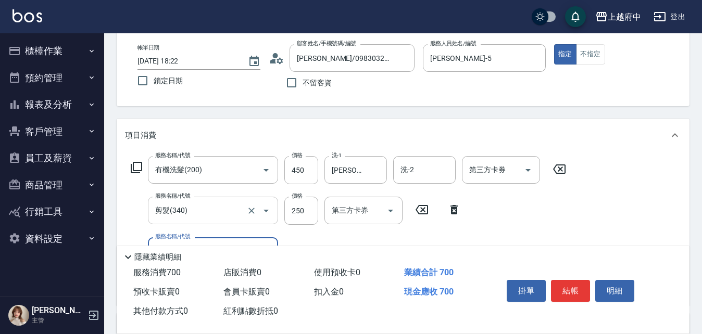
scroll to position [104, 0]
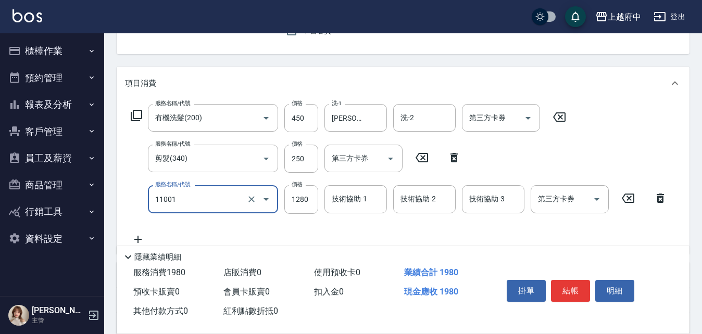
type input "燙髮S(11001)"
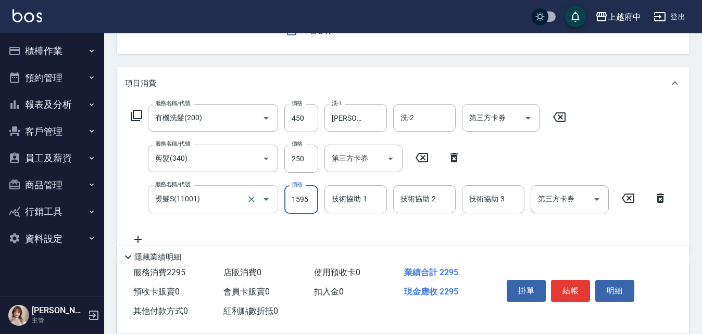
type input "1595"
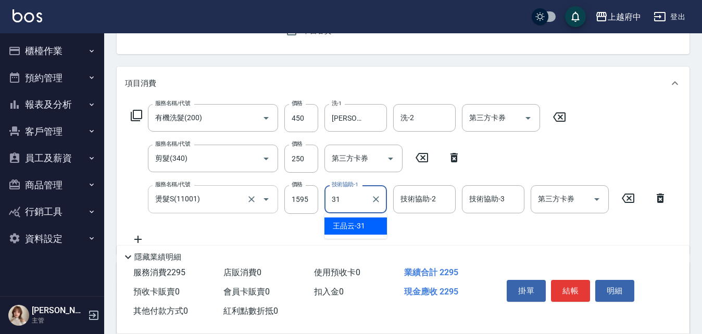
type input "[PERSON_NAME]-31"
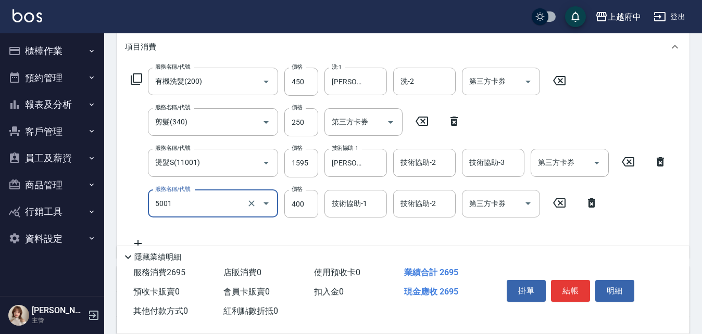
scroll to position [156, 0]
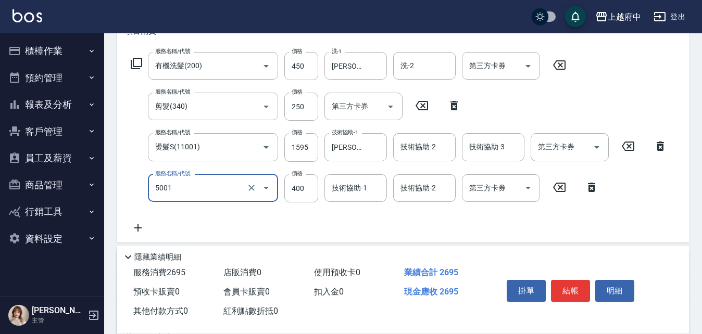
type input "側邊壓貼(5001)"
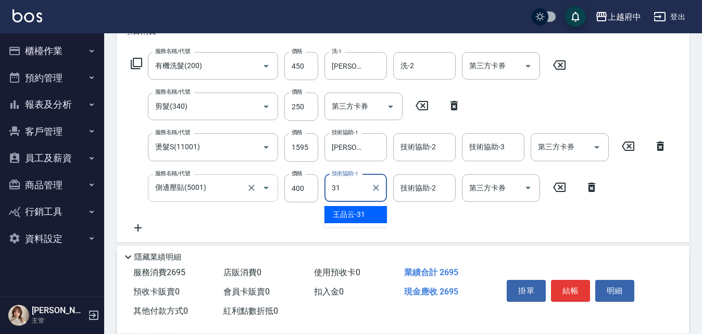
type input "[PERSON_NAME]-31"
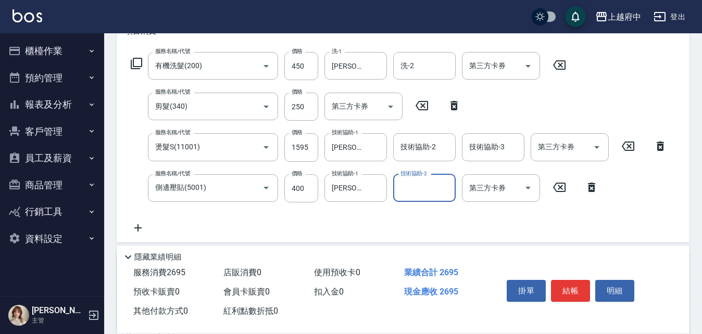
click at [373, 218] on div "服務名稱/代號 有機洗髮(200) 服務名稱/代號 價格 450 價格 洗-1 王品云-31 洗-1 洗-2 洗-2 第三方卡券 第三方卡券 服務名稱/代號 …" at bounding box center [399, 143] width 548 height 182
click at [567, 288] on button "結帳" at bounding box center [570, 291] width 39 height 22
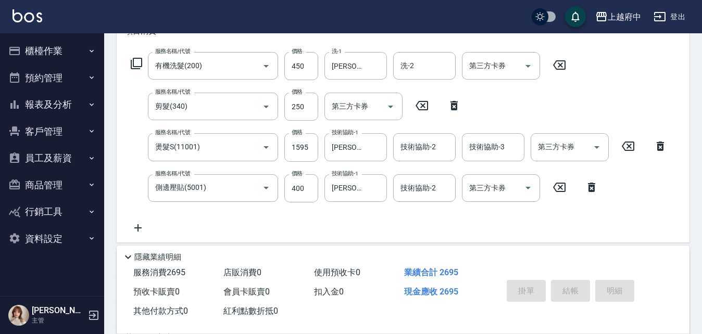
type input "2025/08/16 18:24"
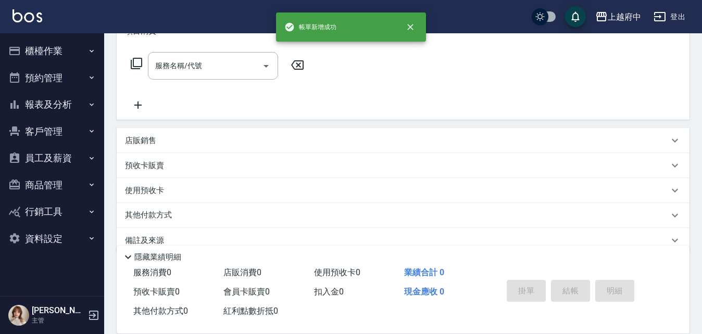
scroll to position [0, 0]
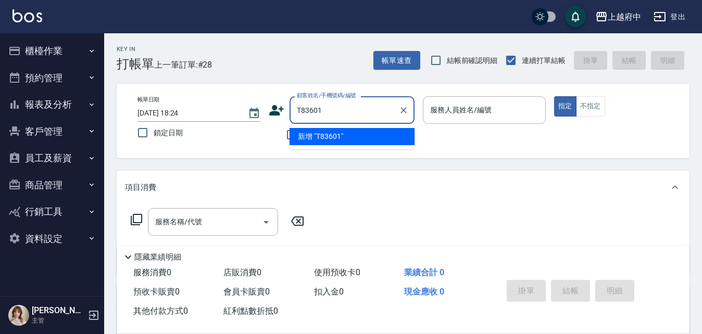
drag, startPoint x: 337, startPoint y: 115, endPoint x: 278, endPoint y: 116, distance: 59.4
click at [278, 116] on div "顧客姓名/手機號碼/編號 T83601 顧客姓名/手機號碼/編號" at bounding box center [342, 110] width 146 height 28
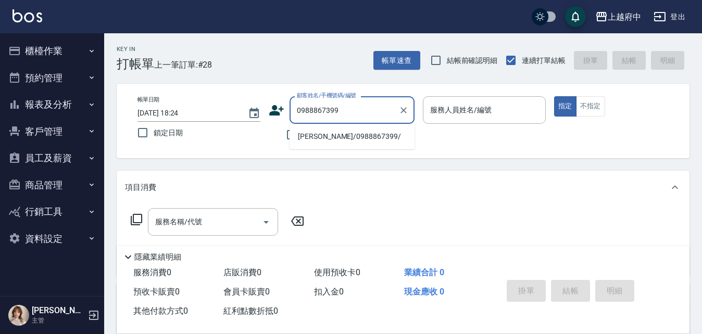
click at [323, 138] on li "[PERSON_NAME]/0988867399/" at bounding box center [352, 136] width 125 height 17
type input "[PERSON_NAME]/0988867399/"
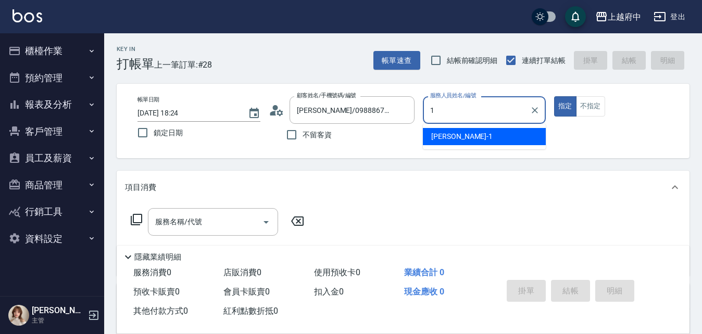
type input "[PERSON_NAME] -1"
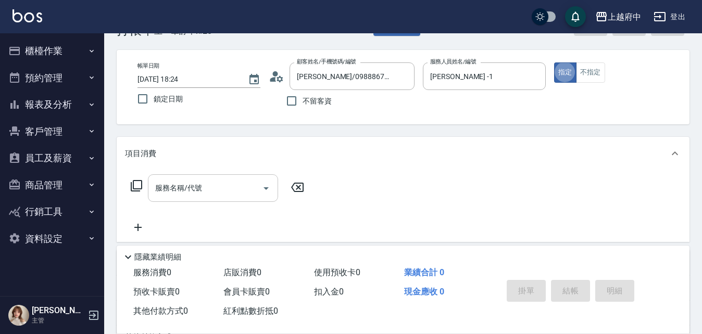
scroll to position [52, 0]
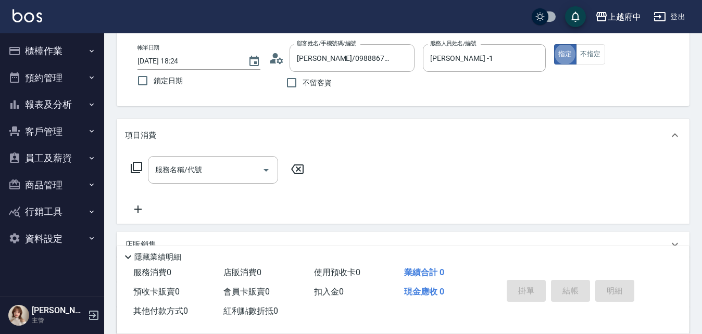
click at [197, 170] on input "服務名稱/代號" at bounding box center [205, 170] width 105 height 18
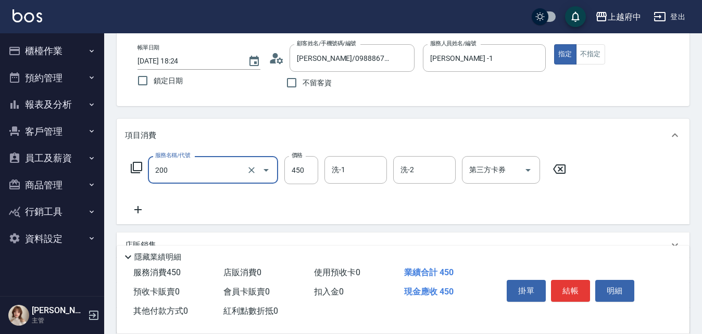
type input "有機洗髮(200)"
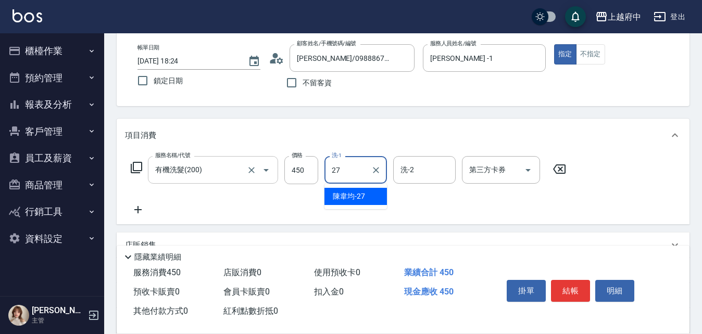
type input "[PERSON_NAME]-27"
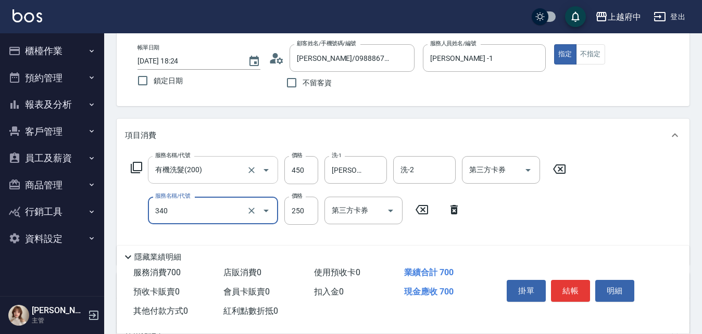
type input "剪髮(340)"
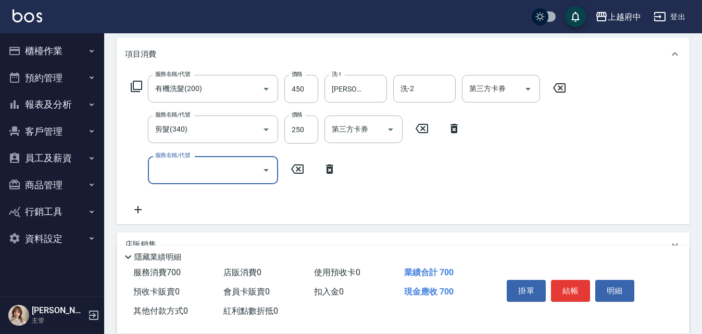
scroll to position [156, 0]
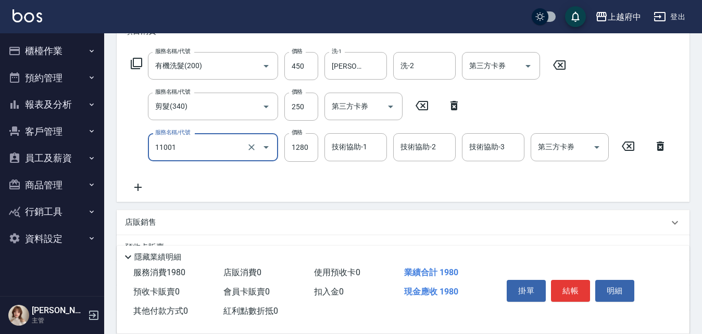
type input "燙髮S(11001)"
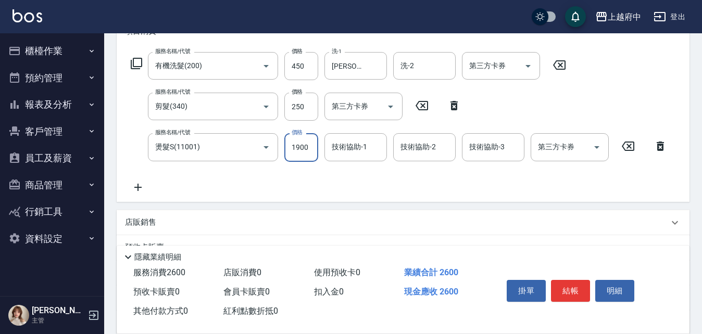
type input "1900"
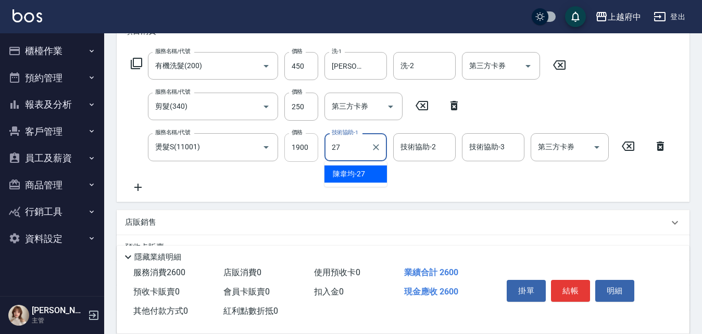
type input "[PERSON_NAME]-27"
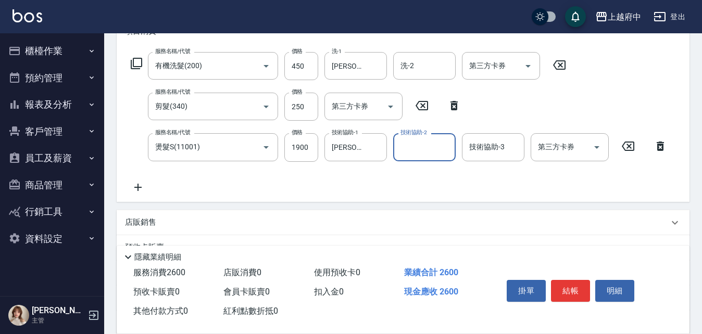
click at [348, 173] on div "服務名稱/代號 有機洗髮(200) 服務名稱/代號 價格 450 價格 洗-1 陳韋均-27 洗-1 洗-2 洗-2 第三方卡券 第三方卡券 服務名稱/代號 …" at bounding box center [399, 122] width 548 height 141
click at [572, 289] on button "結帳" at bounding box center [570, 291] width 39 height 22
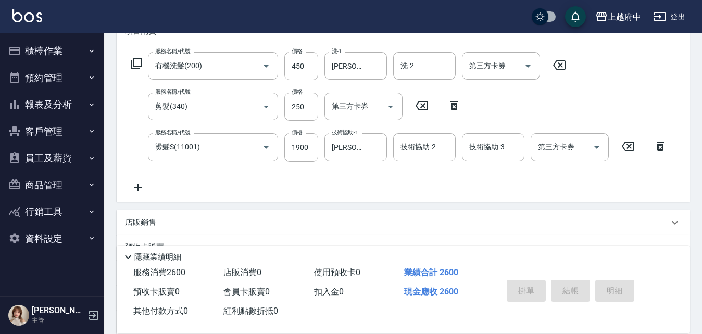
type input "2025/08/16 18:27"
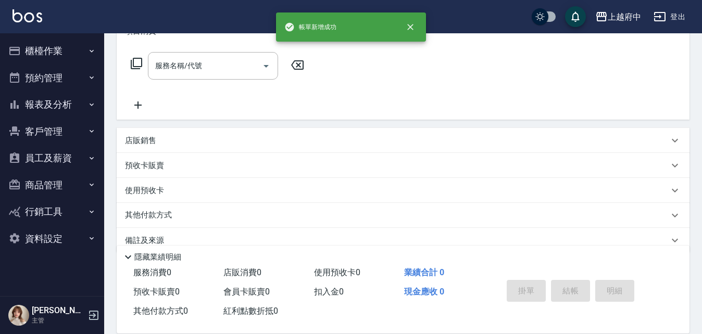
scroll to position [0, 0]
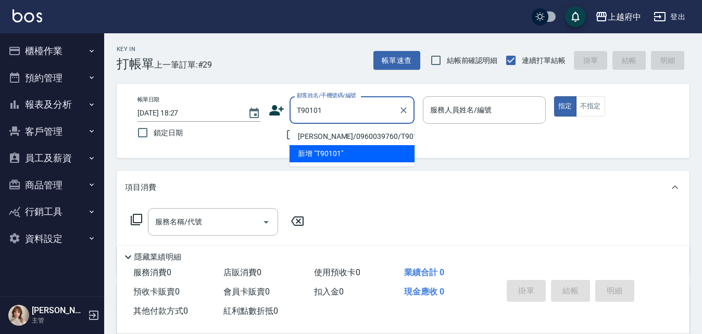
click at [336, 140] on li "[PERSON_NAME]/0960039760/T90101" at bounding box center [352, 136] width 125 height 17
type input "[PERSON_NAME]/0960039760/T90101"
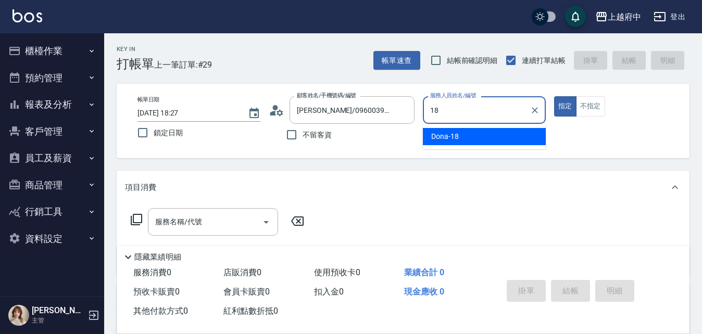
type input "Dona-18"
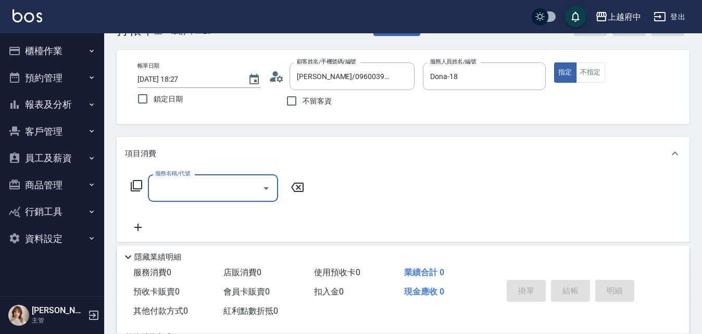
scroll to position [52, 0]
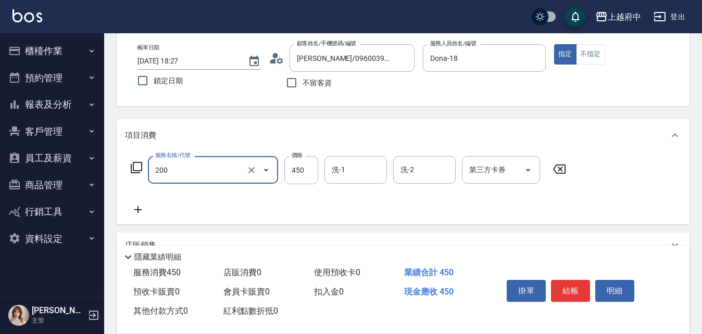
type input "有機洗髮(200)"
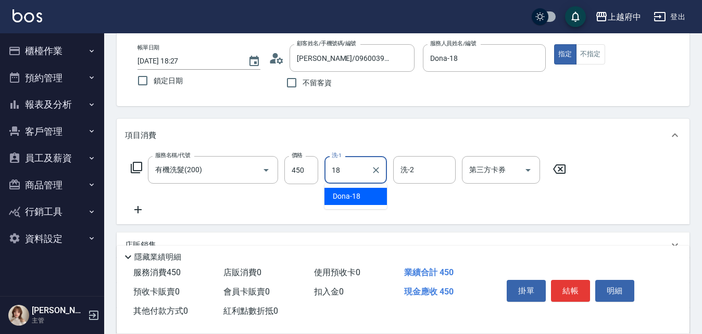
type input "Dona-18"
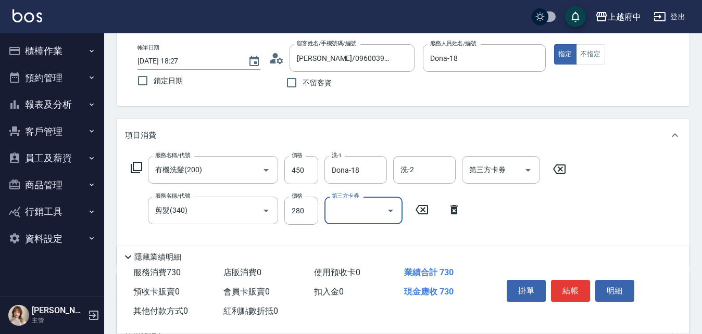
click at [507, 216] on div "服務名稱/代號 有機洗髮(200) 服務名稱/代號 價格 450 價格 洗-1 Dona-18 洗-1 洗-2 洗-2 第三方卡券 第三方卡券 服務名稱/代號…" at bounding box center [348, 206] width 447 height 101
click at [572, 287] on button "結帳" at bounding box center [570, 291] width 39 height 22
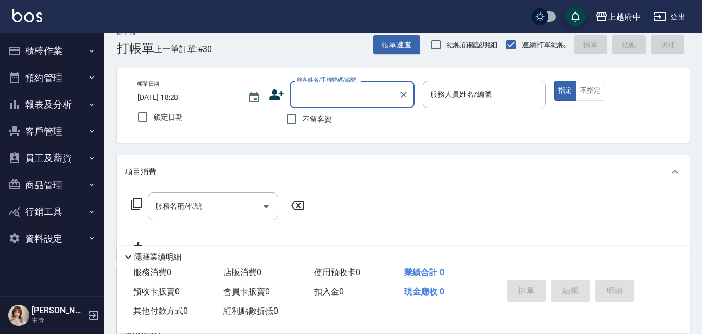
scroll to position [0, 0]
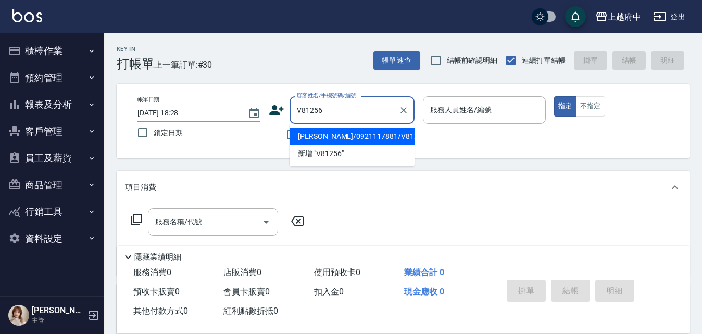
click at [340, 137] on li "[PERSON_NAME]/0921117881/V81256" at bounding box center [352, 136] width 125 height 17
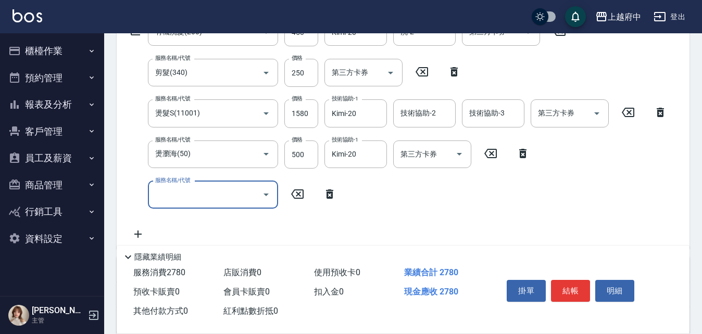
scroll to position [208, 0]
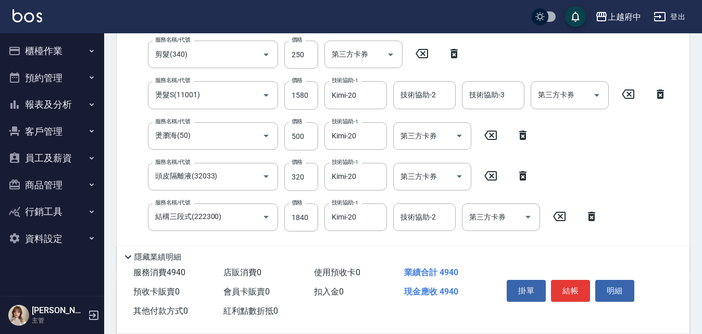
click at [636, 223] on div "服務名稱/代號 有機洗髮(200) 服務名稱/代號 價格 450 價格 洗-1 Kimi-20 洗-1 洗-2 洗-2 第三方卡券 第三方卡券 服務名稱/代號…" at bounding box center [399, 131] width 548 height 263
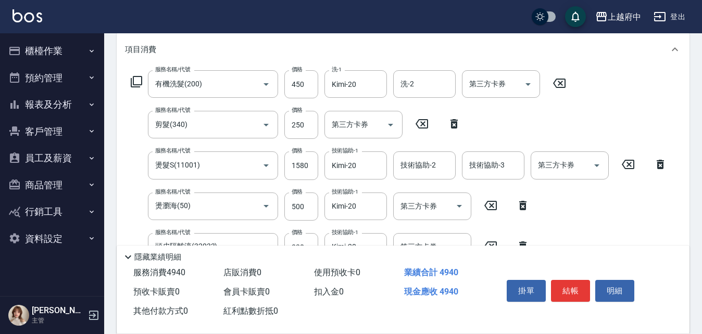
scroll to position [156, 0]
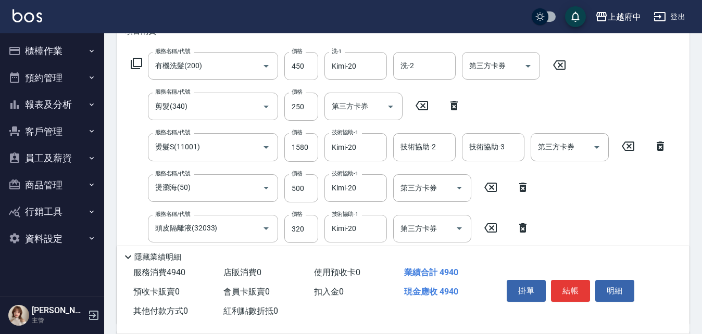
click at [625, 146] on icon at bounding box center [628, 146] width 26 height 12
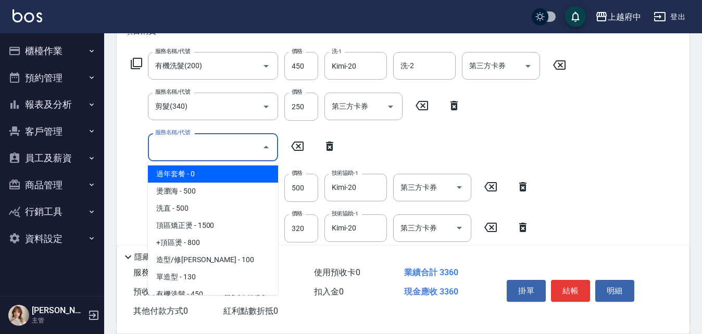
click at [192, 154] on input "服務名稱/代號" at bounding box center [205, 147] width 105 height 18
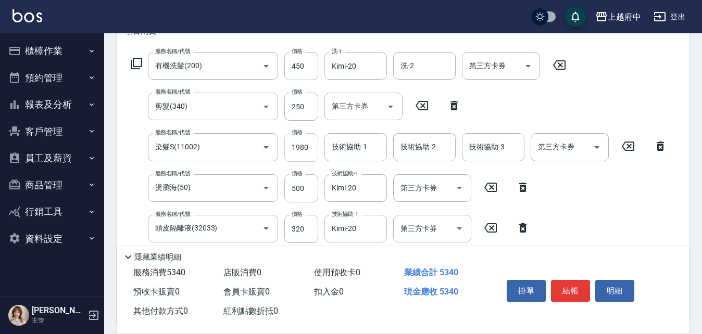
click at [301, 144] on input "1980" at bounding box center [301, 147] width 34 height 28
click at [298, 149] on input "1980" at bounding box center [301, 147] width 34 height 28
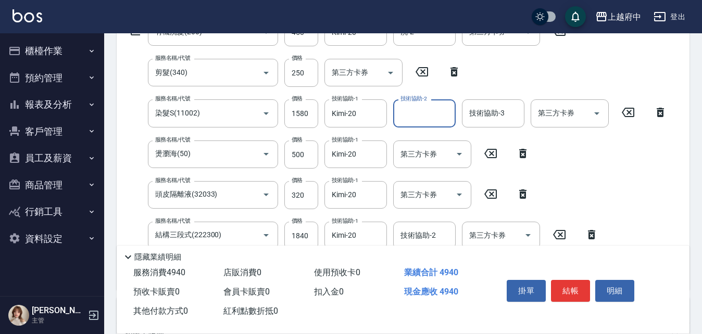
scroll to position [208, 0]
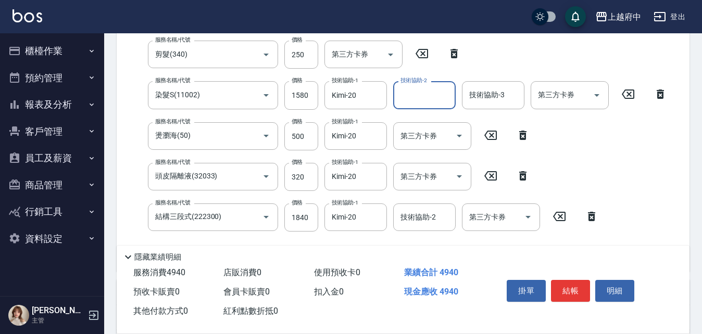
click at [572, 174] on div "服務名稱/代號 有機洗髮(200) 服務名稱/代號 價格 450 價格 洗-1 Kimi-20 洗-1 洗-2 洗-2 第三方卡券 第三方卡券 服務名稱/代號…" at bounding box center [399, 131] width 548 height 263
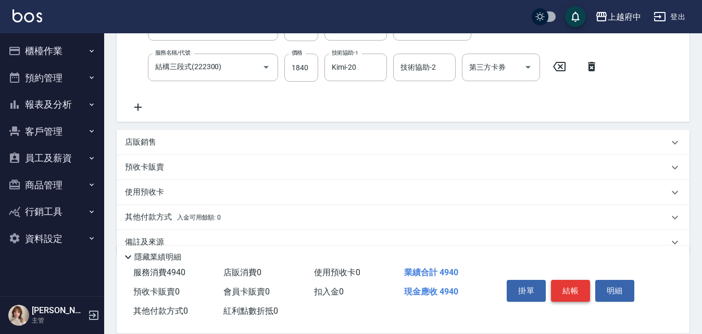
scroll to position [365, 0]
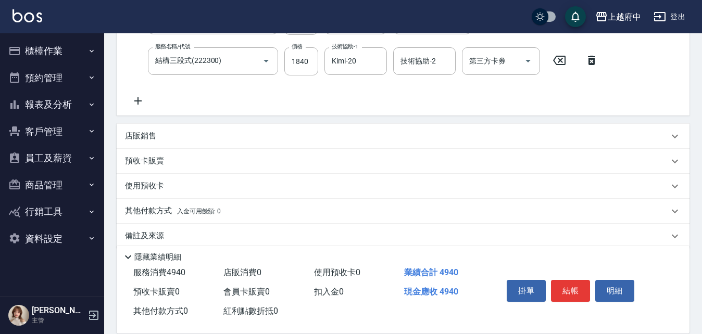
click at [560, 290] on button "結帳" at bounding box center [570, 291] width 39 height 22
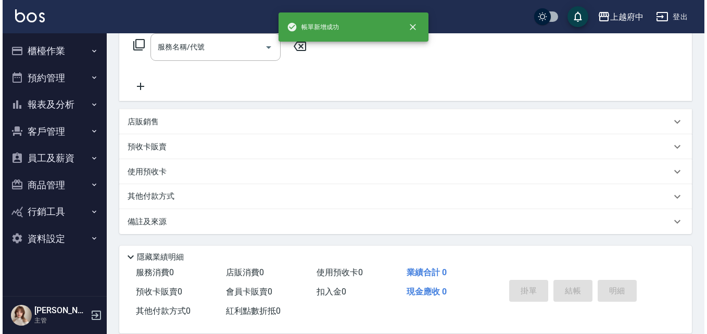
scroll to position [0, 0]
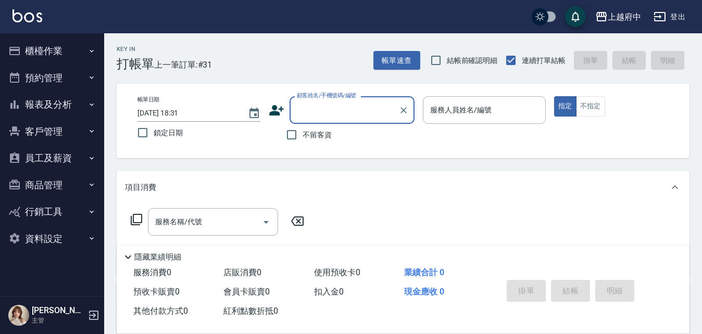
click at [277, 107] on icon at bounding box center [276, 110] width 15 height 10
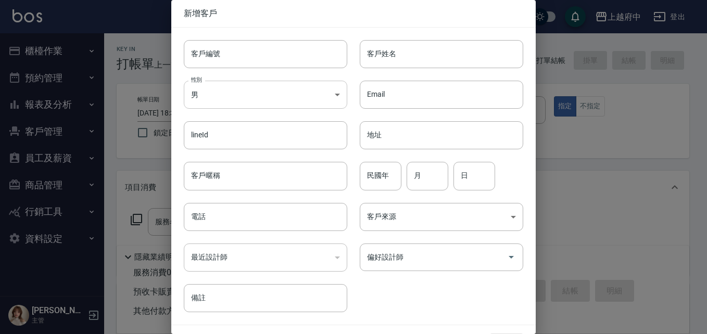
drag, startPoint x: 300, startPoint y: 105, endPoint x: 285, endPoint y: 84, distance: 26.0
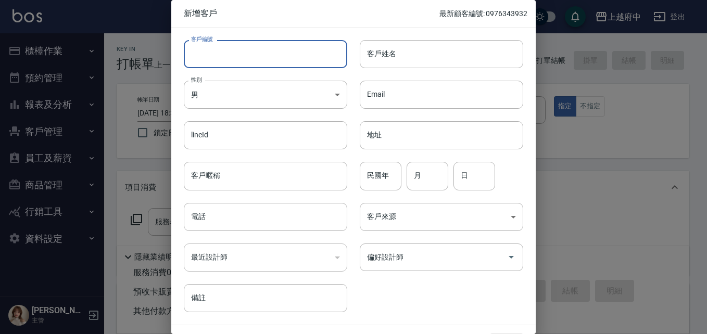
click at [250, 53] on input "客戶編號" at bounding box center [266, 54] width 164 height 28
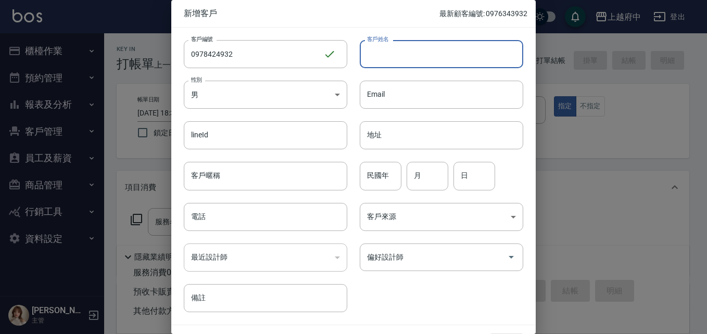
click at [395, 61] on input "客戶姓名" at bounding box center [442, 54] width 164 height 28
click at [227, 220] on input "電話" at bounding box center [266, 217] width 164 height 28
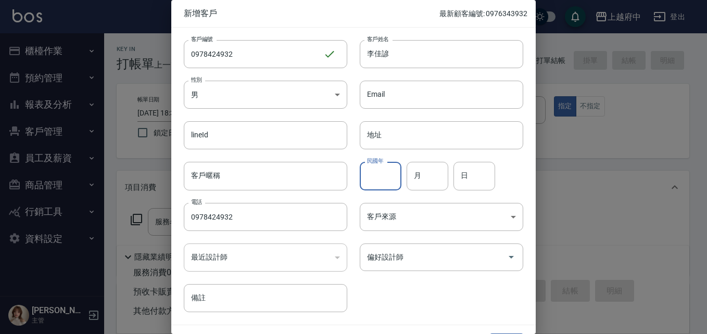
click at [368, 176] on input "民國年" at bounding box center [381, 176] width 42 height 28
click at [425, 297] on div "客戶編號 0978424932 ​ 客戶編號 客戶姓名 李佳諺 客戶姓名 性別 男 MALE 性別 Email Email lineId lineId 地址 …" at bounding box center [347, 170] width 352 height 285
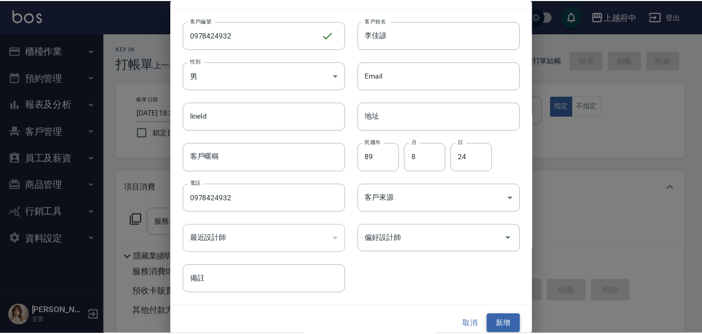
scroll to position [27, 0]
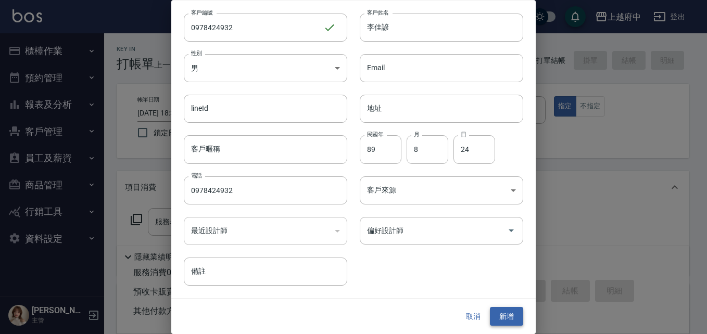
click at [497, 317] on button "新增" at bounding box center [506, 316] width 33 height 19
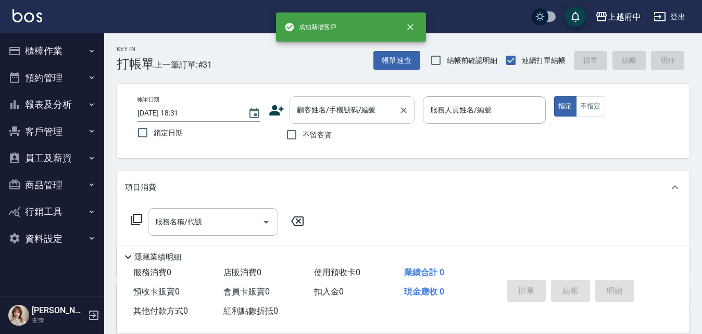
click at [307, 107] on input "顧客姓名/手機號碼/編號" at bounding box center [344, 110] width 100 height 18
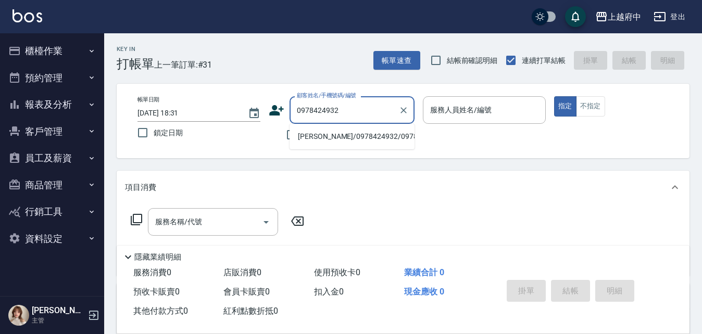
click at [339, 139] on li "[PERSON_NAME]/0978424932/0978424932" at bounding box center [352, 136] width 125 height 17
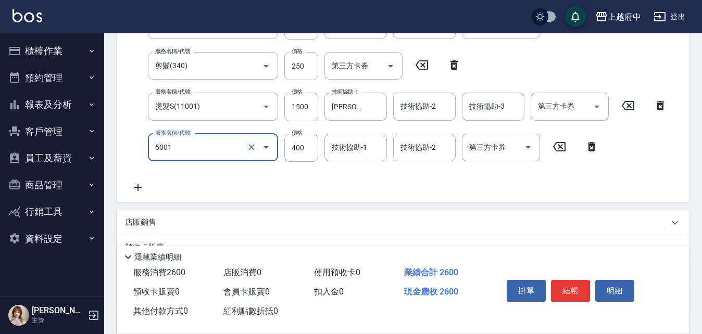
scroll to position [208, 0]
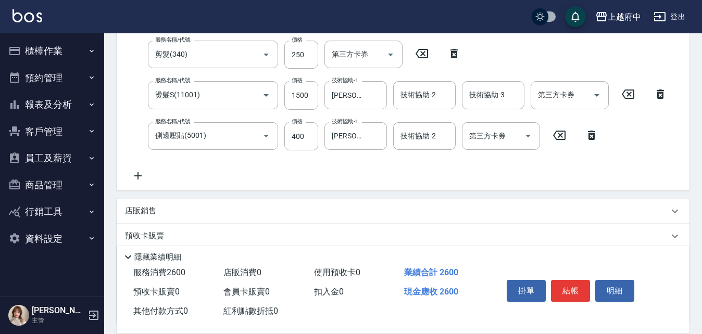
click at [372, 176] on div "服務名稱/代號 有機洗髮(200) 服務名稱/代號 價格 450 價格 洗-1 江驊侑-8 洗-1 洗-2 洗-2 第三方卡券 第三方卡券 服務名稱/代號 剪…" at bounding box center [399, 91] width 548 height 182
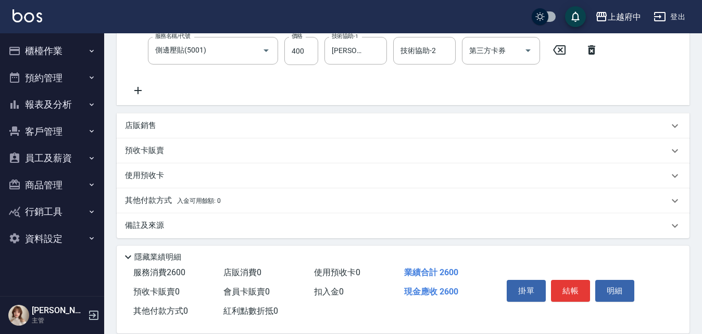
scroll to position [298, 0]
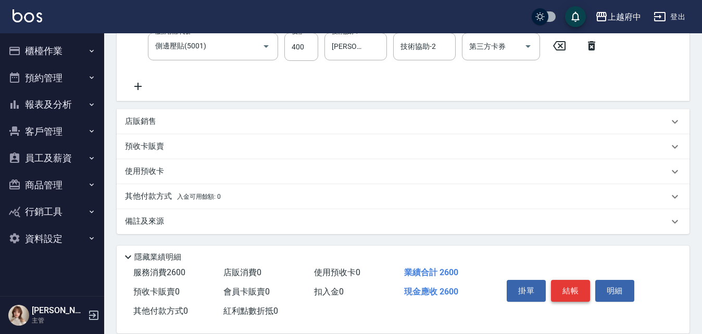
click at [574, 288] on button "結帳" at bounding box center [570, 291] width 39 height 22
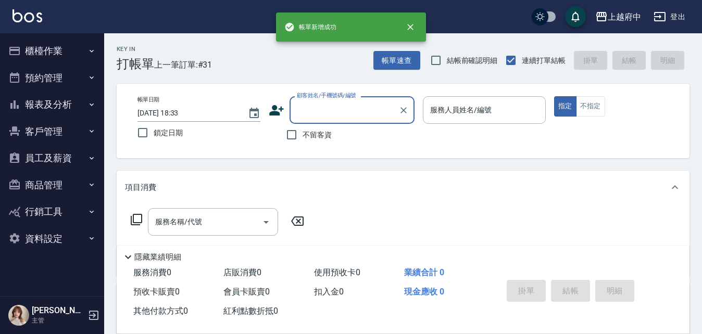
scroll to position [0, 0]
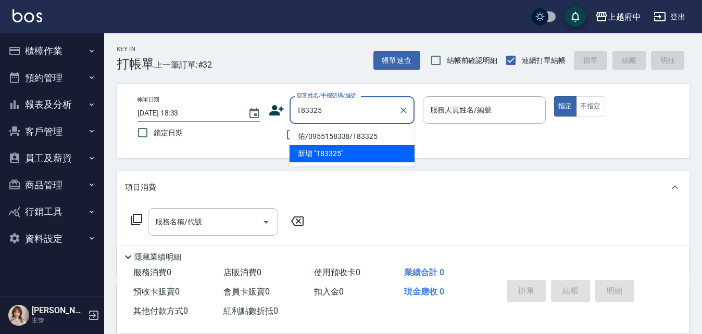
click at [349, 134] on li "佑/0955158338/T83325" at bounding box center [352, 136] width 125 height 17
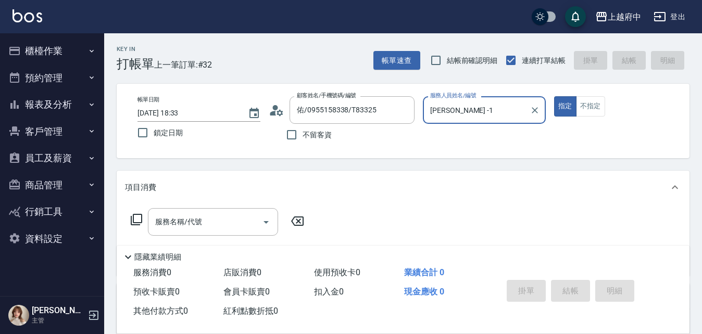
click at [554, 96] on button "指定" at bounding box center [565, 106] width 22 height 20
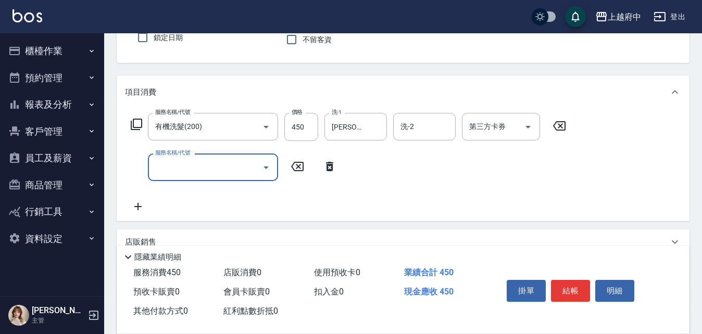
scroll to position [104, 0]
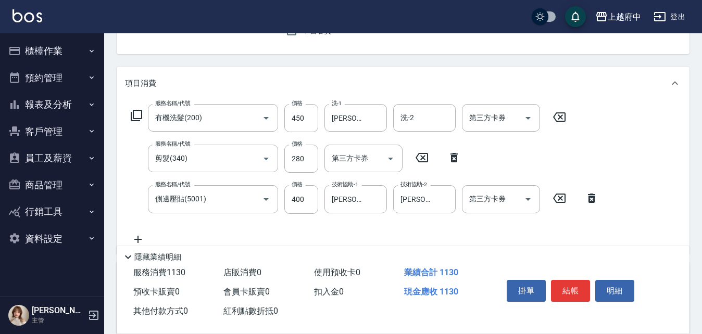
click at [399, 237] on div "服務名稱/代號 有機洗髮(200) 服務名稱/代號 價格 450 價格 洗-1 邱子芹-26 洗-1 洗-2 洗-2 第三方卡券 第三方卡券 服務名稱/代號 …" at bounding box center [365, 174] width 480 height 141
click at [415, 230] on div "服務名稱/代號 有機洗髮(200) 服務名稱/代號 價格 450 價格 洗-1 邱子芹-26 洗-1 洗-2 洗-2 第三方卡券 第三方卡券 服務名稱/代號 …" at bounding box center [365, 174] width 480 height 141
click at [572, 288] on button "結帳" at bounding box center [570, 291] width 39 height 22
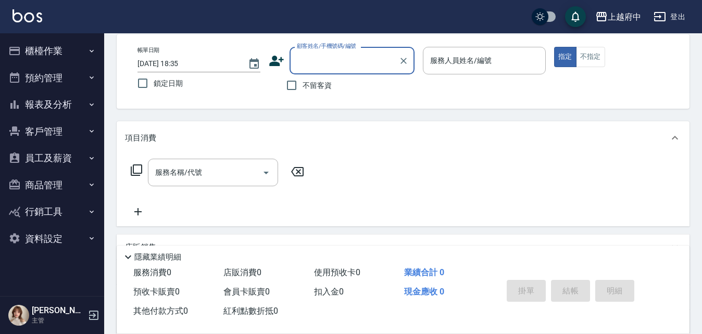
scroll to position [0, 0]
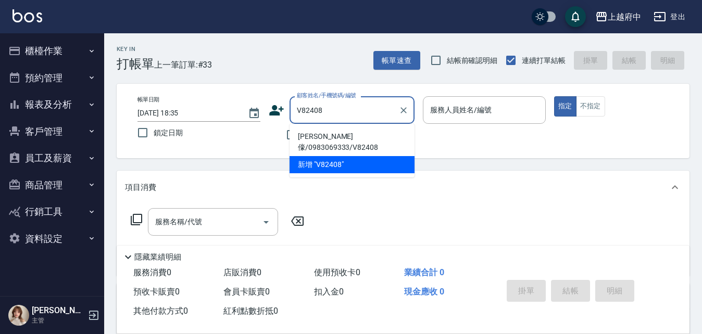
click at [342, 136] on li "[PERSON_NAME]儫/0983069333/V82408" at bounding box center [352, 142] width 125 height 28
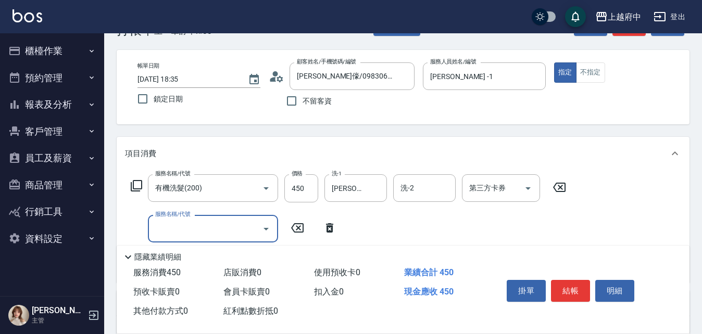
scroll to position [104, 0]
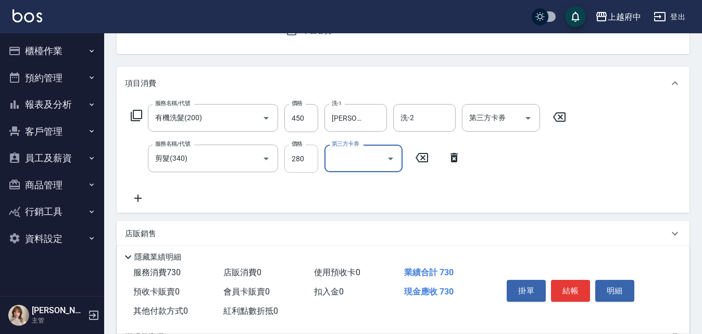
click at [301, 161] on input "280" at bounding box center [301, 159] width 34 height 28
click at [343, 204] on div "服務名稱/代號 有機洗髮(200) 服務名稱/代號 價格 450 價格 洗-1 陳韋均-27 洗-1 洗-2 洗-2 第三方卡券 第三方卡券 服務名稱/代號 …" at bounding box center [348, 154] width 447 height 101
click at [307, 160] on input "330" at bounding box center [301, 159] width 34 height 28
click at [330, 198] on div "服務名稱/代號 有機洗髮(200) 服務名稱/代號 價格 450 價格 洗-1 陳韋均-27 洗-1 洗-2 洗-2 第三方卡券 第三方卡券 服務名稱/代號 …" at bounding box center [348, 154] width 447 height 101
click at [327, 197] on div "服務名稱/代號 有機洗髮(200) 服務名稱/代號 價格 450 價格 洗-1 陳韋均-27 洗-1 洗-2 洗-2 第三方卡券 第三方卡券 服務名稱/代號 …" at bounding box center [348, 154] width 447 height 101
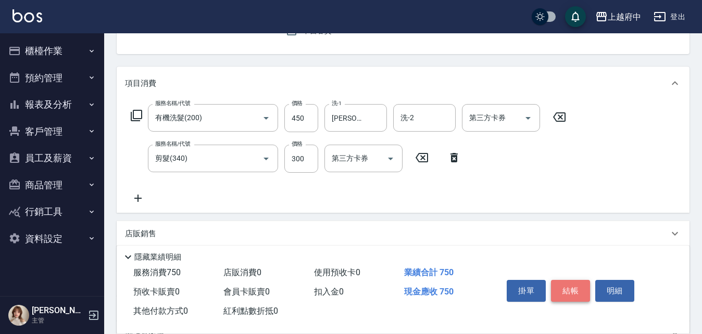
click at [569, 281] on button "結帳" at bounding box center [570, 291] width 39 height 22
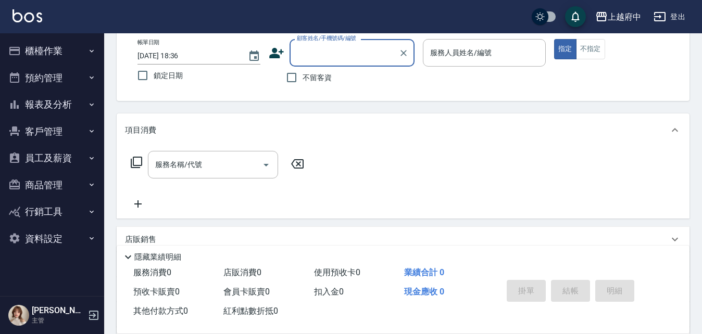
scroll to position [0, 0]
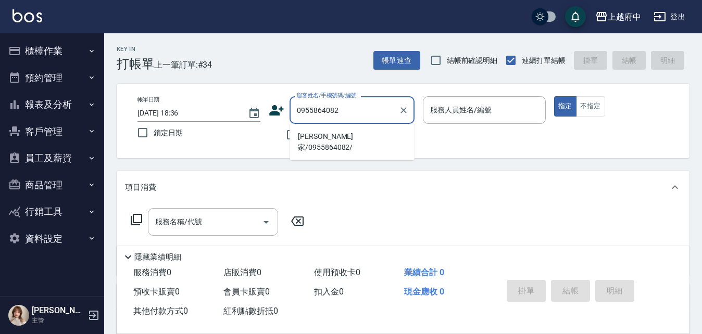
click at [332, 137] on li "[PERSON_NAME]家/0955864082/" at bounding box center [352, 142] width 125 height 28
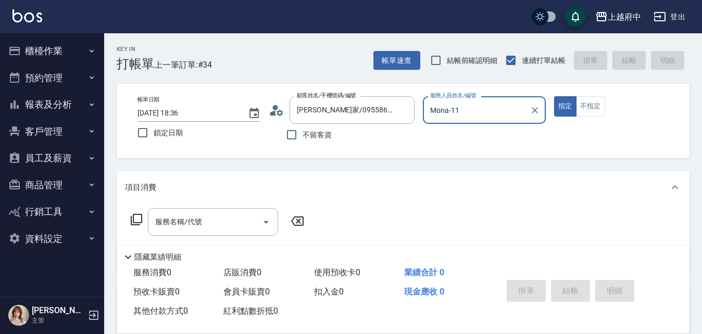
click at [554, 96] on button "指定" at bounding box center [565, 106] width 22 height 20
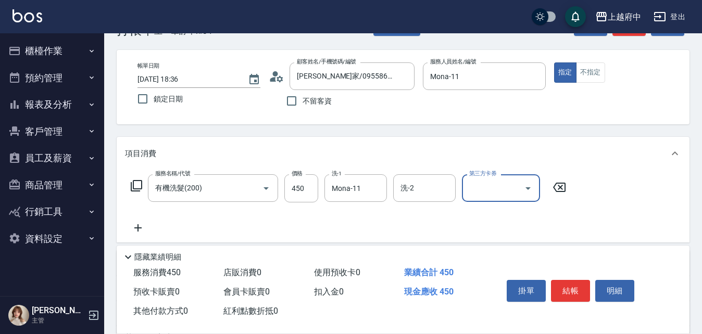
scroll to position [104, 0]
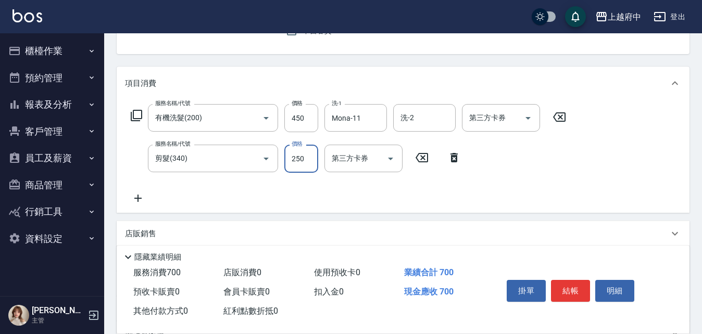
click at [390, 193] on div "服務名稱/代號 有機洗髮(200) 服務名稱/代號 價格 450 價格 洗-1 Mona-11 洗-1 洗-2 洗-2 第三方卡券 第三方卡券 服務名稱/代號…" at bounding box center [348, 154] width 447 height 101
click at [564, 283] on button "結帳" at bounding box center [570, 291] width 39 height 22
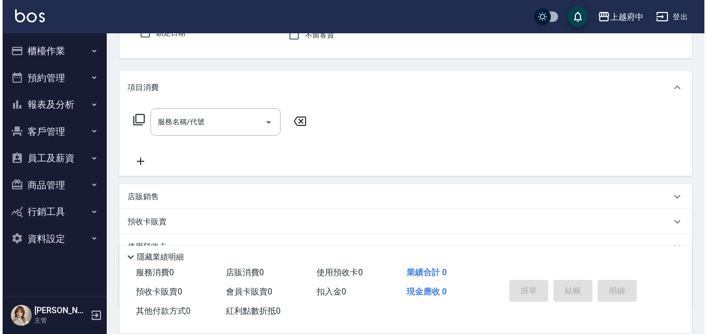
scroll to position [0, 0]
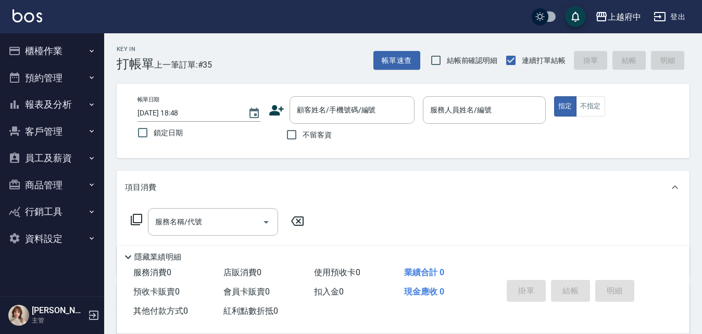
click at [277, 111] on icon at bounding box center [276, 110] width 15 height 10
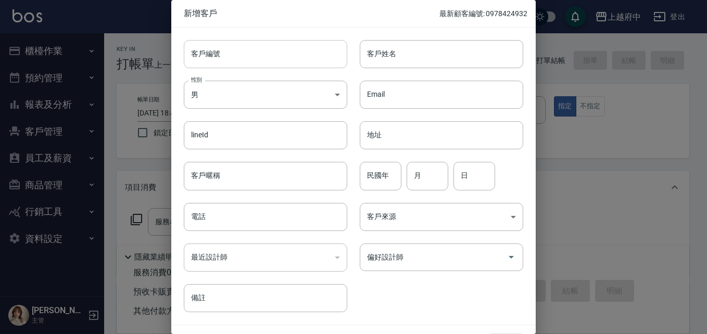
click at [214, 58] on input "客戶編號" at bounding box center [266, 54] width 164 height 28
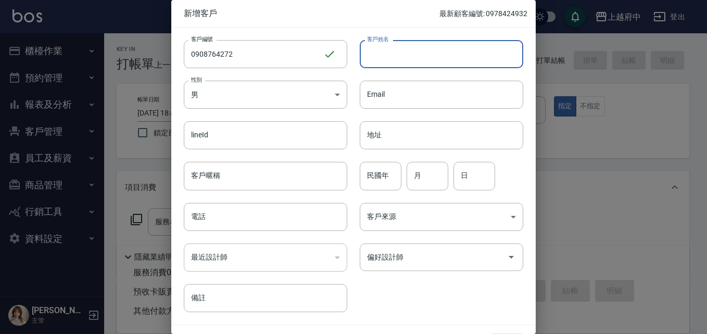
click at [388, 52] on input "客戶姓名" at bounding box center [442, 54] width 164 height 28
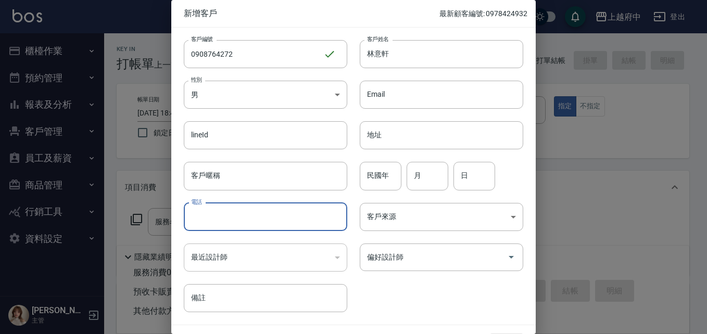
click at [224, 217] on input "電話" at bounding box center [266, 217] width 164 height 28
click at [369, 177] on input "民國年" at bounding box center [381, 176] width 42 height 28
click at [396, 291] on div "客戶編號 0908764272 ​ 客戶編號 客戶姓名 林意軒 客戶姓名 性別 男 MALE 性別 Email Email lineId lineId 地址 …" at bounding box center [347, 170] width 352 height 285
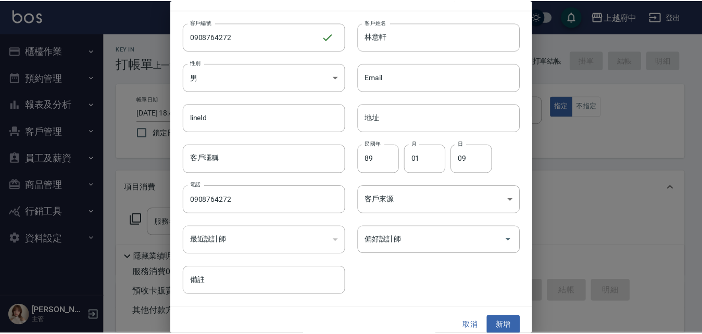
scroll to position [27, 0]
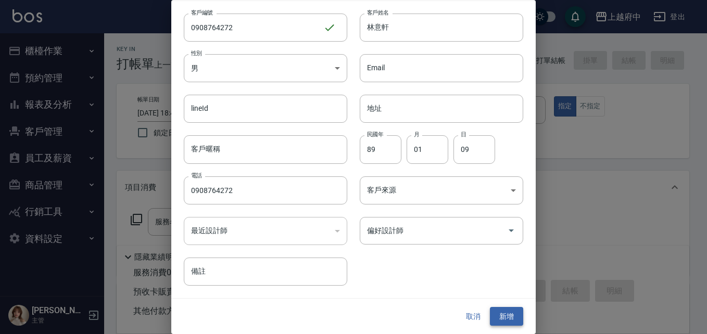
click at [504, 318] on button "新增" at bounding box center [506, 316] width 33 height 19
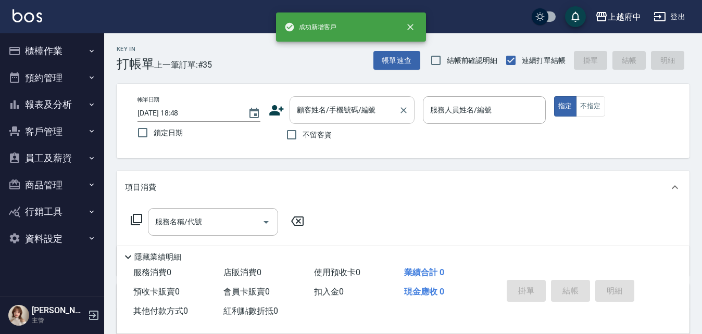
click at [316, 114] on input "顧客姓名/手機號碼/編號" at bounding box center [344, 110] width 100 height 18
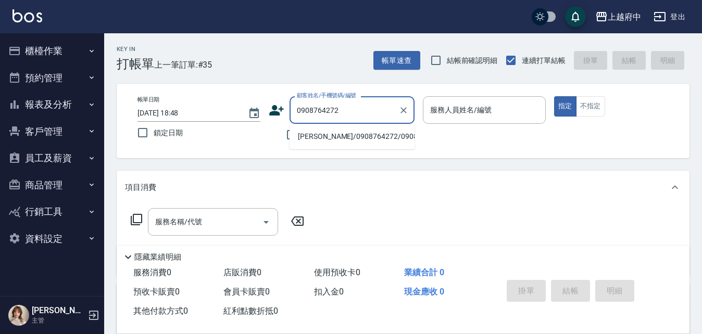
click at [322, 144] on li "[PERSON_NAME]/0908764272/0908764272" at bounding box center [352, 136] width 125 height 17
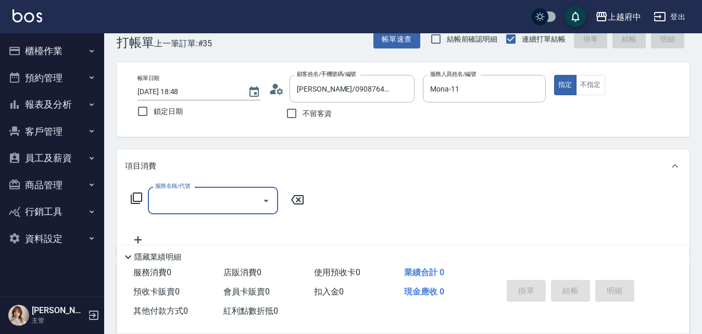
scroll to position [52, 0]
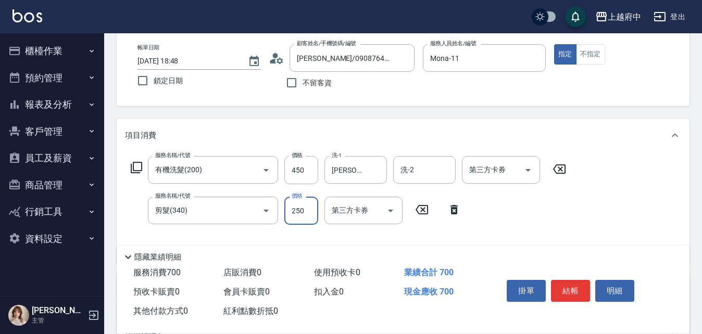
click at [509, 222] on div "服務名稱/代號 有機洗髮(200) 服務名稱/代號 價格 450 價格 洗-1 邱子芹-26 洗-1 洗-2 洗-2 第三方卡券 第三方卡券 服務名稱/代號 …" at bounding box center [348, 206] width 447 height 101
click at [572, 286] on button "結帳" at bounding box center [570, 291] width 39 height 22
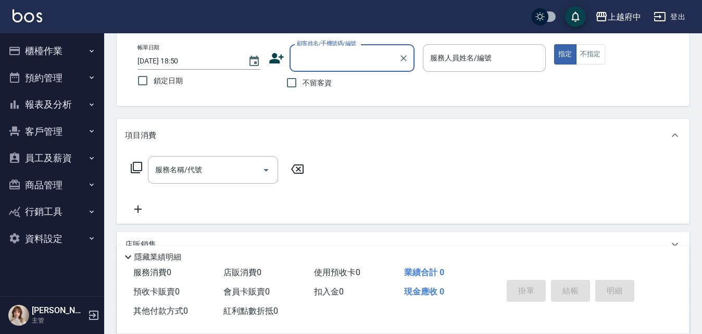
scroll to position [0, 0]
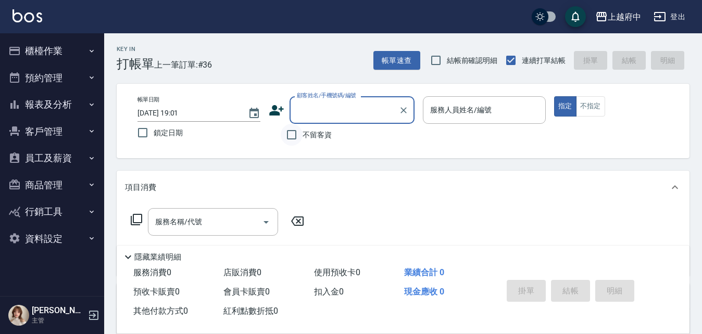
type input "ㄔ"
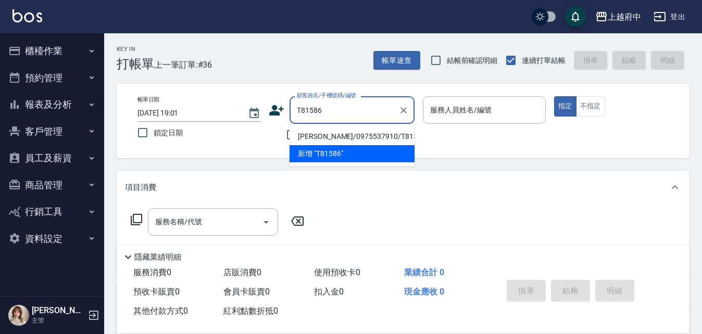
click at [338, 136] on li "[PERSON_NAME]/0975537910/T81586" at bounding box center [352, 136] width 125 height 17
type input "[PERSON_NAME]/0975537910/T81586"
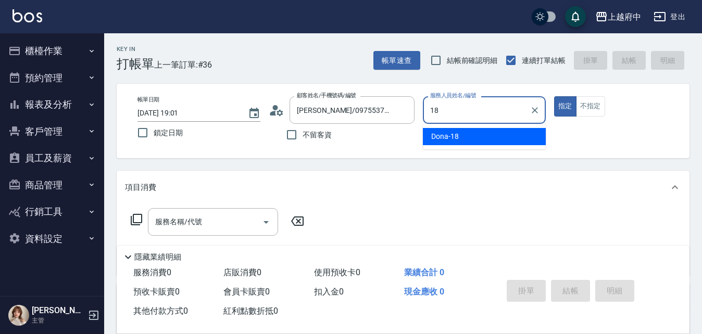
type input "Dona-18"
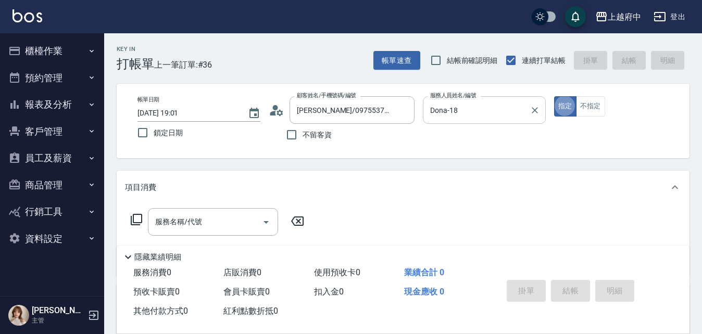
type button "true"
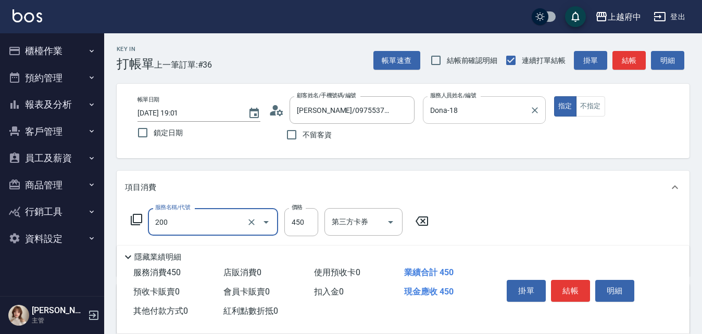
type input "有機洗髮(200)"
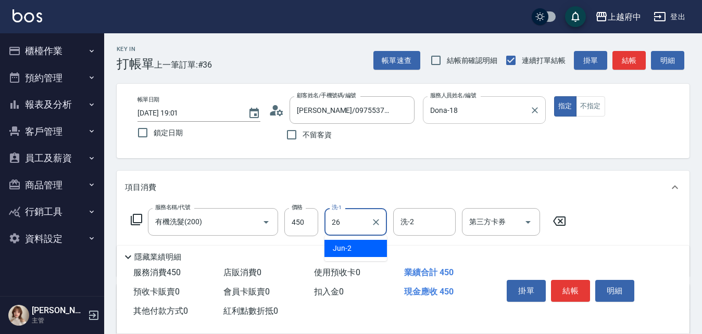
type input "[PERSON_NAME]-26"
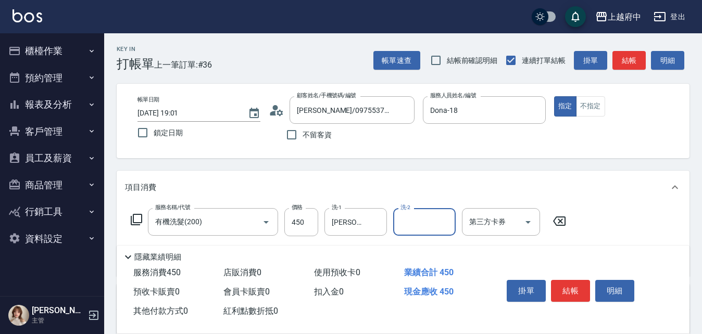
click at [632, 224] on div "服務名稱/代號 有機洗髮(200) 服務名稱/代號 價格 450 價格 洗-1 邱子芹-26 洗-1 洗-2 洗-2 第三方卡券 第三方卡券" at bounding box center [403, 240] width 573 height 72
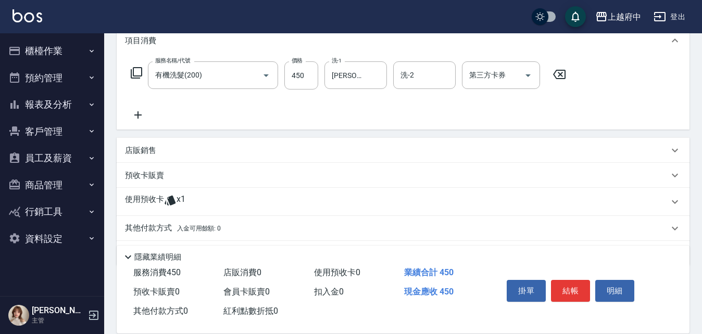
scroll to position [179, 0]
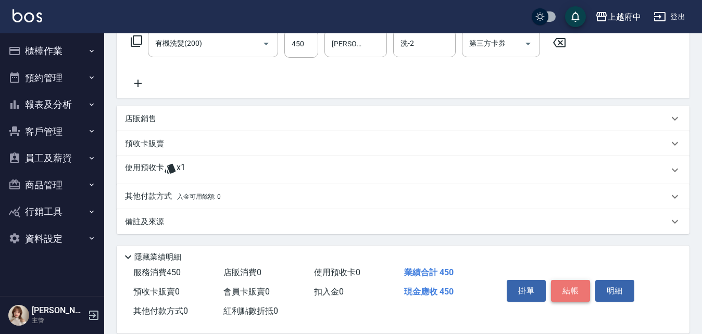
click at [562, 283] on button "結帳" at bounding box center [570, 291] width 39 height 22
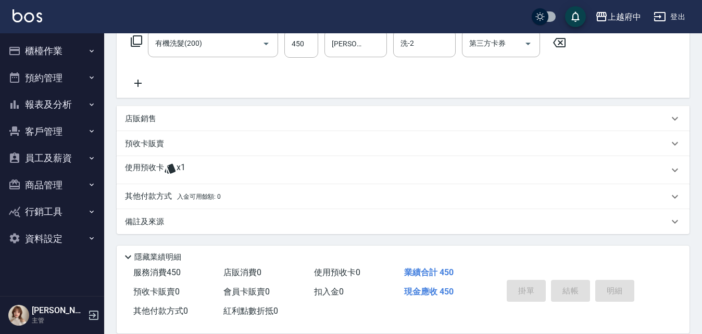
type input "2025/08/16 19:02"
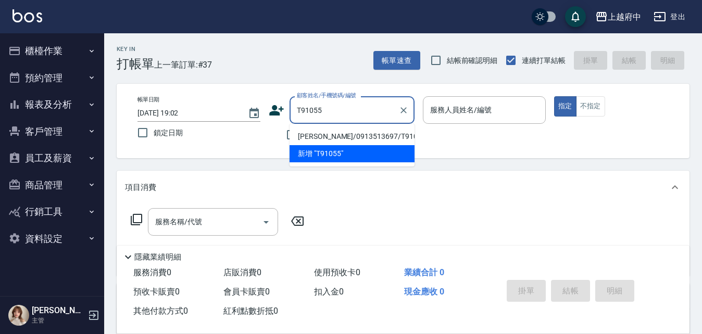
click at [381, 136] on li "曾偉婷/0913513697/T91055" at bounding box center [352, 136] width 125 height 17
type input "曾偉婷/0913513697/T91055"
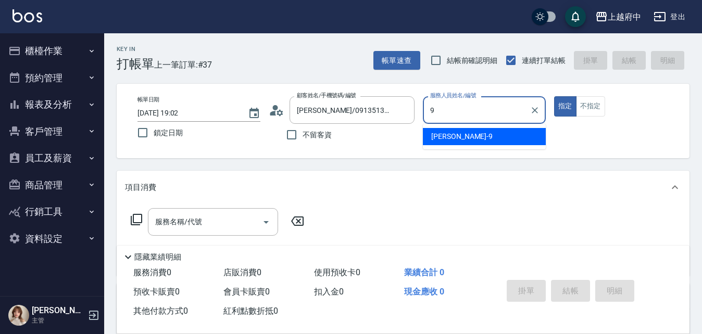
type input "David-9"
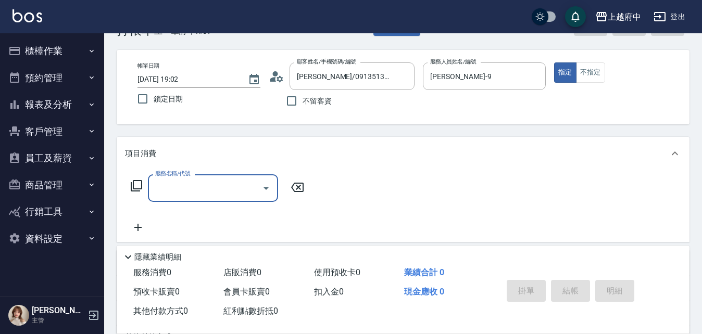
scroll to position [52, 0]
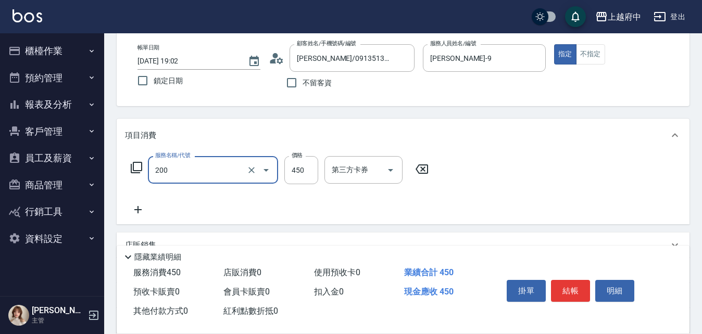
type input "有機洗髮(200)"
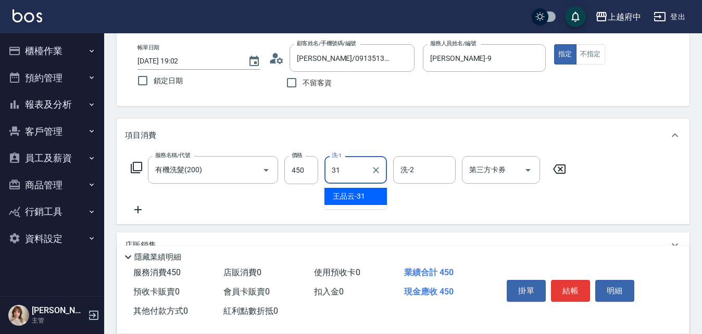
type input "王品云-31"
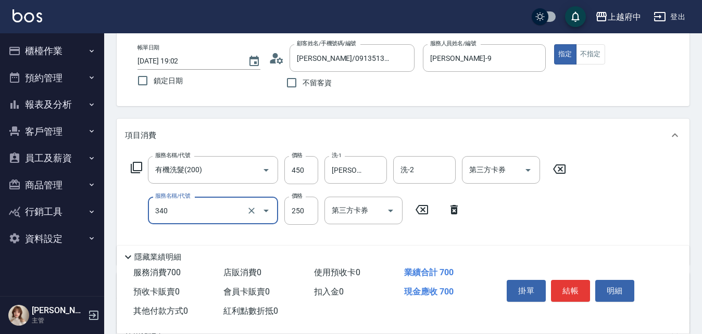
type input "剪髮(340)"
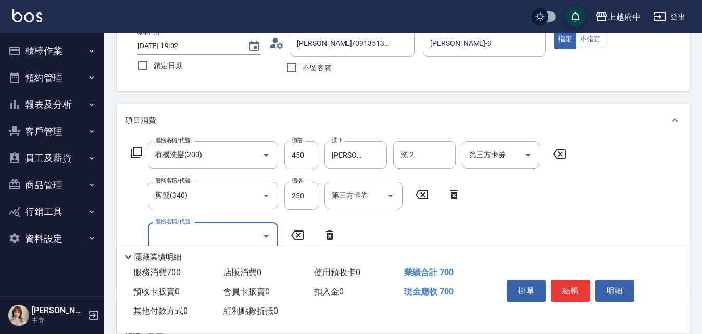
scroll to position [0, 0]
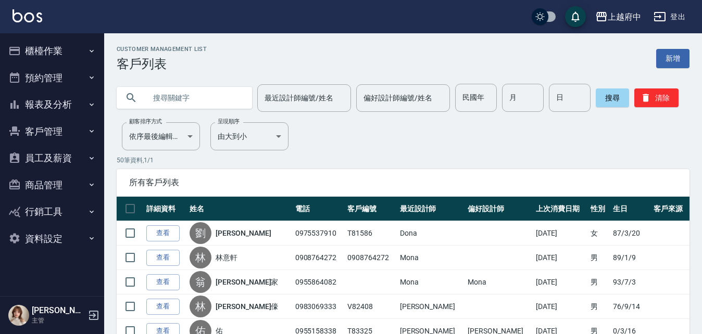
click at [193, 103] on input "text" at bounding box center [195, 98] width 98 height 28
type input "0916295462"
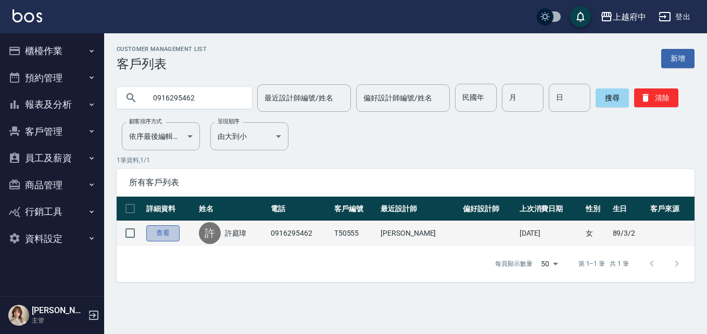
click at [167, 232] on link "查看" at bounding box center [162, 233] width 33 height 16
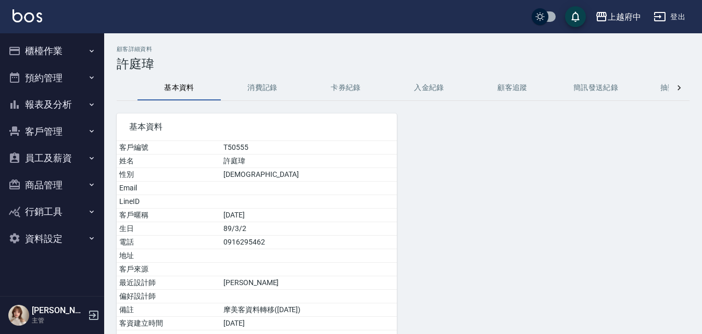
click at [32, 124] on button "客戶管理" at bounding box center [52, 131] width 96 height 27
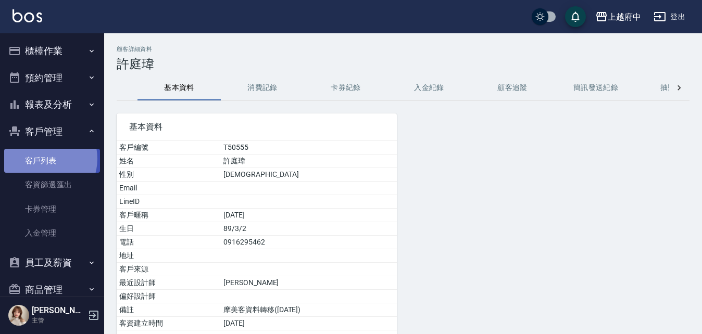
click at [42, 159] on link "客戶列表" at bounding box center [52, 161] width 96 height 24
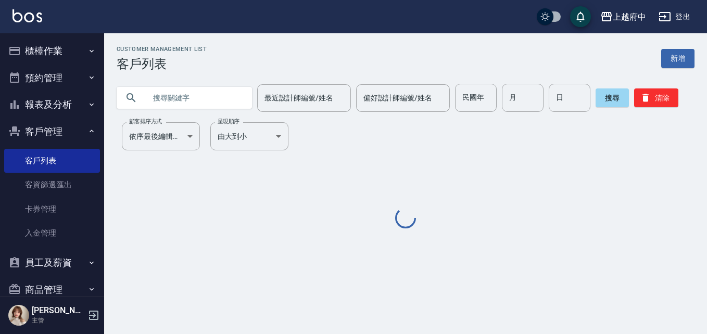
click at [202, 102] on input "text" at bounding box center [195, 98] width 98 height 28
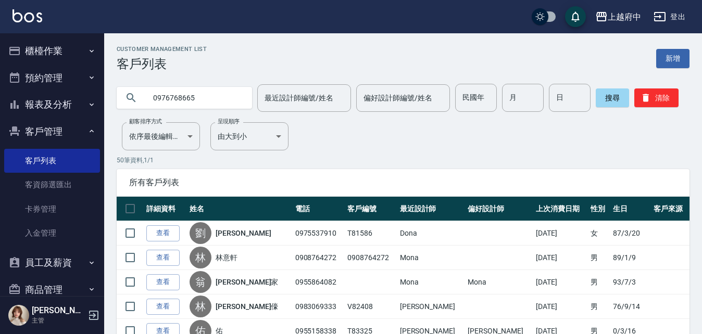
type input "0976768665"
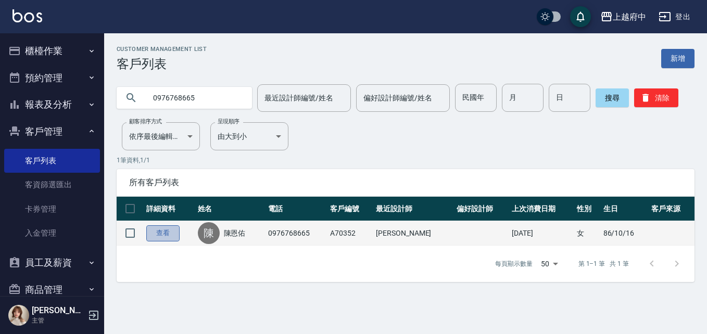
click at [155, 237] on link "查看" at bounding box center [162, 233] width 33 height 16
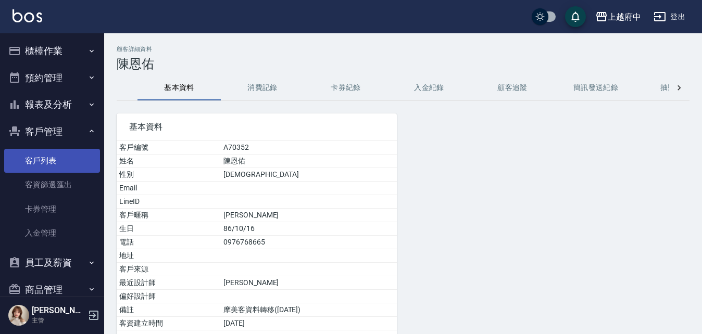
click at [34, 167] on link "客戶列表" at bounding box center [52, 161] width 96 height 24
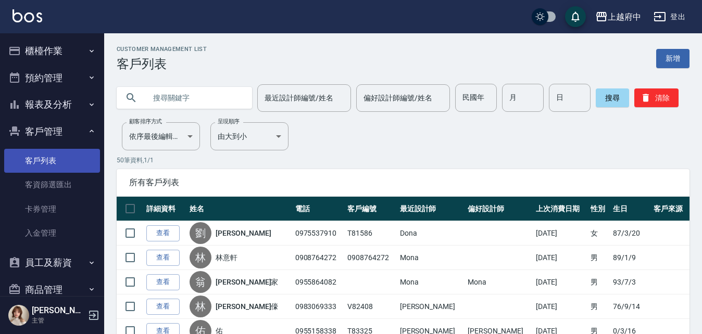
click at [36, 166] on link "客戶列表" at bounding box center [52, 161] width 96 height 24
click at [51, 124] on button "客戶管理" at bounding box center [52, 131] width 96 height 27
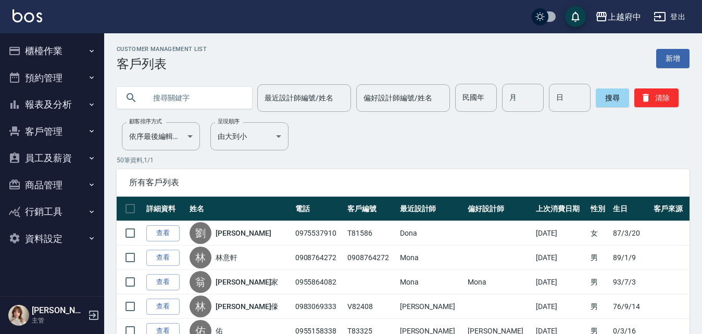
click at [45, 104] on button "報表及分析" at bounding box center [52, 104] width 96 height 27
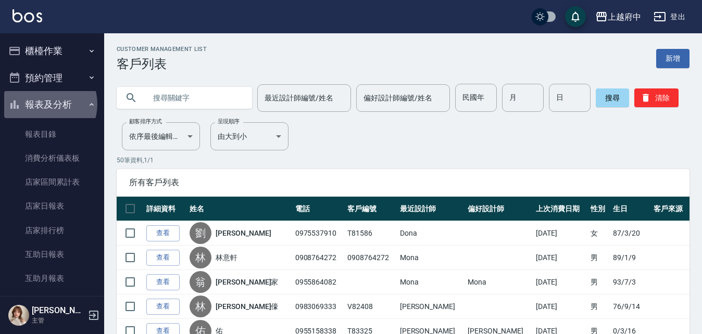
click at [45, 104] on button "報表及分析" at bounding box center [52, 104] width 96 height 27
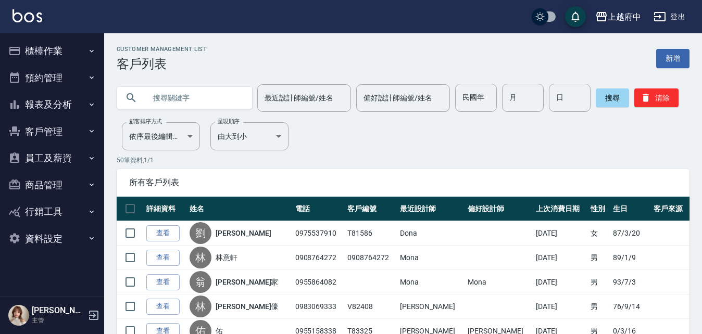
click at [41, 47] on button "櫃檯作業" at bounding box center [52, 50] width 96 height 27
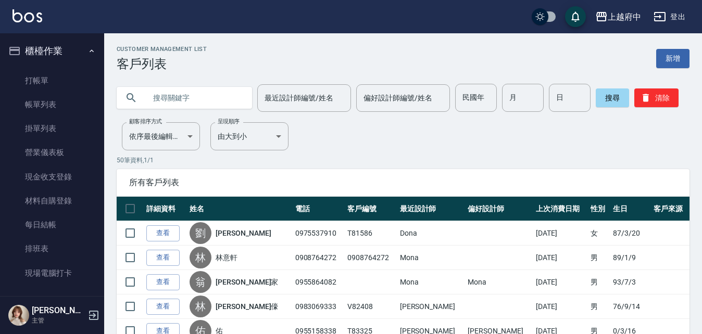
click at [44, 46] on button "櫃檯作業" at bounding box center [52, 50] width 96 height 27
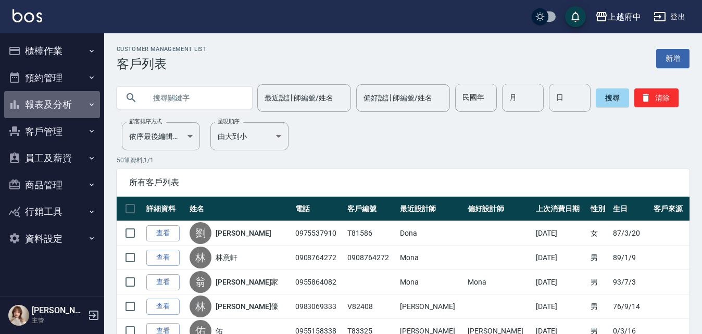
click at [46, 105] on button "報表及分析" at bounding box center [52, 104] width 96 height 27
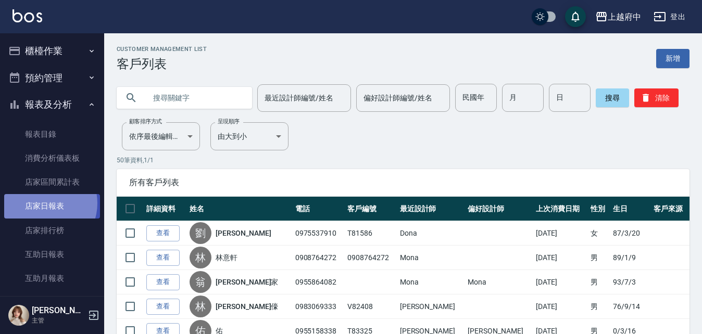
click at [44, 203] on link "店家日報表" at bounding box center [52, 206] width 96 height 24
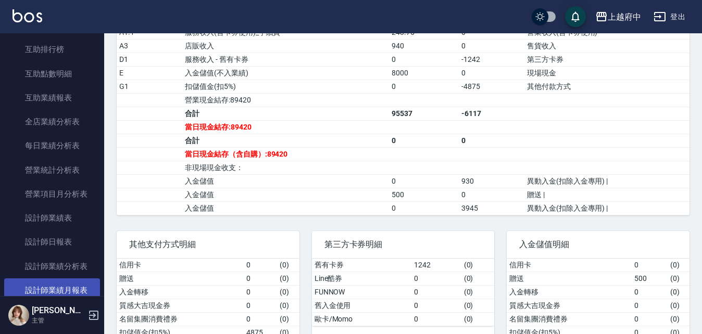
scroll to position [312, 0]
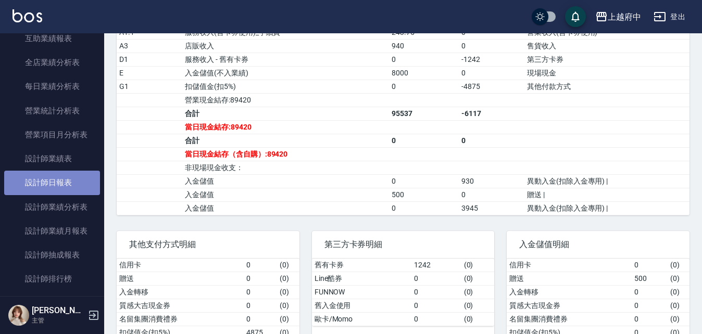
click at [56, 177] on link "設計師日報表" at bounding box center [52, 183] width 96 height 24
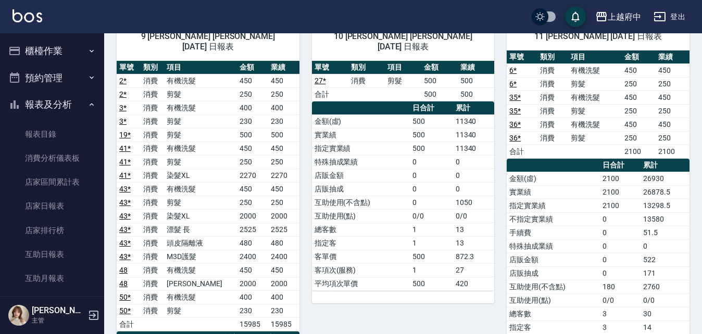
scroll to position [1198, 0]
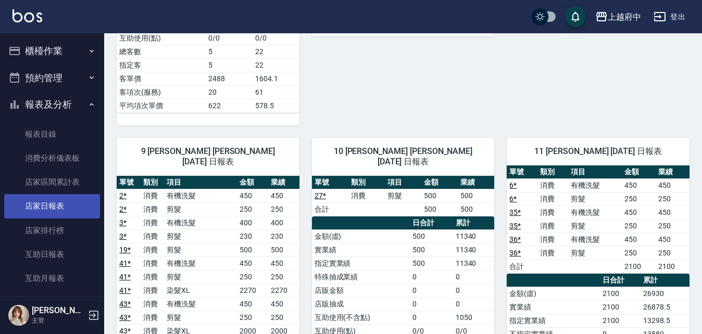
click at [42, 207] on link "店家日報表" at bounding box center [52, 206] width 96 height 24
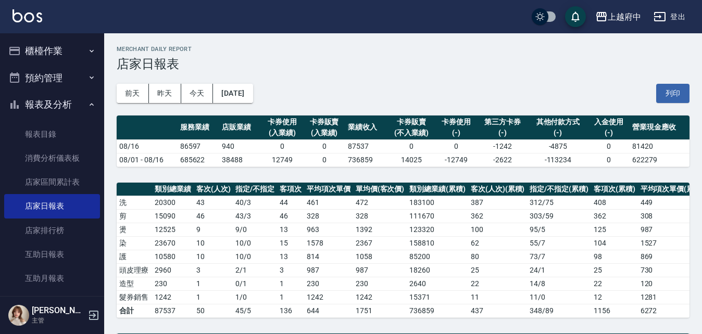
click at [45, 45] on button "櫃檯作業" at bounding box center [52, 50] width 96 height 27
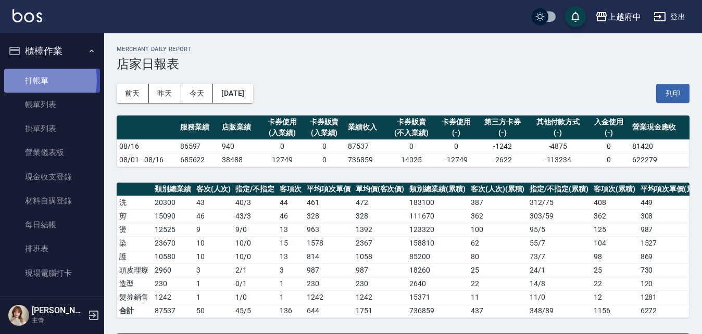
click at [37, 79] on link "打帳單" at bounding box center [52, 81] width 96 height 24
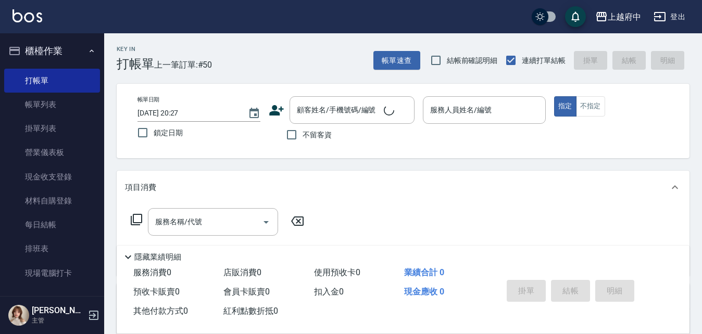
click at [275, 109] on icon at bounding box center [276, 110] width 15 height 10
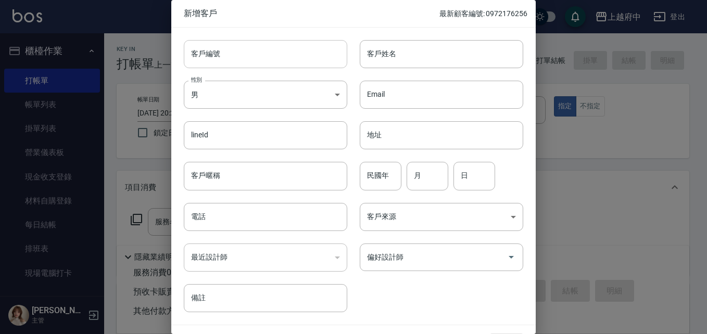
click at [227, 57] on input "客戶編號" at bounding box center [266, 54] width 164 height 28
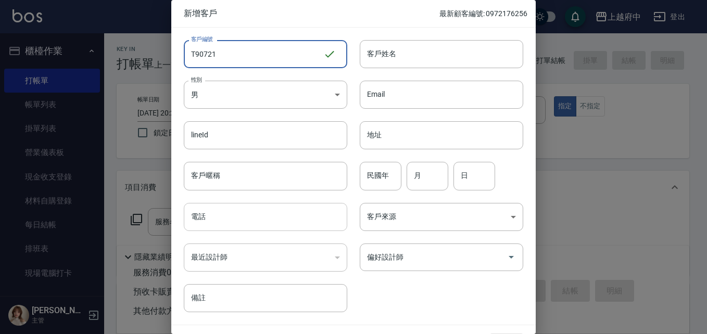
type input "T90721"
click at [209, 224] on input "電話" at bounding box center [266, 217] width 164 height 28
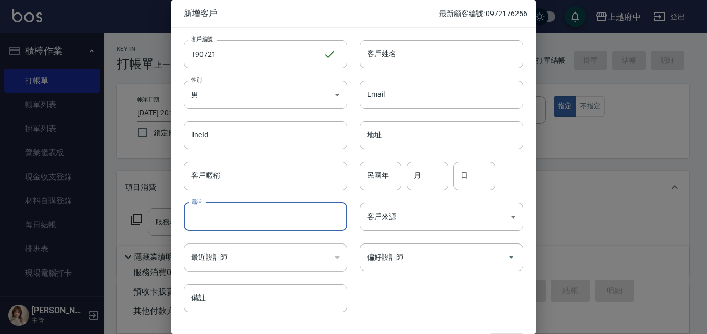
paste input "0981840642"
type input "0981840642"
click at [374, 175] on input "民國年" at bounding box center [381, 176] width 42 height 28
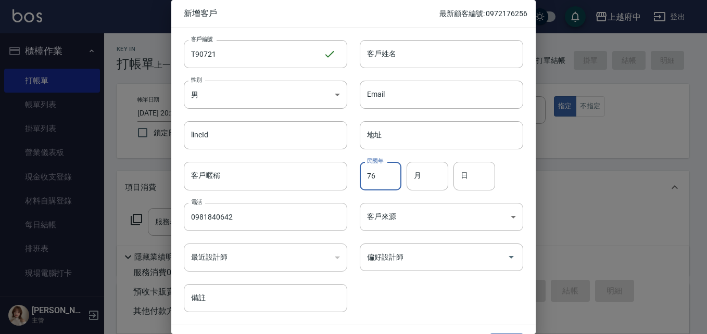
type input "76"
type input "10"
type input "19"
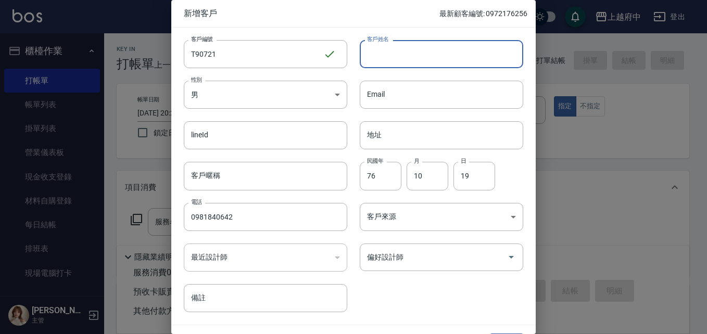
click at [389, 58] on input "客戶姓名" at bounding box center [442, 54] width 164 height 28
paste input "Korver"
type input "Korver"
click at [421, 291] on div "客戶編號 T90721 ​ 客戶編號 客戶姓名 Korver 客戶姓名 性別 男 MALE 性別 Email Email lineId lineId 地址 地…" at bounding box center [347, 170] width 352 height 285
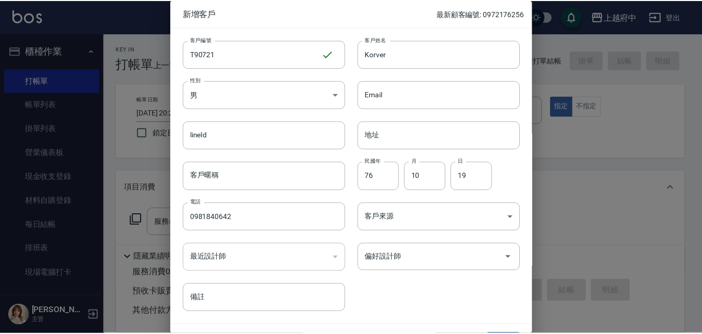
scroll to position [27, 0]
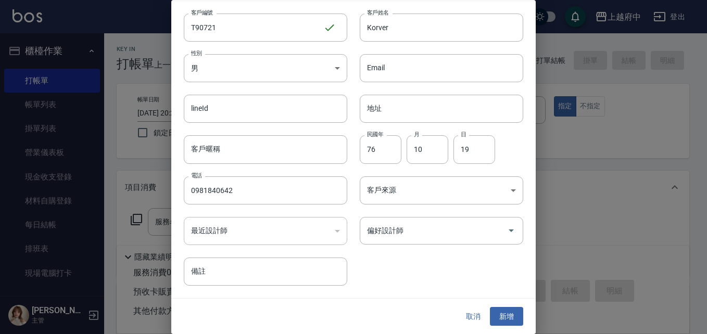
click at [500, 307] on button "新增" at bounding box center [506, 316] width 33 height 19
click at [467, 316] on button "取消" at bounding box center [473, 316] width 33 height 19
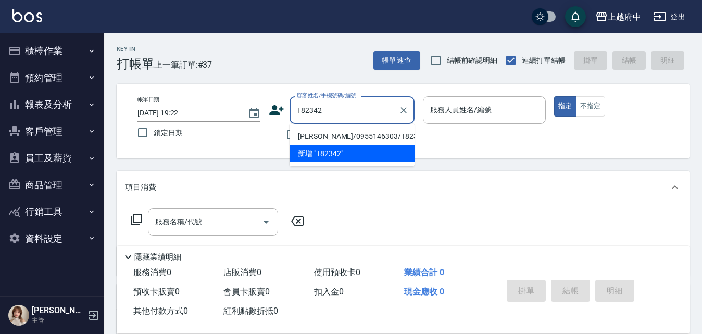
click at [330, 131] on li "[PERSON_NAME]/0955146303/T82342" at bounding box center [352, 136] width 125 height 17
type input "[PERSON_NAME]/0955146303/T82342"
type input "黎黎-3"
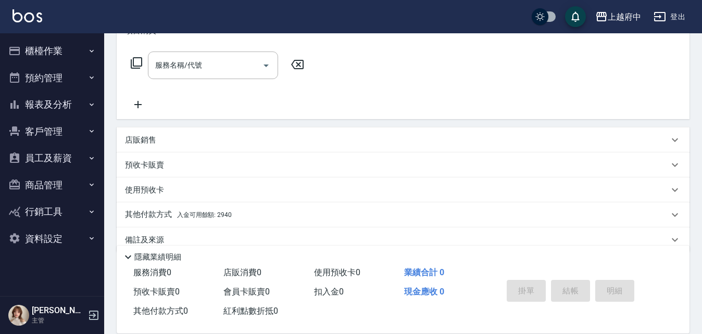
scroll to position [175, 0]
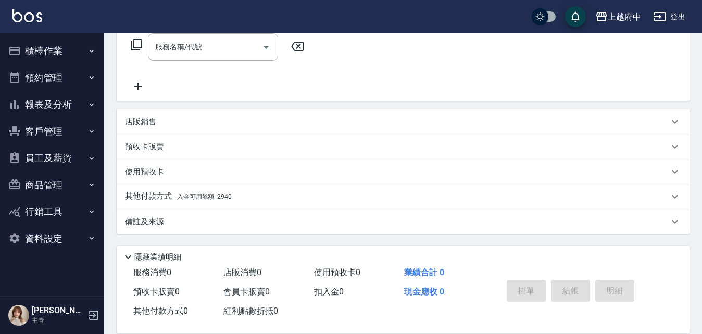
click at [146, 197] on p "其他付款方式 入金可用餘額: 2940" at bounding box center [178, 196] width 107 height 11
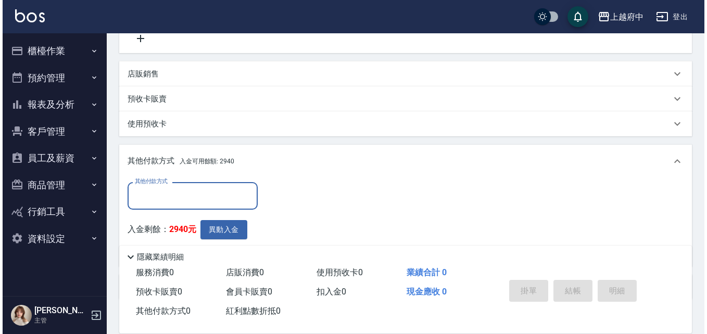
scroll to position [279, 0]
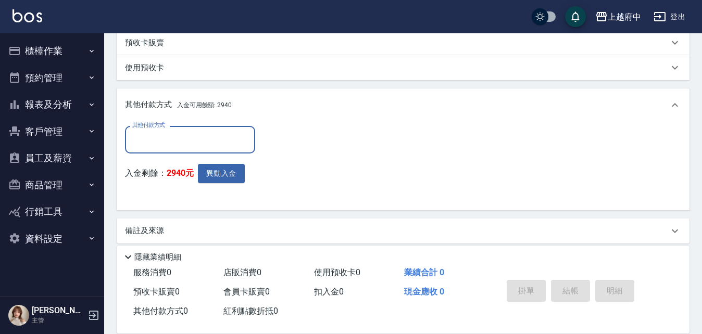
click at [158, 140] on input "其他付款方式" at bounding box center [190, 140] width 121 height 18
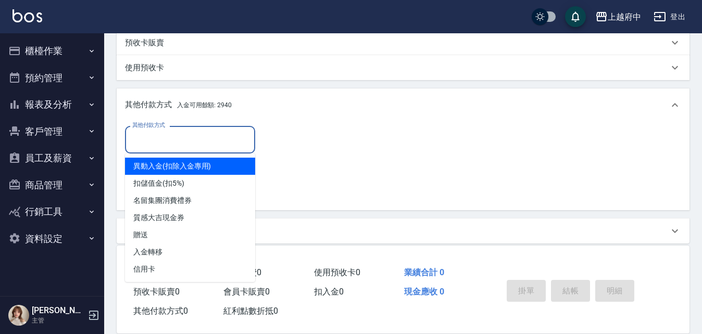
click at [165, 167] on span "異動入金(扣除入金專用)" at bounding box center [190, 166] width 130 height 17
type input "異動入金(扣除入金專用)"
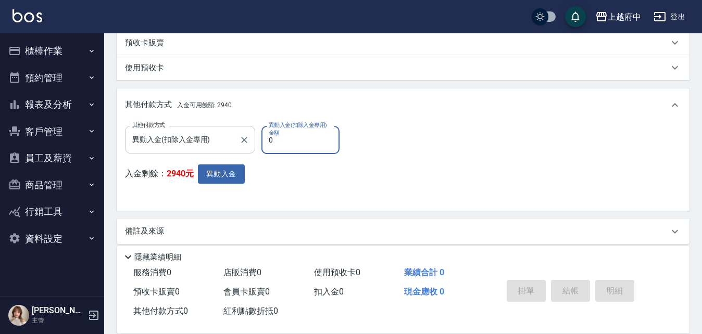
click at [216, 140] on input "異動入金(扣除入金專用)" at bounding box center [182, 140] width 105 height 18
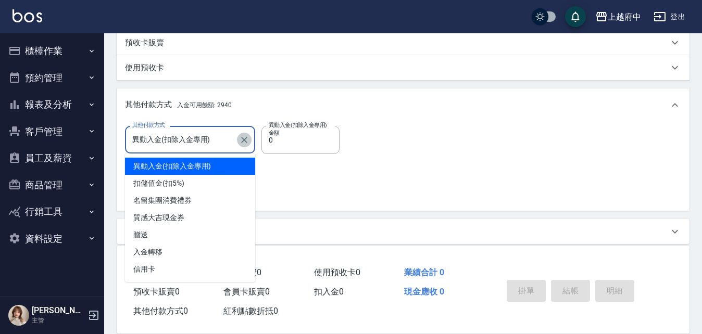
click at [242, 137] on icon "Clear" at bounding box center [244, 140] width 10 height 10
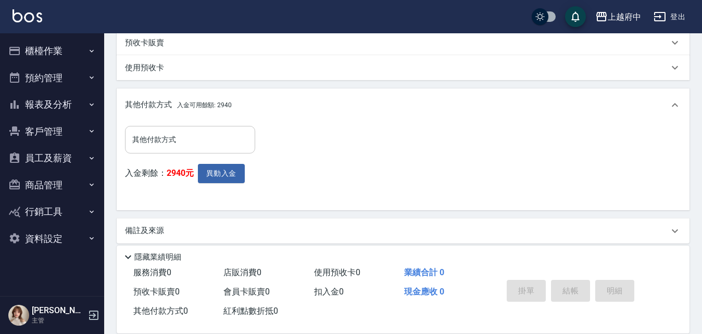
click at [288, 172] on div "其他付款方式 其他付款方式 入金剩餘： 2940元 異動入金" at bounding box center [403, 164] width 556 height 76
click at [227, 172] on button "異動入金" at bounding box center [221, 173] width 47 height 19
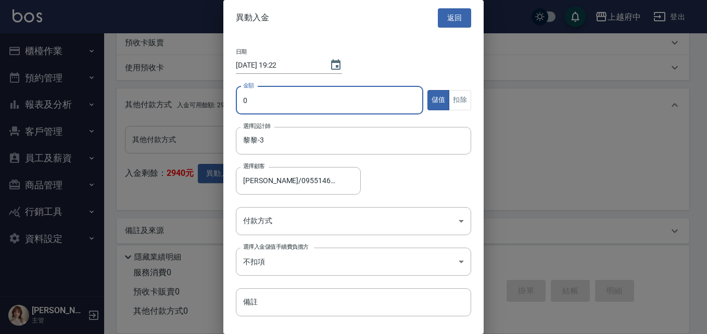
click at [310, 110] on input "0" at bounding box center [329, 100] width 187 height 28
type input "8000"
click at [375, 223] on body "上越府中 登出 櫃檯作業 打帳單 帳單列表 掛單列表 營業儀表板 現金收支登錄 材料自購登錄 每日結帳 排班表 現場電腦打卡 預約管理 預約管理 單日預約紀錄…" at bounding box center [353, 32] width 707 height 623
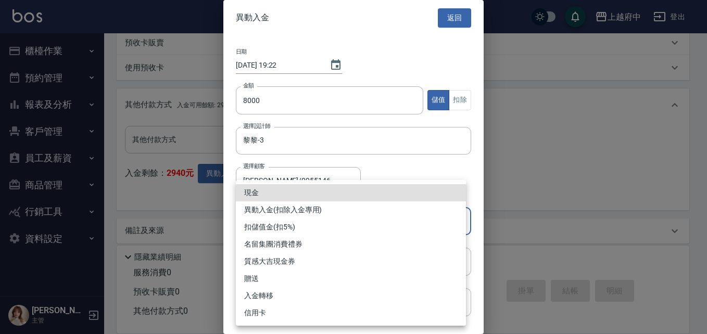
click at [275, 193] on li "現金" at bounding box center [351, 192] width 230 height 17
type input "現金"
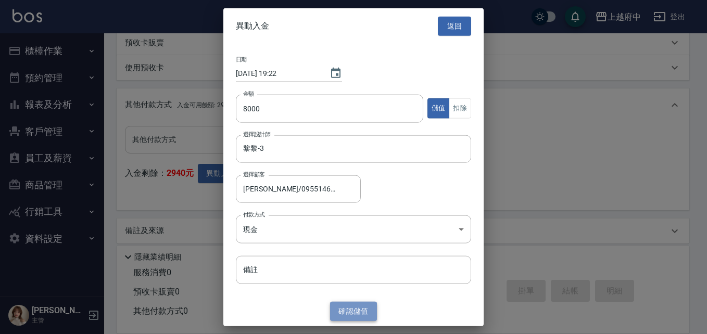
click at [362, 311] on button "確認 儲值" at bounding box center [353, 311] width 47 height 19
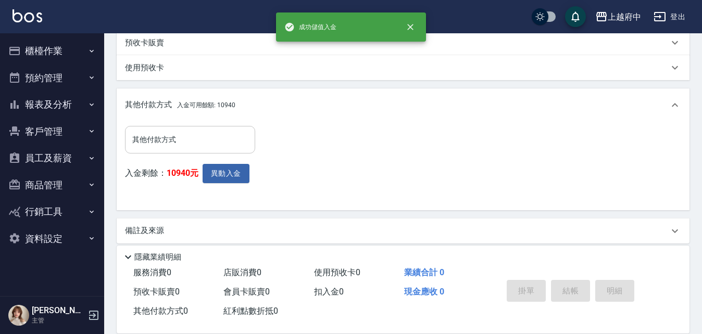
click at [161, 141] on input "其他付款方式" at bounding box center [190, 140] width 121 height 18
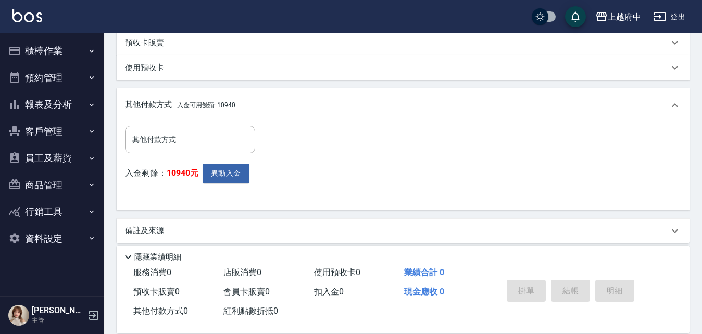
click at [329, 145] on div "其他付款方式 其他付款方式 入金剩餘： 10940元 異動入金" at bounding box center [403, 164] width 556 height 76
click at [229, 170] on button "異動入金" at bounding box center [226, 173] width 47 height 19
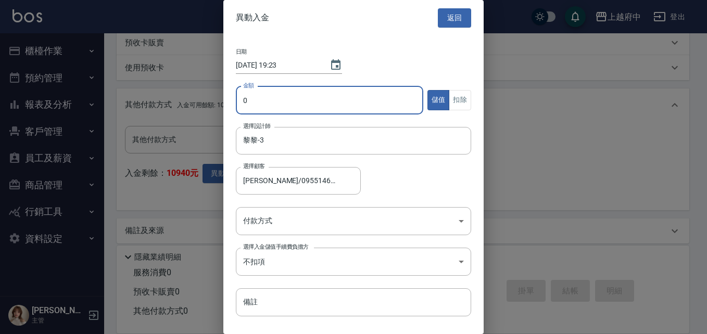
click at [252, 99] on input "0" at bounding box center [329, 100] width 187 height 28
type input "500"
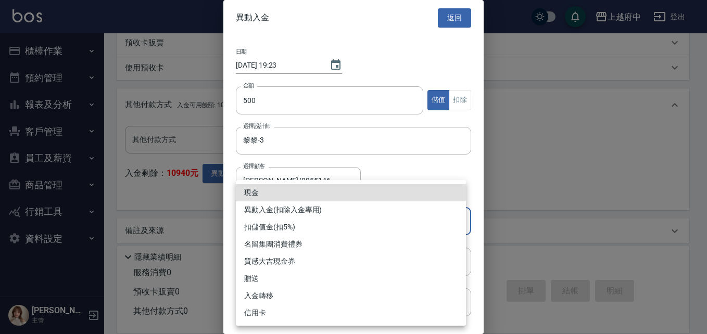
click at [248, 222] on body "上越府中 登出 櫃檯作業 打帳單 帳單列表 掛單列表 營業儀表板 現金收支登錄 材料自購登錄 每日結帳 排班表 現場電腦打卡 預約管理 預約管理 單日預約紀錄…" at bounding box center [353, 32] width 707 height 623
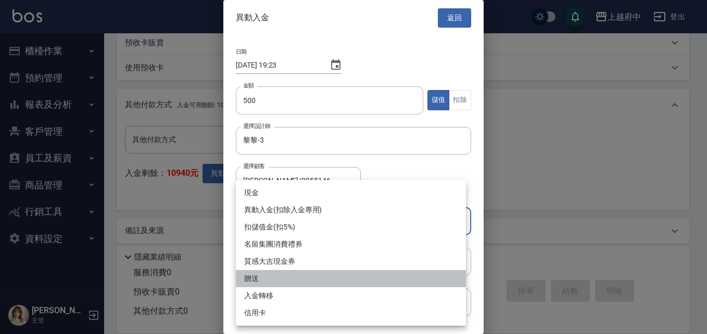
click at [247, 277] on li "贈送" at bounding box center [351, 278] width 230 height 17
type input "贈送"
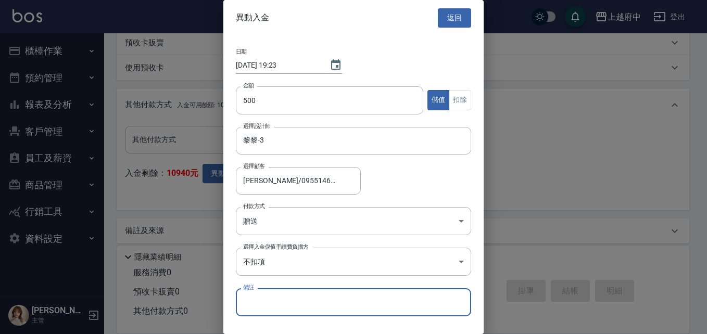
click at [272, 301] on input "備註" at bounding box center [353, 302] width 235 height 28
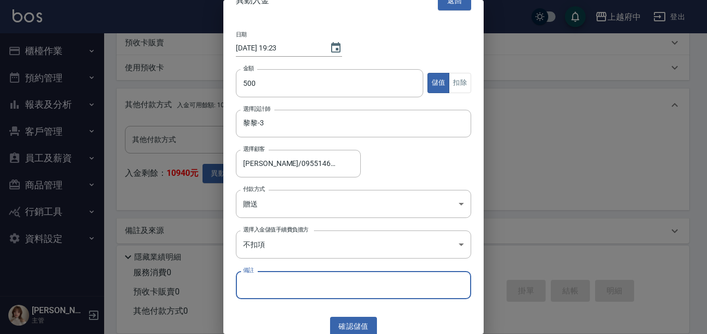
scroll to position [24, 0]
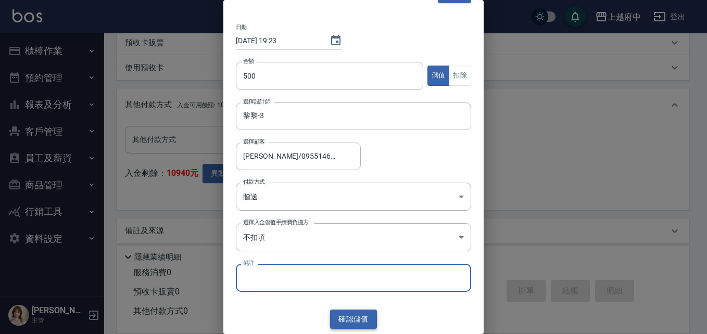
click at [357, 320] on button "確認 儲值" at bounding box center [353, 319] width 47 height 19
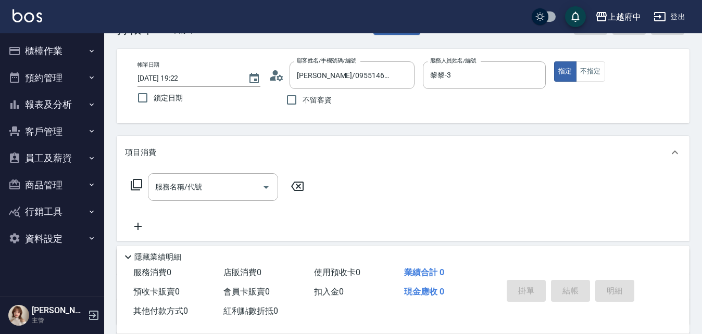
scroll to position [52, 0]
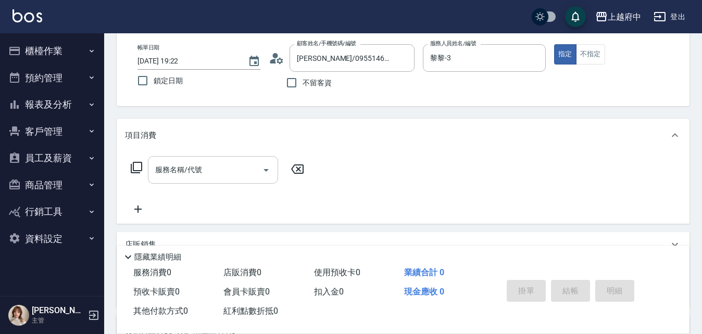
click at [207, 168] on input "服務名稱/代號" at bounding box center [205, 170] width 105 height 18
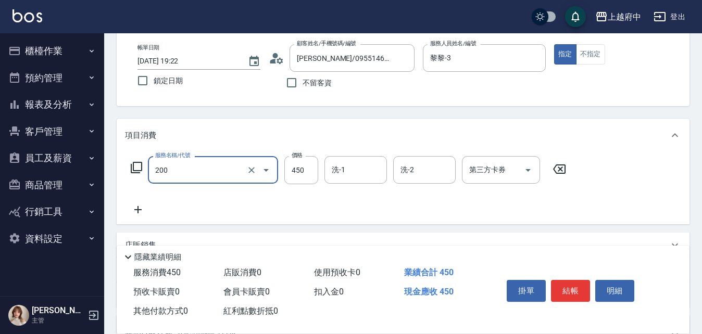
type input "有機洗髮(200)"
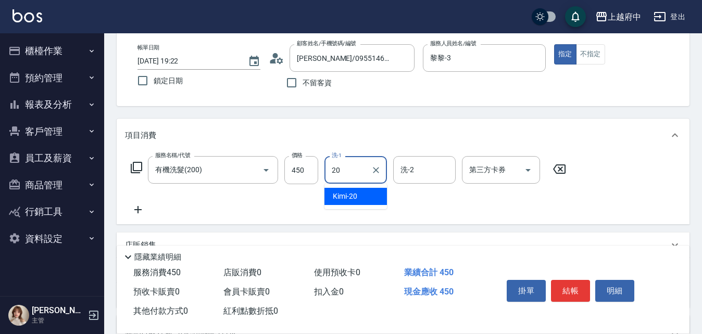
type input "Kimi-20"
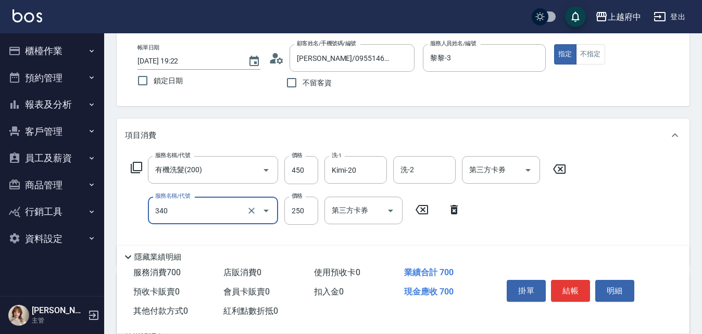
type input "剪髮(340)"
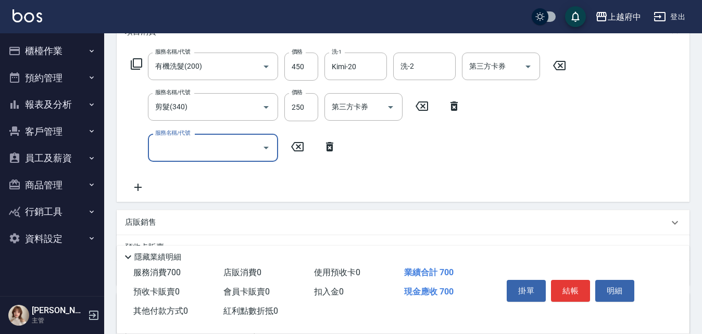
scroll to position [156, 0]
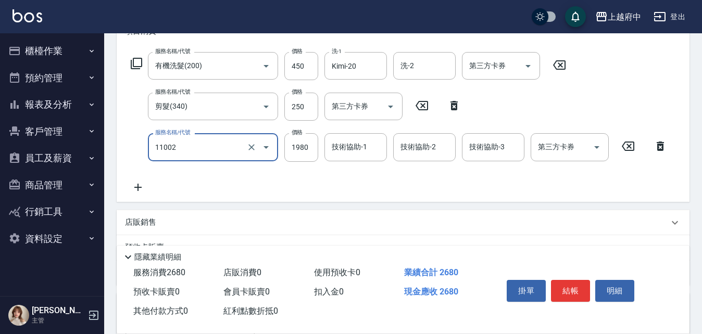
type input "染髮S(11002)"
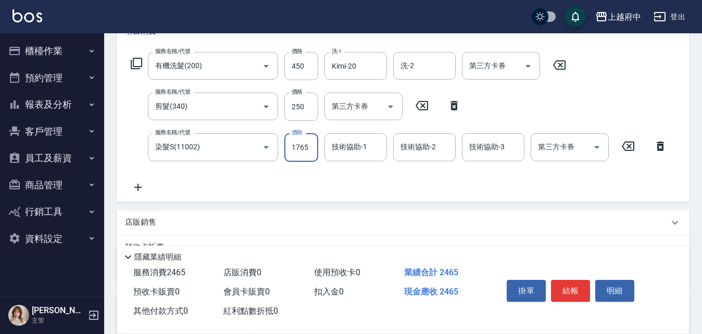
type input "1765"
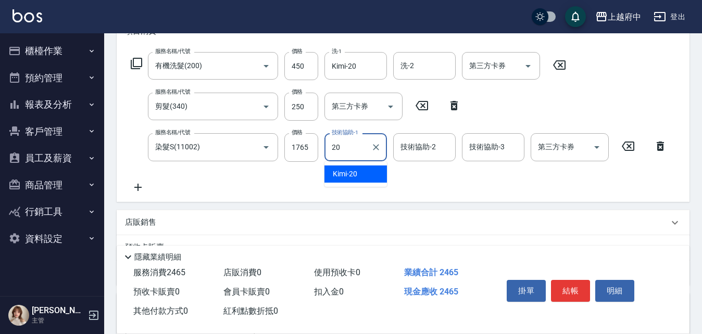
type input "Kimi-20"
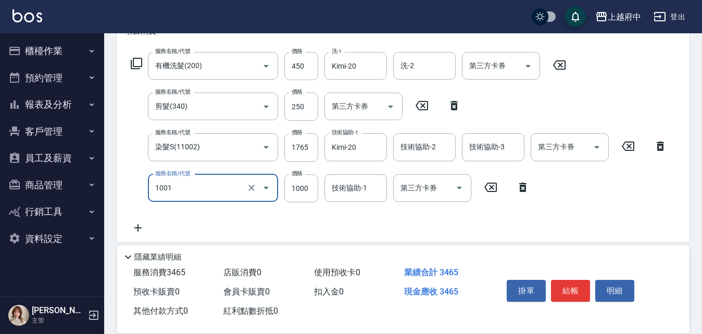
type input "+升級礦物染 (含隔離)(1001)"
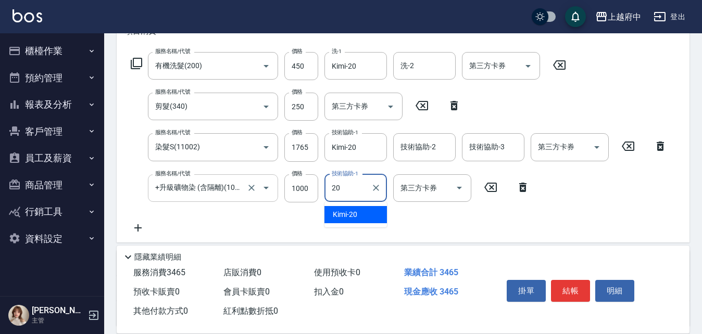
type input "Kimi-20"
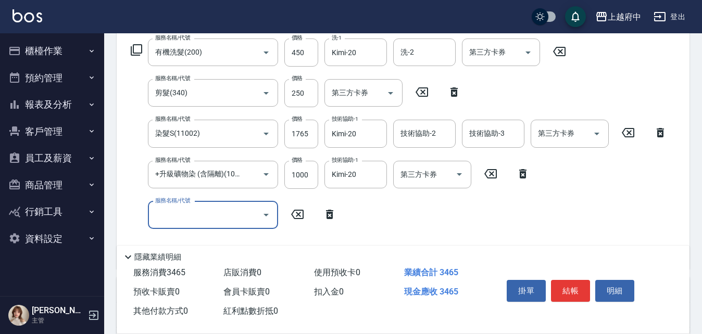
scroll to position [208, 0]
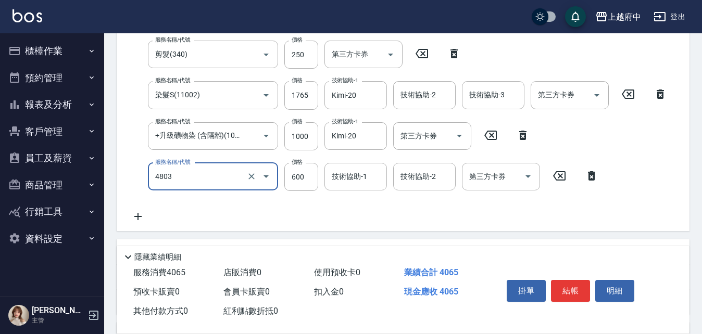
type input "[PERSON_NAME]護(4803)"
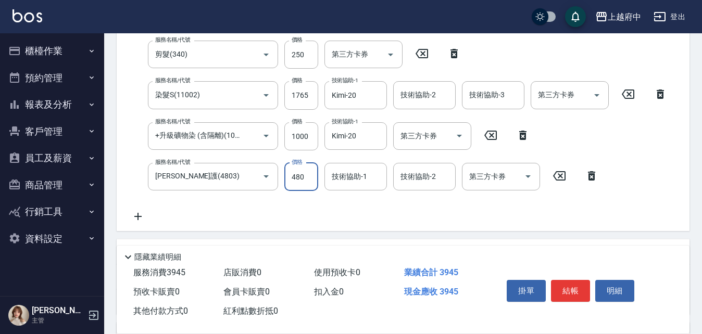
type input "480"
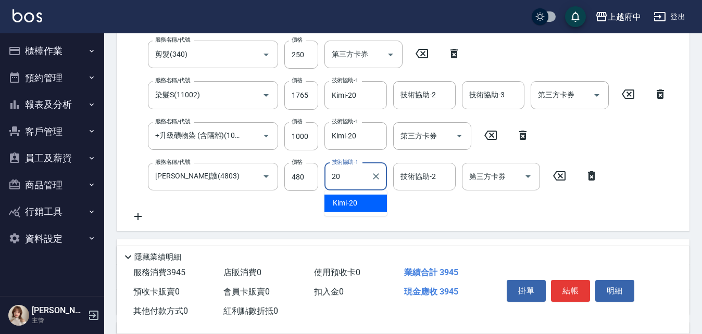
type input "Kimi-20"
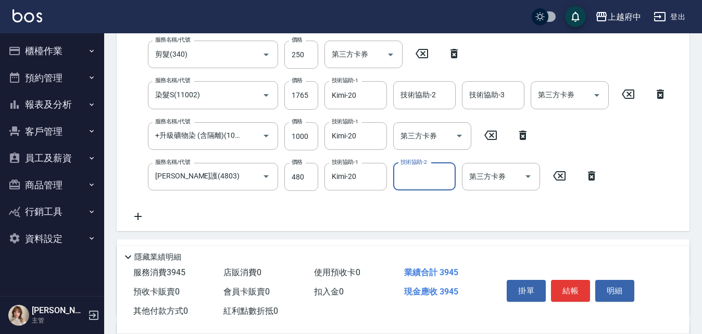
click at [376, 215] on div "服務名稱/代號 有機洗髮(200) 服務名稱/代號 價格 450 價格 洗-1 Kimi-20 洗-1 洗-2 洗-2 第三方卡券 第三方卡券 服務名稱/代號…" at bounding box center [399, 111] width 548 height 223
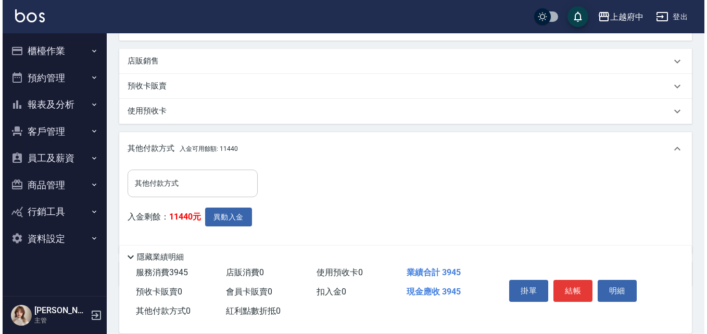
scroll to position [417, 0]
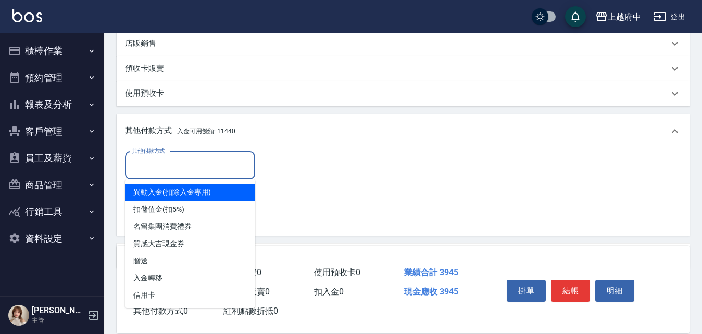
click at [175, 163] on input "其他付款方式" at bounding box center [190, 166] width 121 height 18
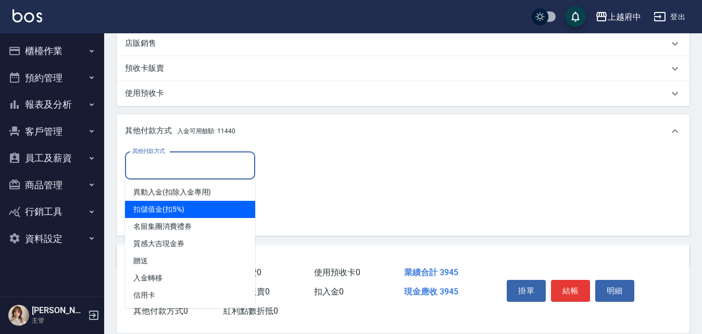
click at [161, 211] on span "扣儲值金(扣5%)" at bounding box center [190, 209] width 130 height 17
type input "扣儲值金(扣5%)"
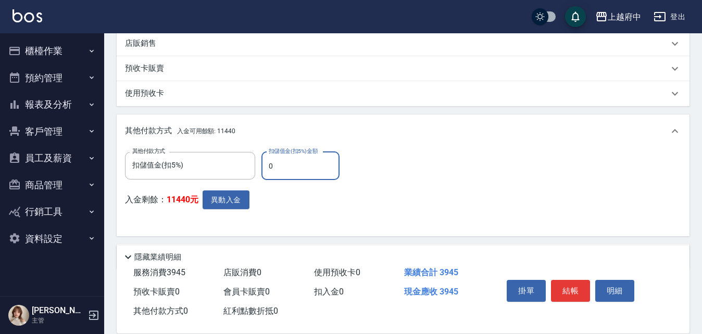
drag, startPoint x: 275, startPoint y: 169, endPoint x: 268, endPoint y: 169, distance: 7.3
click at [268, 169] on input "0" at bounding box center [300, 166] width 78 height 28
type input "3945"
click at [233, 199] on button "異動入金" at bounding box center [226, 200] width 47 height 19
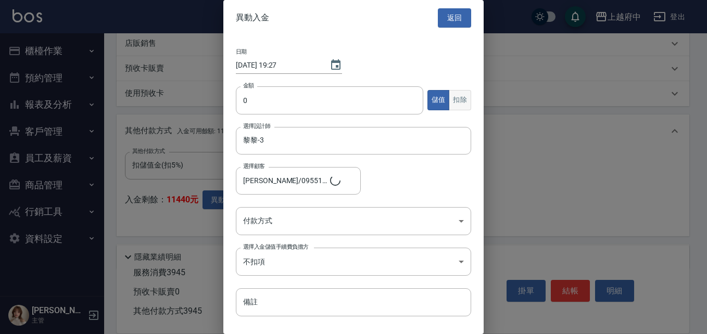
click at [456, 103] on button "扣除" at bounding box center [460, 100] width 22 height 20
click at [286, 103] on input "0" at bounding box center [329, 100] width 187 height 28
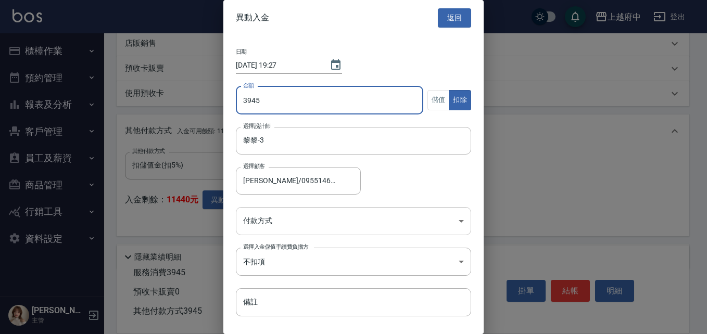
type input "3945"
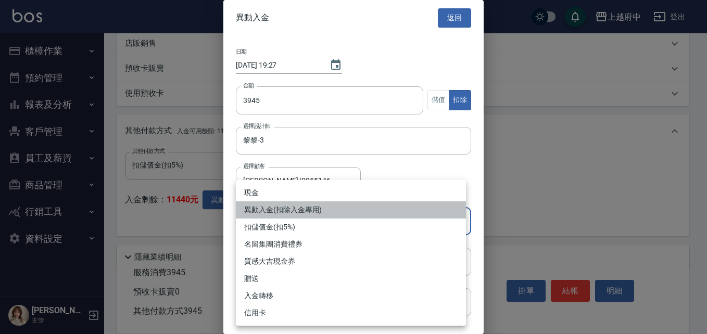
click at [295, 209] on li "異動入金(扣除入金專用)" at bounding box center [351, 210] width 230 height 17
type input "異動入金(扣除入金專用)"
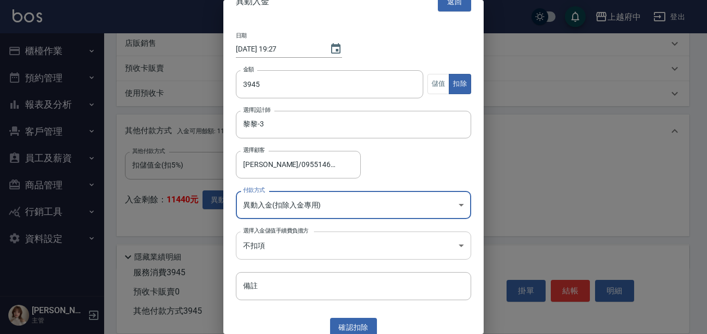
scroll to position [24, 0]
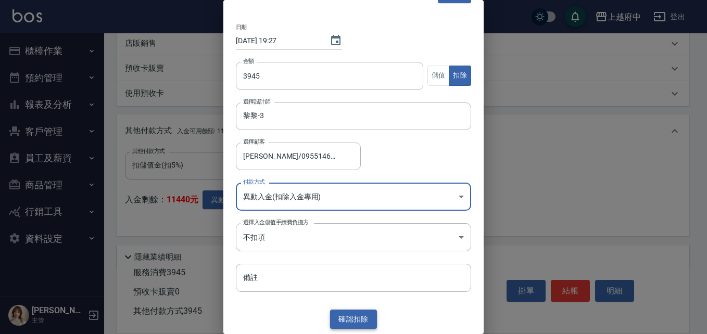
click at [356, 319] on button "確認 扣除" at bounding box center [353, 319] width 47 height 19
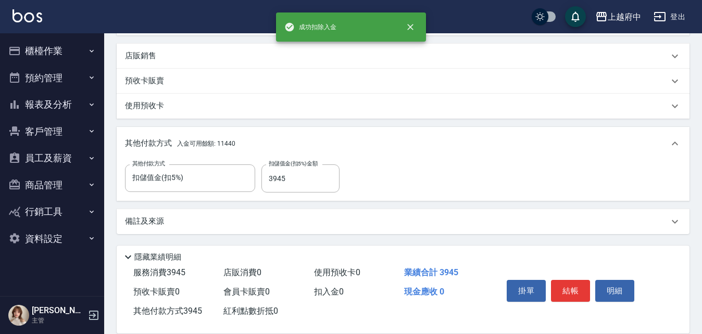
scroll to position [417, 0]
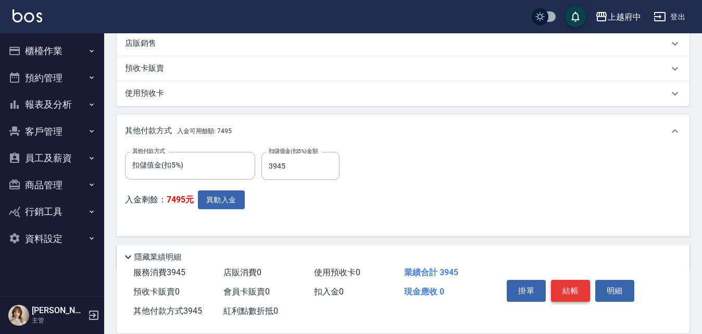
click at [568, 288] on button "結帳" at bounding box center [570, 291] width 39 height 22
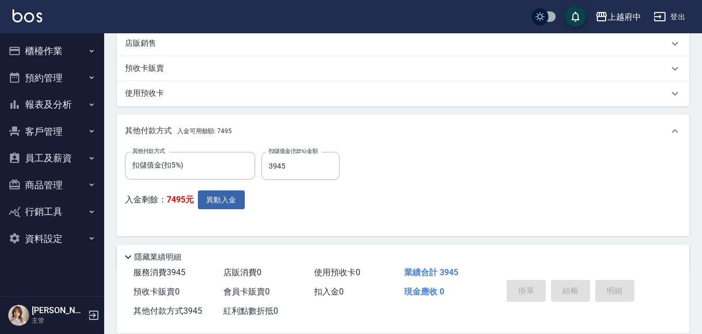
type input "[DATE] 19:27"
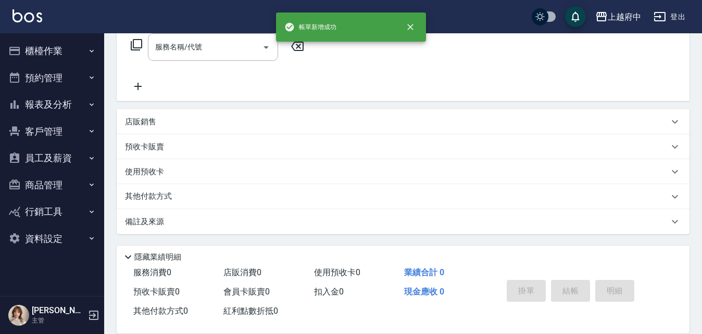
scroll to position [0, 0]
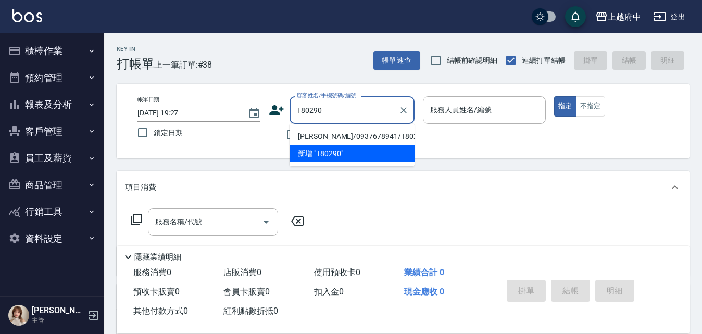
click at [350, 135] on li "[PERSON_NAME]/0937678941/T80290" at bounding box center [352, 136] width 125 height 17
type input "[PERSON_NAME]/0937678941/T80290"
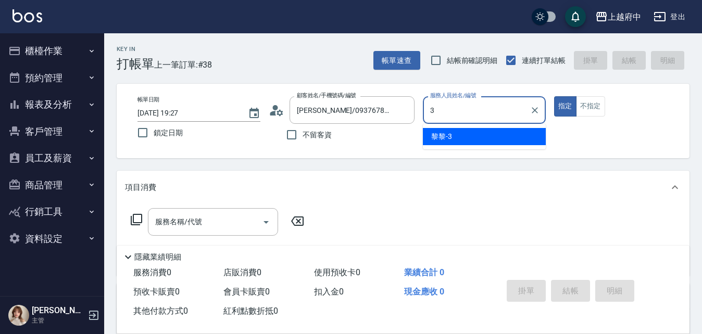
type input "黎黎-3"
type button "true"
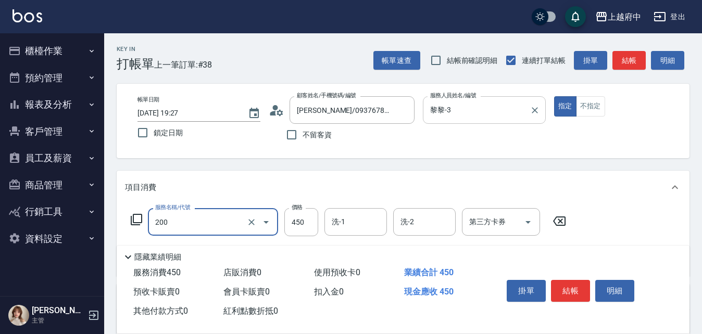
type input "有機洗髮(200)"
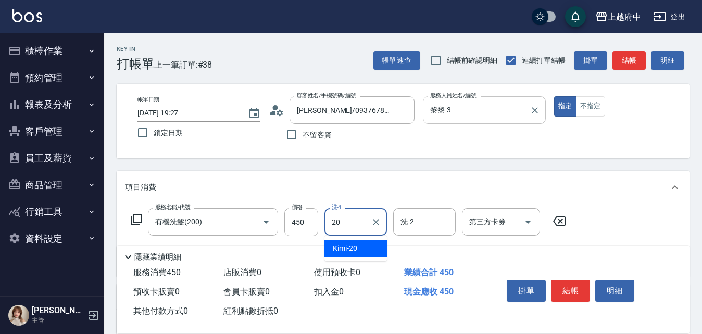
type input "Kimi-20"
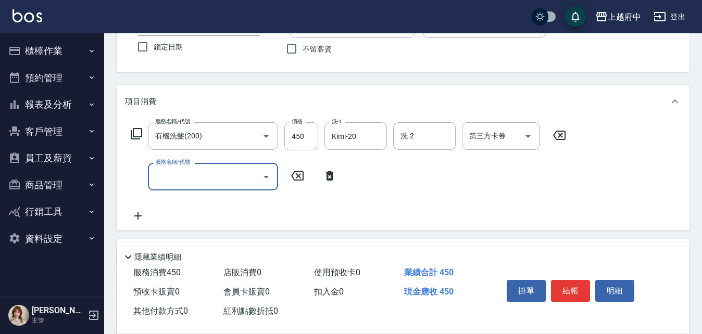
scroll to position [104, 0]
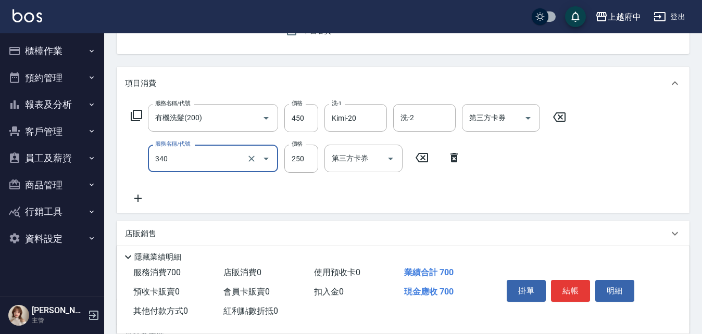
type input "剪髮(340)"
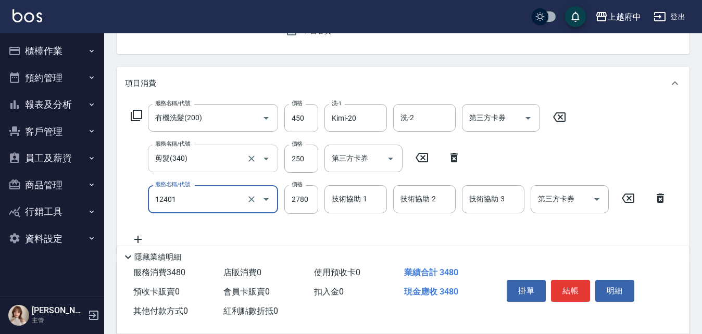
type input "燙髮M(12401)"
type input "2630"
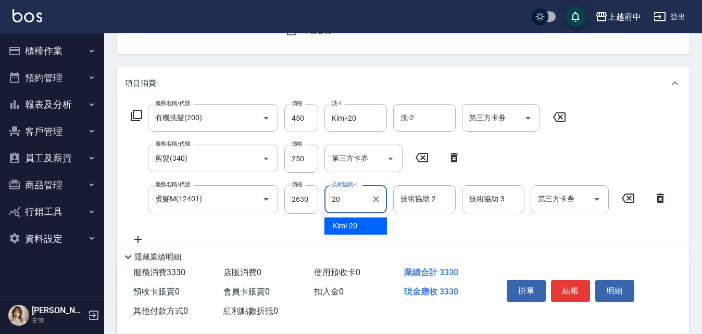
type input "Kimi-20"
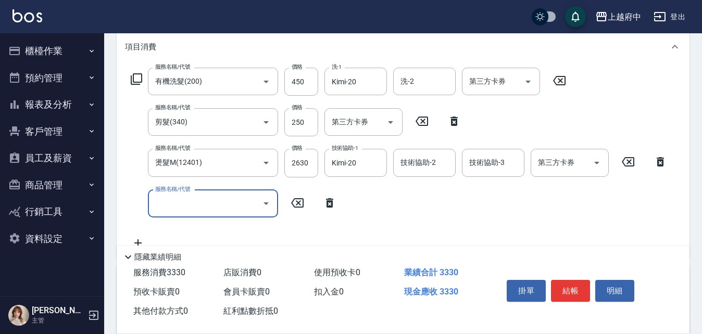
scroll to position [156, 0]
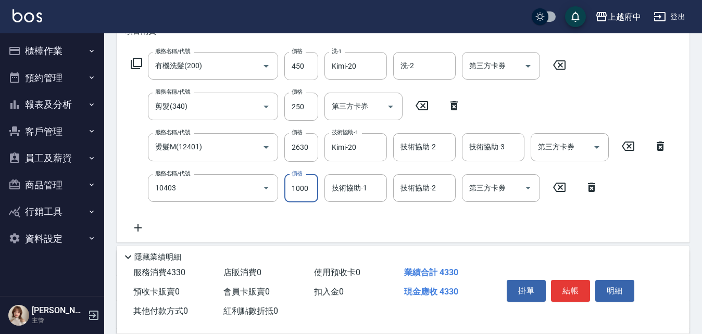
type input "晶漾深層護髮(10403)"
type input "1600"
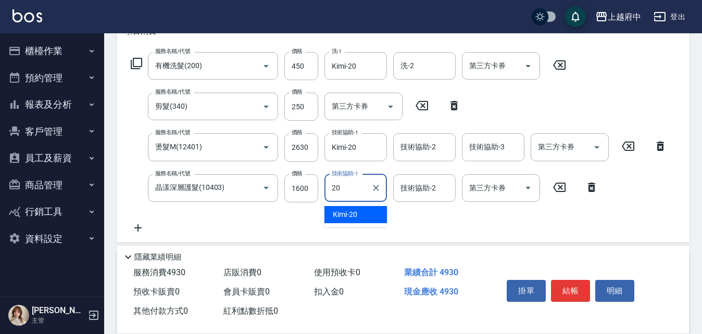
type input "Kimi-20"
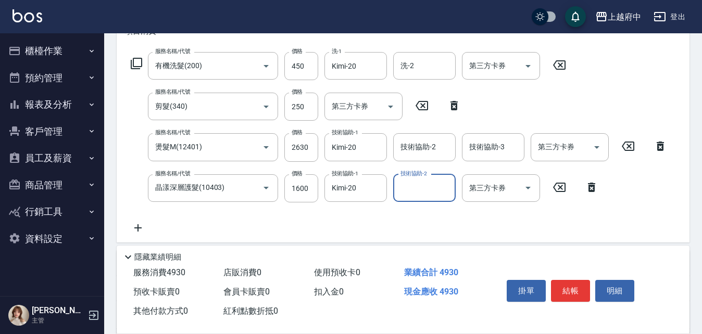
click at [466, 227] on div "服務名稱/代號 有機洗髮(200) 服務名稱/代號 價格 450 價格 洗-1 Kimi-20 洗-1 洗-2 洗-2 第三方卡券 第三方卡券 服務名稱/代號…" at bounding box center [399, 143] width 548 height 182
click at [572, 285] on button "結帳" at bounding box center [570, 291] width 39 height 22
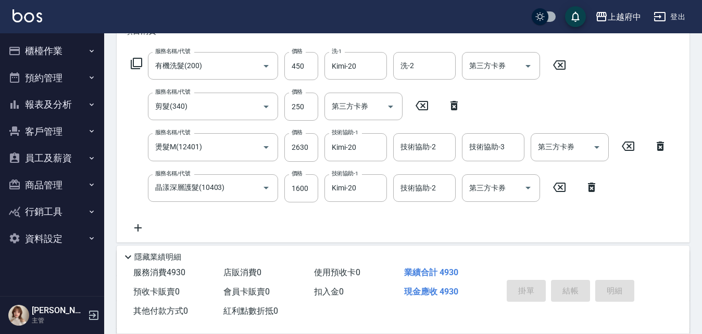
type input "[DATE] 19:31"
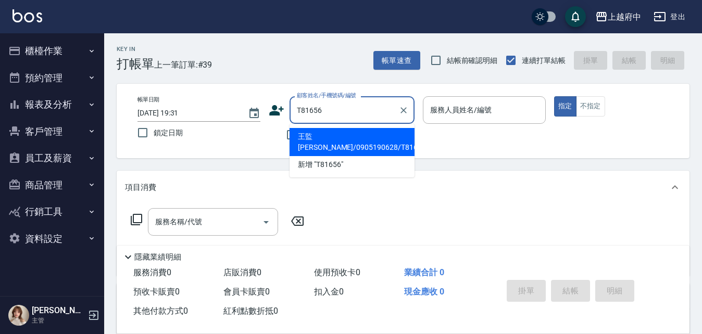
click at [331, 137] on li "王監[PERSON_NAME]/0905190628/T81656" at bounding box center [352, 142] width 125 height 28
type input "王監[PERSON_NAME]/0905190628/T81656"
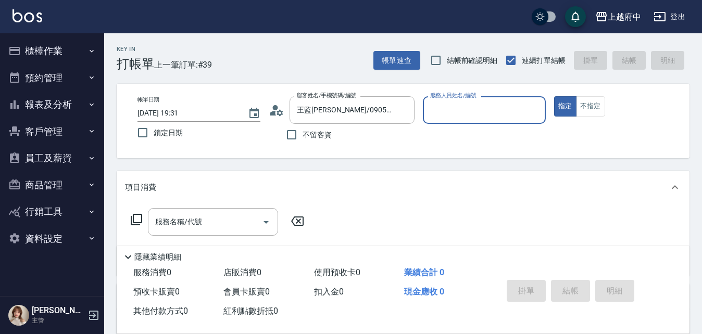
type input "[PERSON_NAME] -1"
click at [554, 96] on button "指定" at bounding box center [565, 106] width 22 height 20
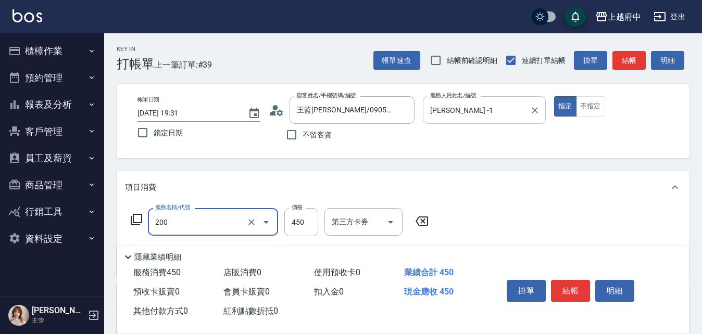
type input "有機洗髮(200)"
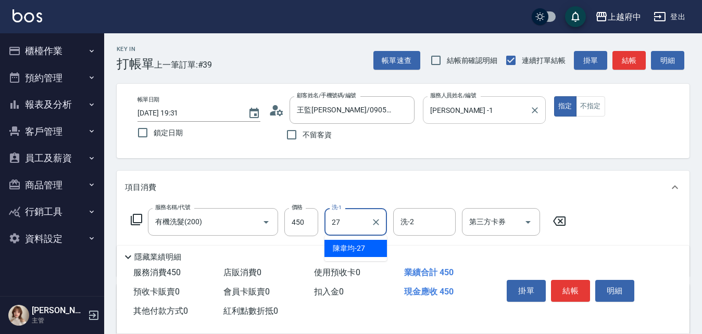
type input "[PERSON_NAME]-27"
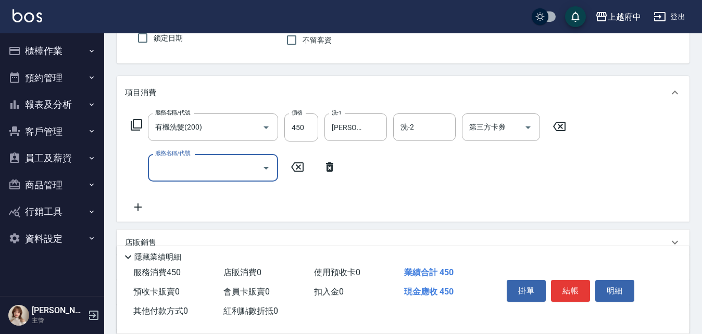
scroll to position [104, 0]
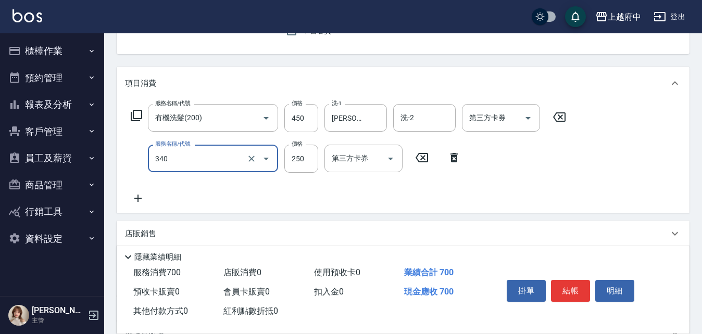
type input "剪髮(340)"
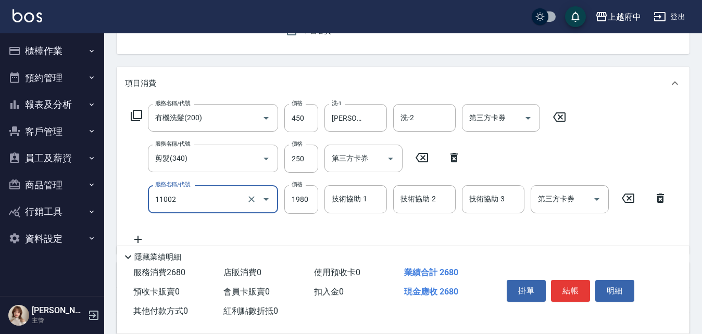
type input "染髮S(11002)"
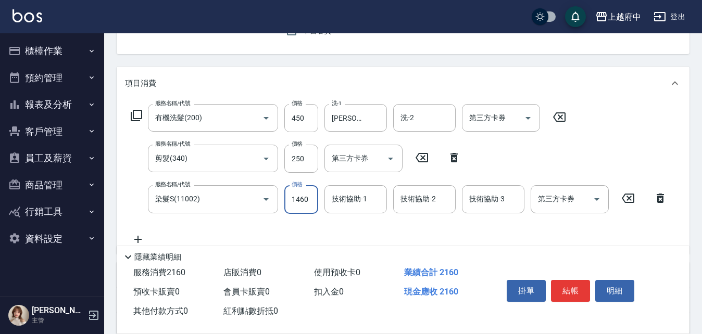
type input "1460"
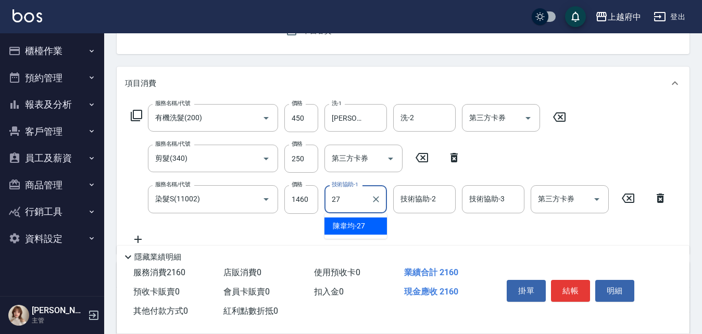
type input "[PERSON_NAME]-27"
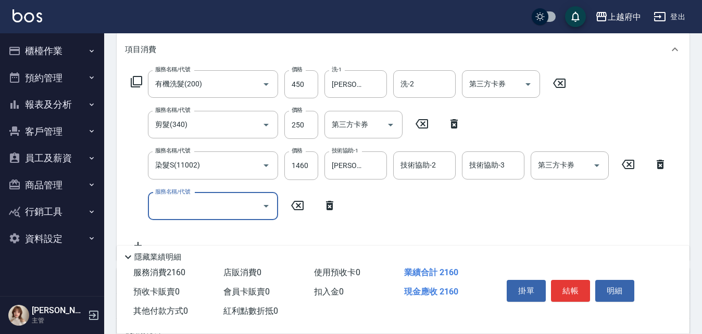
scroll to position [156, 0]
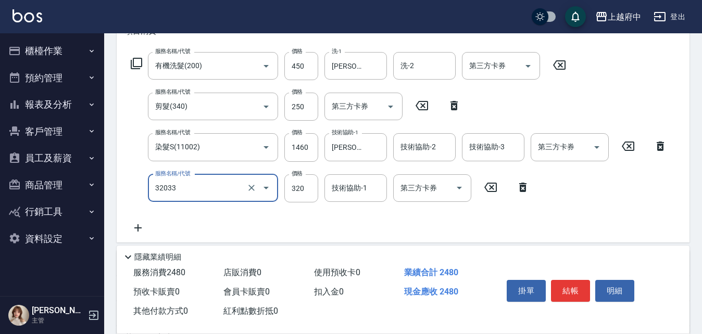
type input "頭皮隔離液(32033)"
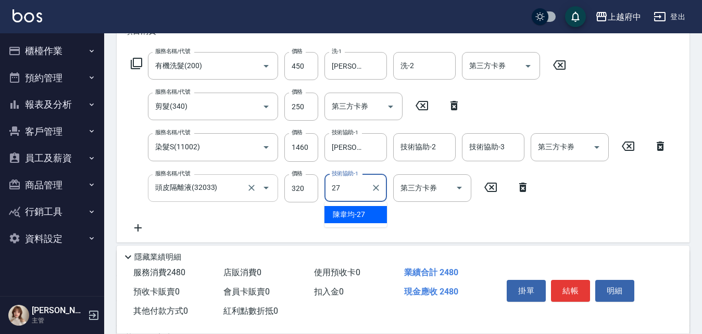
type input "[PERSON_NAME]-27"
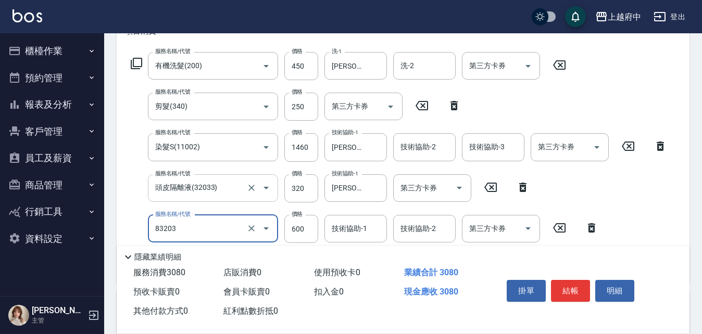
type input "蘆薈敷膜(83203)"
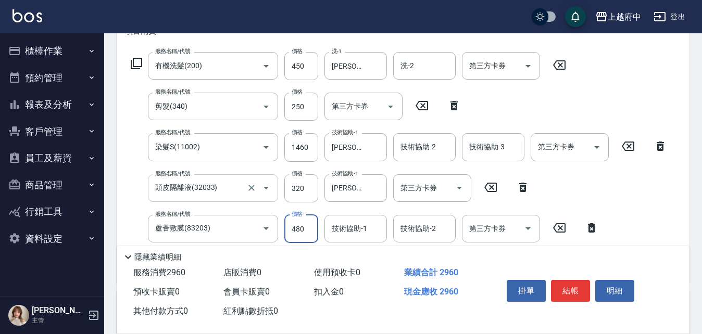
type input "480"
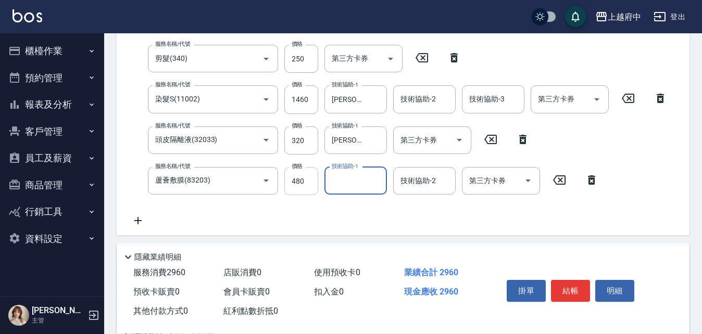
scroll to position [208, 0]
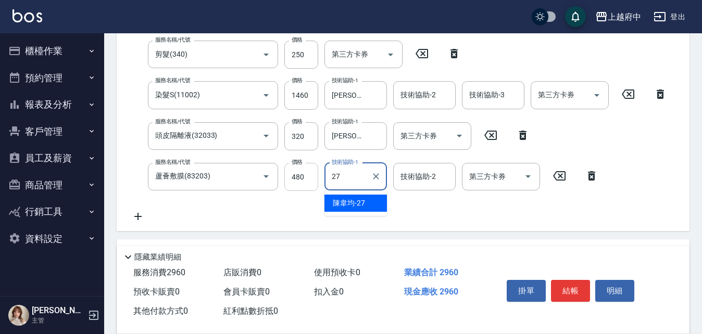
type input "[PERSON_NAME]-27"
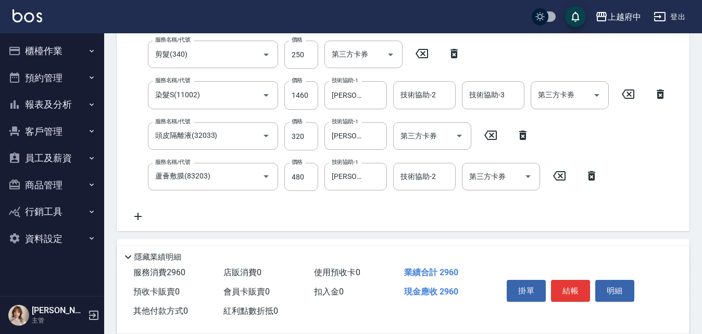
click at [341, 212] on div "服務名稱/代號 有機洗髮(200) 服務名稱/代號 價格 450 價格 洗-1 [PERSON_NAME]-27 洗-1 洗-2 洗-2 第三方卡券 第三方卡…" at bounding box center [399, 111] width 548 height 223
click at [454, 214] on div "服務名稱/代號 有機洗髮(200) 服務名稱/代號 價格 450 價格 洗-1 [PERSON_NAME]-27 洗-1 洗-2 洗-2 第三方卡券 第三方卡…" at bounding box center [399, 111] width 548 height 223
click at [571, 291] on button "結帳" at bounding box center [570, 291] width 39 height 22
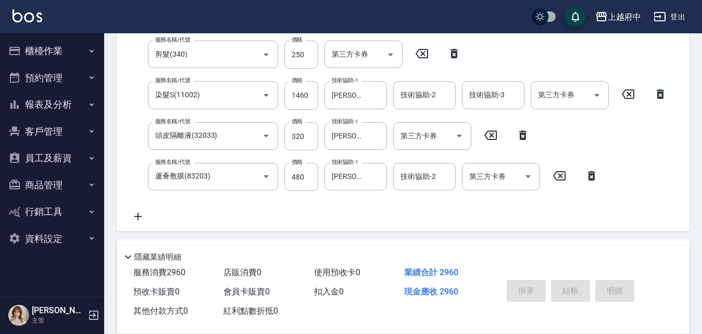
type input "[DATE] 19:34"
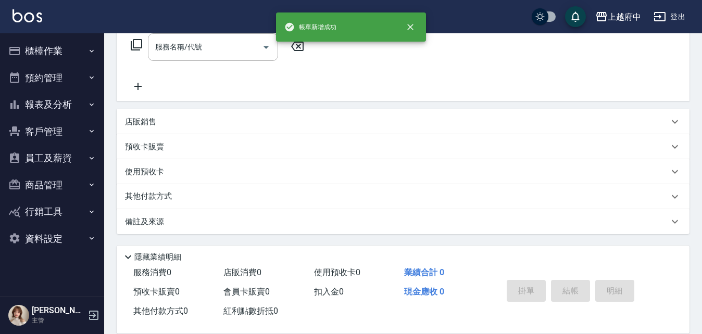
scroll to position [0, 0]
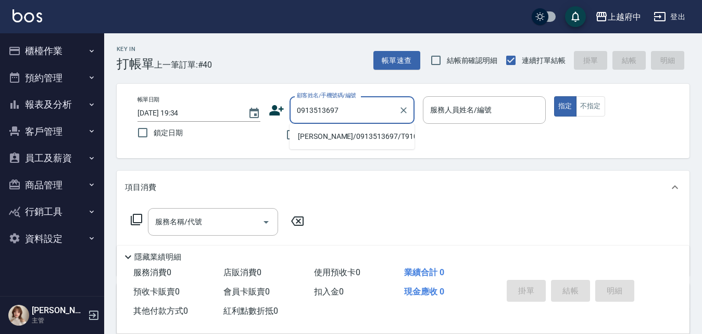
click at [335, 136] on li "[PERSON_NAME]/0913513697/T91055" at bounding box center [352, 136] width 125 height 17
type input "[PERSON_NAME]/0913513697/T91055"
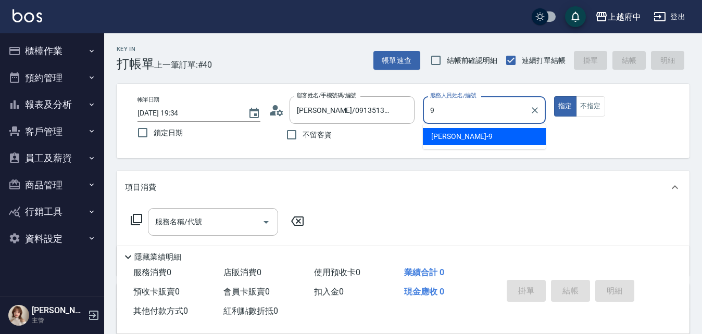
type input "[PERSON_NAME]-9"
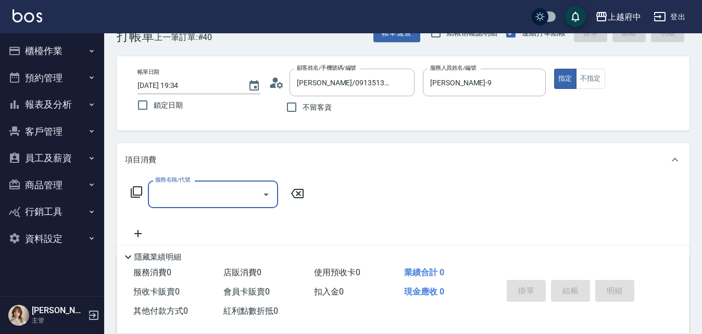
scroll to position [52, 0]
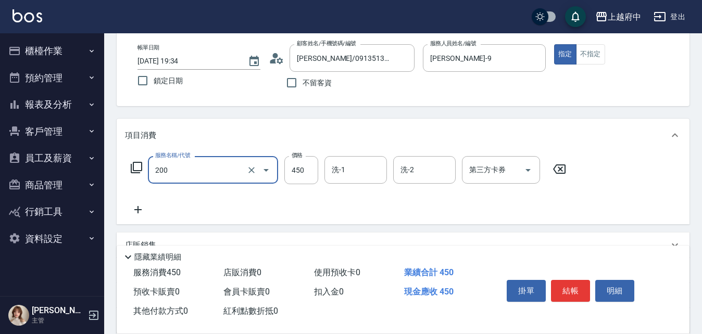
type input "有機洗髮(200)"
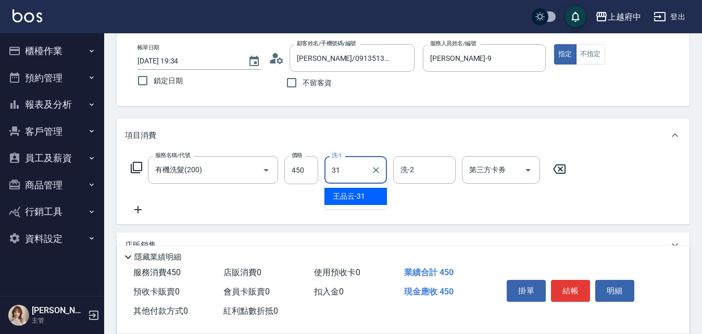
type input "[PERSON_NAME]-31"
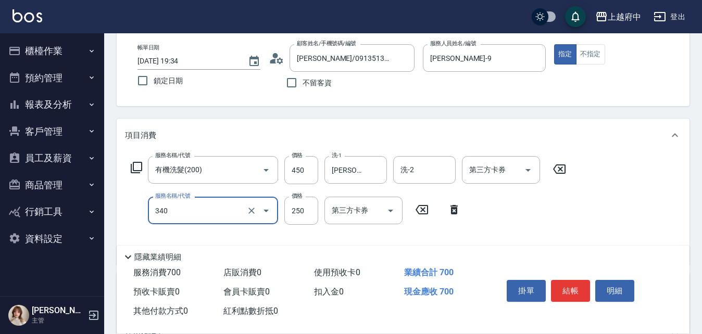
type input "剪髮(340)"
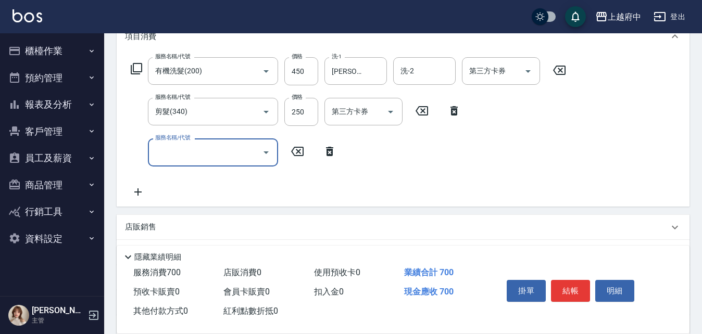
scroll to position [156, 0]
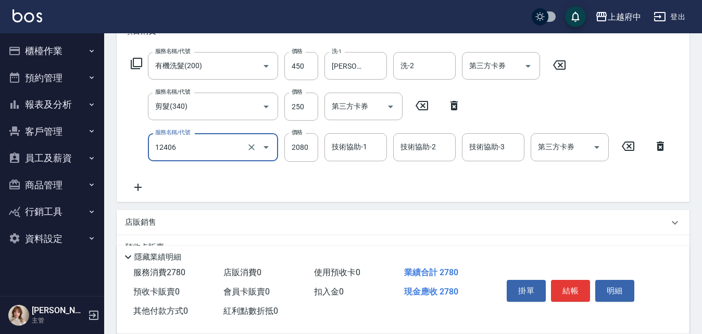
type input "染髮XL(12406)"
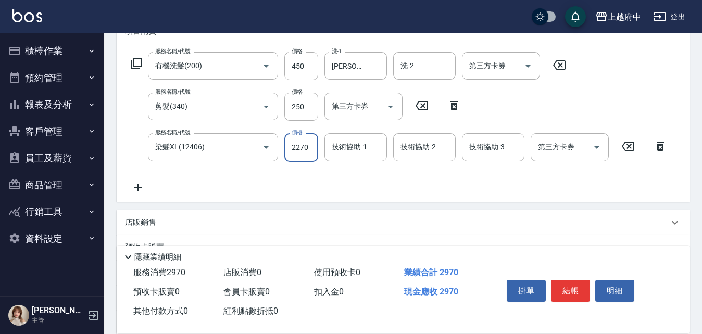
type input "2270"
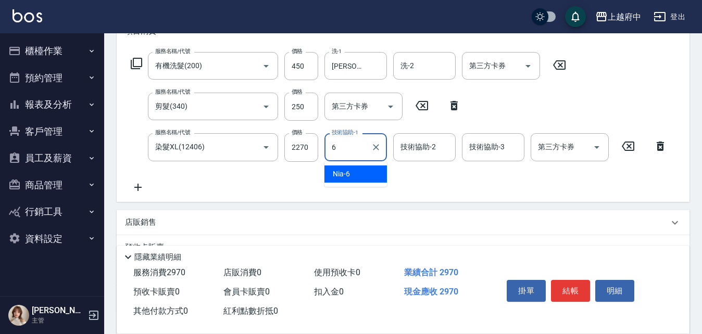
type input "Nia-6"
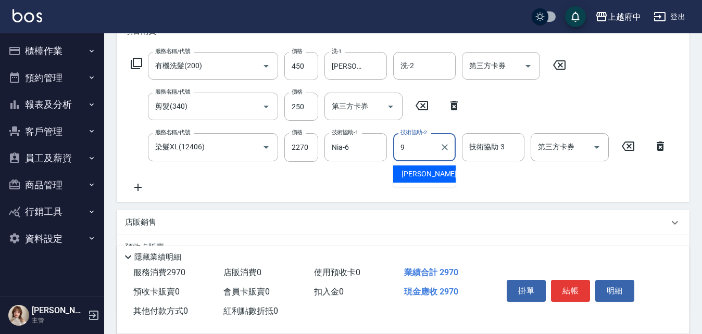
type input "[PERSON_NAME]-9"
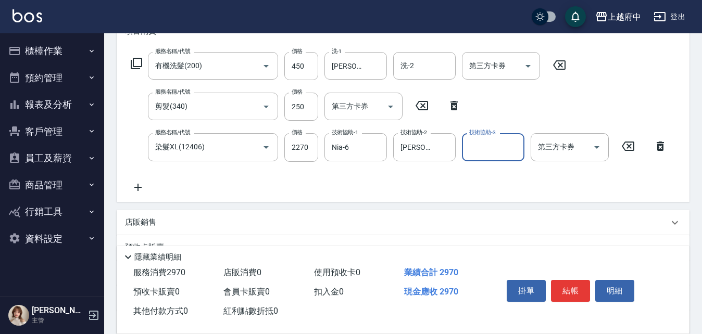
click at [379, 183] on div "服務名稱/代號 有機洗髮(200) 服務名稱/代號 價格 450 價格 洗-1 [PERSON_NAME]-31 洗-1 洗-2 洗-2 第三方卡券 第三方卡…" at bounding box center [399, 122] width 548 height 141
click at [574, 284] on button "結帳" at bounding box center [570, 291] width 39 height 22
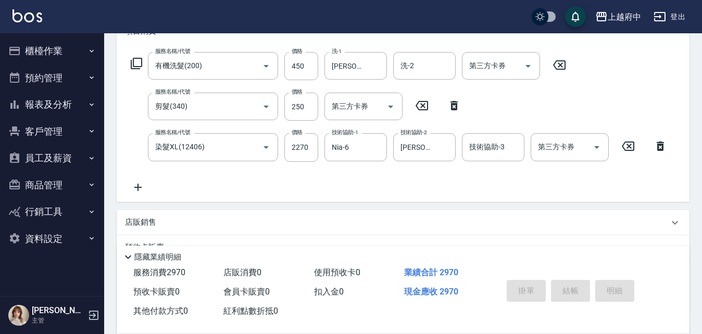
type input "[DATE] 19:39"
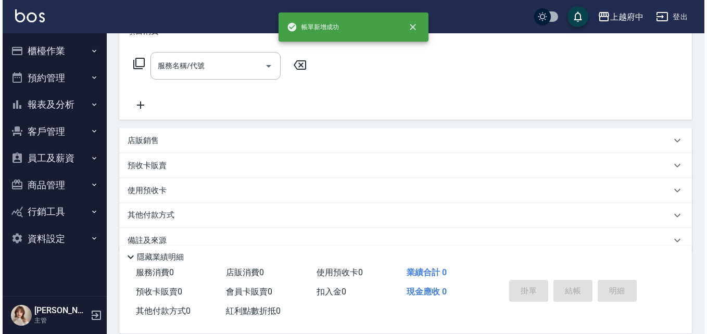
scroll to position [0, 0]
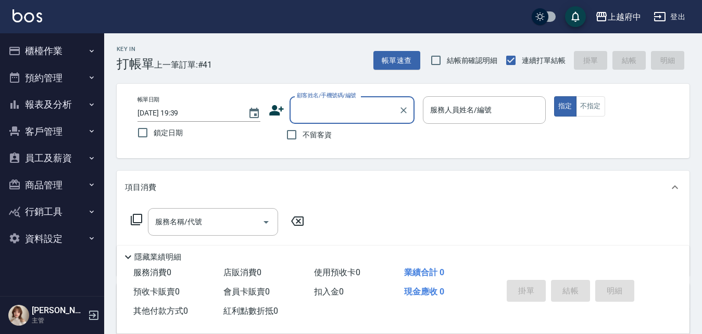
click at [274, 111] on icon at bounding box center [276, 110] width 15 height 10
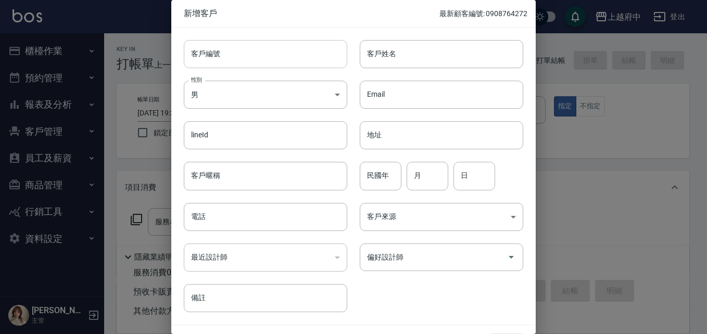
click at [225, 57] on input "客戶編號" at bounding box center [266, 54] width 164 height 28
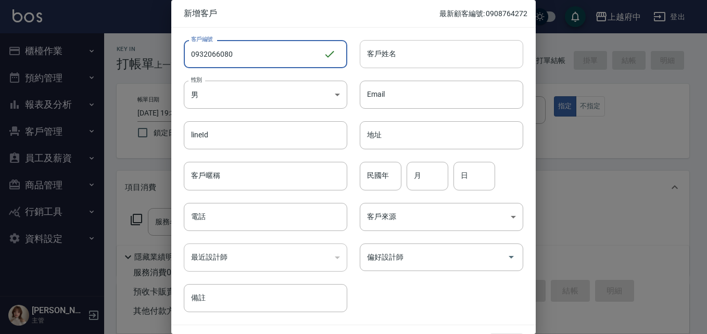
type input "0932066080"
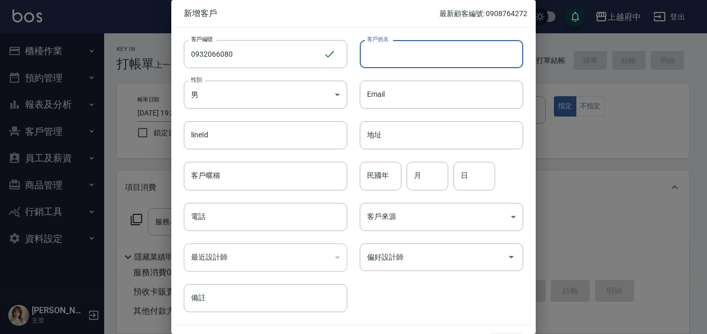
click at [405, 65] on input "客戶姓名" at bounding box center [442, 54] width 164 height 28
type input "U"
type input "葉柏良"
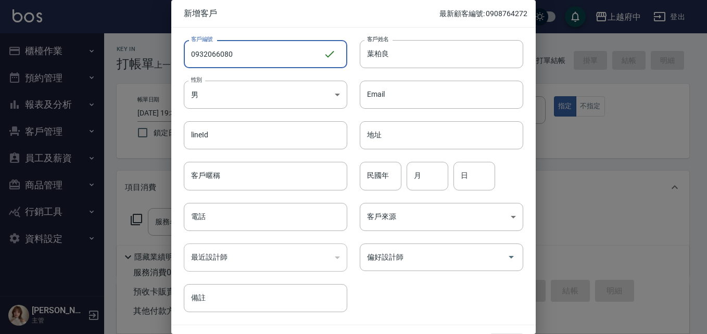
drag, startPoint x: 241, startPoint y: 51, endPoint x: 170, endPoint y: 53, distance: 71.4
click at [170, 53] on div "新增客戶 最新顧客編號: 0908764272 客戶編號 0932066080 ​ 客戶編號 客戶姓名 [PERSON_NAME] 客戶姓名 性別 男 [DE…" at bounding box center [353, 167] width 707 height 334
click at [221, 213] on input "電話" at bounding box center [266, 217] width 164 height 28
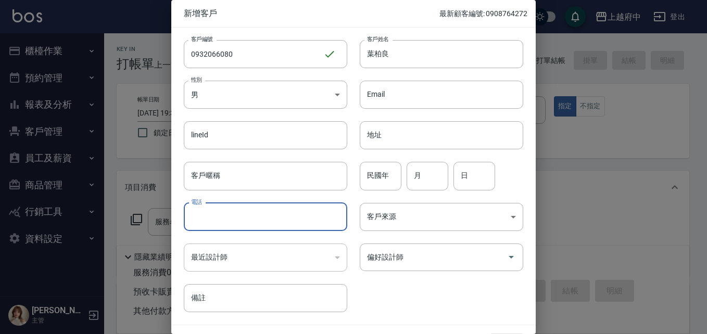
paste input "0932066080"
type input "0932066080"
click at [379, 173] on input "民國年" at bounding box center [381, 176] width 42 height 28
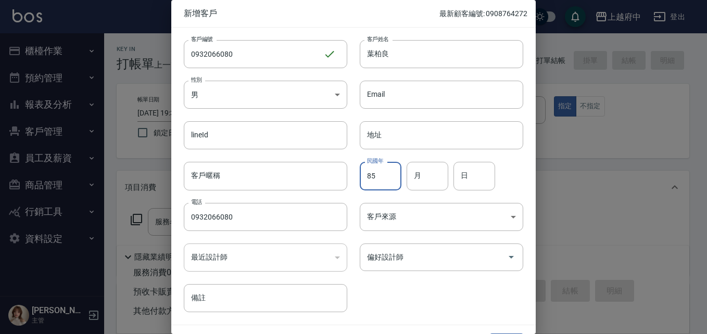
type input "85"
type input "11"
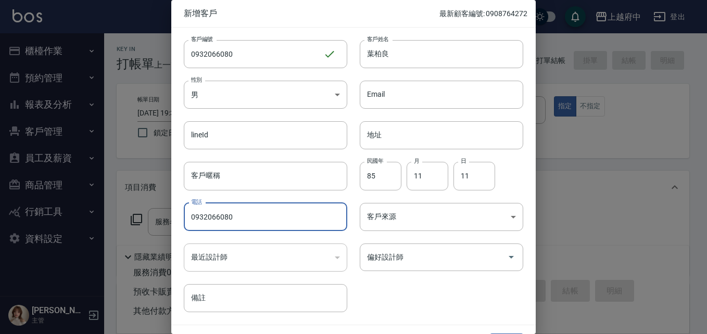
click at [414, 287] on div "客戶編號 0932066080 ​ 客戶編號 客戶姓名 [PERSON_NAME] 客戶姓名 性別 男 [DEMOGRAPHIC_DATA] 性別 Email…" at bounding box center [347, 170] width 352 height 285
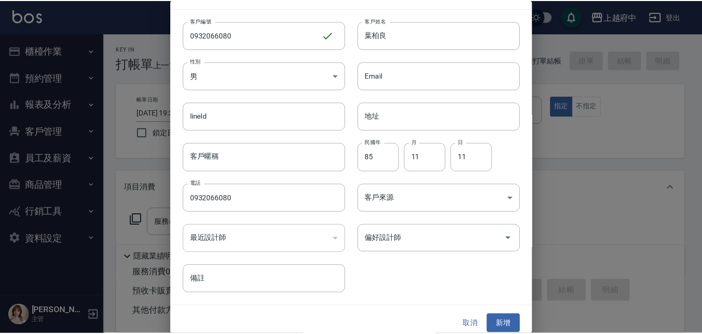
scroll to position [27, 0]
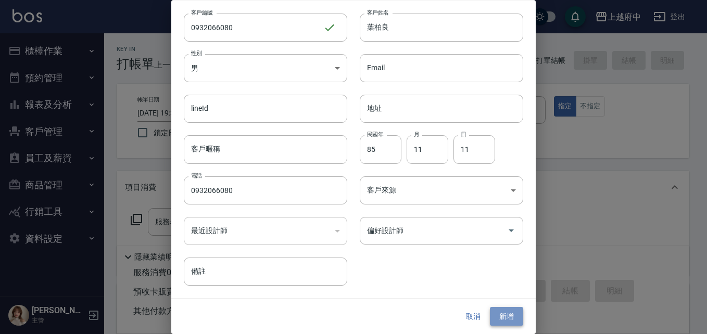
click at [507, 318] on button "新增" at bounding box center [506, 316] width 33 height 19
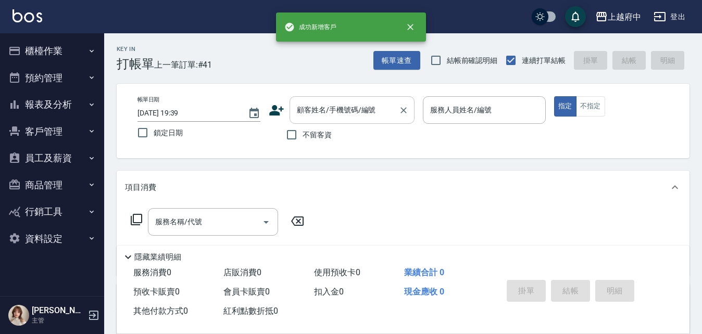
click at [328, 116] on input "顧客姓名/手機號碼/編號" at bounding box center [344, 110] width 100 height 18
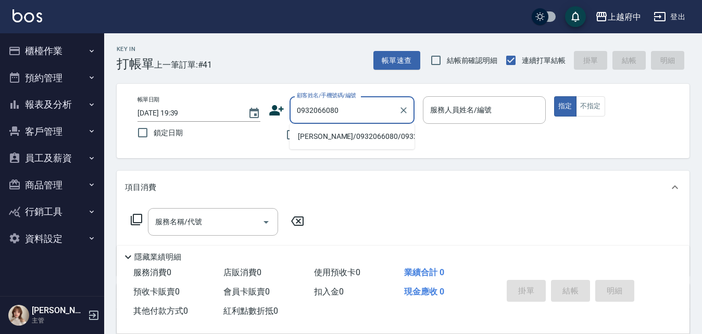
click at [338, 142] on li "[PERSON_NAME]/0932066080/0932066080" at bounding box center [352, 136] width 125 height 17
type input "[PERSON_NAME]/0932066080/0932066080"
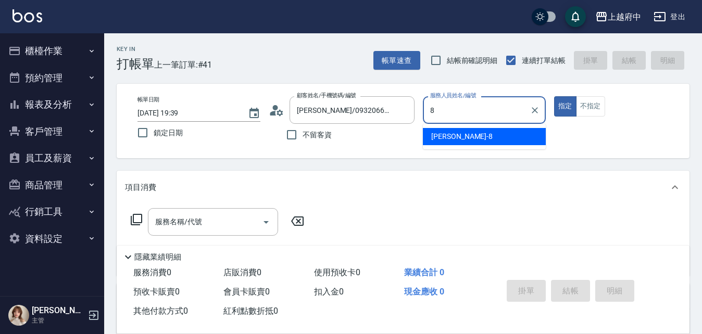
type input "[PERSON_NAME]-8"
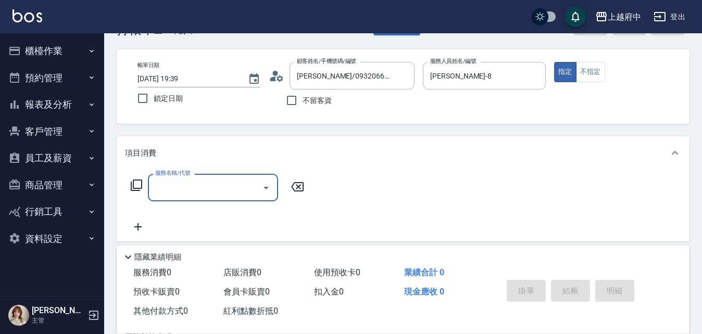
scroll to position [52, 0]
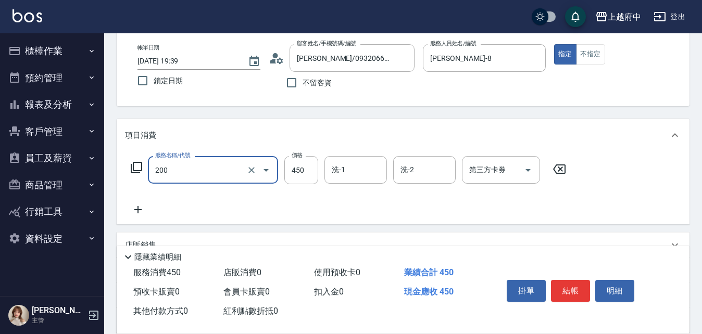
type input "有機洗髮(200)"
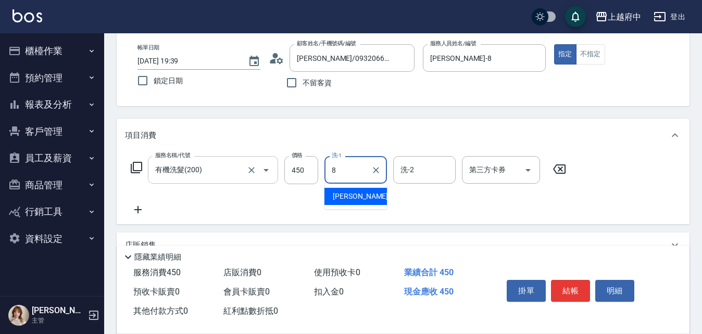
type input "[PERSON_NAME]-8"
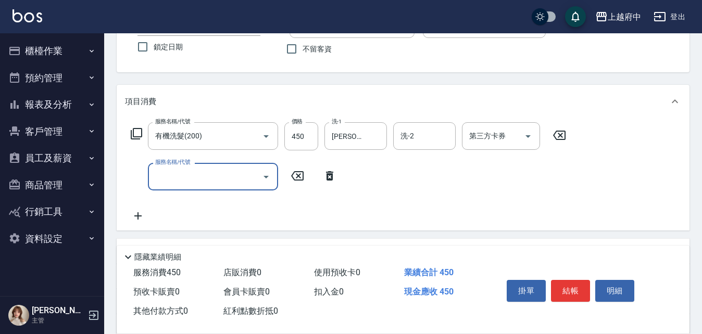
scroll to position [104, 0]
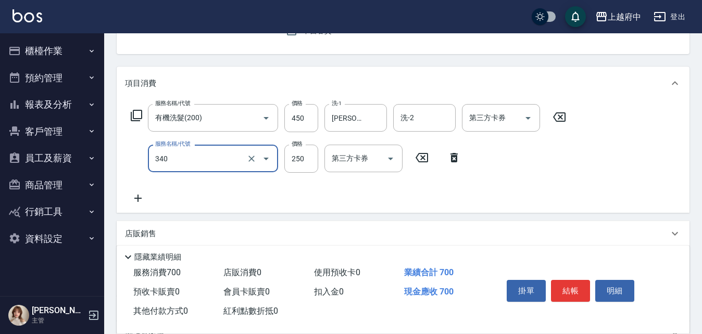
type input "剪髮(340)"
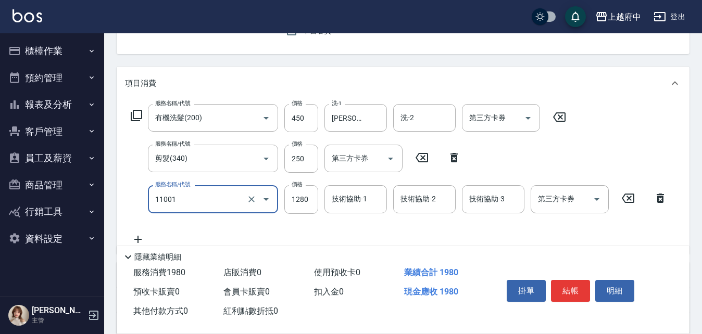
type input "燙髮S(11001)"
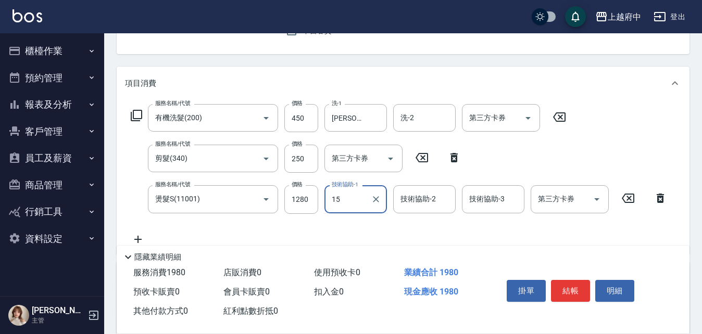
type input "1"
click at [301, 198] on input "1280" at bounding box center [301, 199] width 34 height 28
type input "1500"
type input "[PERSON_NAME]-8"
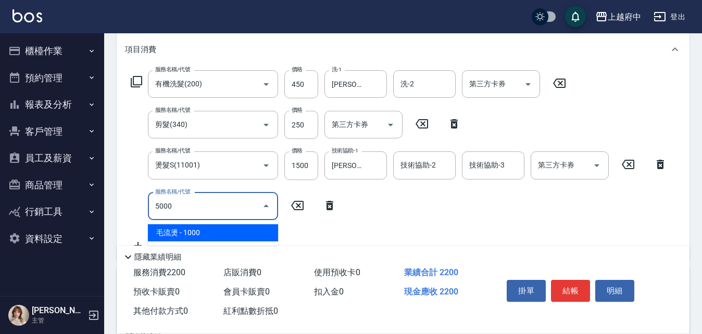
scroll to position [156, 0]
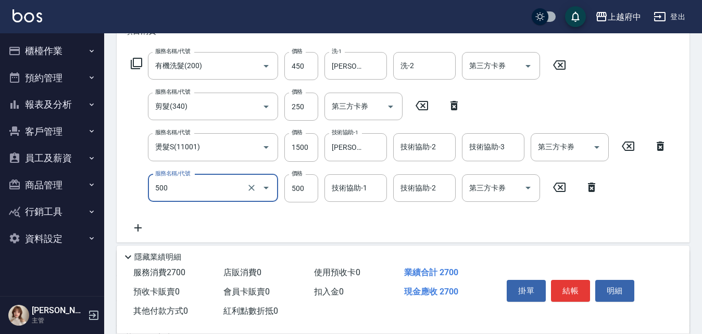
type input "+二段燙(500)"
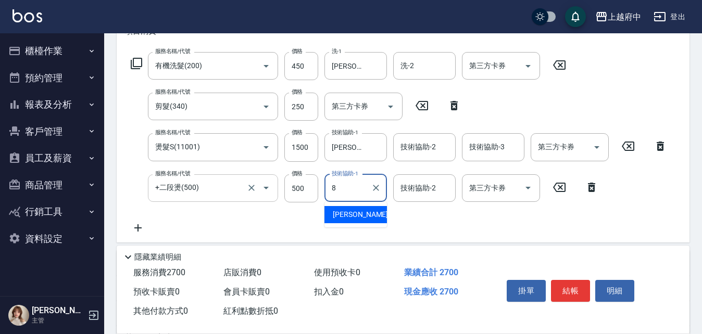
type input "[PERSON_NAME]-8"
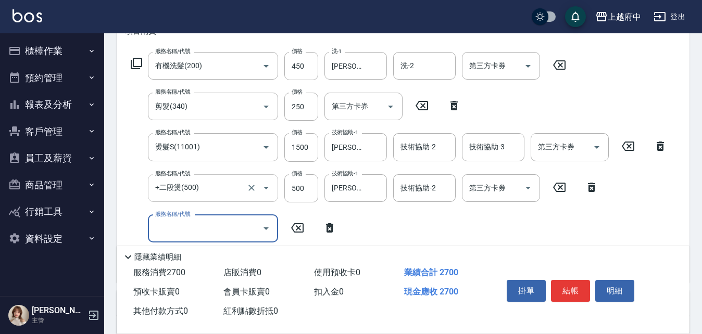
scroll to position [208, 0]
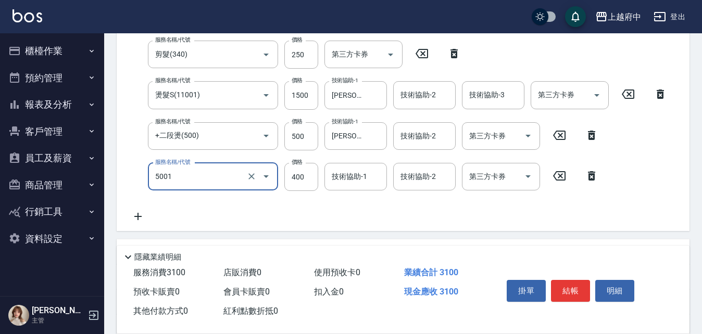
type input "側邊壓貼(5001)"
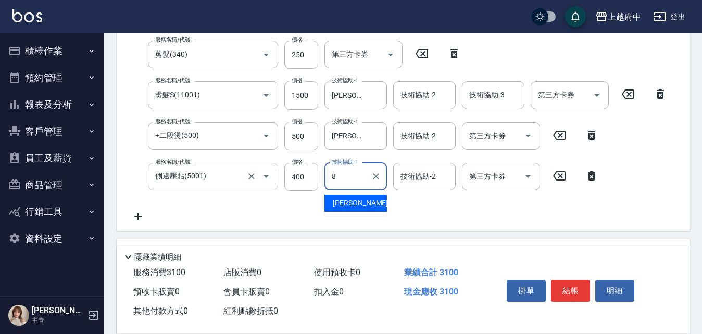
type input "[PERSON_NAME]-8"
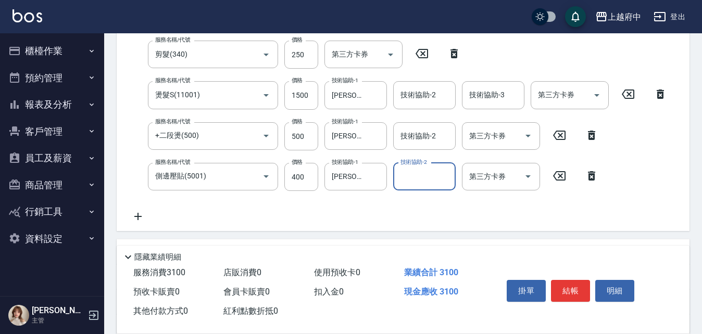
click at [401, 217] on div "服務名稱/代號 有機洗髮(200) 服務名稱/代號 價格 450 價格 洗-1 [PERSON_NAME]侑-8 洗-1 洗-2 洗-2 第三方卡券 第三方卡…" at bounding box center [399, 111] width 548 height 223
click at [578, 288] on button "結帳" at bounding box center [570, 291] width 39 height 22
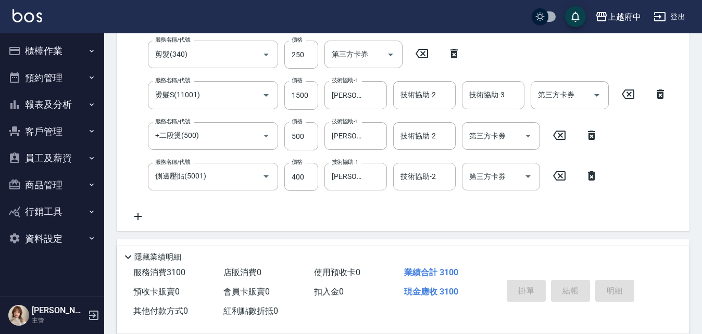
type input "[DATE] 19:42"
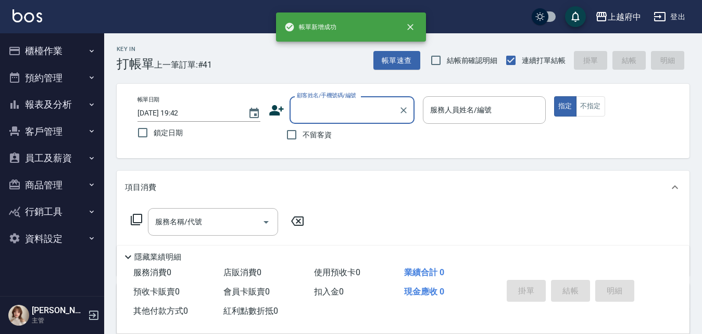
scroll to position [0, 0]
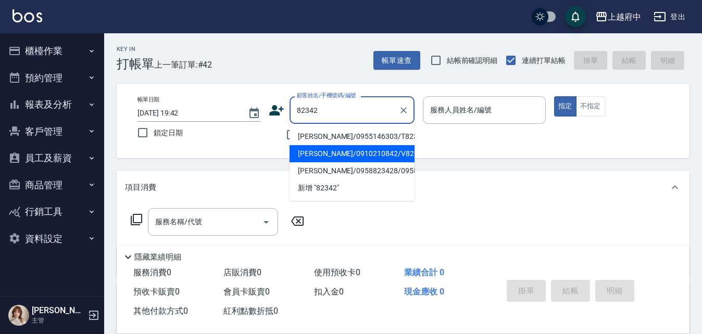
click at [334, 156] on li "[PERSON_NAME]/0910210842/V82342" at bounding box center [352, 153] width 125 height 17
type input "[PERSON_NAME]/0910210842/V82342"
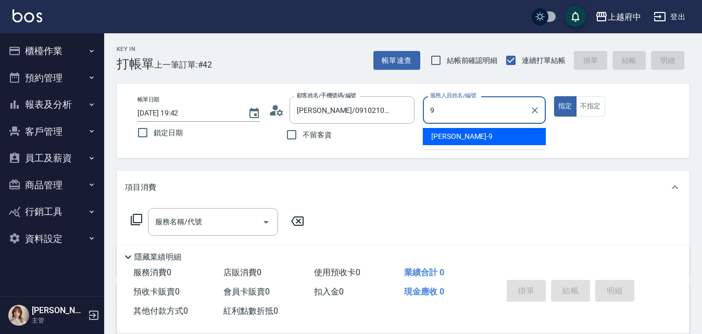
type input "[PERSON_NAME]-9"
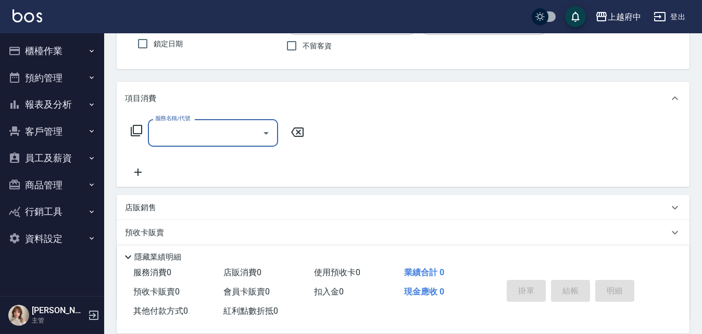
scroll to position [104, 0]
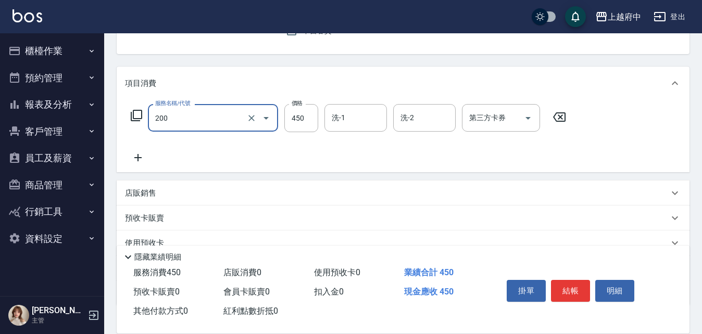
type input "有機洗髮(200)"
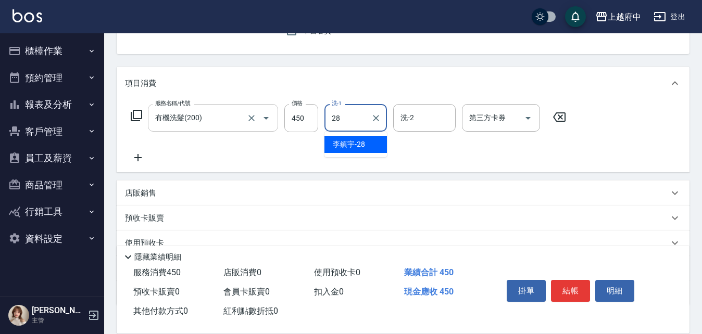
type input "[PERSON_NAME]-28"
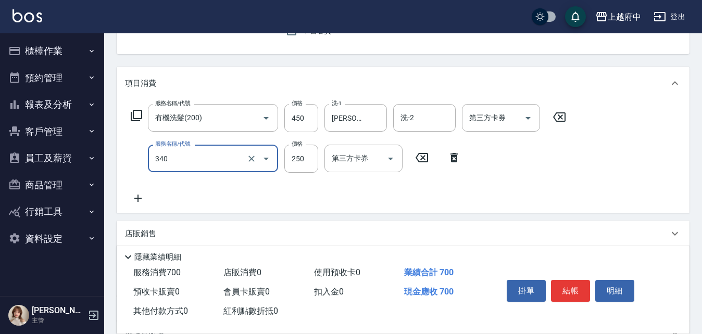
type input "剪髮(340)"
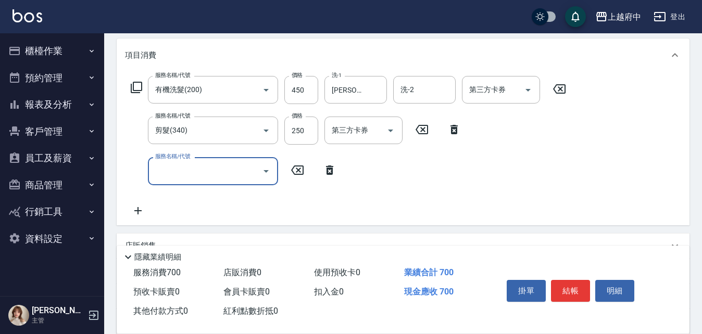
scroll to position [156, 0]
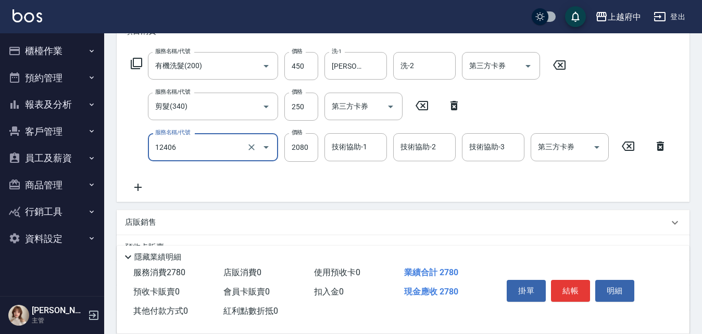
type input "染髮XL(12406)"
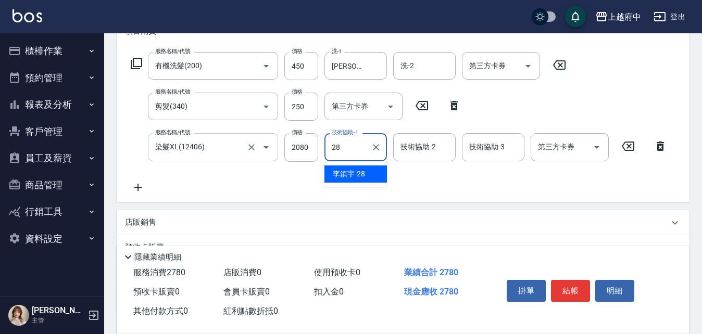
type input "[PERSON_NAME]-28"
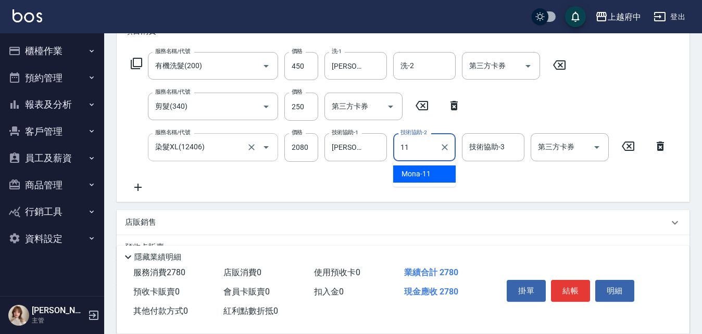
type input "Mona-11"
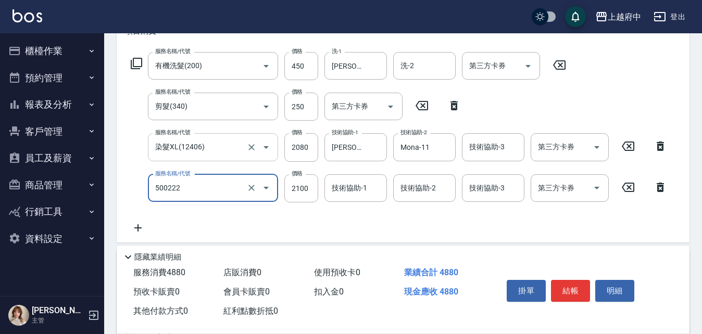
type input "漂髮 長(500222)"
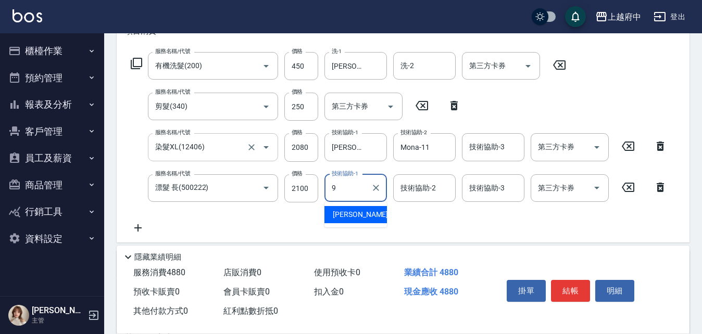
type input "[PERSON_NAME]-9"
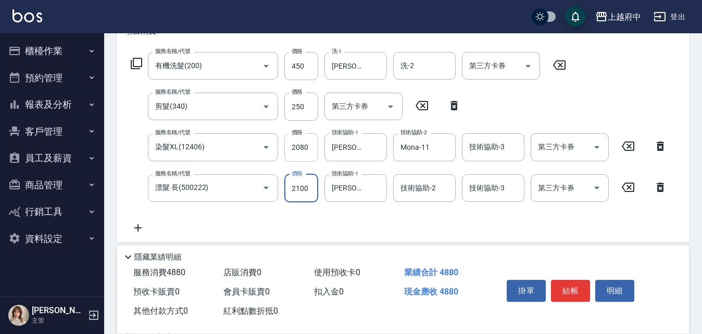
click at [303, 149] on input "2080" at bounding box center [301, 147] width 34 height 28
type input "2000"
click at [302, 194] on input "2100" at bounding box center [301, 188] width 34 height 28
type input "2525"
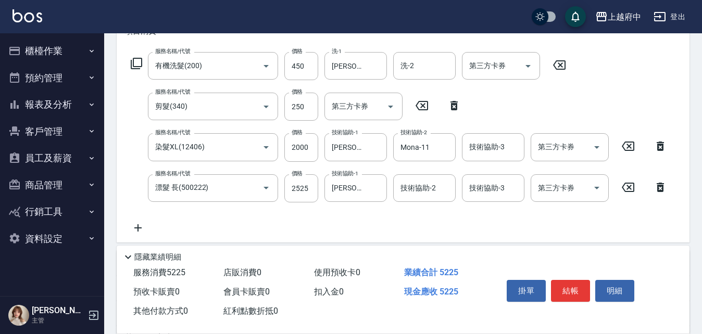
click at [363, 216] on div "服務名稱/代號 有機洗髮(200) 服務名稱/代號 價格 450 價格 洗-1 [PERSON_NAME]-28 洗-1 洗-2 洗-2 第三方卡券 第三方卡…" at bounding box center [399, 143] width 548 height 182
click at [142, 222] on icon at bounding box center [138, 228] width 26 height 12
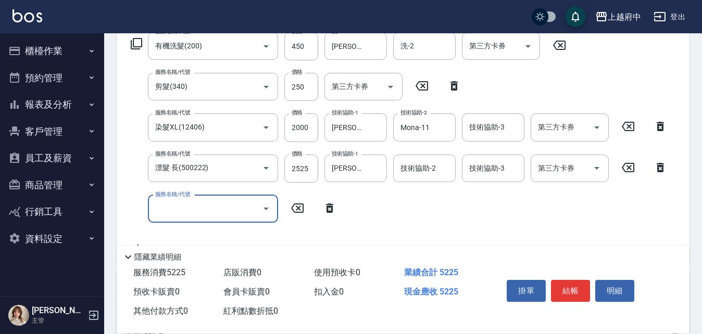
scroll to position [208, 0]
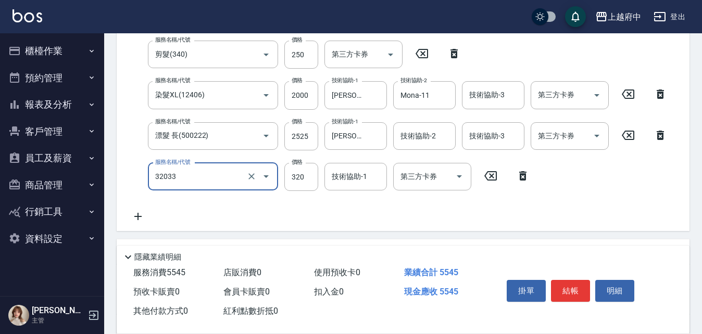
type input "頭皮隔離液(32033)"
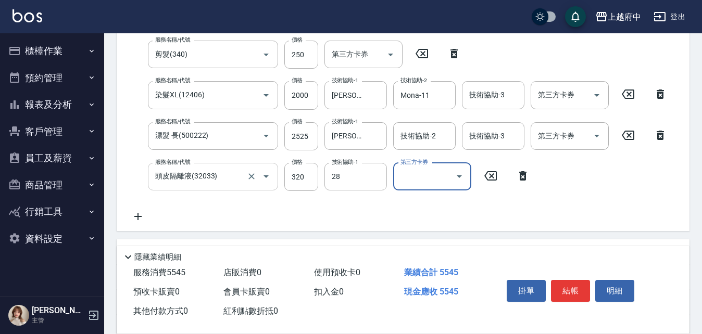
type input "[PERSON_NAME]-28"
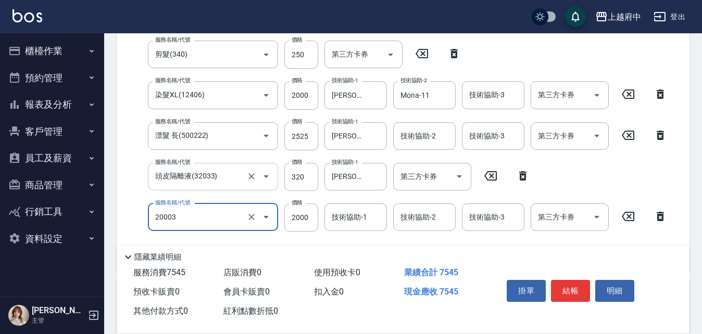
type input "M3D護髮(20003)"
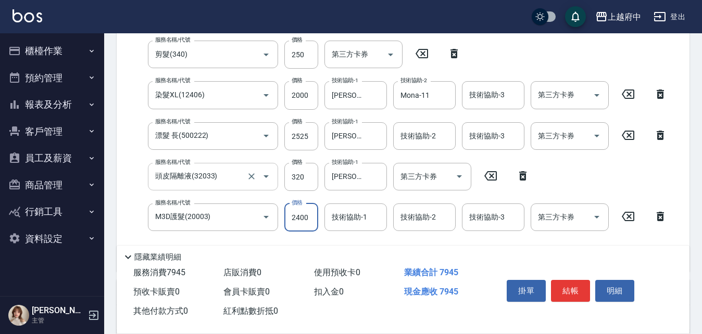
type input "2400"
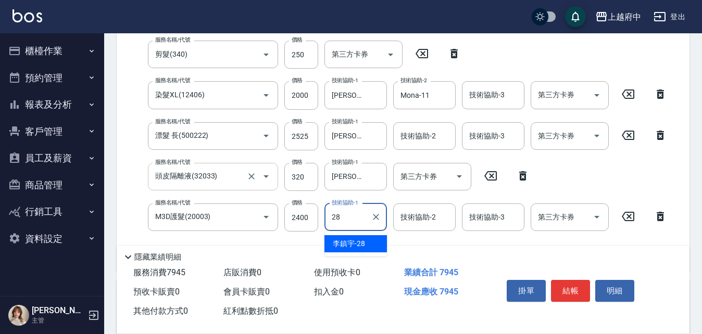
type input "[PERSON_NAME]-28"
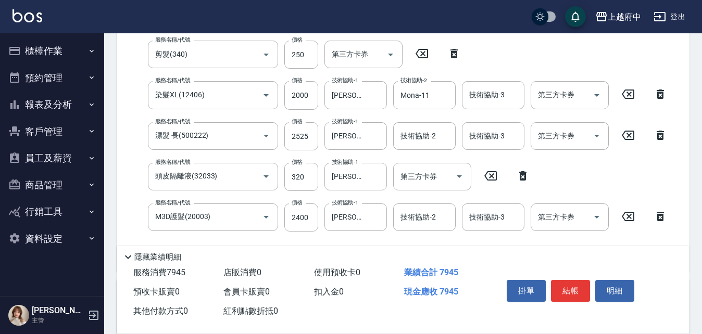
click at [399, 241] on div "服務名稱/代號 有機洗髮(200) 服務名稱/代號 價格 450 價格 洗-1 [PERSON_NAME]-28 洗-1 洗-2 洗-2 第三方卡券 第三方卡…" at bounding box center [399, 131] width 548 height 263
click at [298, 179] on input "320" at bounding box center [301, 177] width 34 height 28
type input "480"
click at [424, 251] on div "隱藏業績明細" at bounding box center [406, 257] width 568 height 12
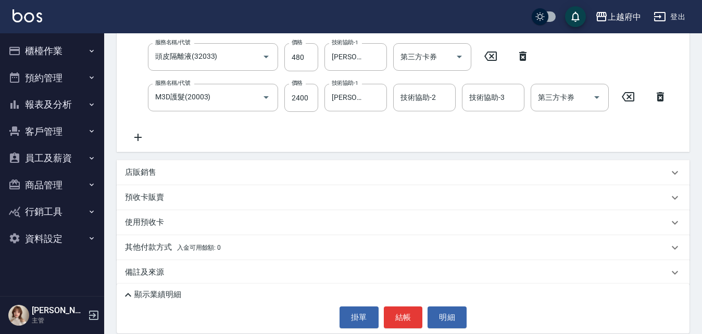
scroll to position [336, 0]
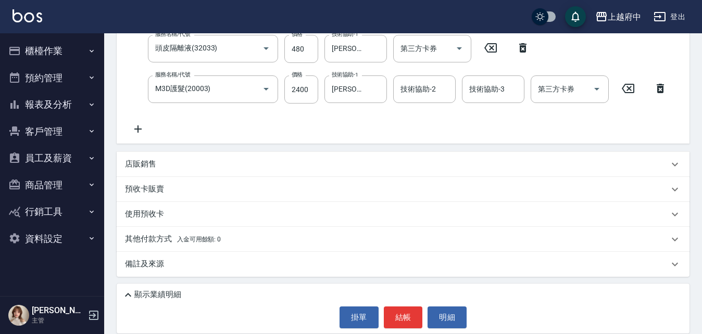
click at [136, 294] on p "顯示業績明細" at bounding box center [157, 295] width 47 height 11
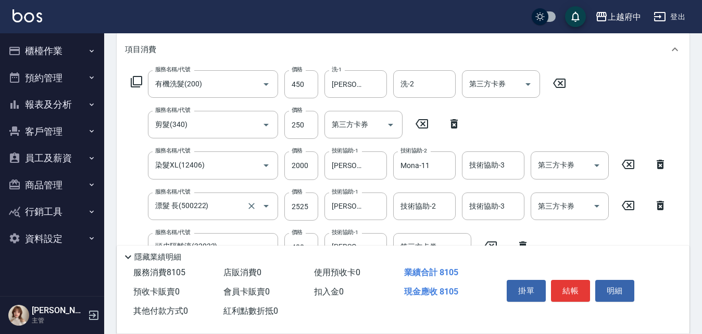
scroll to position [156, 0]
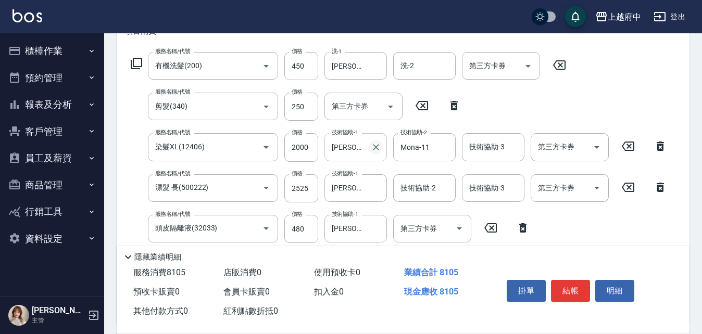
click at [375, 148] on icon "Clear" at bounding box center [376, 147] width 6 height 6
click at [445, 148] on icon "Clear" at bounding box center [444, 147] width 10 height 10
click at [361, 148] on input "技術協助-1" at bounding box center [355, 147] width 53 height 18
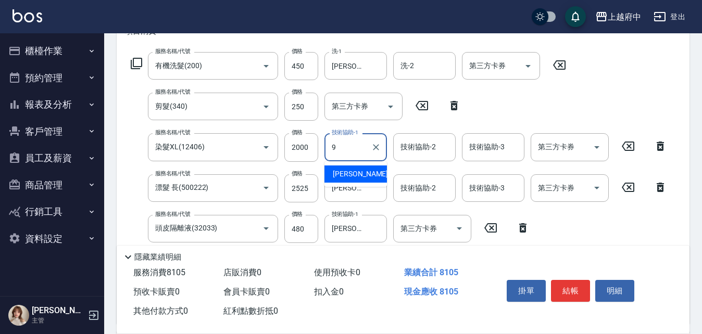
type input "[PERSON_NAME]-9"
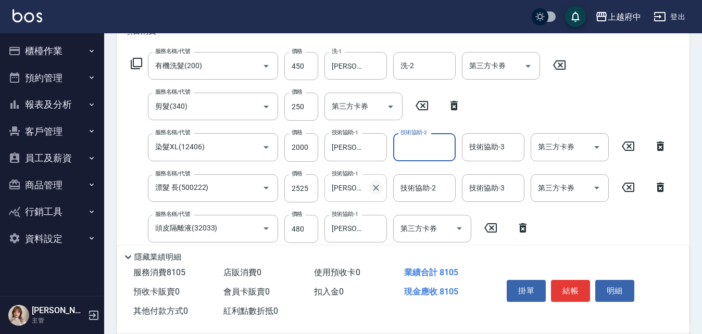
click at [375, 190] on icon "Clear" at bounding box center [376, 188] width 10 height 10
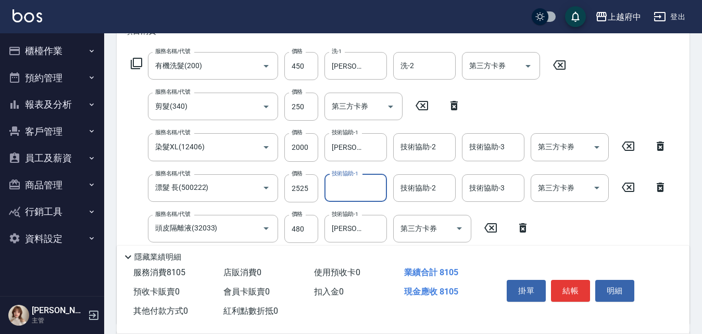
click at [344, 192] on input "技術協助-1" at bounding box center [355, 188] width 53 height 18
type input "[PERSON_NAME]-28"
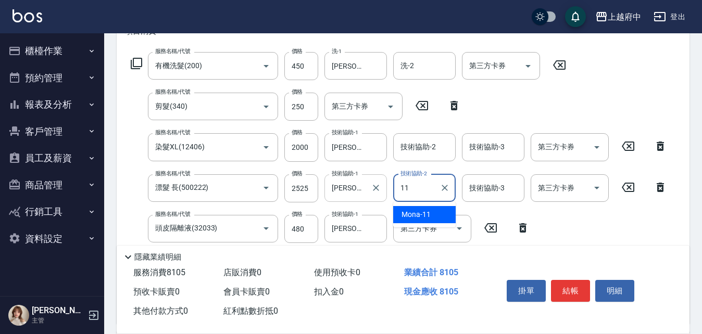
type input "Mona-11"
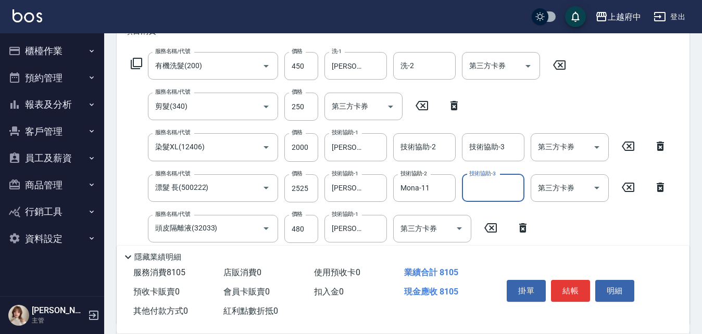
scroll to position [208, 0]
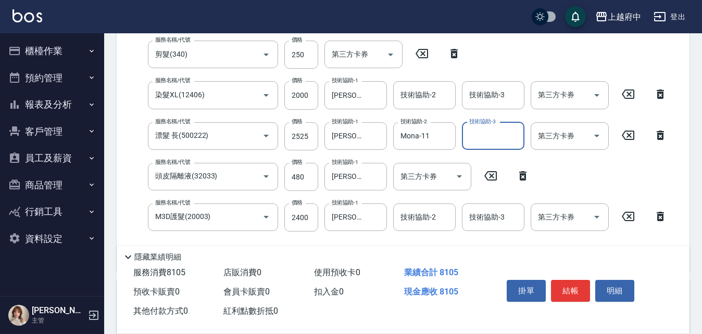
click at [135, 215] on div "服務名稱/代號 M3D護髮(20003) 服務名稱/代號 價格 2400 價格 技術協助-1 [PERSON_NAME]-28 技術協助-1 技術協助-2 技…" at bounding box center [399, 218] width 548 height 28
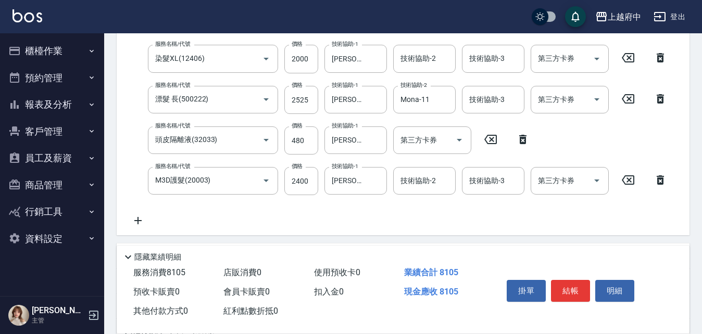
scroll to position [260, 0]
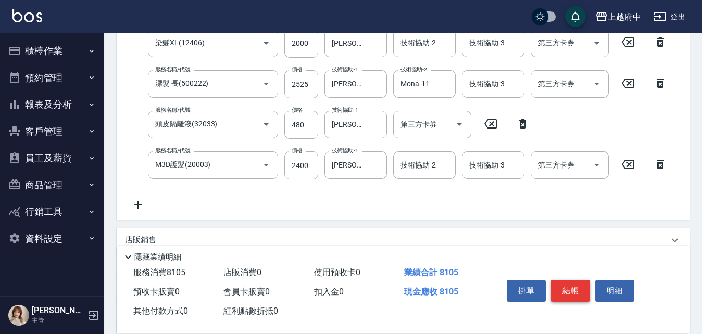
click at [563, 286] on button "結帳" at bounding box center [570, 291] width 39 height 22
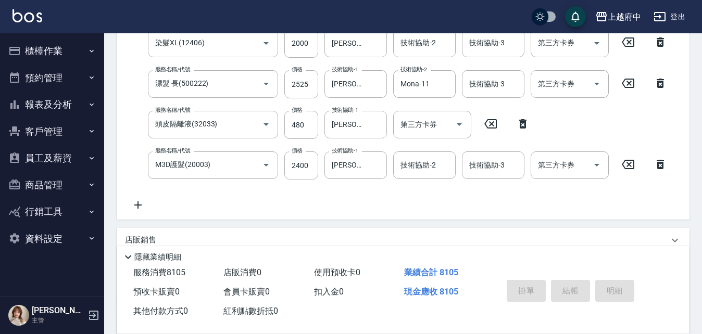
type input "[DATE] 19:50"
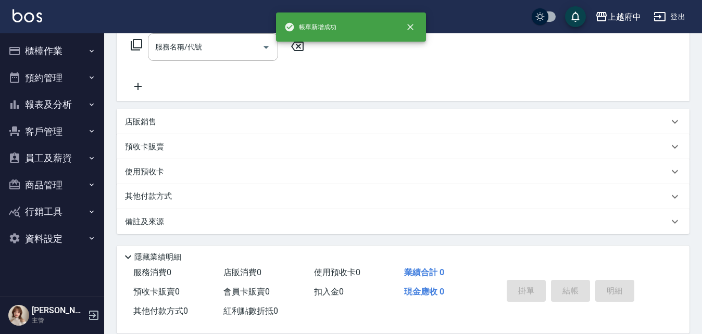
scroll to position [0, 0]
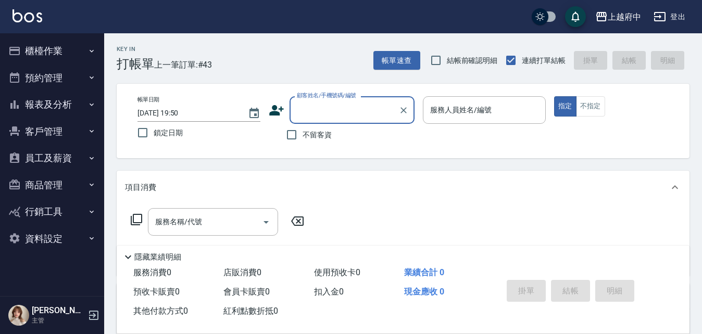
type input "ㄇ"
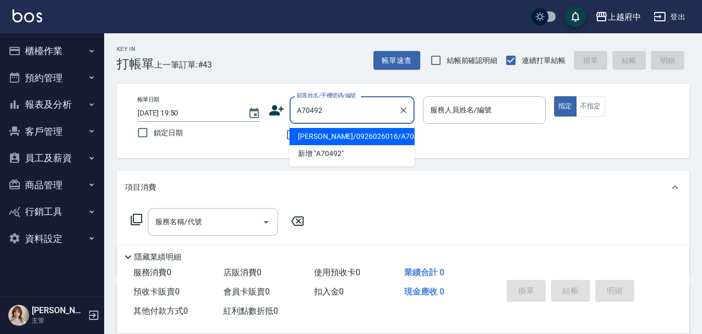
click at [336, 139] on li "[PERSON_NAME]/0926026016/A70492" at bounding box center [352, 136] width 125 height 17
type input "[PERSON_NAME]/0926026016/A70492"
type input "黎黎-3"
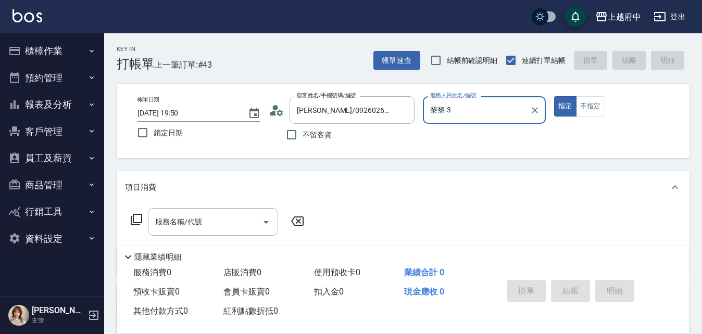
click at [554, 96] on button "指定" at bounding box center [565, 106] width 22 height 20
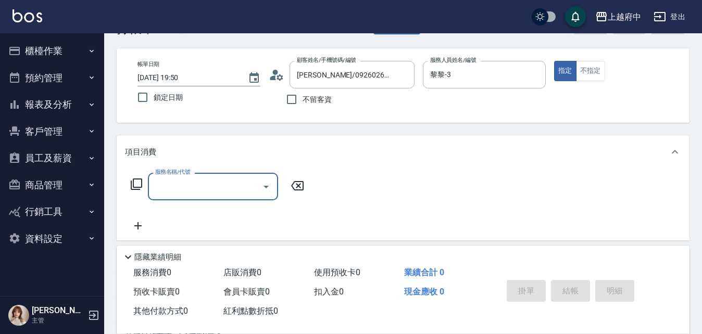
scroll to position [52, 0]
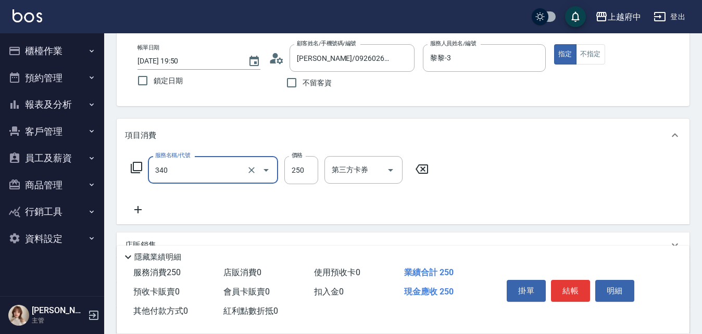
type input "剪髮(340)"
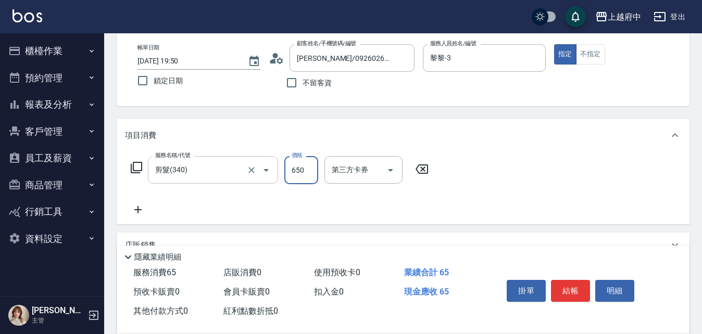
type input "650"
click at [439, 208] on div "服務名稱/代號 剪髮(340) 服務名稱/代號 價格 650 價格 第三方卡券 第三方卡券" at bounding box center [403, 188] width 573 height 72
click at [573, 289] on button "結帳" at bounding box center [570, 291] width 39 height 22
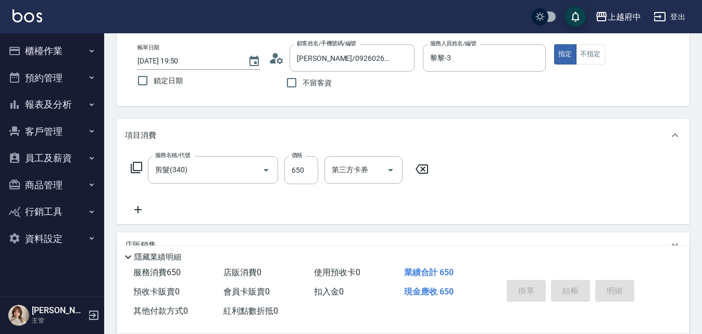
type input "[DATE] 19:56"
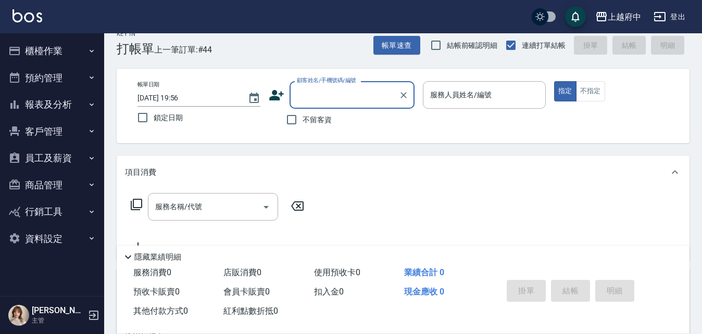
scroll to position [0, 0]
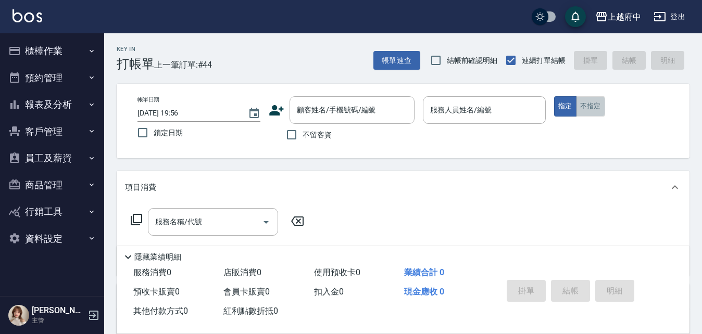
click at [595, 111] on button "不指定" at bounding box center [590, 106] width 29 height 20
click at [359, 105] on input "顧客姓名/手機號碼/編號" at bounding box center [344, 110] width 100 height 18
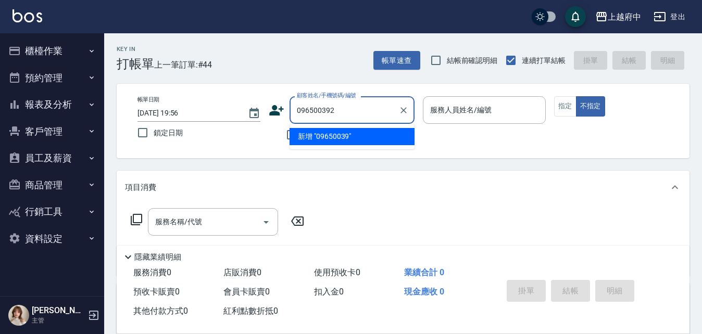
type input "0965003926"
click at [404, 110] on icon "Clear" at bounding box center [403, 110] width 6 height 6
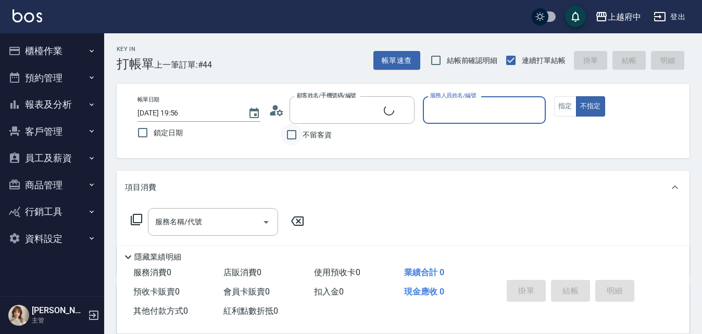
type input "[PERSON_NAME]/0975537910/T81586"
click at [403, 109] on icon "Clear" at bounding box center [403, 110] width 10 height 10
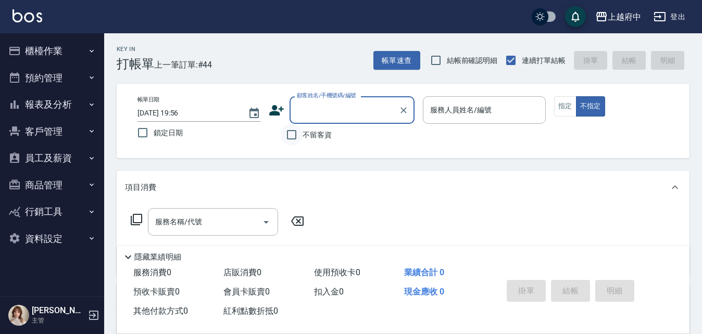
click at [292, 133] on input "不留客資" at bounding box center [292, 135] width 22 height 22
checkbox input "true"
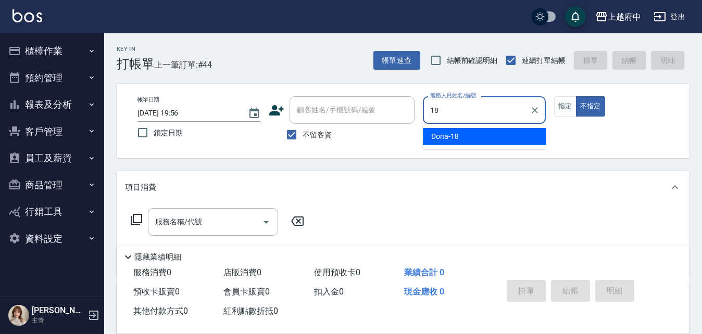
type input "Dona-18"
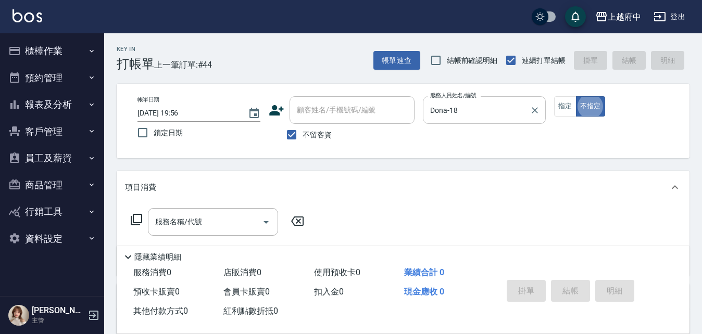
type button "false"
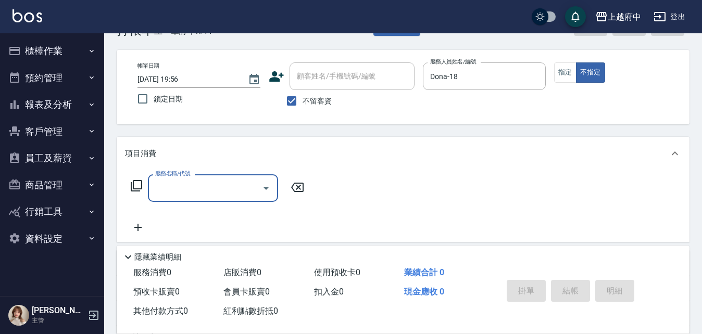
scroll to position [52, 0]
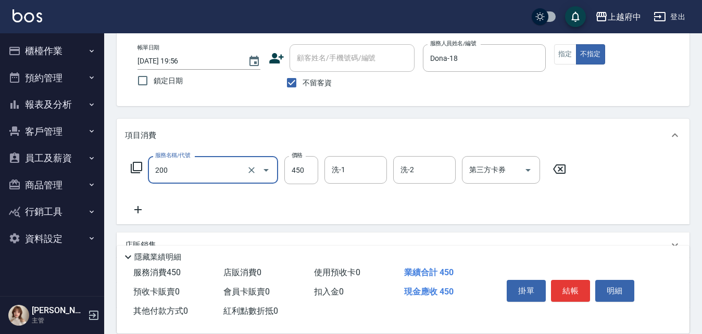
type input "有機洗髮(200)"
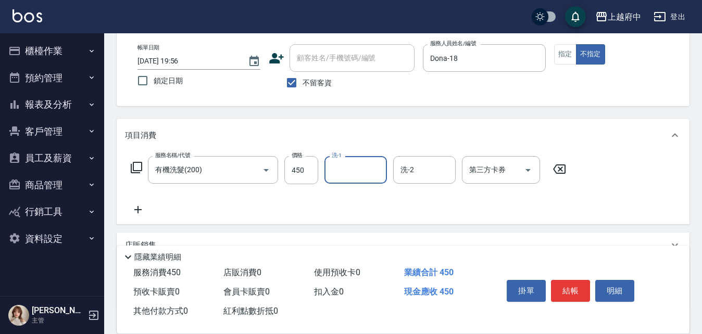
type input "2"
type input "18"
click at [303, 178] on input "450" at bounding box center [301, 170] width 34 height 28
type input "400"
type input "Dona-18"
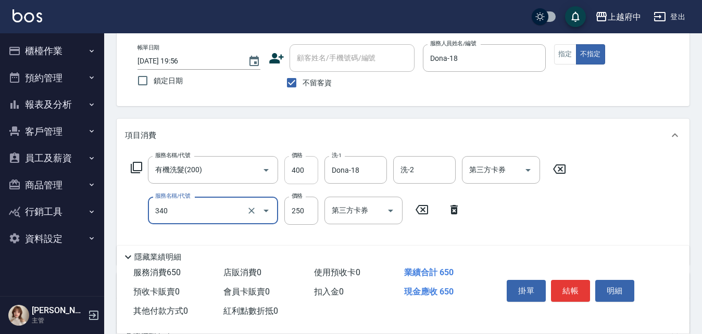
type input "剪髮(340)"
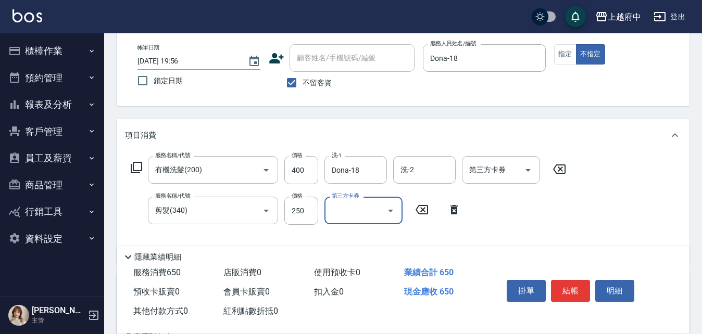
click at [427, 235] on div "服務名稱/代號 有機洗髮(200) 服務名稱/代號 價格 400 價格 洗-1 Dona-18 洗-1 洗-2 洗-2 第三方卡券 第三方卡券 服務名稱/代號…" at bounding box center [348, 206] width 447 height 101
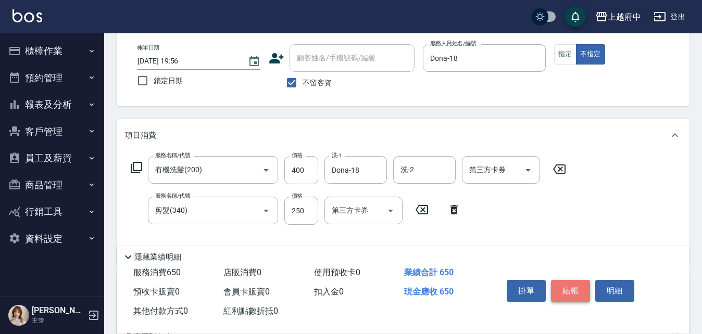
click at [568, 285] on button "結帳" at bounding box center [570, 291] width 39 height 22
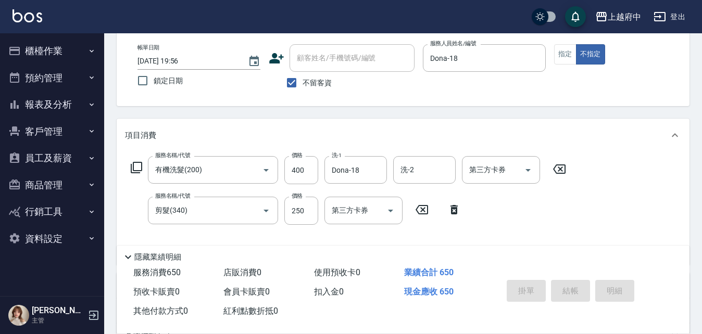
type input "[DATE] 20:01"
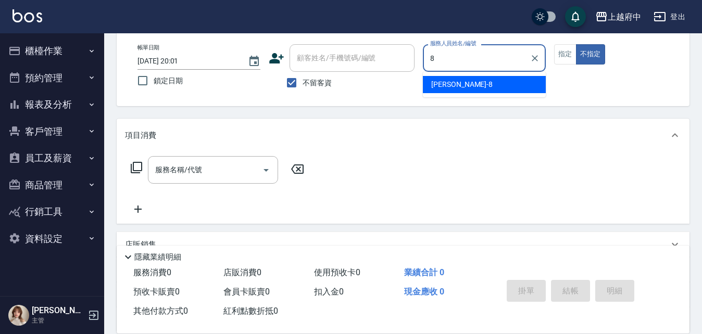
type input "[PERSON_NAME]-8"
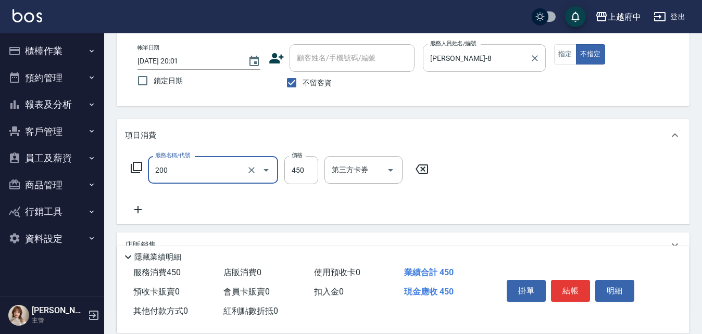
type input "有機洗髮(200)"
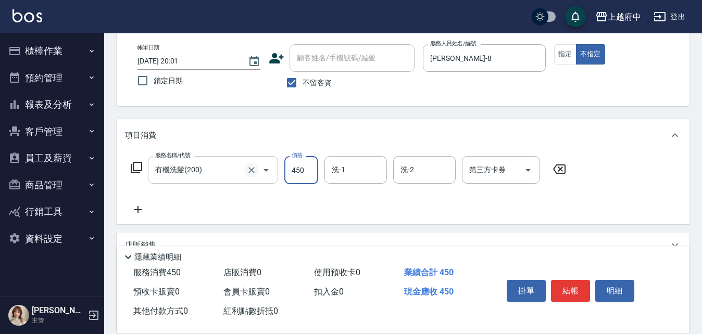
click at [249, 170] on icon "Clear" at bounding box center [251, 170] width 10 height 10
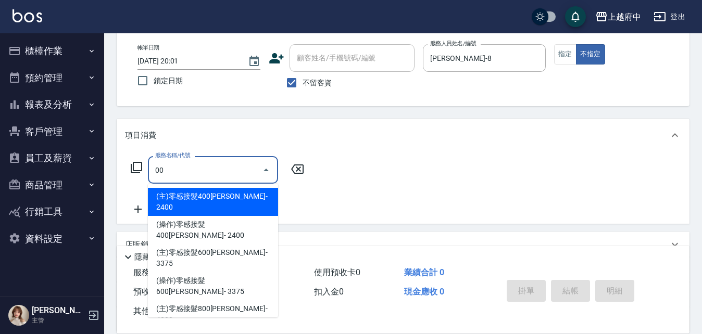
type input "0"
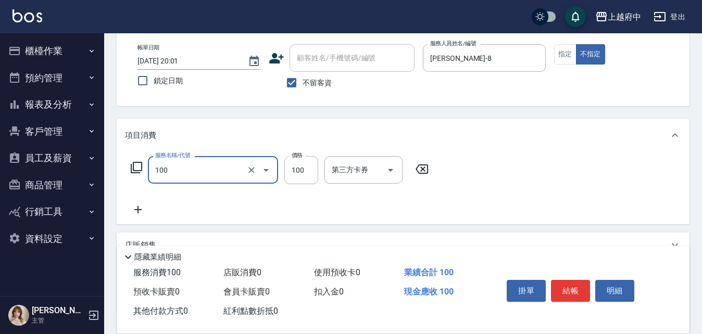
type input "造型/修[PERSON_NAME](100)"
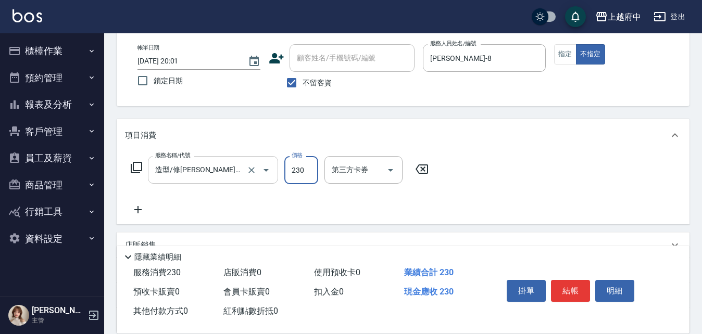
type input "230"
click at [510, 178] on div "服務名稱/代號 造型/修[PERSON_NAME](100) 服務名稱/代號 價格 230 價格 第三方卡券 第三方卡券" at bounding box center [403, 188] width 573 height 72
click at [572, 280] on button "結帳" at bounding box center [570, 291] width 39 height 22
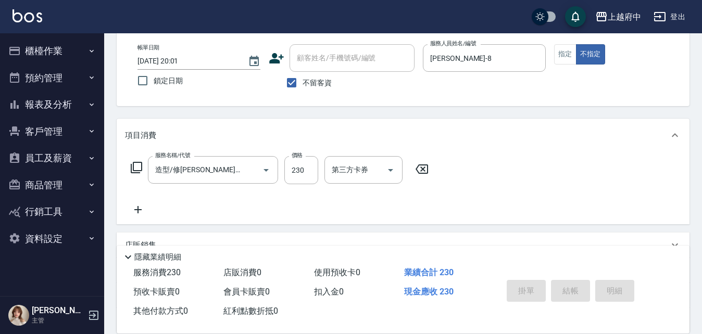
type input "[DATE] 20:02"
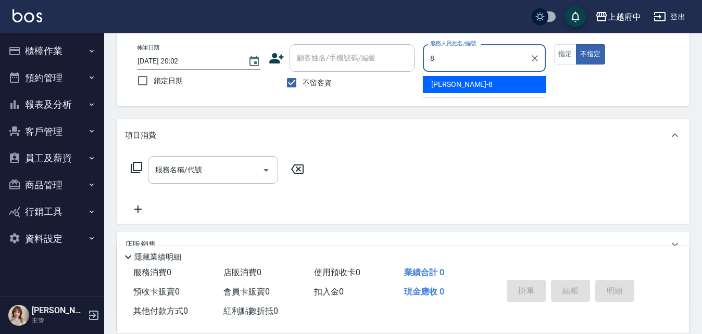
type input "[PERSON_NAME]-8"
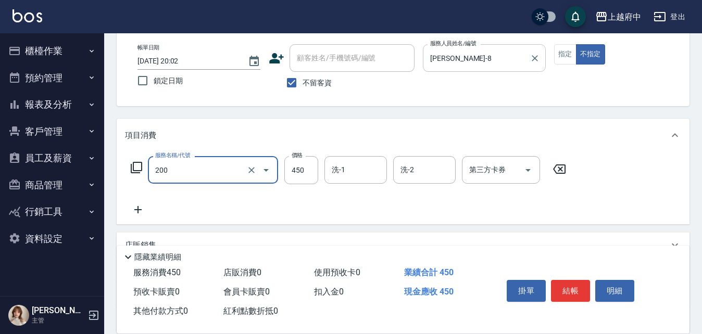
type input "有機洗髮(200)"
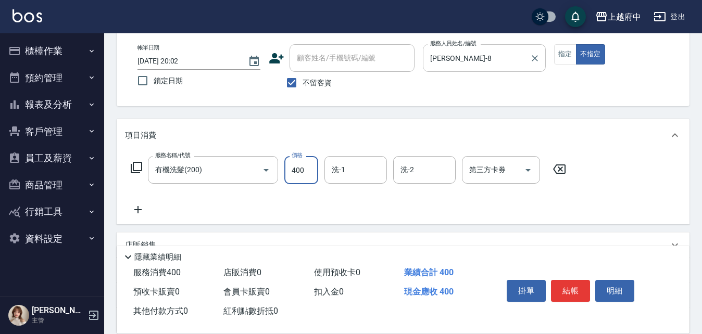
type input "400"
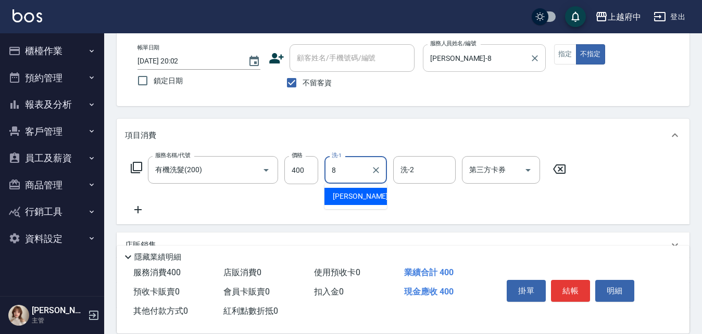
type input "[PERSON_NAME]-8"
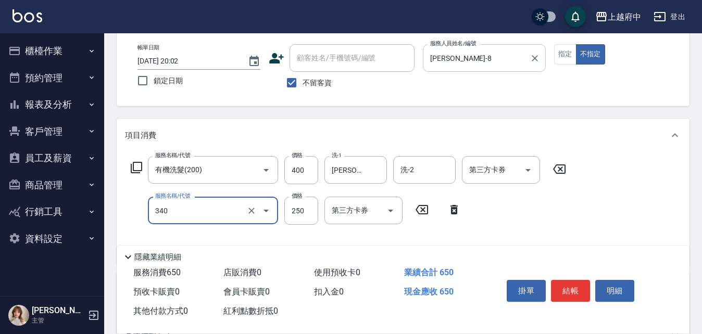
type input "剪髮(340)"
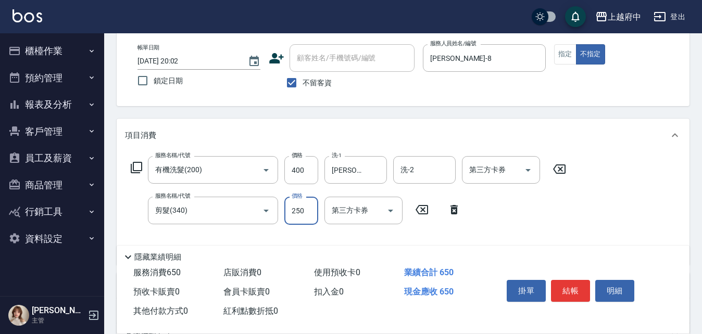
click at [532, 205] on div "服務名稱/代號 有機洗髮(200) 服務名稱/代號 價格 400 價格 洗-1 [PERSON_NAME]侑-8 洗-1 洗-2 洗-2 第三方卡券 第三方卡…" at bounding box center [348, 206] width 447 height 101
click at [550, 214] on div "服務名稱/代號 有機洗髮(200) 服務名稱/代號 價格 400 價格 洗-1 [PERSON_NAME]侑-8 洗-1 洗-2 洗-2 第三方卡券 第三方卡…" at bounding box center [348, 206] width 447 height 101
click at [569, 283] on button "結帳" at bounding box center [570, 291] width 39 height 22
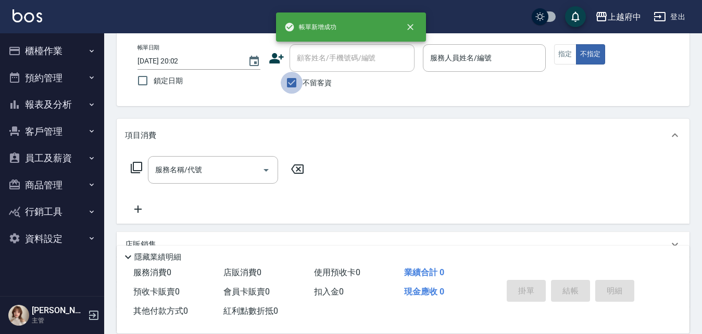
click at [296, 84] on input "不留客資" at bounding box center [292, 83] width 22 height 22
checkbox input "false"
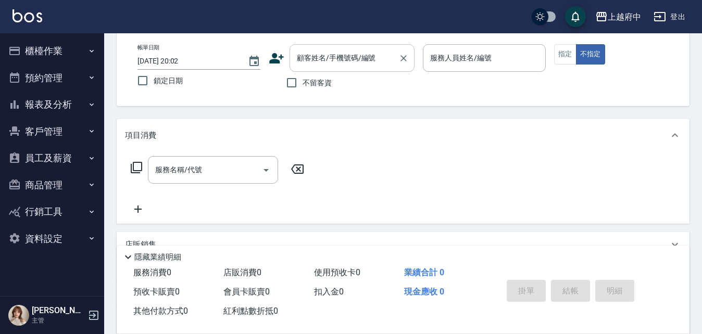
click at [324, 61] on input "顧客姓名/手機號碼/編號" at bounding box center [344, 58] width 100 height 18
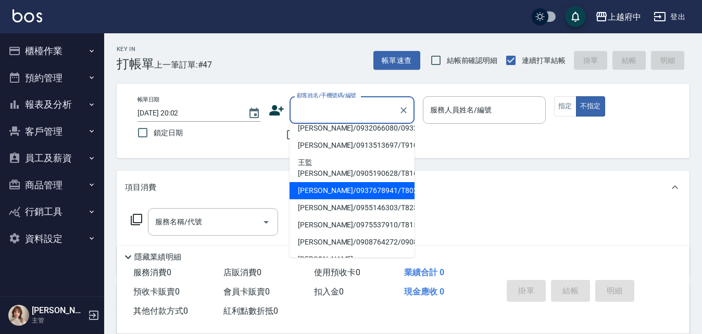
scroll to position [0, 0]
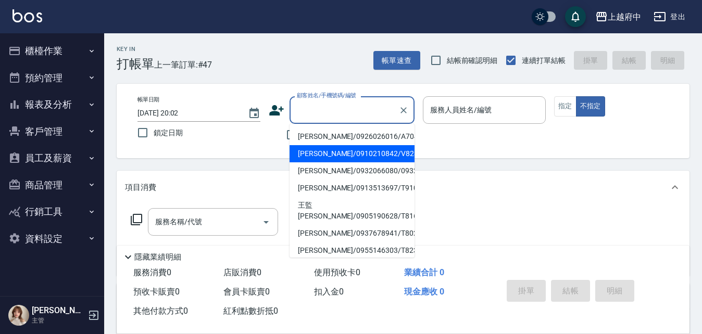
click at [336, 158] on li "[PERSON_NAME]/0910210842/V82342" at bounding box center [352, 153] width 125 height 17
type input "[PERSON_NAME]/0910210842/V82342"
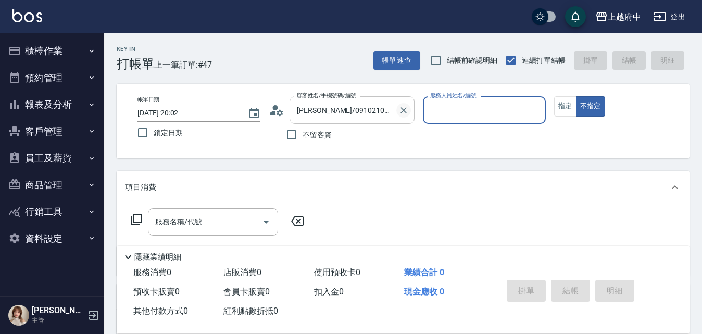
click at [403, 109] on icon "Clear" at bounding box center [403, 110] width 6 height 6
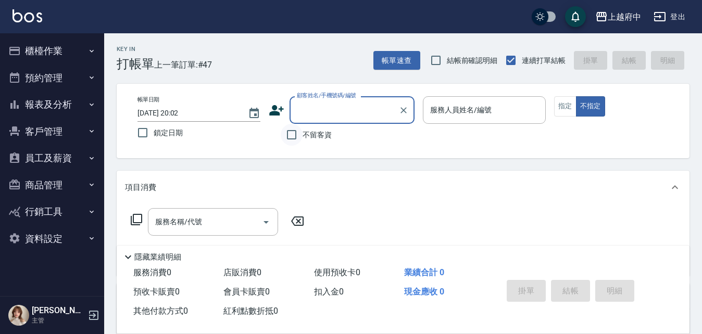
click at [293, 132] on input "不留客資" at bounding box center [292, 135] width 22 height 22
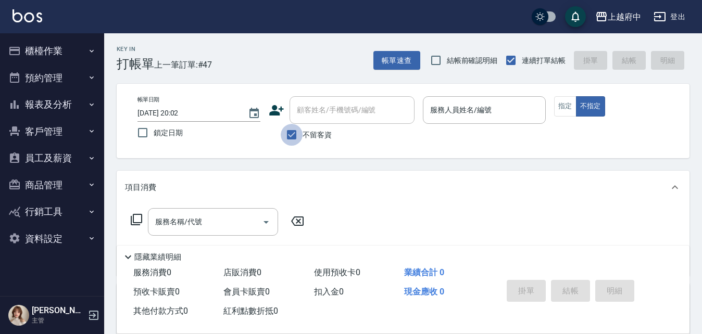
click at [292, 133] on input "不留客資" at bounding box center [292, 135] width 22 height 22
checkbox input "false"
click at [274, 115] on icon at bounding box center [276, 110] width 15 height 10
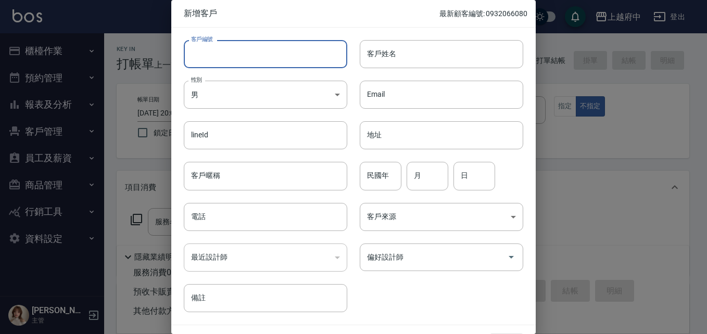
click at [222, 52] on input "客戶編號" at bounding box center [266, 54] width 164 height 28
type input "0972176256"
click at [255, 87] on body "上越府中 登出 櫃檯作業 打帳單 帳單列表 掛單列表 營業儀表板 現金收支登錄 材料自購登錄 每日結帳 排班表 現場電腦打卡 預約管理 預約管理 單日預約紀錄…" at bounding box center [353, 254] width 707 height 509
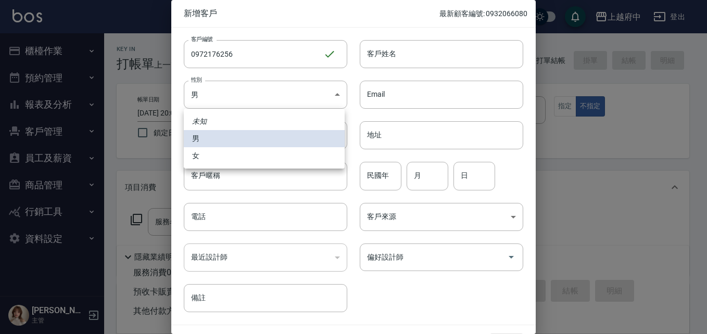
click at [203, 153] on li "女" at bounding box center [264, 155] width 161 height 17
type input "[DEMOGRAPHIC_DATA]"
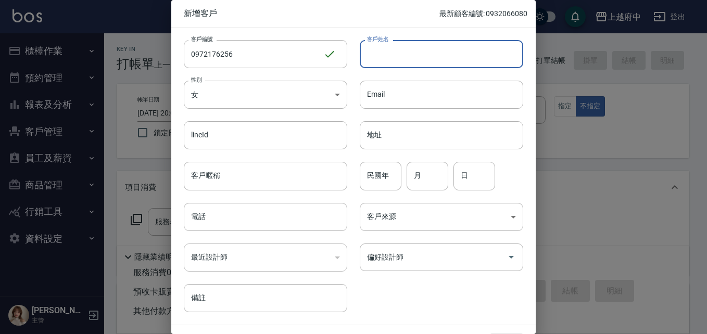
click at [396, 56] on input "客戶姓名" at bounding box center [442, 54] width 164 height 28
type input "V"
type input "許杏萱"
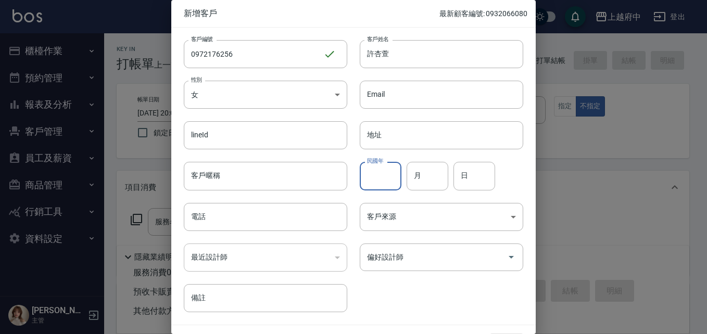
click at [381, 180] on input "民國年" at bounding box center [381, 176] width 42 height 28
type input "75"
type input "6"
type input "23"
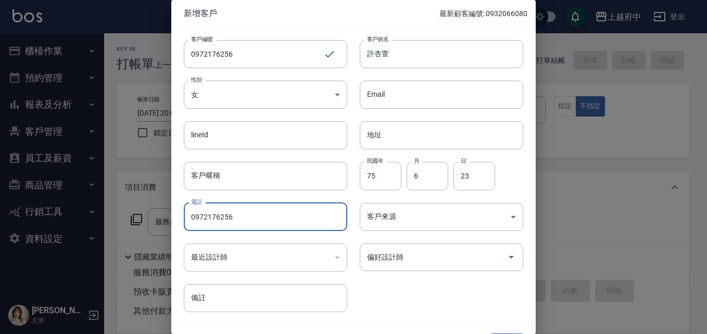
type input "0972176256"
click at [414, 296] on div "客戶編號 0972176256 ​ 客戶編號 客戶姓名 [PERSON_NAME]姓名 性別 女 [DEMOGRAPHIC_DATA] 性別 Email Em…" at bounding box center [347, 170] width 352 height 285
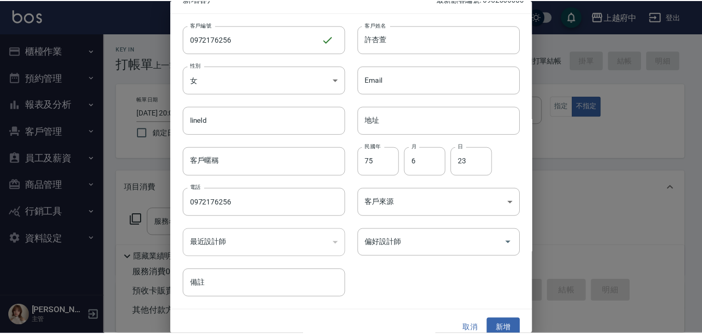
scroll to position [27, 0]
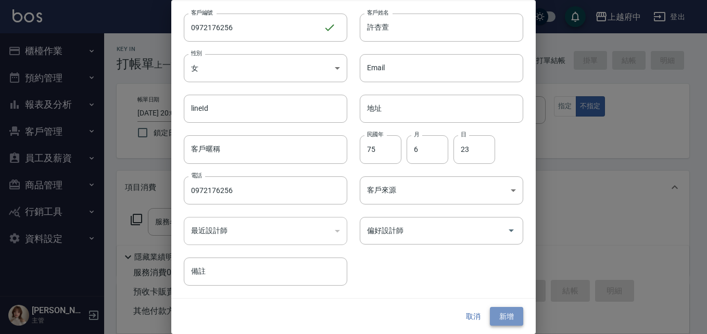
click at [496, 313] on button "新增" at bounding box center [506, 316] width 33 height 19
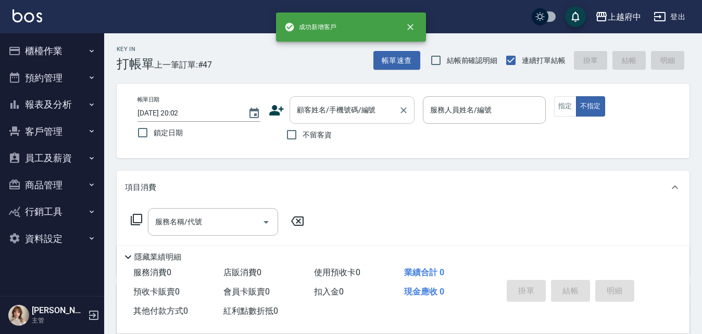
click at [319, 111] on input "顧客姓名/手機號碼/編號" at bounding box center [344, 110] width 100 height 18
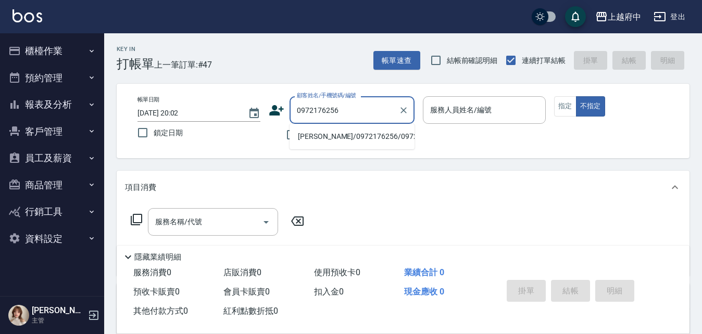
click at [324, 140] on li "[PERSON_NAME]/0972176256/0972176256" at bounding box center [352, 136] width 125 height 17
type input "[PERSON_NAME]/0972176256/0972176256"
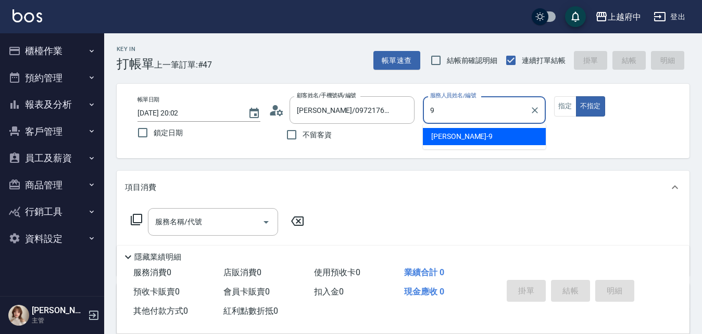
type input "[PERSON_NAME]-9"
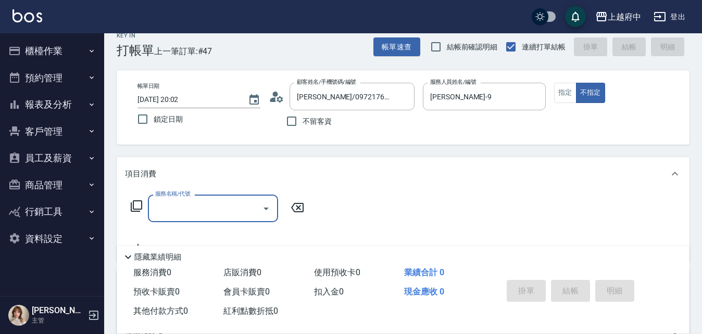
scroll to position [52, 0]
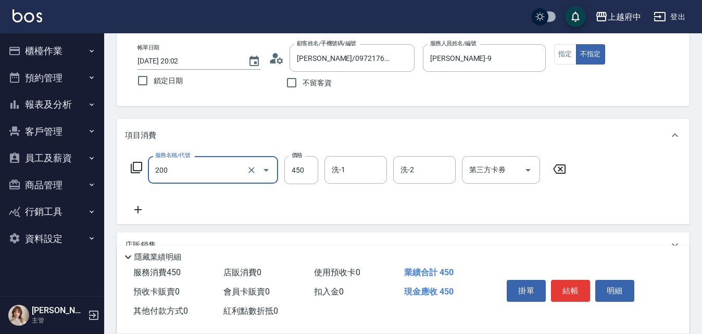
type input "有機洗髮(200)"
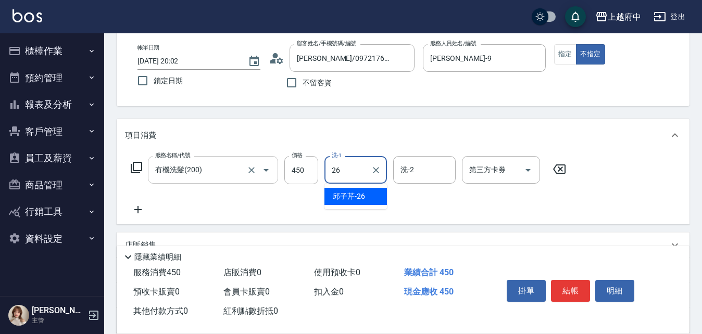
type input "[PERSON_NAME]-26"
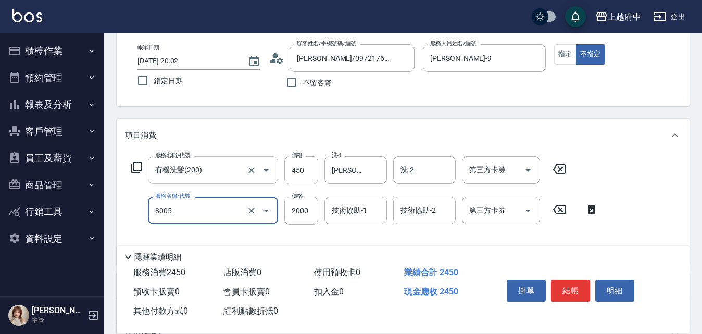
type input "[PERSON_NAME](8005)"
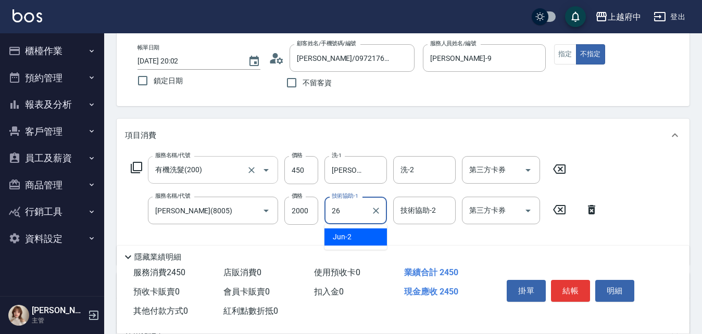
type input "[PERSON_NAME]-26"
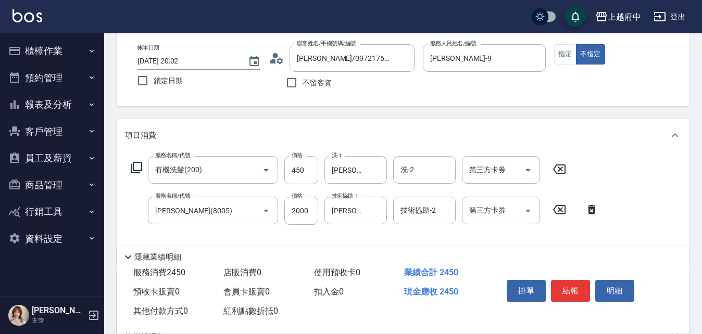
click at [466, 246] on div "隱藏業績明細" at bounding box center [403, 255] width 573 height 18
click at [566, 290] on button "結帳" at bounding box center [570, 291] width 39 height 22
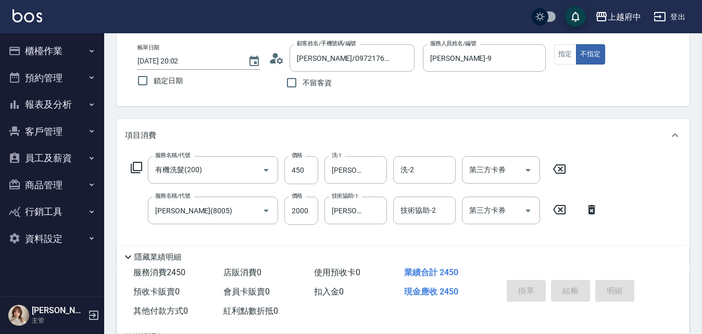
type input "[DATE] 20:04"
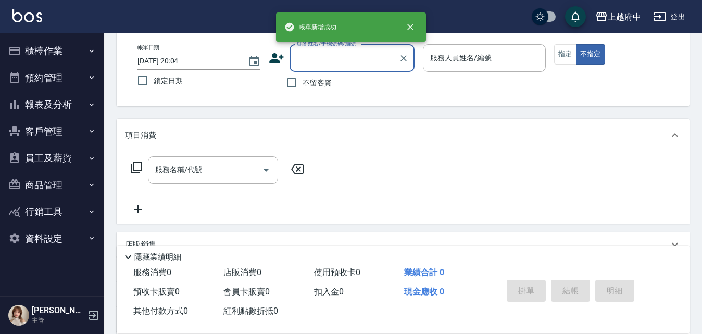
scroll to position [0, 0]
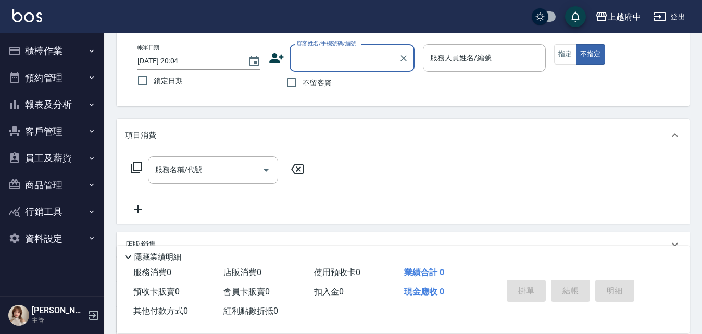
type input "ㄔ"
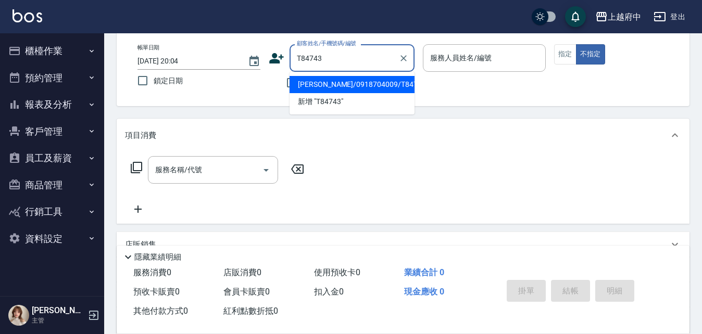
click at [333, 81] on li "[PERSON_NAME]/0918704009/T84743" at bounding box center [352, 84] width 125 height 17
type input "[PERSON_NAME]/0918704009/T84743"
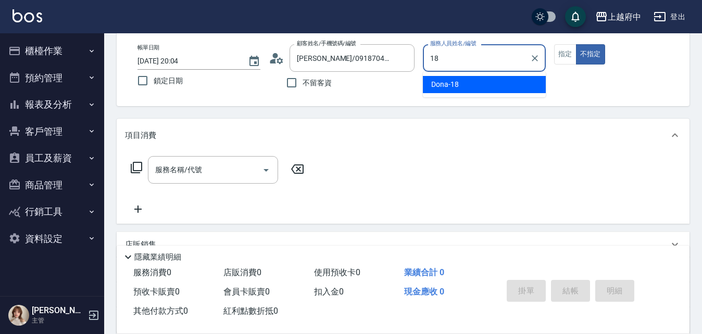
type input "Dona-18"
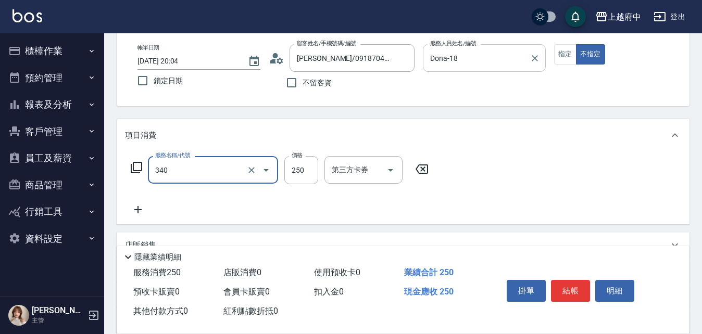
type input "剪髮(340)"
type input "450"
click at [500, 183] on div "服務名稱/代號 剪髮(340) 服務名稱/代號 價格 450 價格 第三方卡券 第三方卡券" at bounding box center [403, 188] width 573 height 72
click at [578, 287] on button "結帳" at bounding box center [570, 291] width 39 height 22
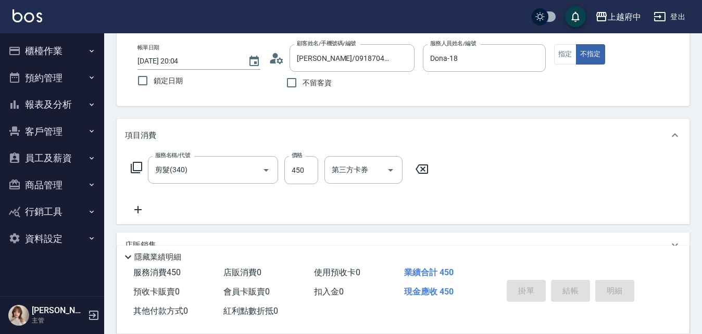
type input "[DATE] 20:05"
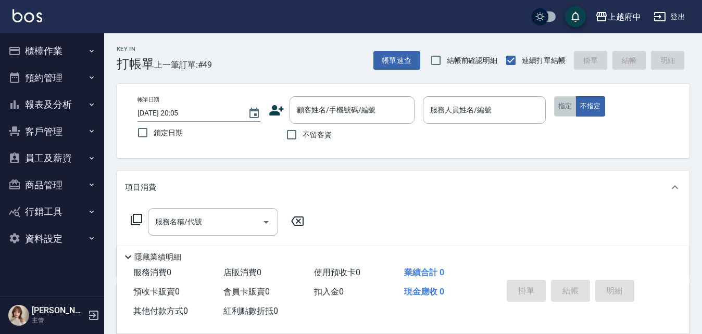
click at [564, 109] on button "指定" at bounding box center [565, 106] width 22 height 20
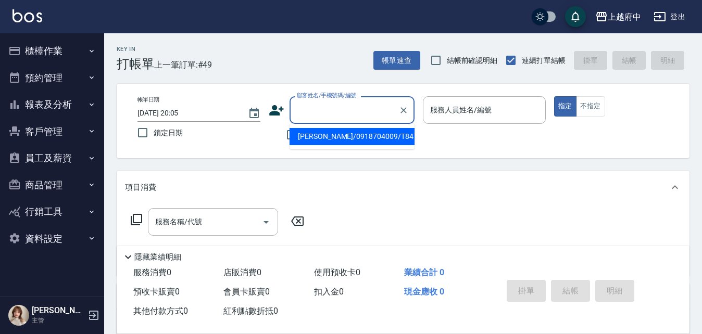
click at [344, 113] on input "顧客姓名/手機號碼/編號" at bounding box center [344, 110] width 100 height 18
click at [349, 137] on li "[PERSON_NAME]/0916295462/T50555" at bounding box center [352, 136] width 125 height 17
type input "[PERSON_NAME]/0916295462/T50555"
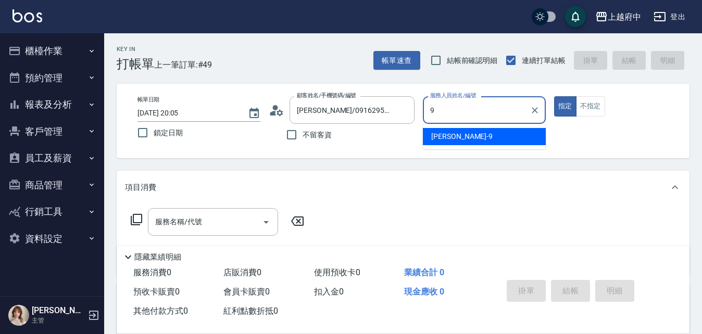
type input "[PERSON_NAME]-9"
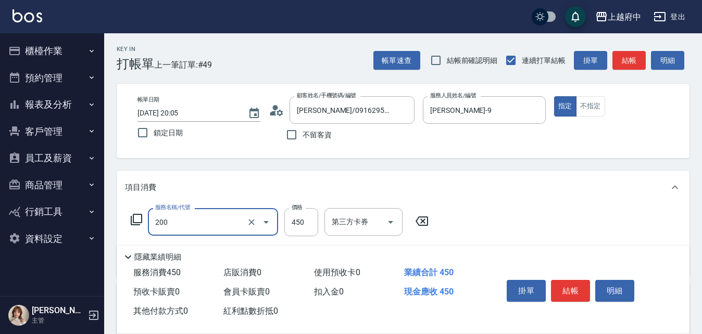
type input "有機洗髮(200)"
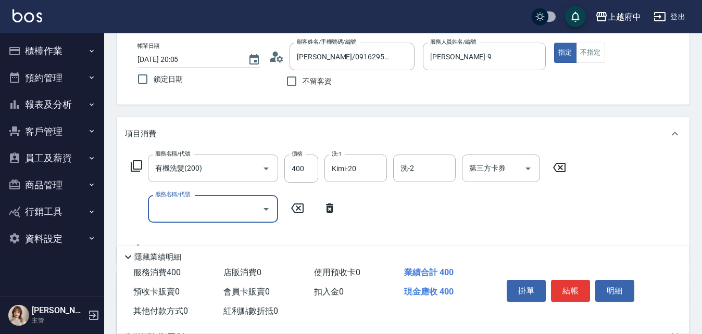
scroll to position [104, 0]
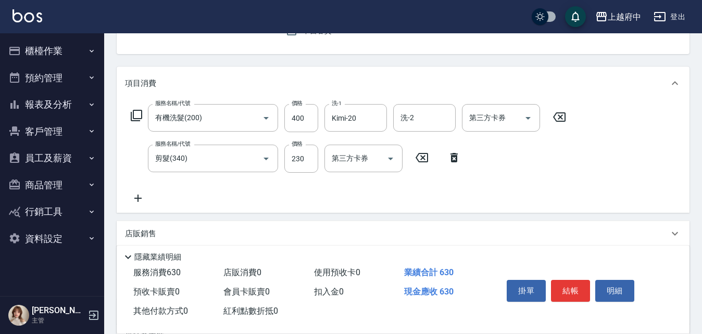
click at [353, 191] on div "服務名稱/代號 有機洗髮(200) 服務名稱/代號 價格 400 價格 洗-1 Kimi-20 洗-1 洗-2 洗-2 第三方卡券 第三方卡券 服務名稱/代號…" at bounding box center [348, 154] width 447 height 101
click at [574, 287] on button "結帳" at bounding box center [570, 291] width 39 height 22
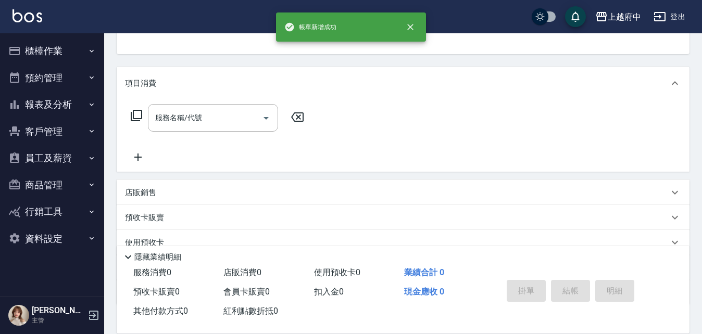
scroll to position [101, 0]
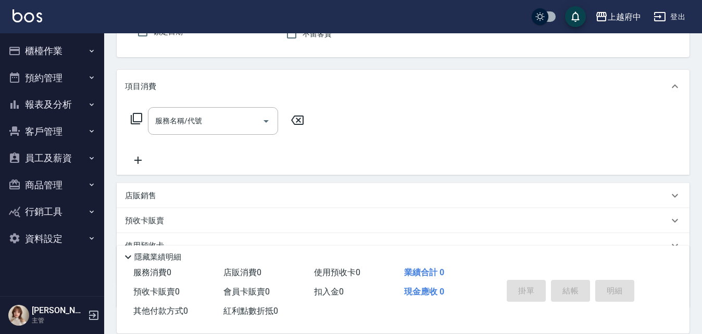
click at [56, 52] on button "櫃檯作業" at bounding box center [52, 50] width 96 height 27
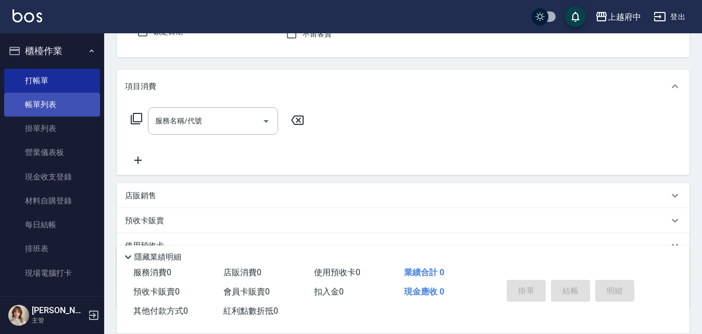
click at [41, 109] on link "帳單列表" at bounding box center [52, 105] width 96 height 24
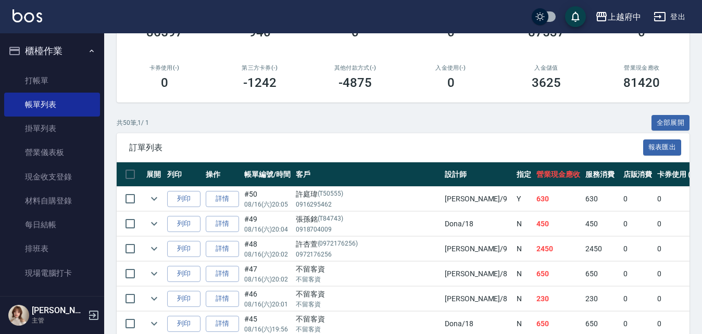
scroll to position [208, 0]
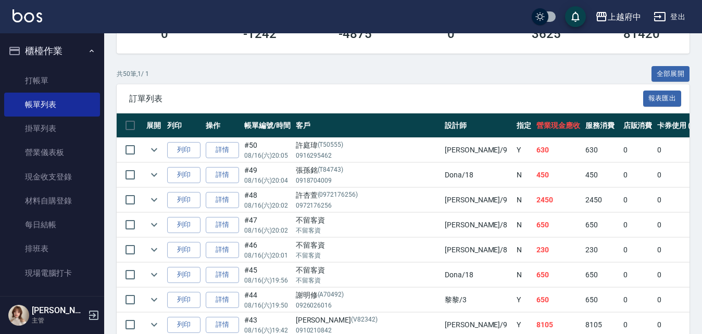
click at [48, 48] on button "櫃檯作業" at bounding box center [52, 50] width 96 height 27
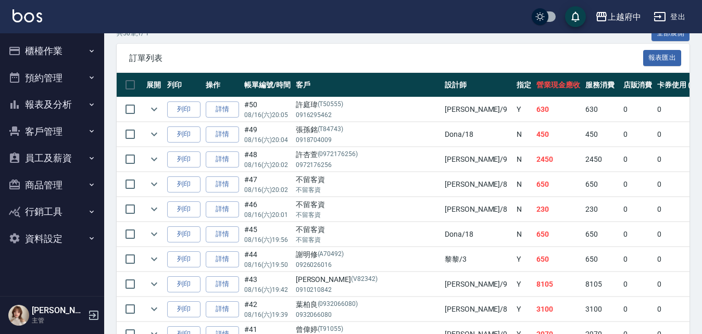
scroll to position [260, 0]
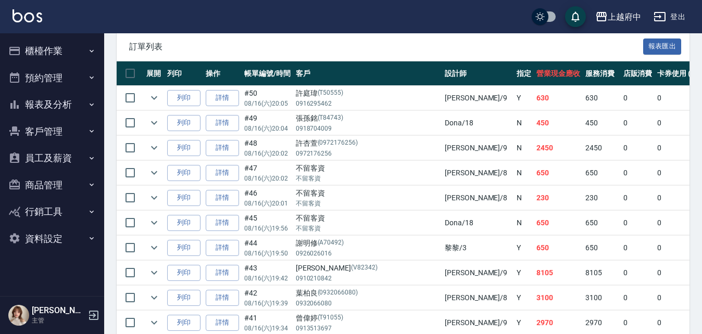
click at [50, 129] on button "客戶管理" at bounding box center [52, 131] width 96 height 27
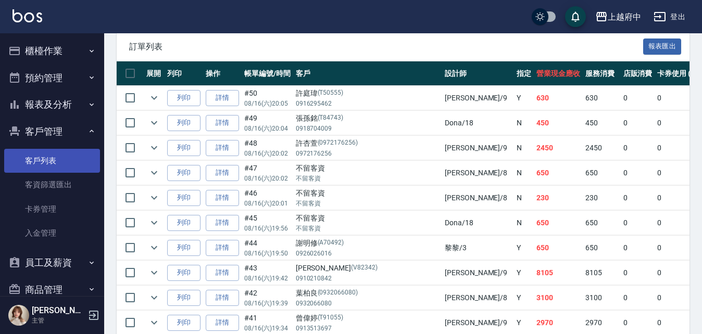
click at [37, 158] on link "客戶列表" at bounding box center [52, 161] width 96 height 24
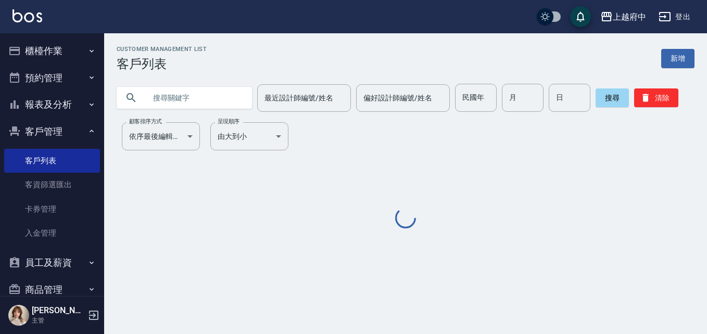
click at [186, 105] on input "text" at bounding box center [195, 98] width 98 height 28
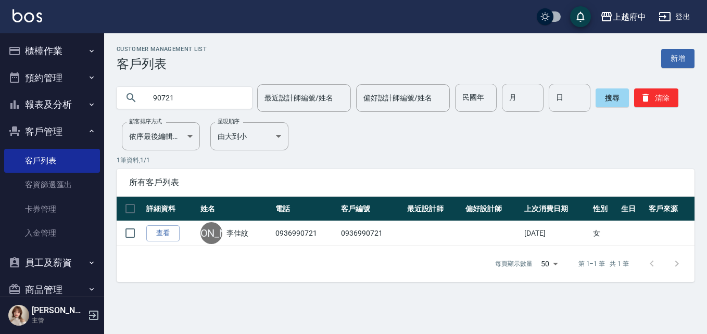
drag, startPoint x: 182, startPoint y: 97, endPoint x: 146, endPoint y: 94, distance: 35.5
click at [146, 94] on input "90721" at bounding box center [195, 98] width 98 height 28
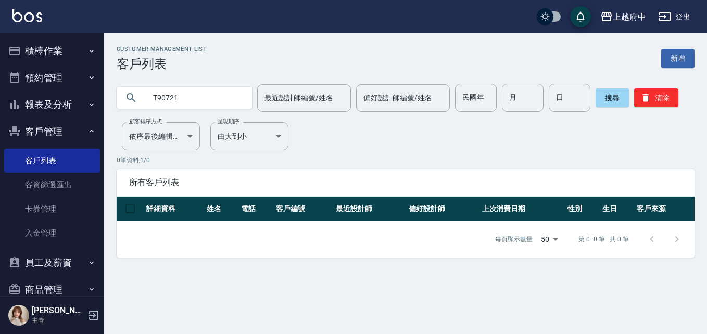
drag, startPoint x: 185, startPoint y: 96, endPoint x: 140, endPoint y: 92, distance: 46.0
click at [140, 92] on div "T90721" at bounding box center [184, 98] width 135 height 22
paste input "Korver"
drag, startPoint x: 189, startPoint y: 102, endPoint x: 99, endPoint y: 99, distance: 90.1
click at [99, 99] on div "上越府中 登出 櫃檯作業 打帳單 帳單列表 掛單列表 營業儀表板 現金收支登錄 材料自購登錄 每日結帳 排班表 現場電腦打卡 預約管理 預約管理 單日預約紀錄…" at bounding box center [353, 167] width 707 height 334
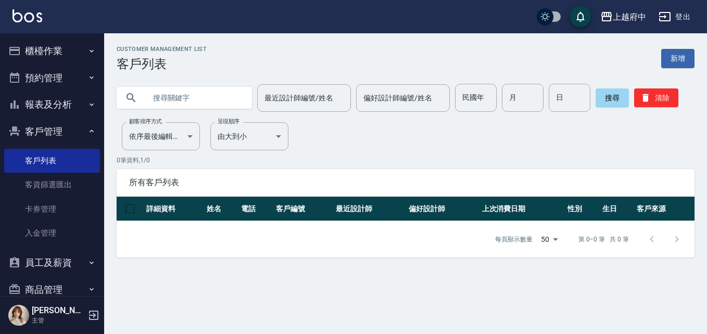
click at [199, 95] on input "text" at bounding box center [195, 98] width 98 height 28
click at [186, 104] on input "text" at bounding box center [195, 98] width 98 height 28
paste input "0981840642"
click at [599, 99] on button "搜尋" at bounding box center [612, 98] width 33 height 19
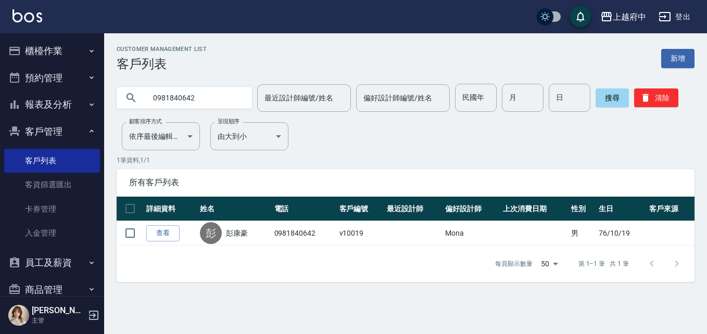
click at [165, 236] on link "查看" at bounding box center [162, 233] width 33 height 16
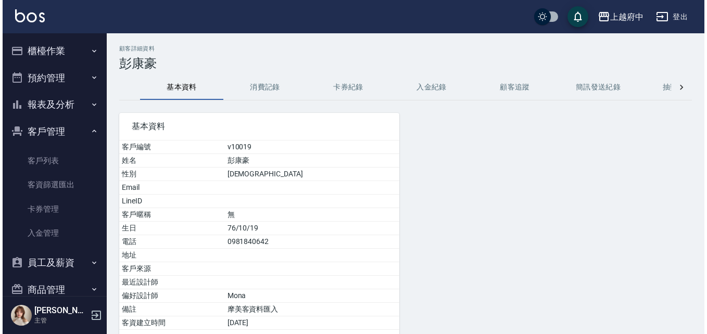
scroll to position [76, 0]
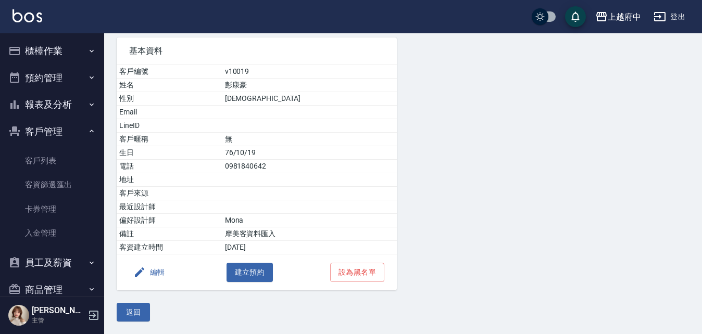
click at [156, 271] on button "編輯" at bounding box center [149, 272] width 40 height 19
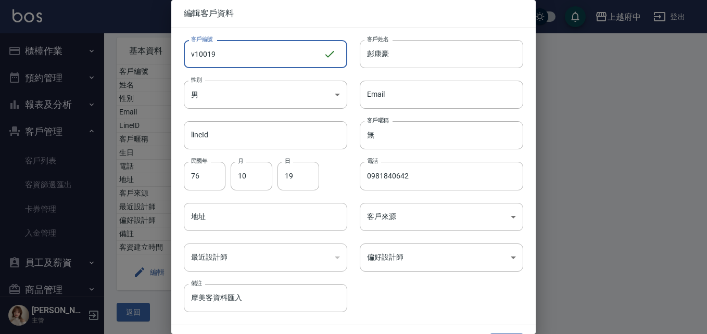
drag, startPoint x: 227, startPoint y: 54, endPoint x: 157, endPoint y: 56, distance: 69.8
click at [157, 56] on div "編輯客戶資料 客戶編號 v10019 ​ 客戶編號 客戶姓名 [PERSON_NAME] 客戶姓名 性別 男 [DEMOGRAPHIC_DATA] 性別 Em…" at bounding box center [353, 167] width 707 height 334
click at [381, 132] on input "無" at bounding box center [442, 135] width 164 height 28
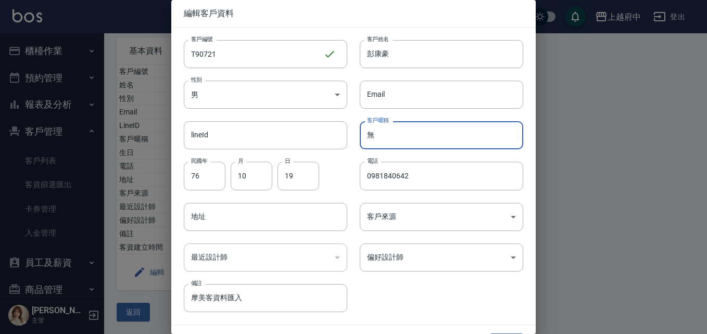
drag, startPoint x: 380, startPoint y: 136, endPoint x: 350, endPoint y: 139, distance: 29.2
click at [351, 139] on div "客戶暱稱 無 客戶暱稱" at bounding box center [435, 129] width 176 height 41
click at [419, 283] on div "客戶編號 T90721 ​ 客戶編號 客戶姓名 [PERSON_NAME] 客戶姓名 性別 男 [DEMOGRAPHIC_DATA] 性別 Email Ema…" at bounding box center [347, 170] width 352 height 285
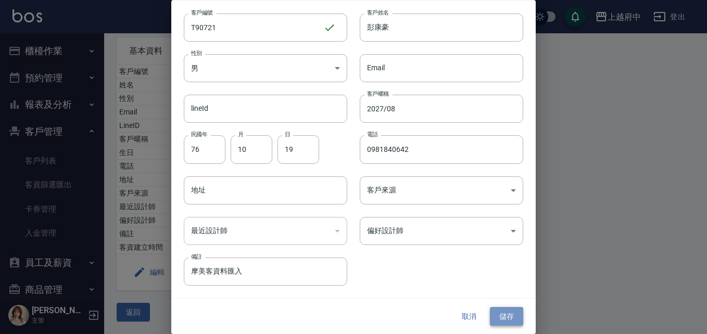
click at [497, 316] on button "儲存" at bounding box center [506, 316] width 33 height 19
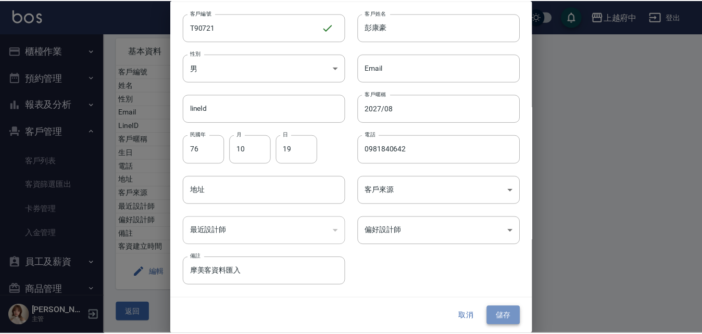
scroll to position [0, 0]
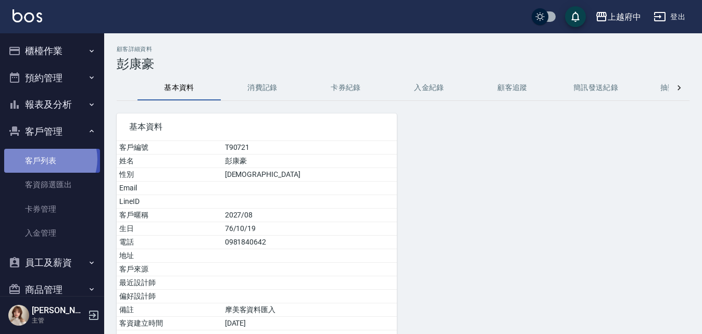
click at [46, 159] on link "客戶列表" at bounding box center [52, 161] width 96 height 24
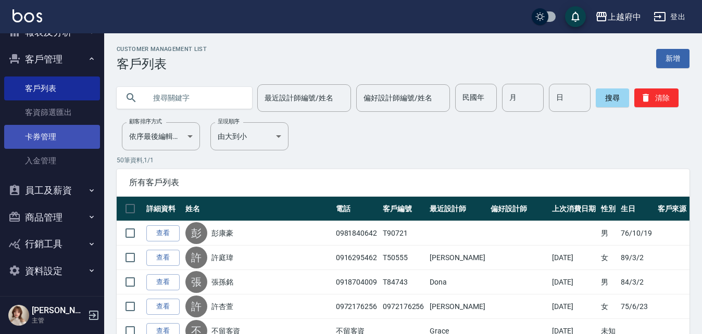
scroll to position [73, 0]
click at [71, 37] on button "報表及分析" at bounding box center [52, 31] width 96 height 27
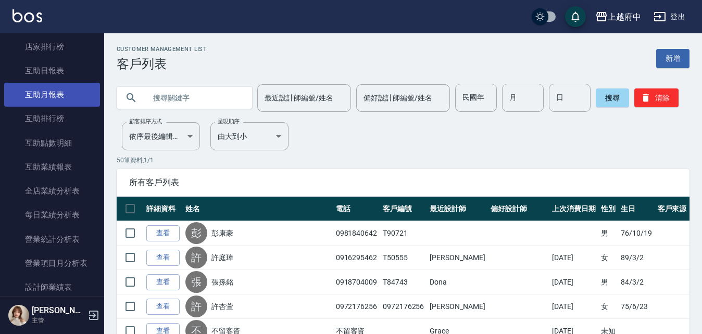
scroll to position [229, 0]
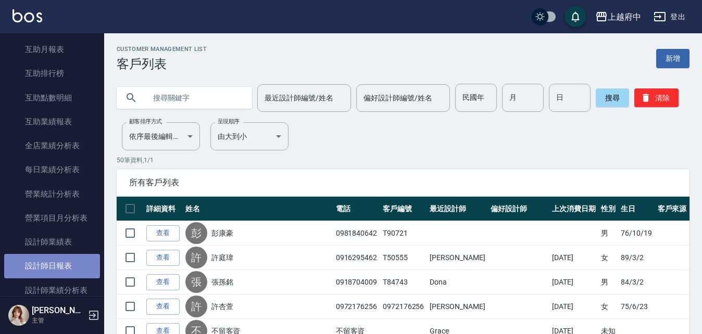
click at [66, 257] on link "設計師日報表" at bounding box center [52, 266] width 96 height 24
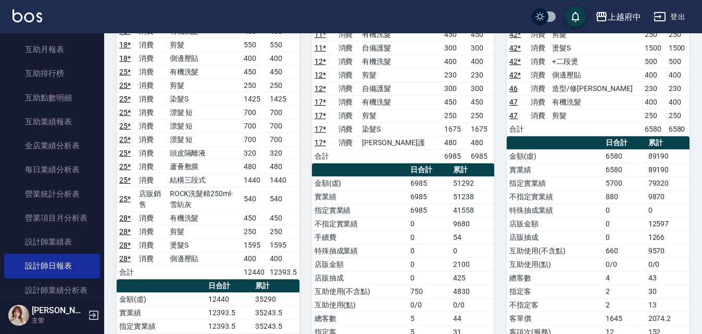
scroll to position [885, 0]
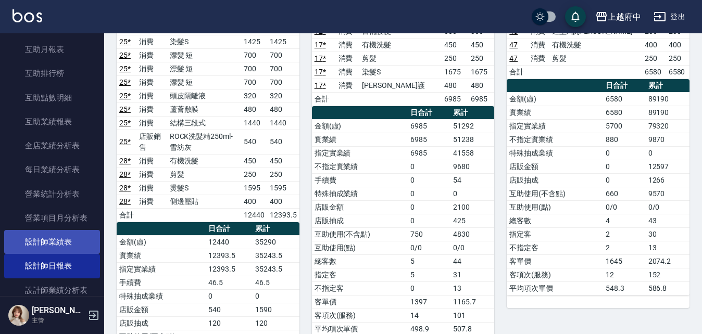
click at [52, 238] on link "設計師業績表" at bounding box center [52, 242] width 96 height 24
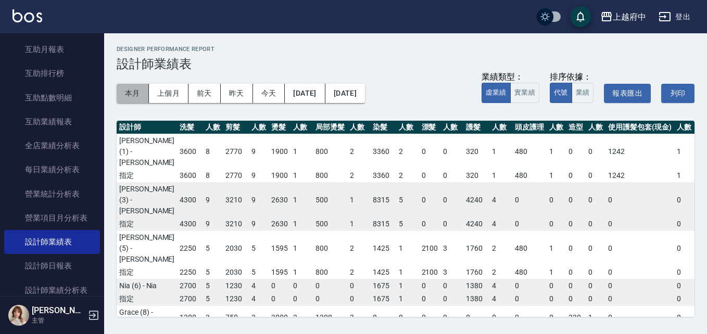
click at [135, 90] on button "本月" at bounding box center [133, 93] width 32 height 19
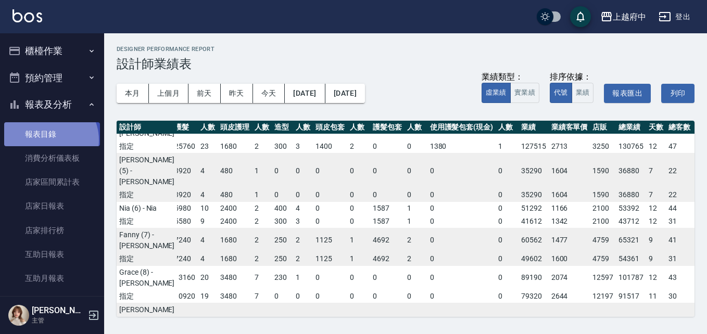
click at [45, 140] on link "報表目錄" at bounding box center [52, 134] width 96 height 24
